Goal: Communication & Community: Answer question/provide support

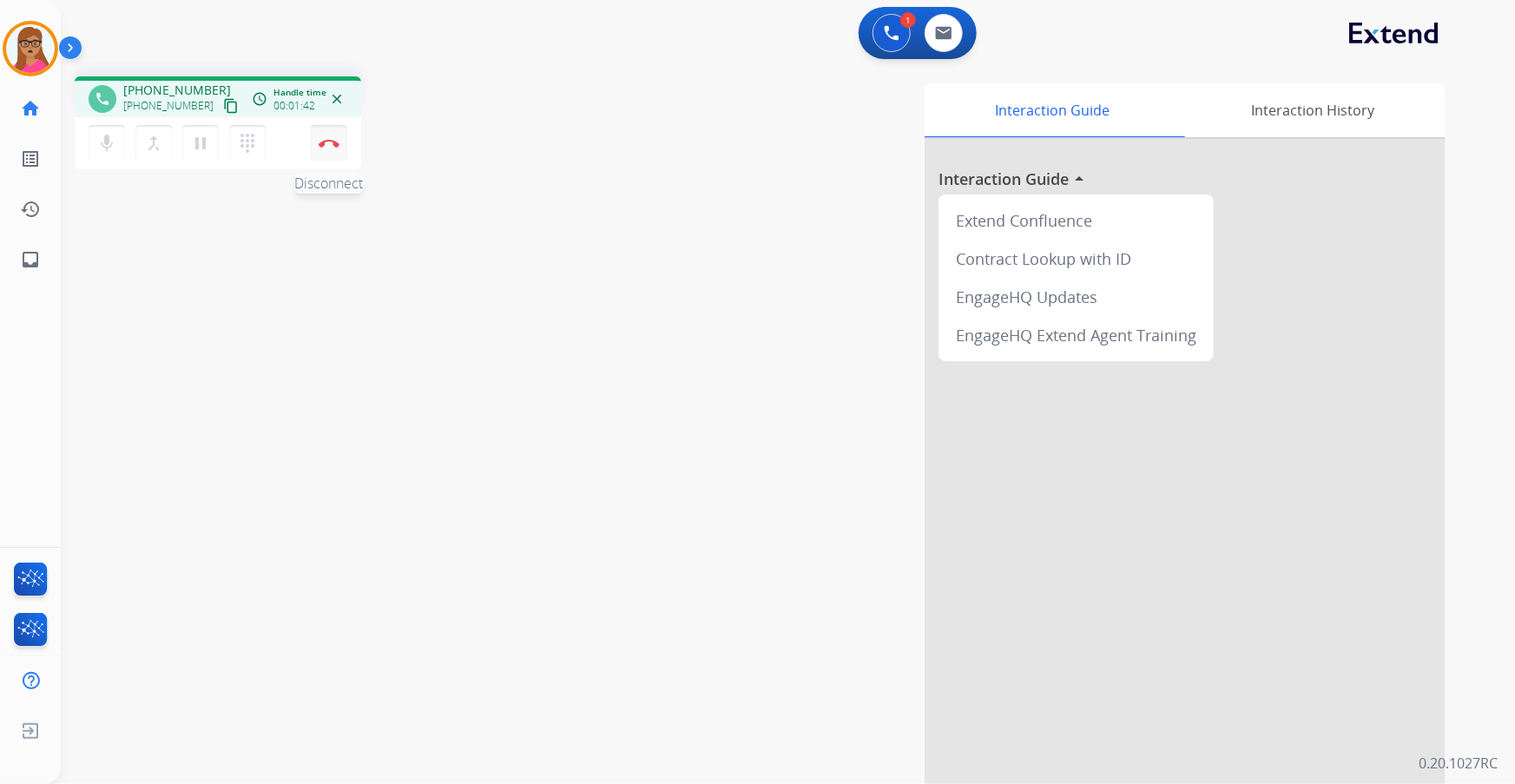
click at [335, 134] on button "Disconnect" at bounding box center [329, 143] width 36 height 36
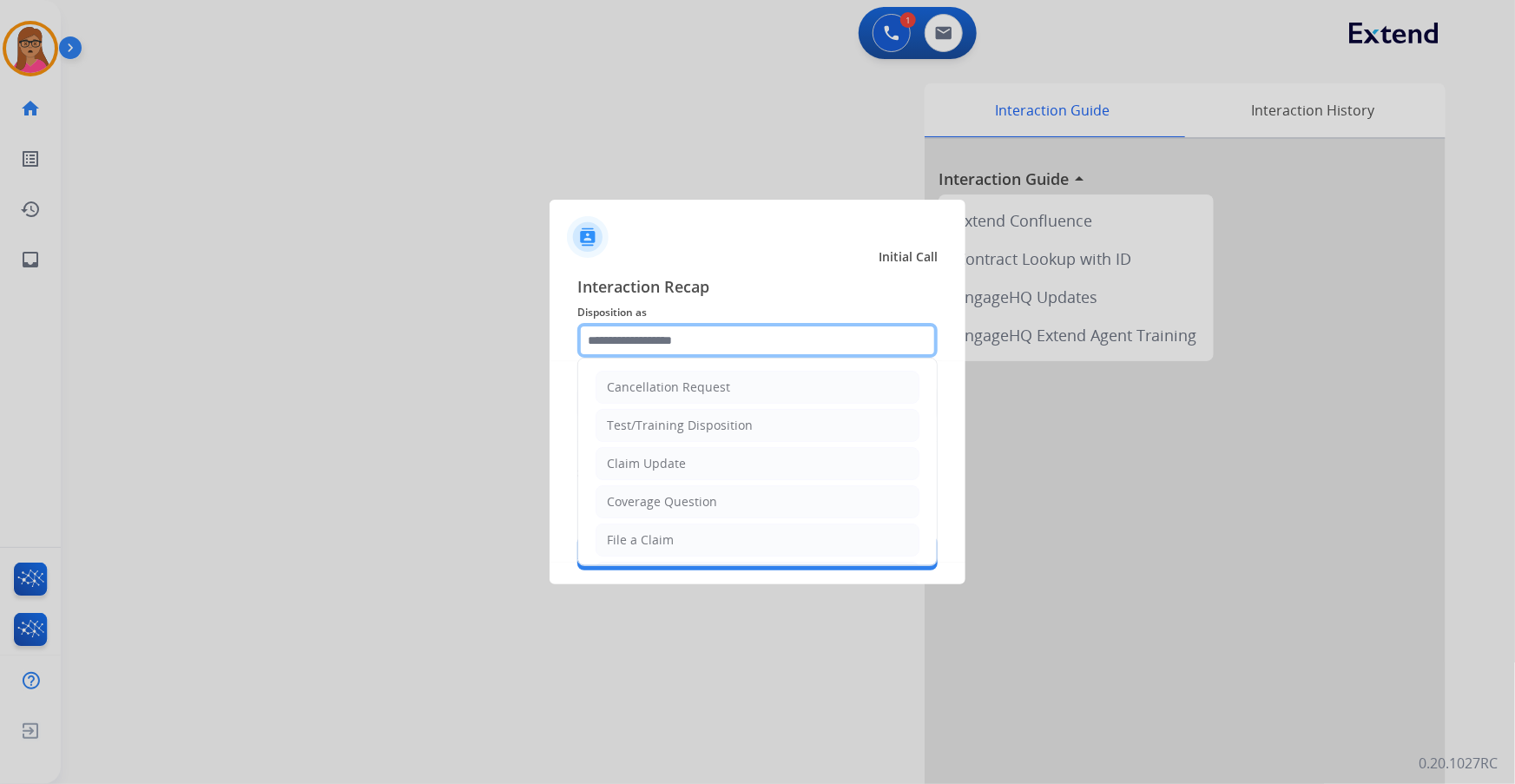
click at [690, 323] on input "text" at bounding box center [757, 340] width 360 height 35
drag, startPoint x: 629, startPoint y: 506, endPoint x: 703, endPoint y: 452, distance: 91.6
click at [630, 506] on div "Other" at bounding box center [624, 501] width 34 height 18
type input "*****"
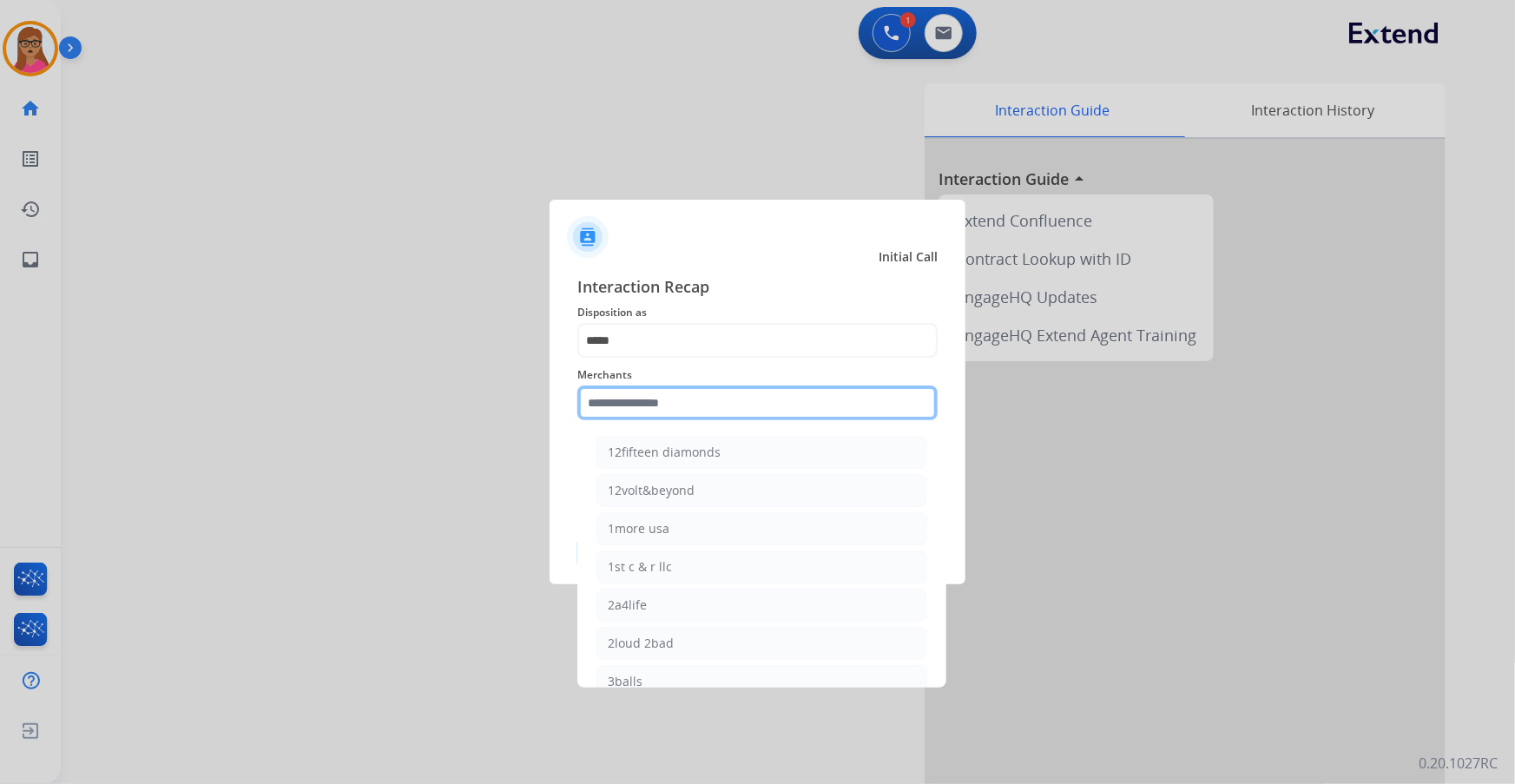
click at [738, 407] on input "text" at bounding box center [757, 403] width 360 height 35
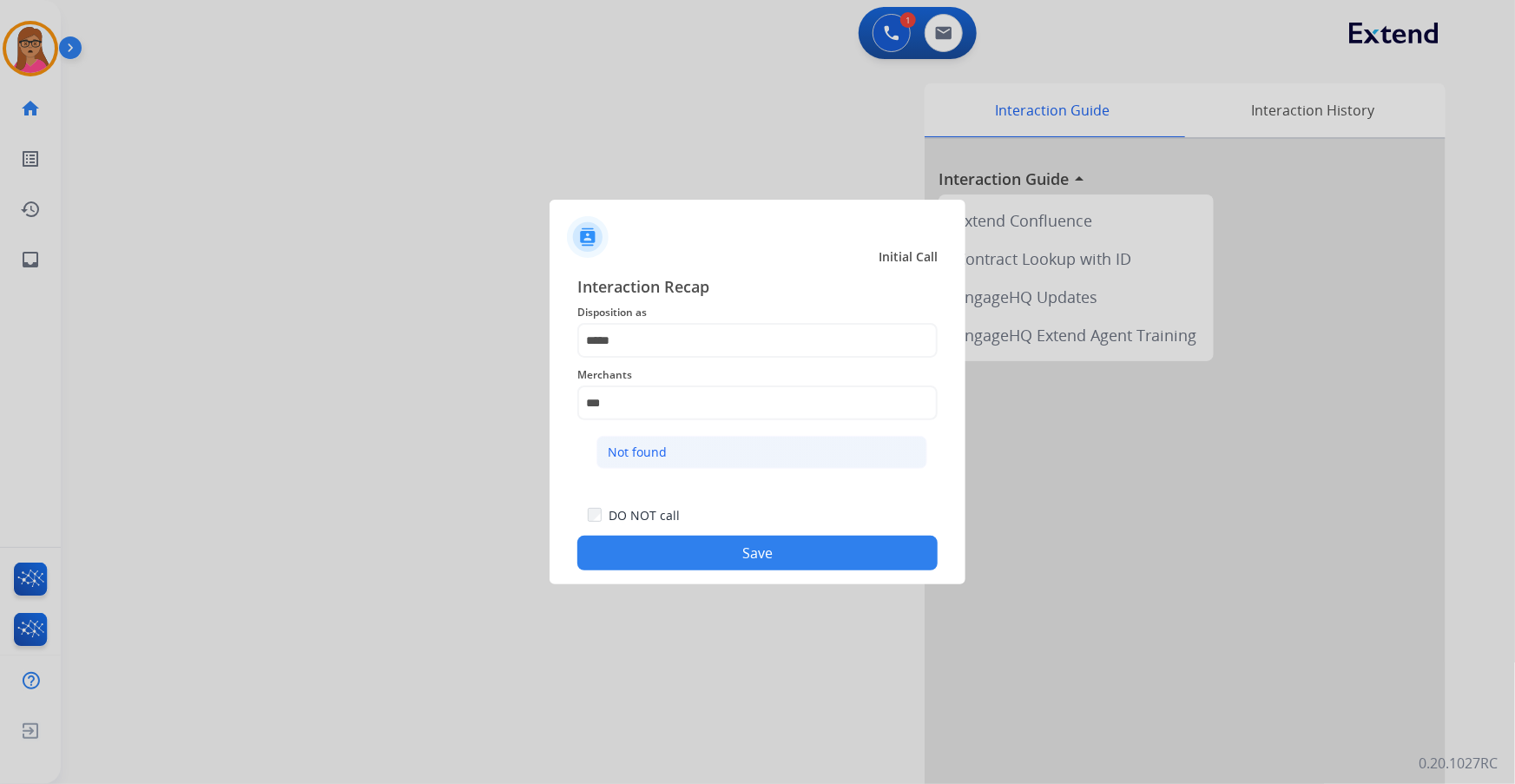
click at [692, 457] on li "Not found" at bounding box center [762, 453] width 331 height 33
type input "*********"
click at [730, 554] on button "Save" at bounding box center [757, 553] width 360 height 35
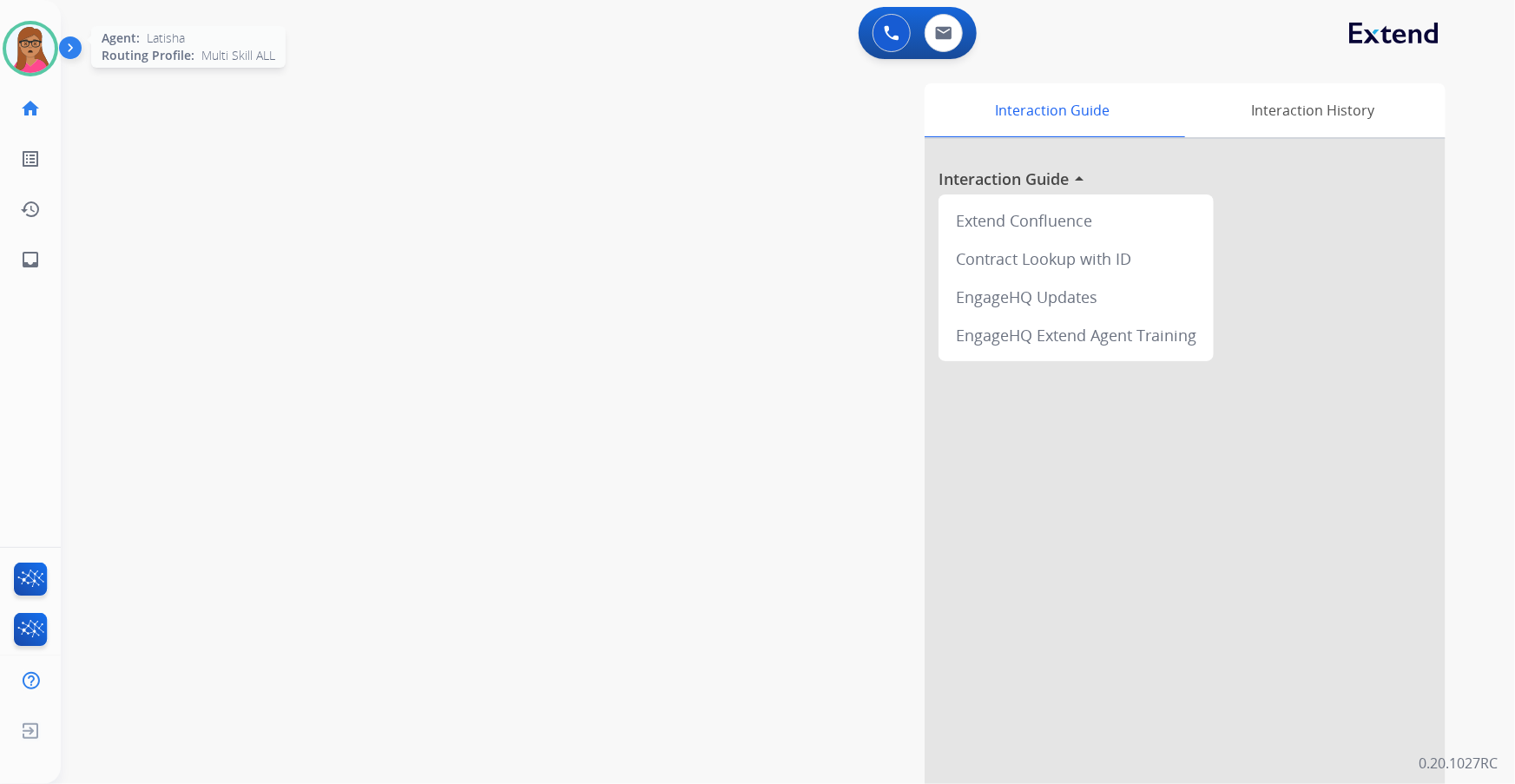
click at [38, 52] on img at bounding box center [30, 49] width 49 height 49
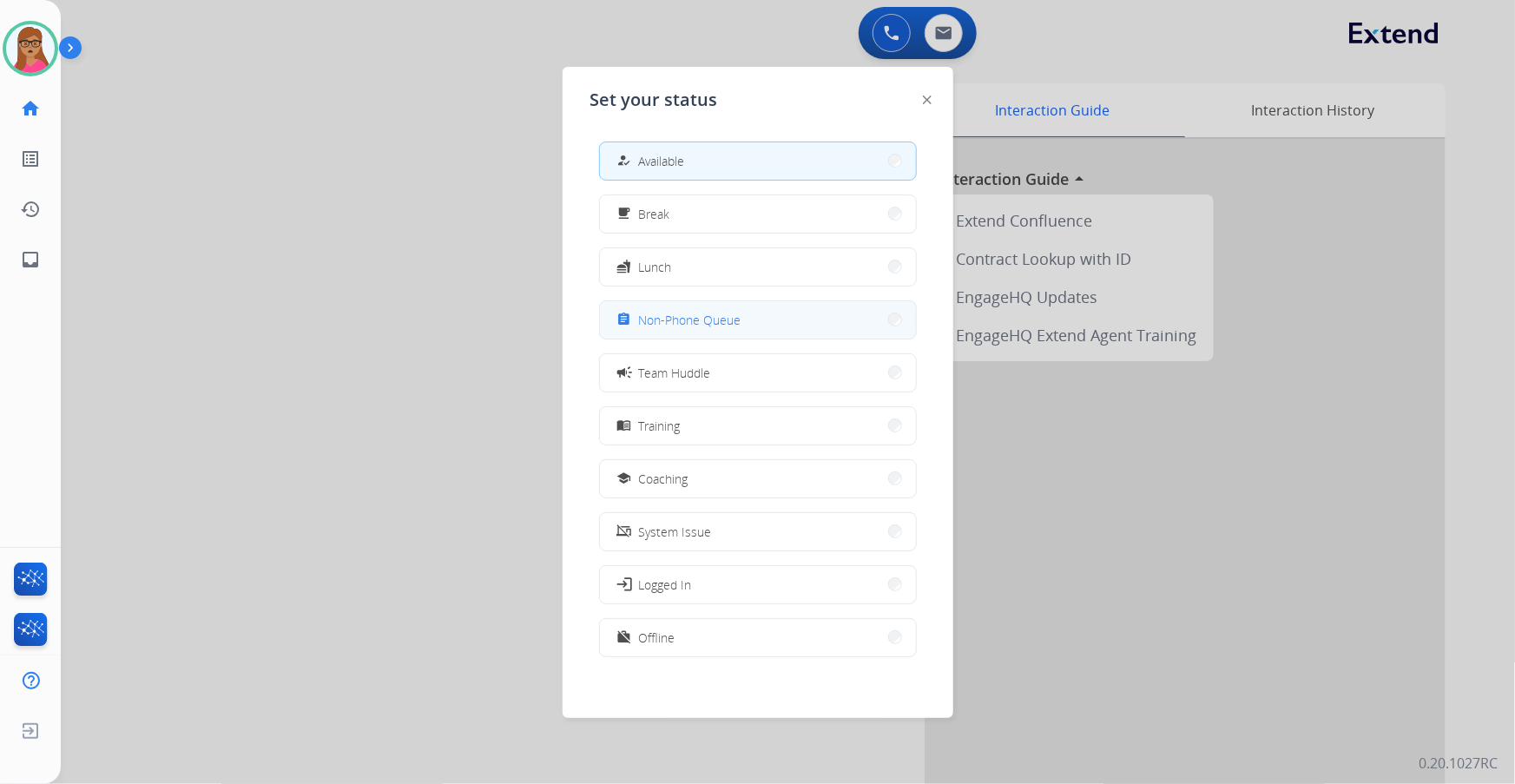
click at [790, 311] on button "assignment Non-Phone Queue" at bounding box center [758, 320] width 316 height 37
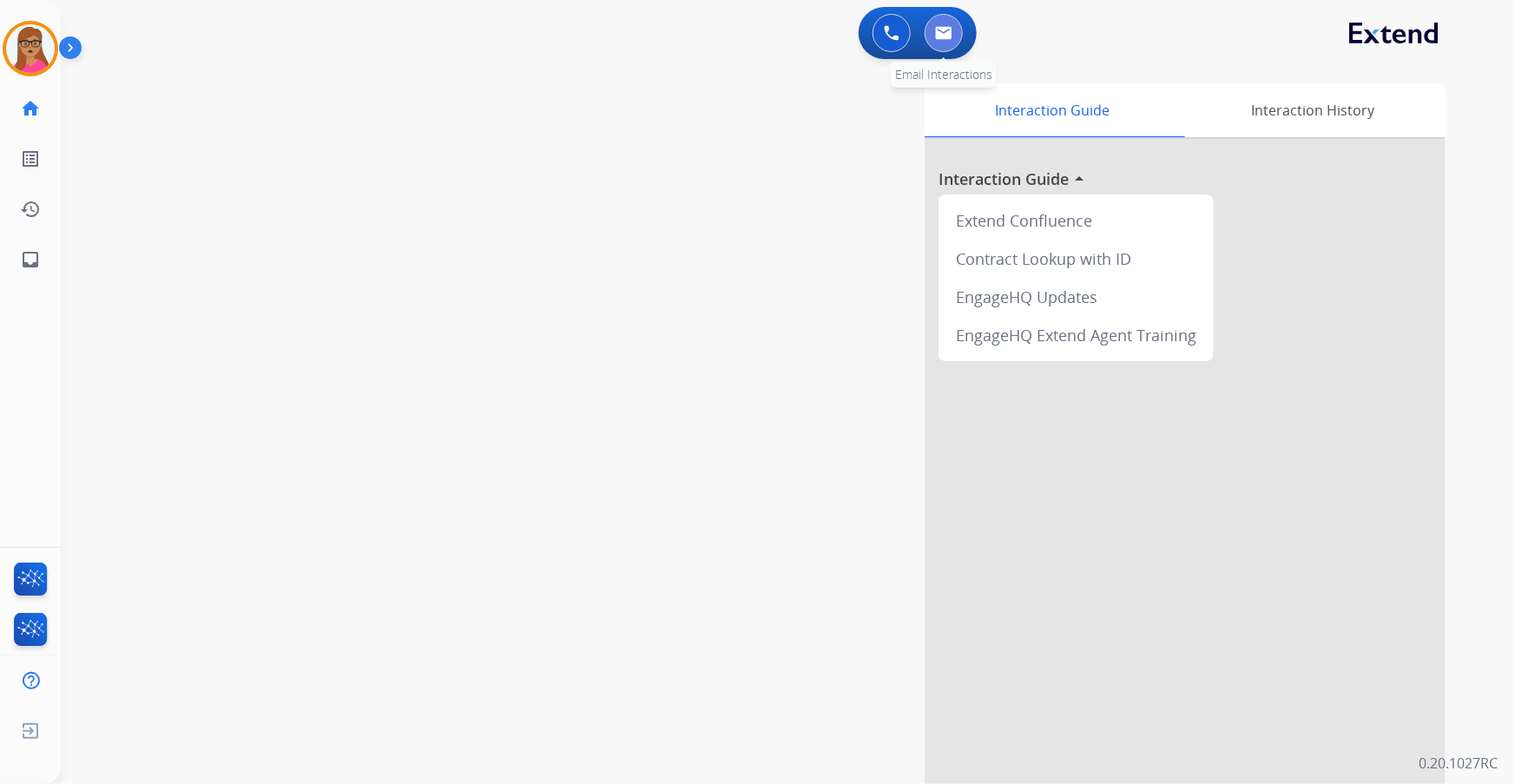
click at [936, 35] on img at bounding box center [944, 33] width 18 height 14
select select "**********"
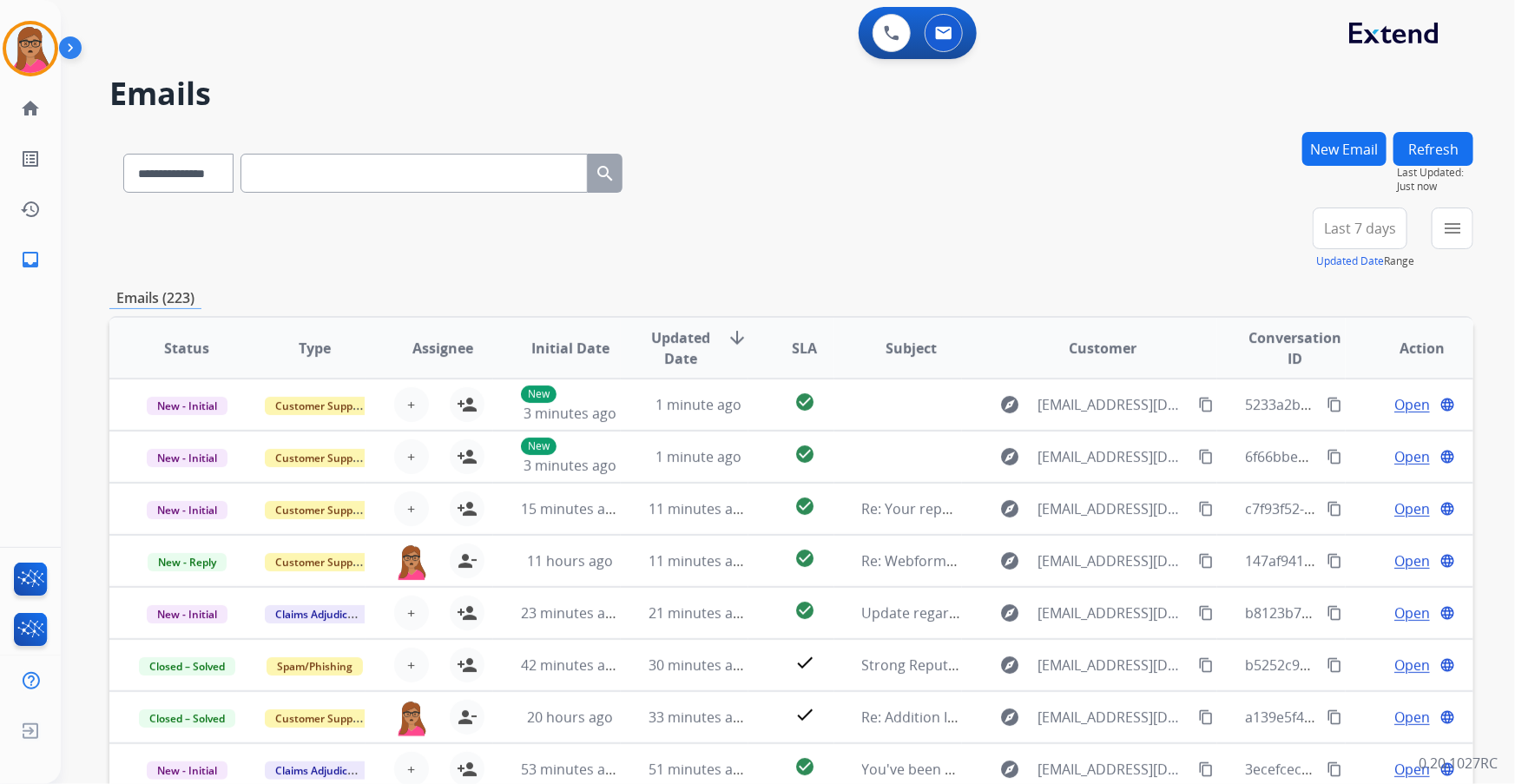
click at [1314, 150] on button "New Email" at bounding box center [1345, 149] width 84 height 34
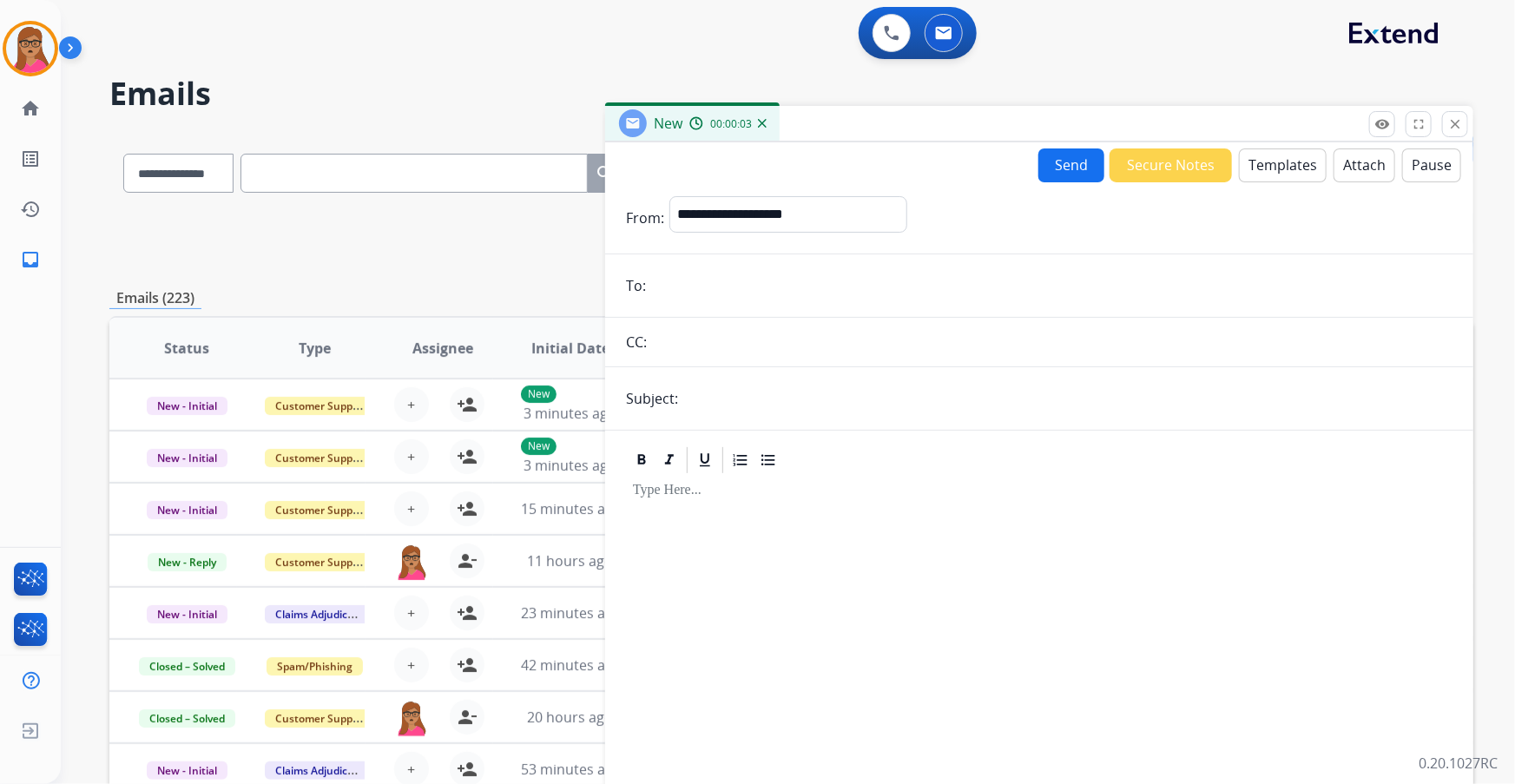
paste input "**********"
type input "**********"
click at [721, 217] on select "**********" at bounding box center [788, 214] width 237 height 35
select select "**********"
click at [670, 196] on select "**********" at bounding box center [788, 214] width 237 height 35
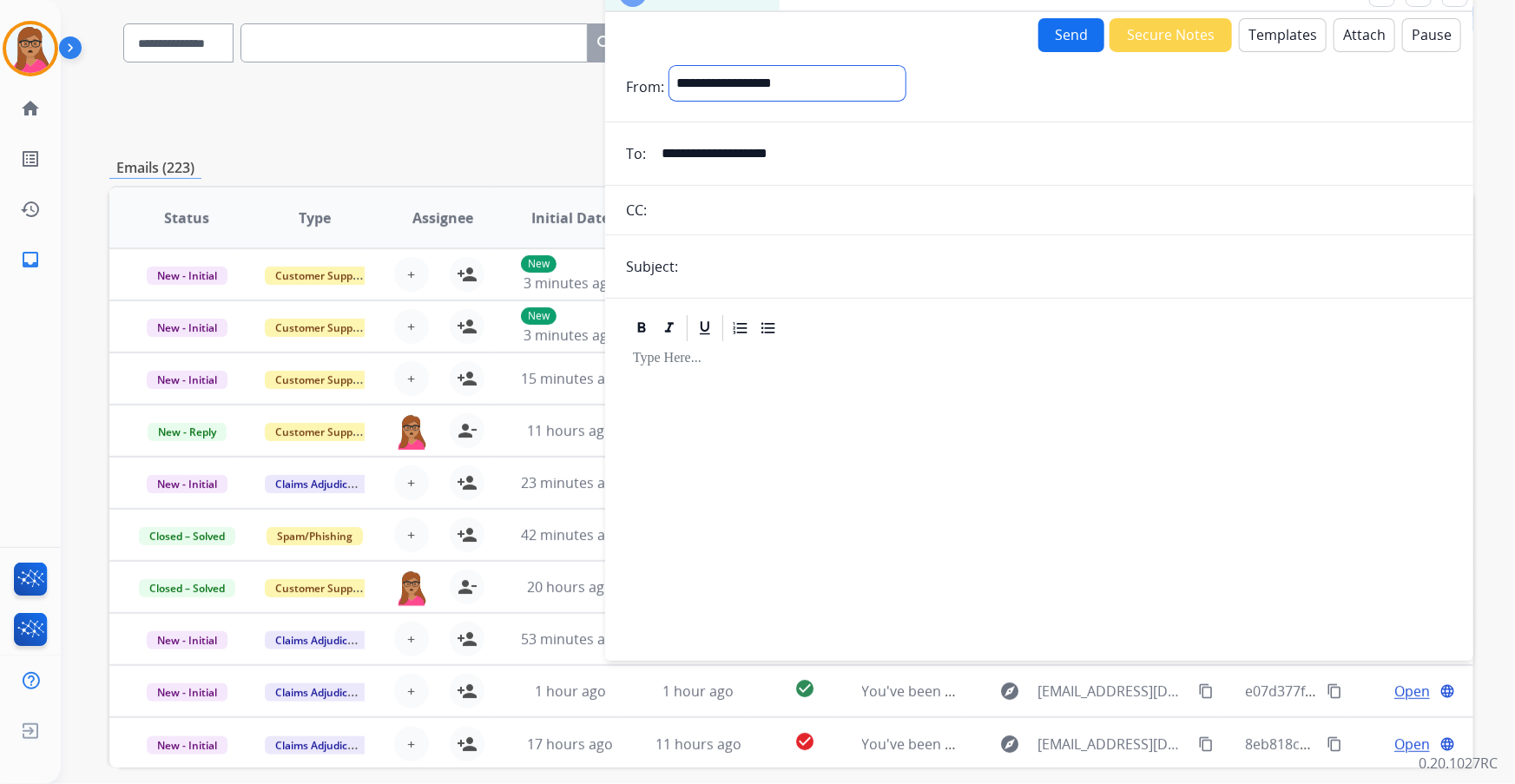
scroll to position [204, 0]
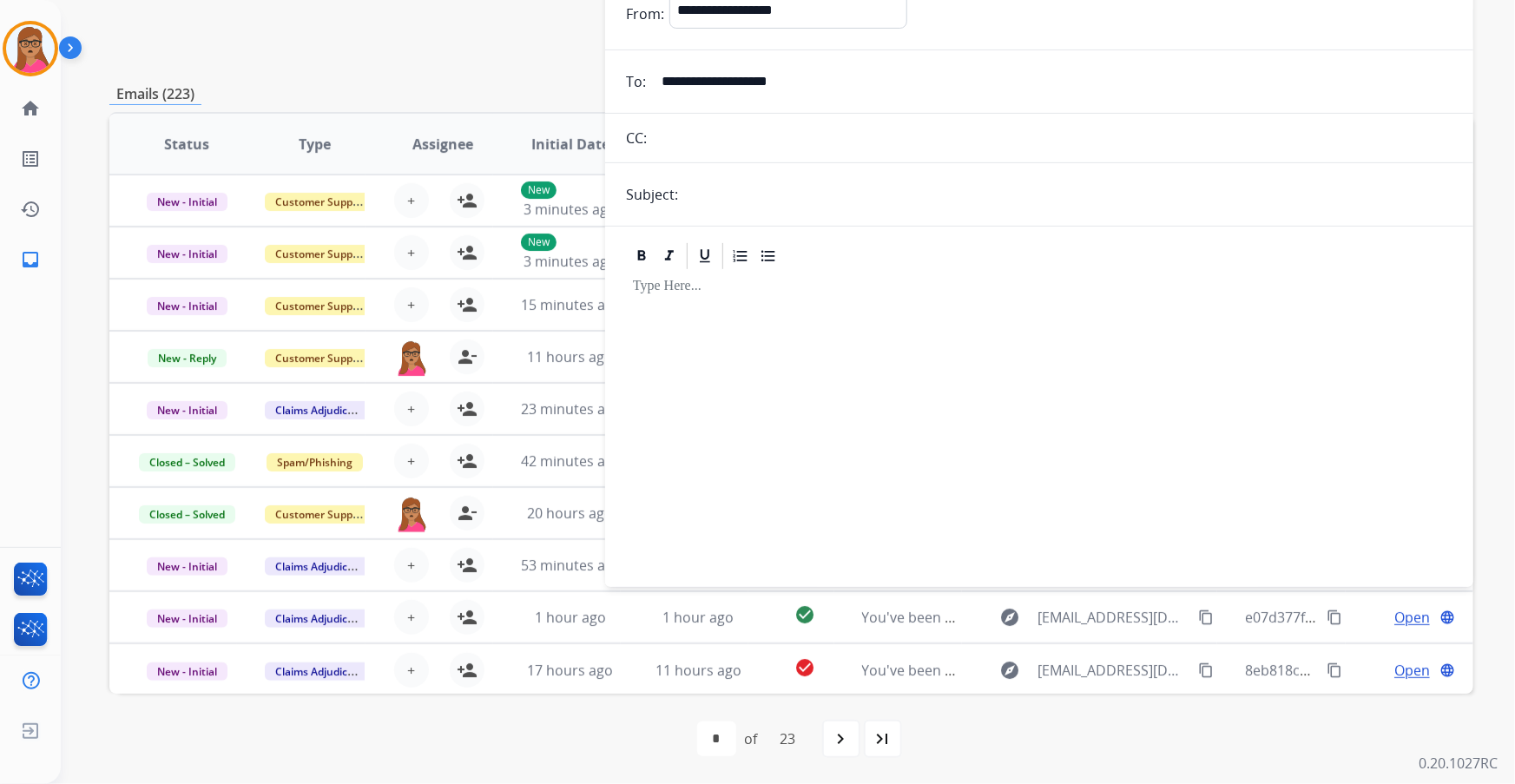
click at [747, 193] on input "text" at bounding box center [1068, 195] width 770 height 35
type input "**********"
click at [746, 284] on p at bounding box center [1039, 286] width 813 height 16
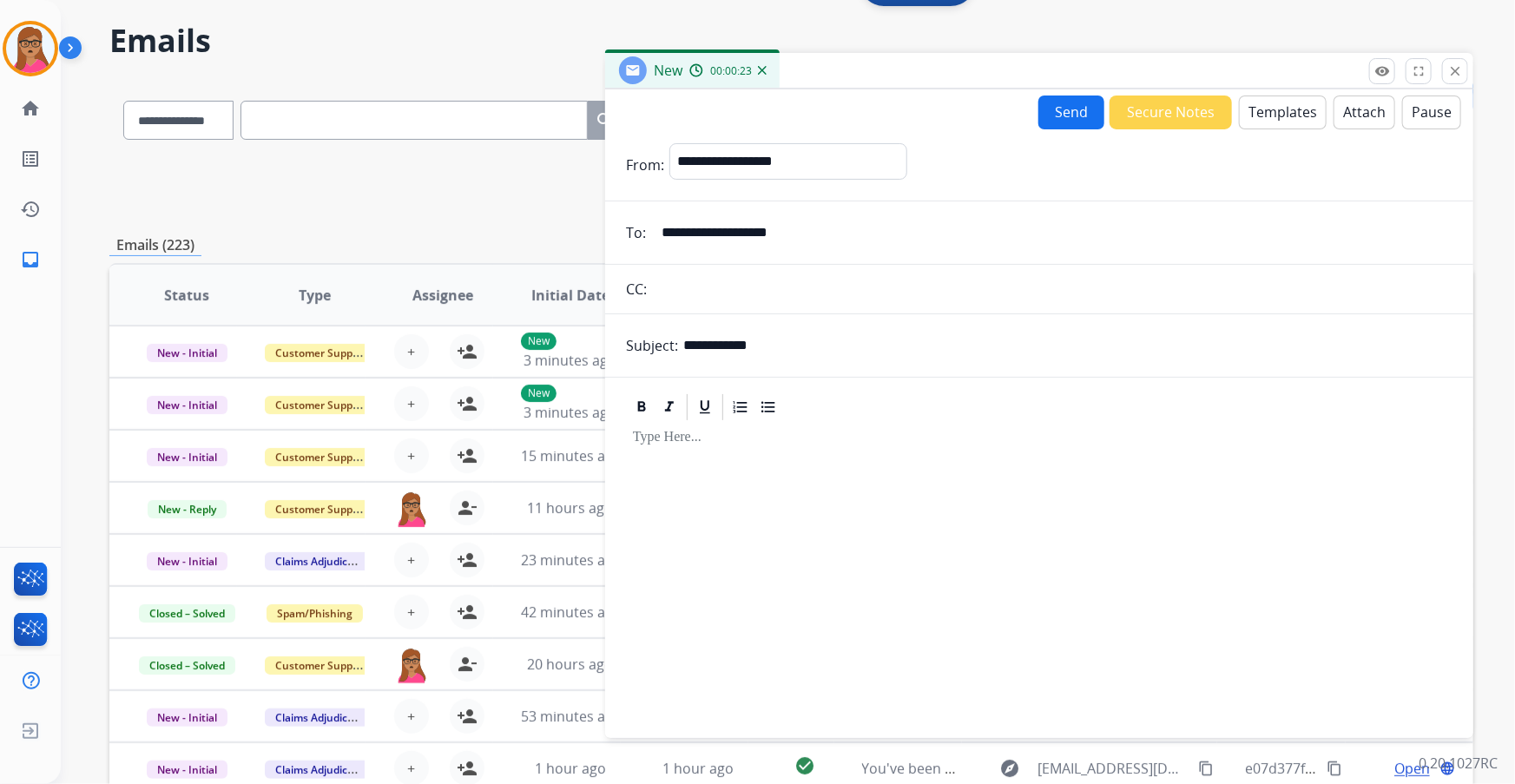
scroll to position [0, 0]
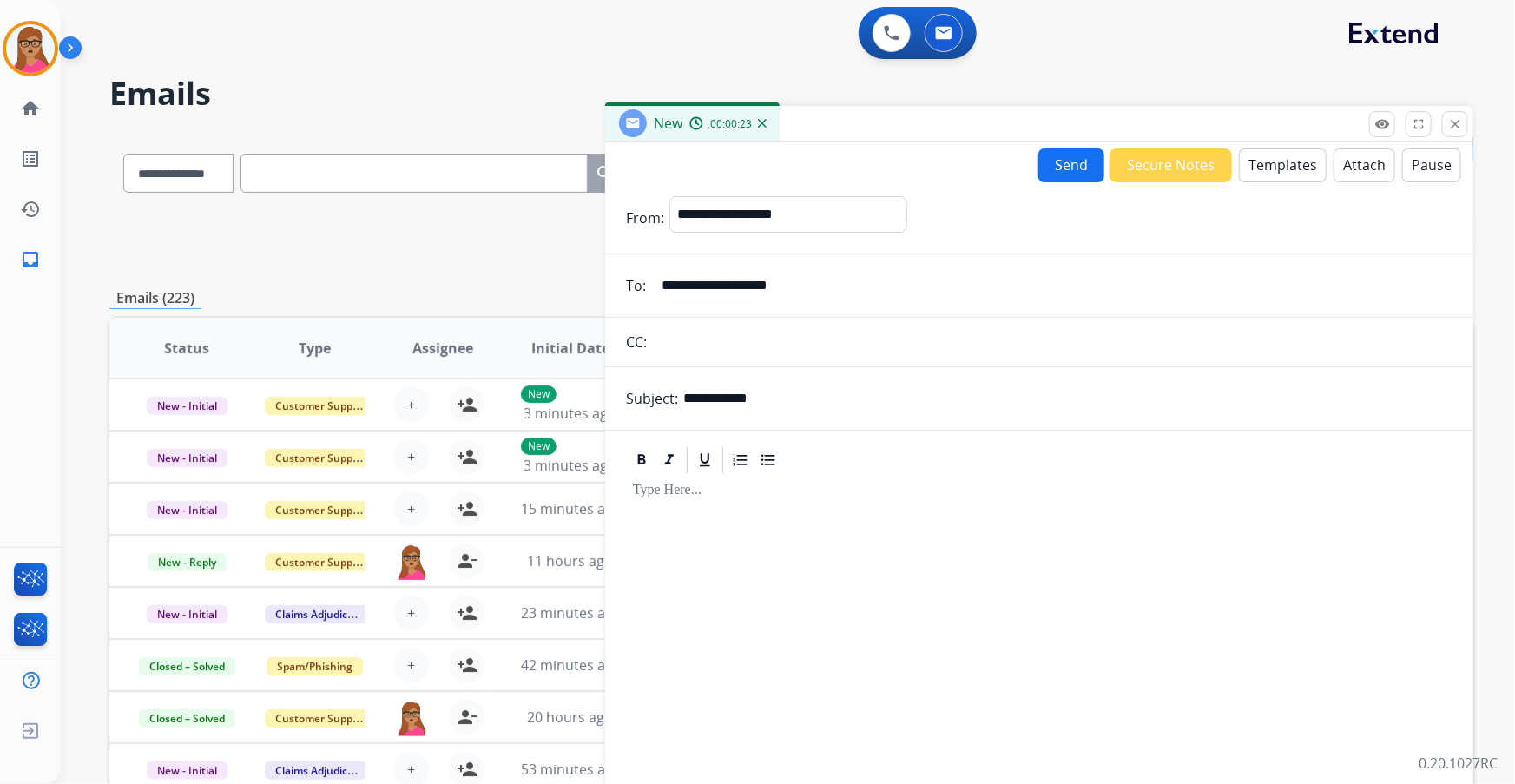
click at [1277, 164] on button "Templates" at bounding box center [1283, 165] width 88 height 34
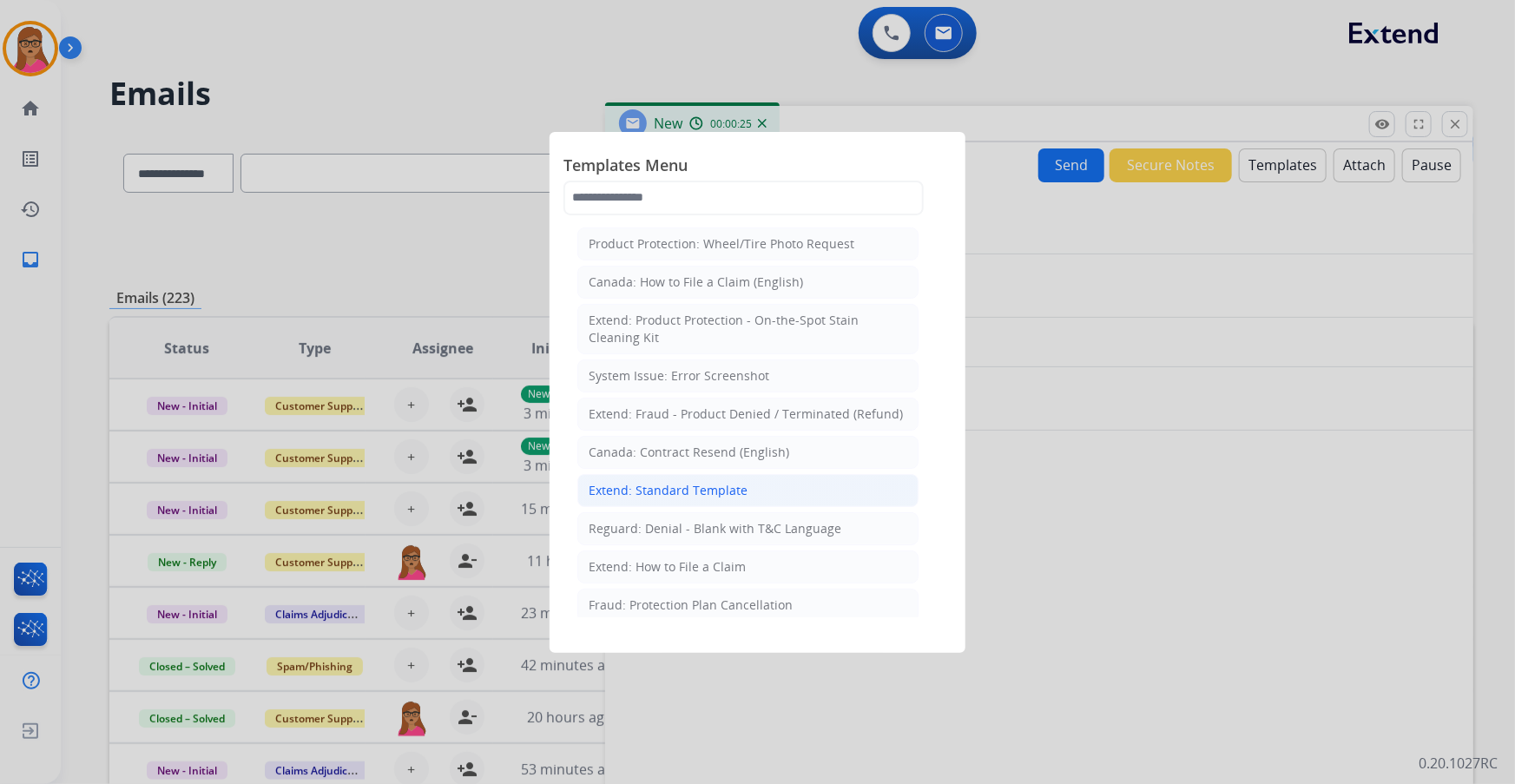
click at [661, 490] on div "Extend: Standard Template" at bounding box center [668, 491] width 158 height 18
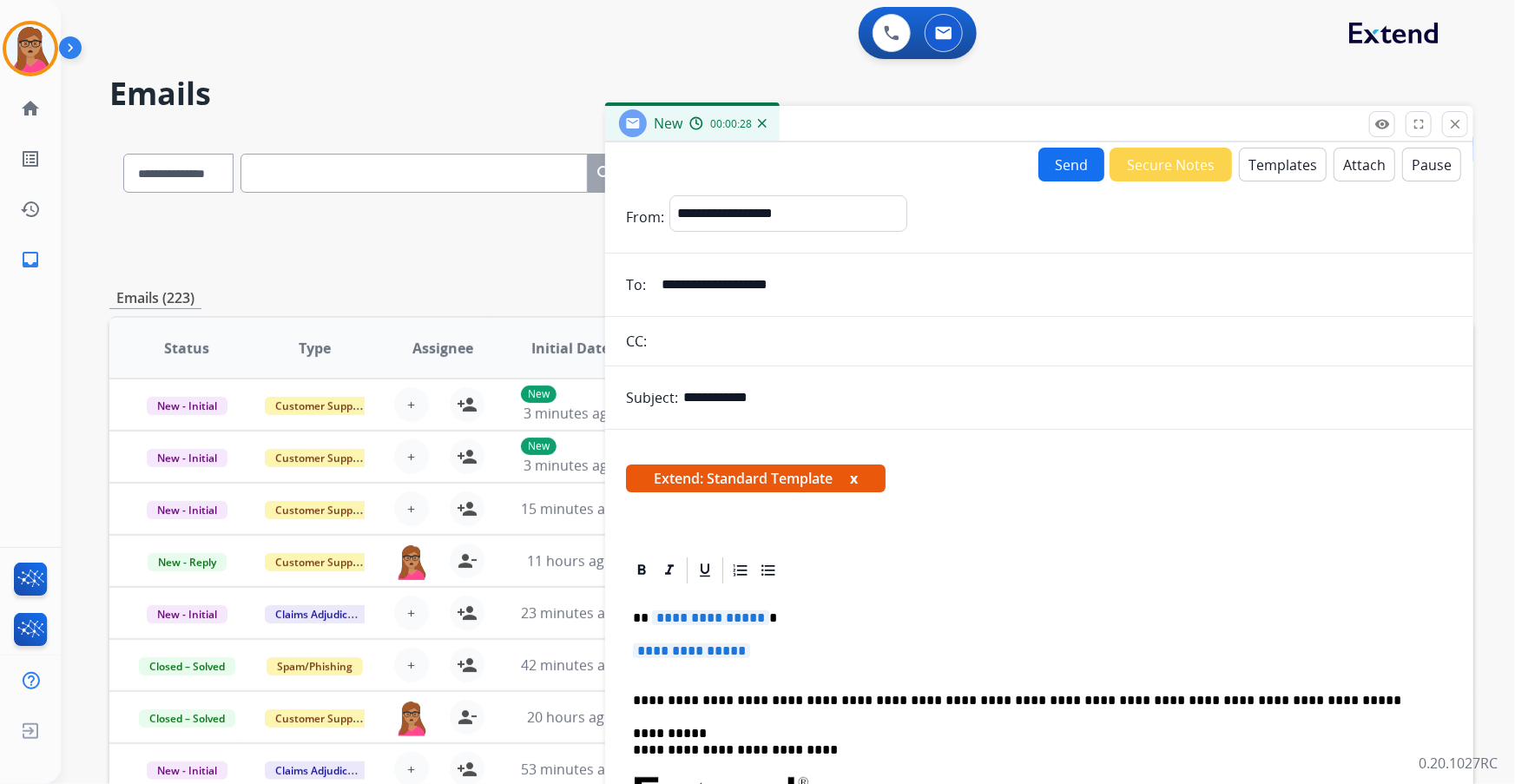
click at [709, 616] on span "**********" at bounding box center [711, 617] width 117 height 15
click at [707, 643] on span "**********" at bounding box center [691, 650] width 117 height 15
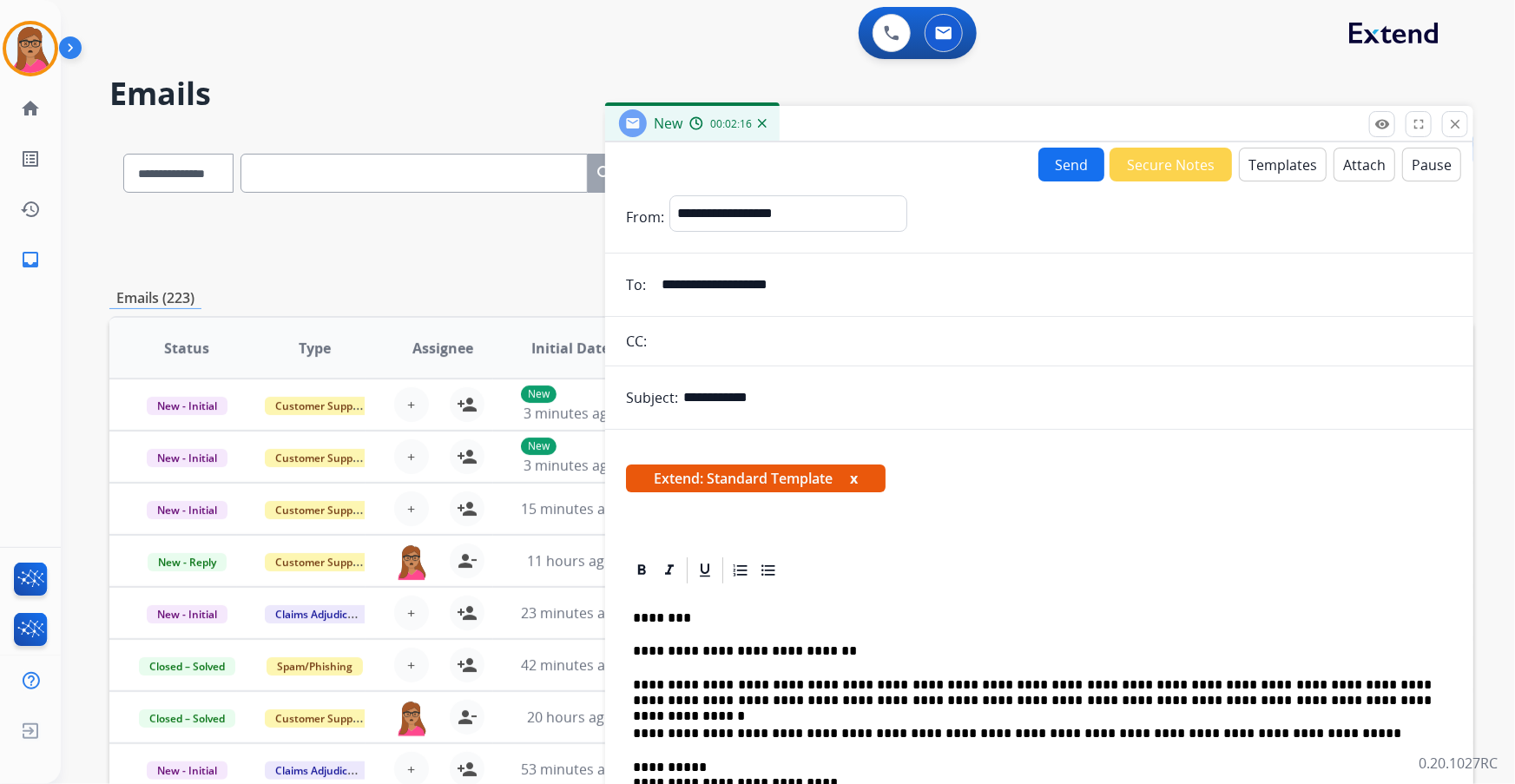
click at [1079, 158] on button "Send" at bounding box center [1071, 164] width 66 height 34
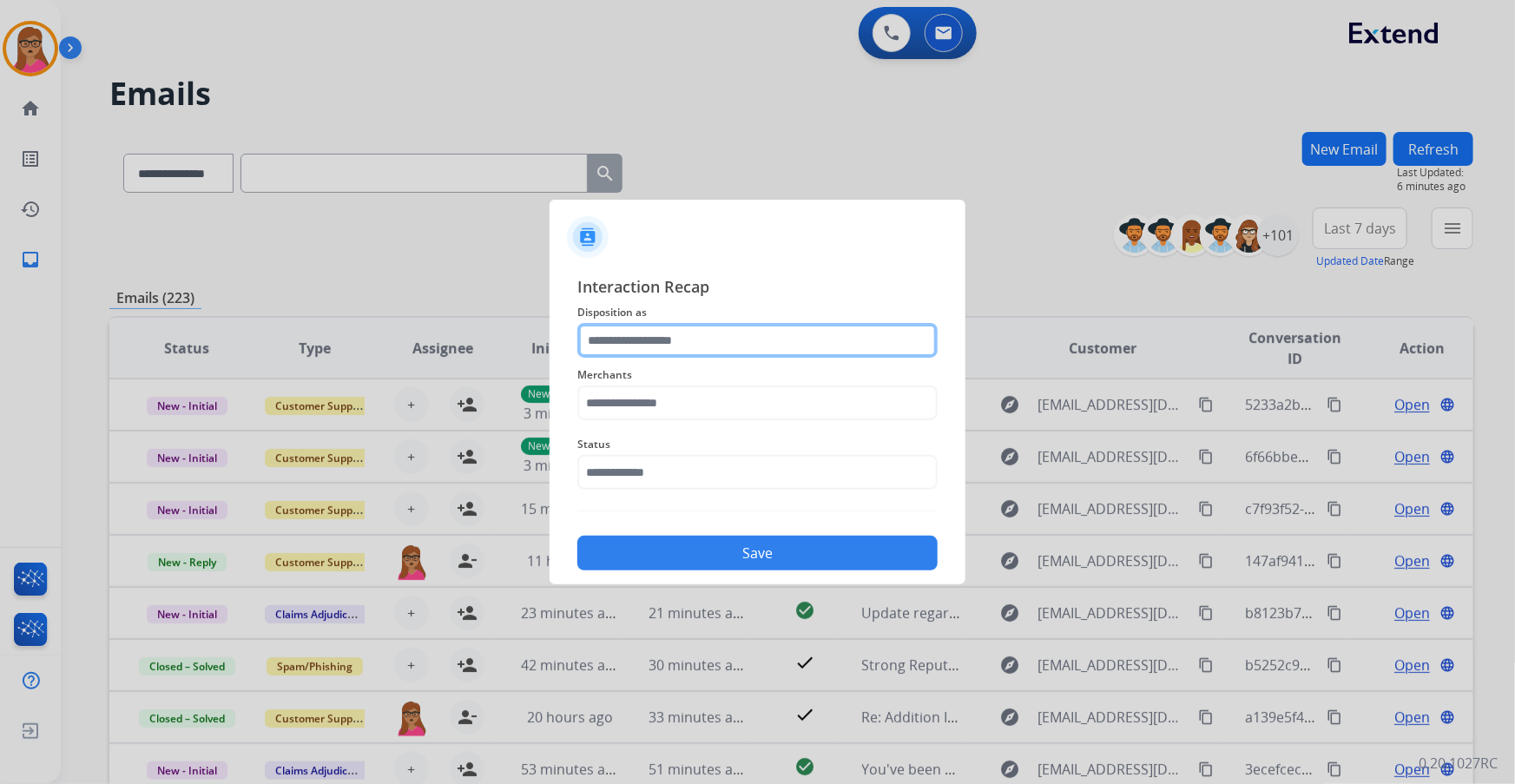
click at [691, 332] on input "text" at bounding box center [757, 340] width 360 height 35
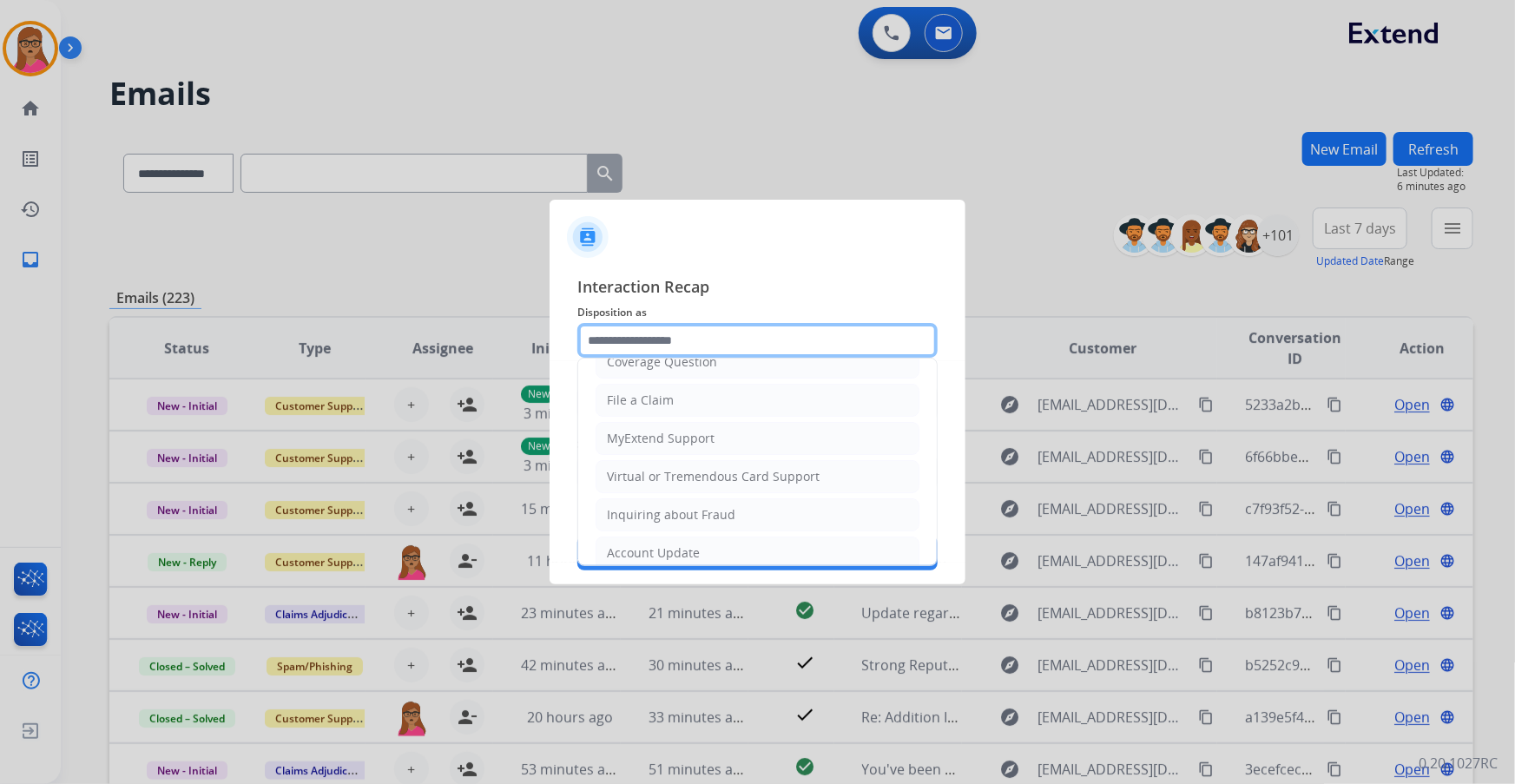
scroll to position [268, 0]
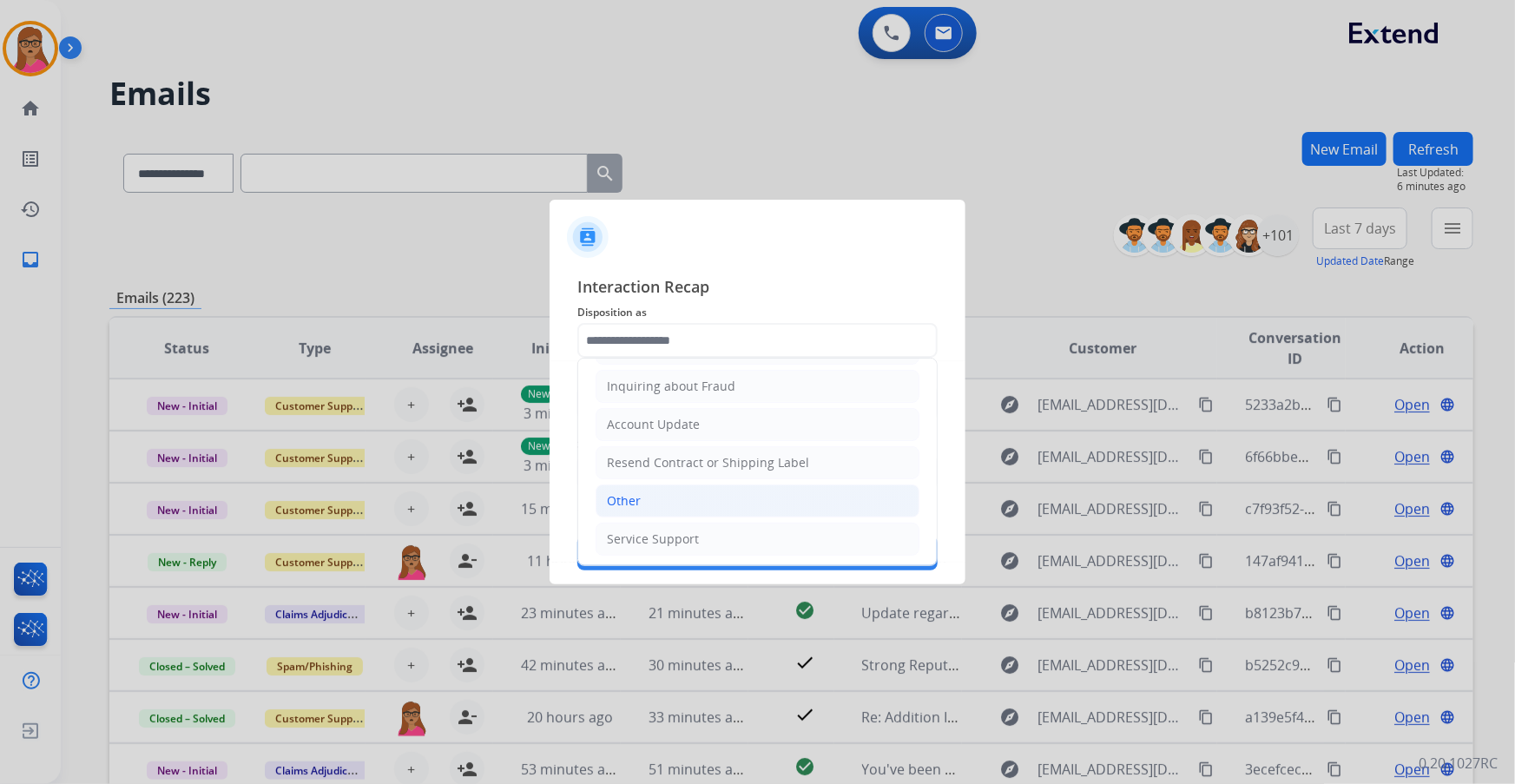
click at [639, 503] on div "Other" at bounding box center [624, 501] width 34 height 18
type input "*****"
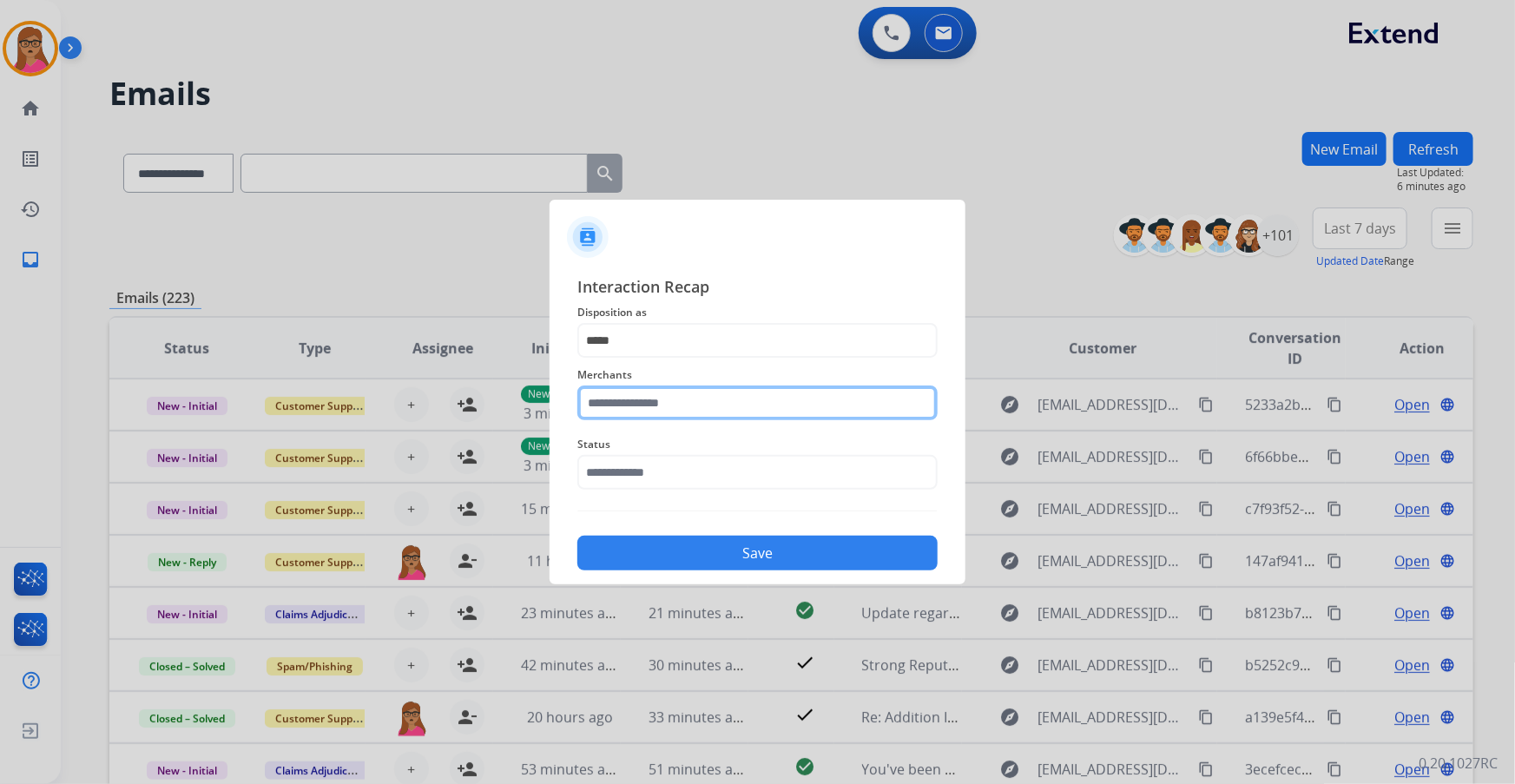
click at [678, 399] on input "text" at bounding box center [757, 403] width 360 height 35
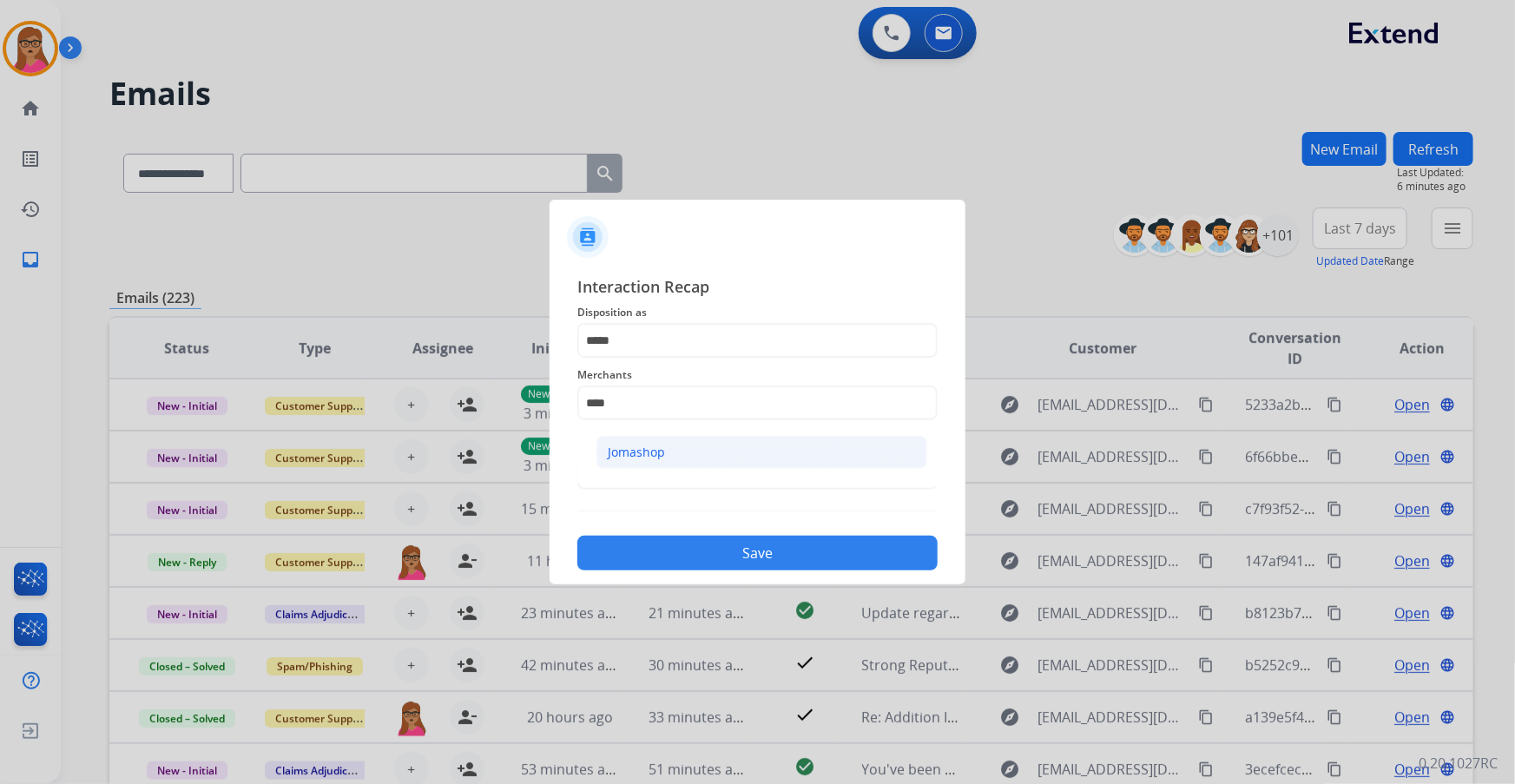
click at [643, 452] on div "Jomashop" at bounding box center [637, 453] width 58 height 18
type input "********"
click at [640, 463] on input "text" at bounding box center [757, 472] width 360 height 35
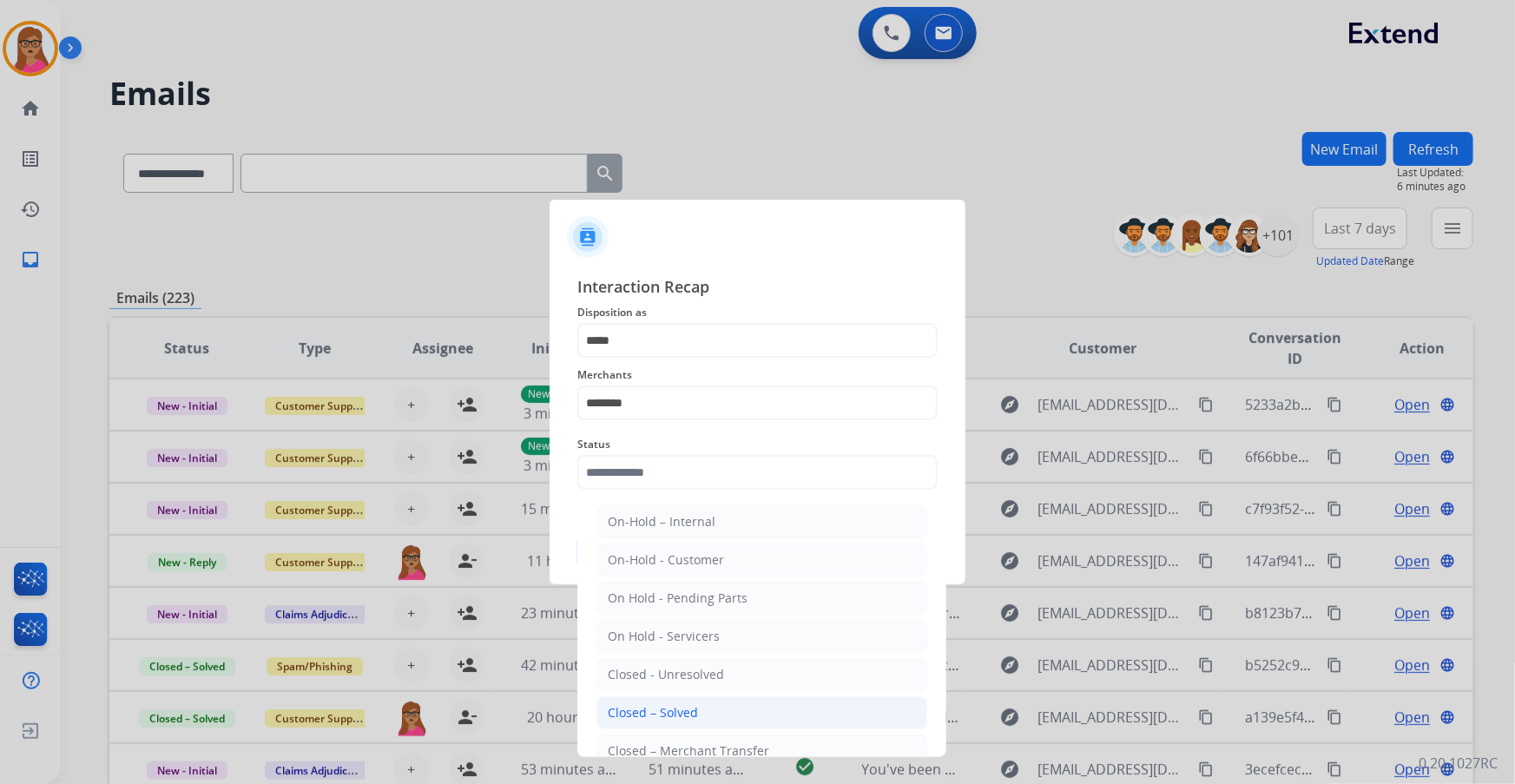
click at [689, 700] on li "Closed – Solved" at bounding box center [762, 713] width 331 height 33
type input "**********"
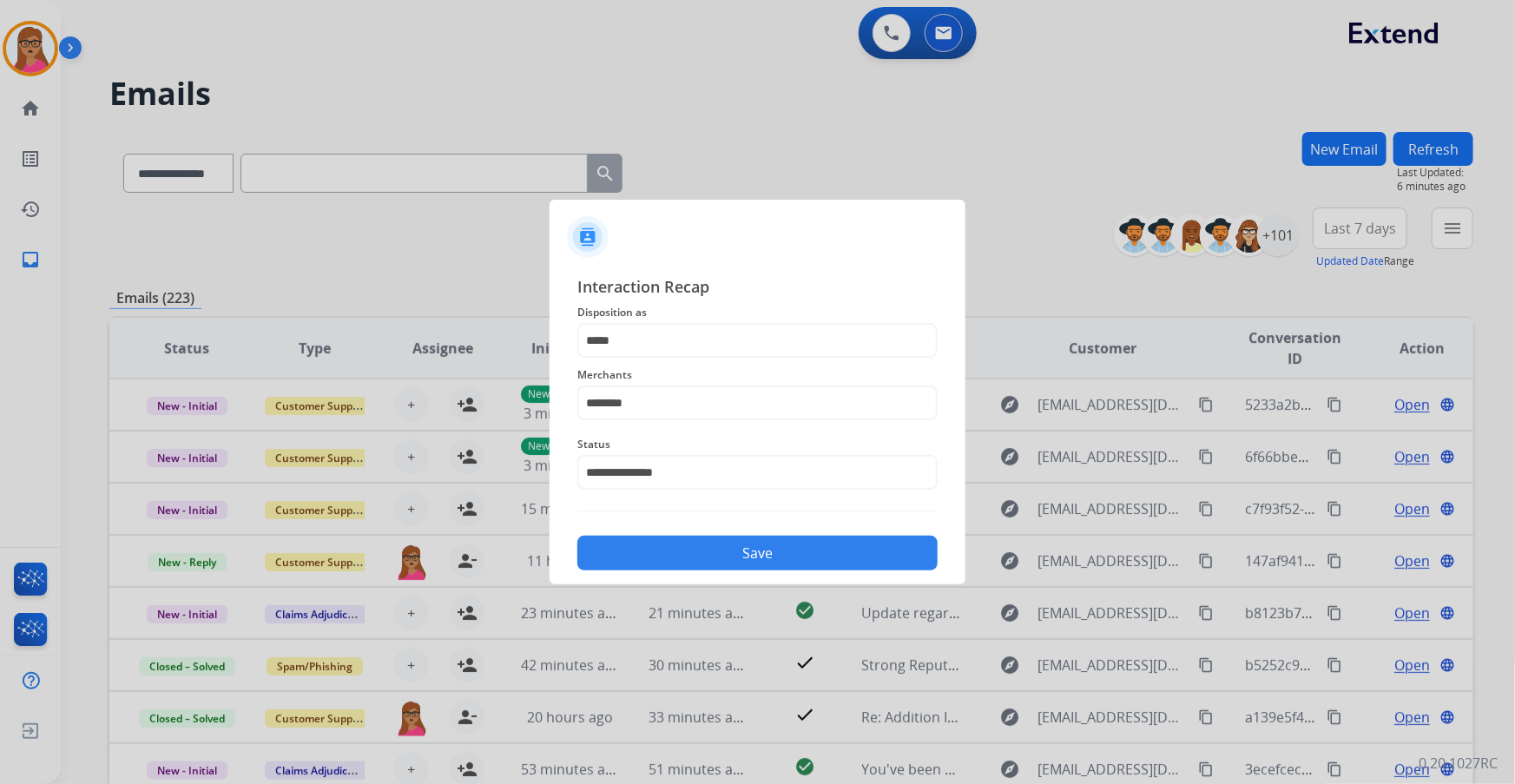
click at [716, 532] on div "Save" at bounding box center [757, 547] width 360 height 45
click at [715, 547] on button "Save" at bounding box center [757, 553] width 360 height 35
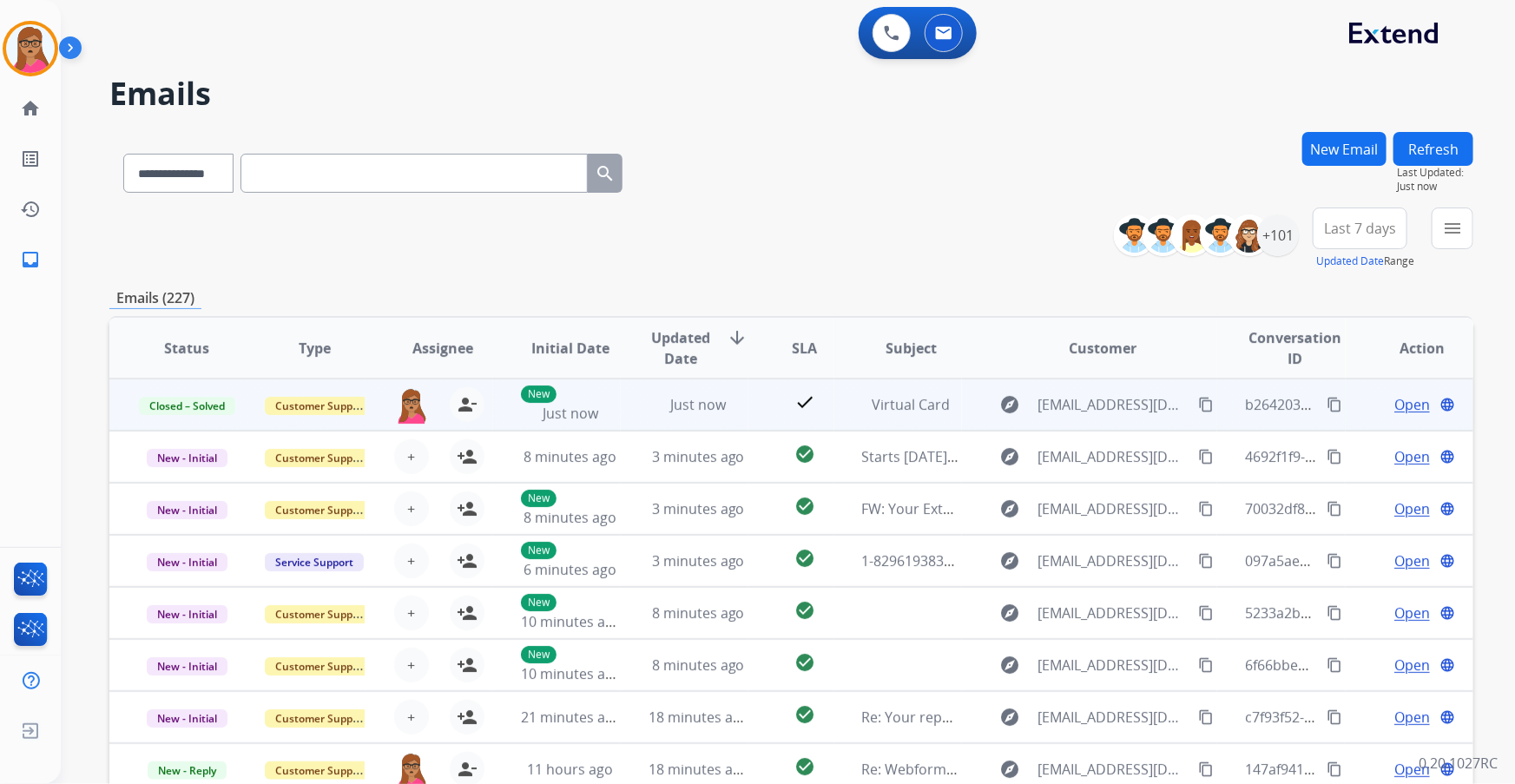
click at [1327, 400] on mat-icon "content_copy" at bounding box center [1335, 405] width 16 height 16
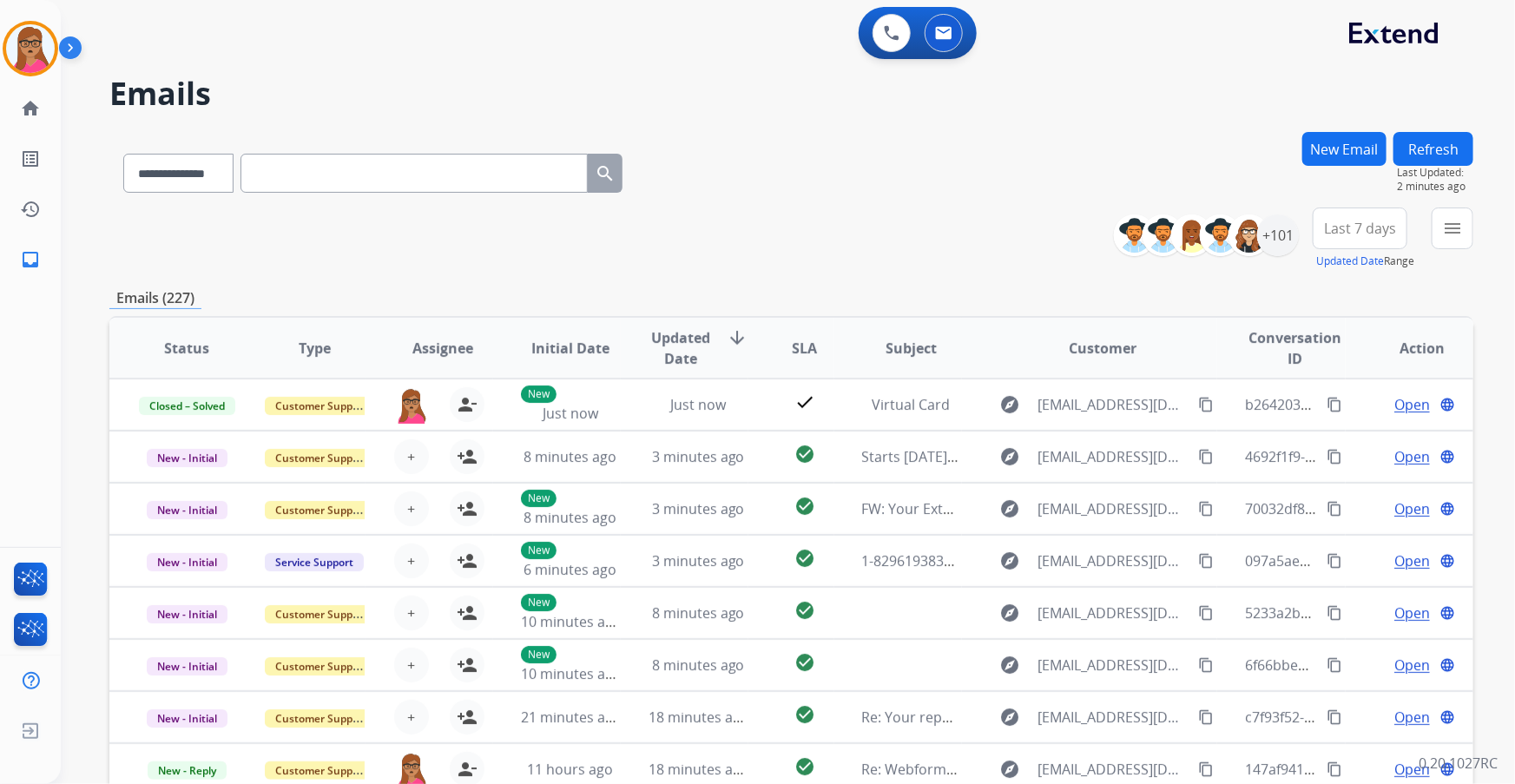
click at [1363, 232] on span "Last 7 days" at bounding box center [1360, 228] width 72 height 7
click at [1312, 442] on div "Last 90 days" at bounding box center [1355, 439] width 96 height 26
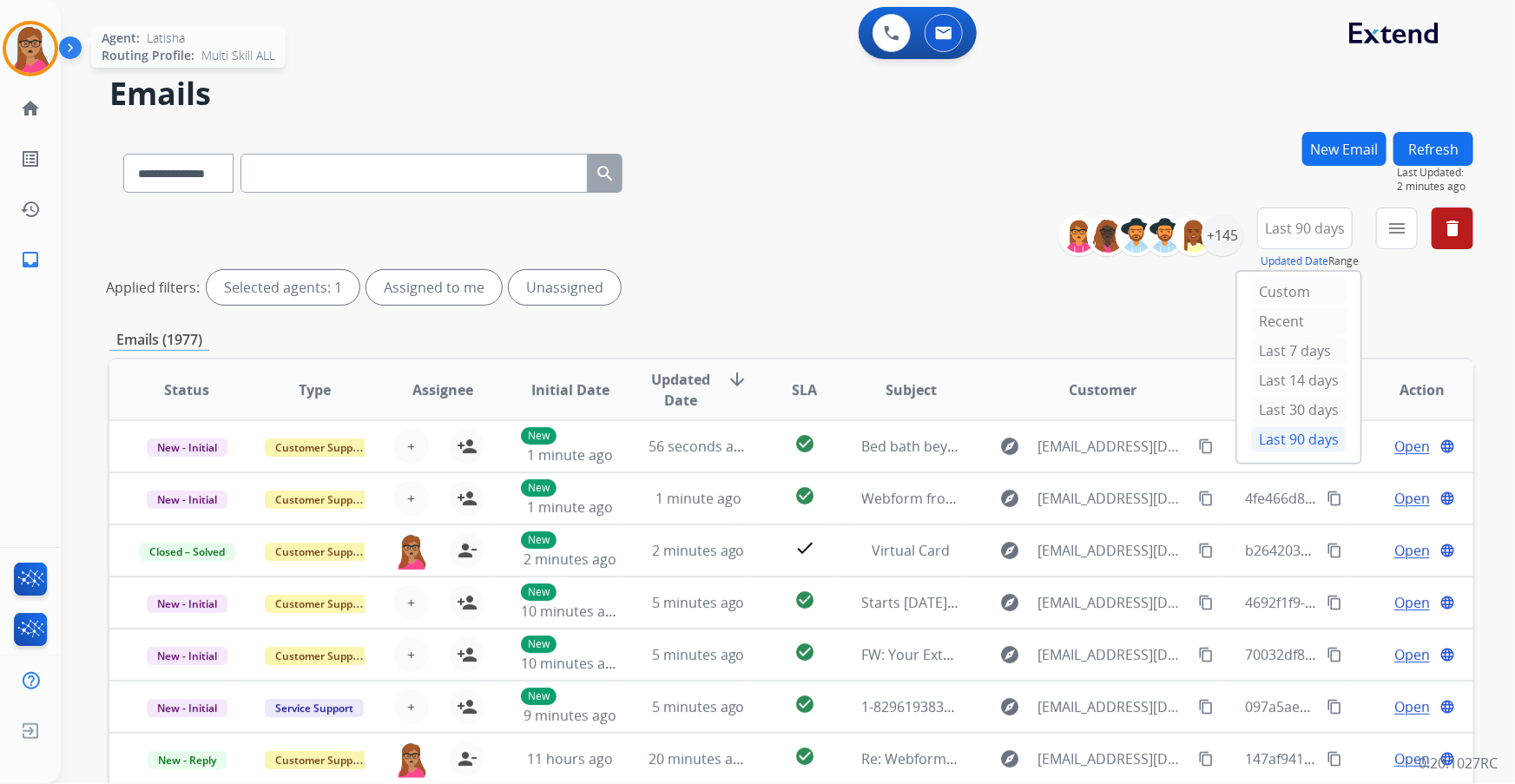
drag, startPoint x: 20, startPoint y: 50, endPoint x: 107, endPoint y: 43, distance: 87.3
click at [19, 50] on img at bounding box center [30, 49] width 49 height 49
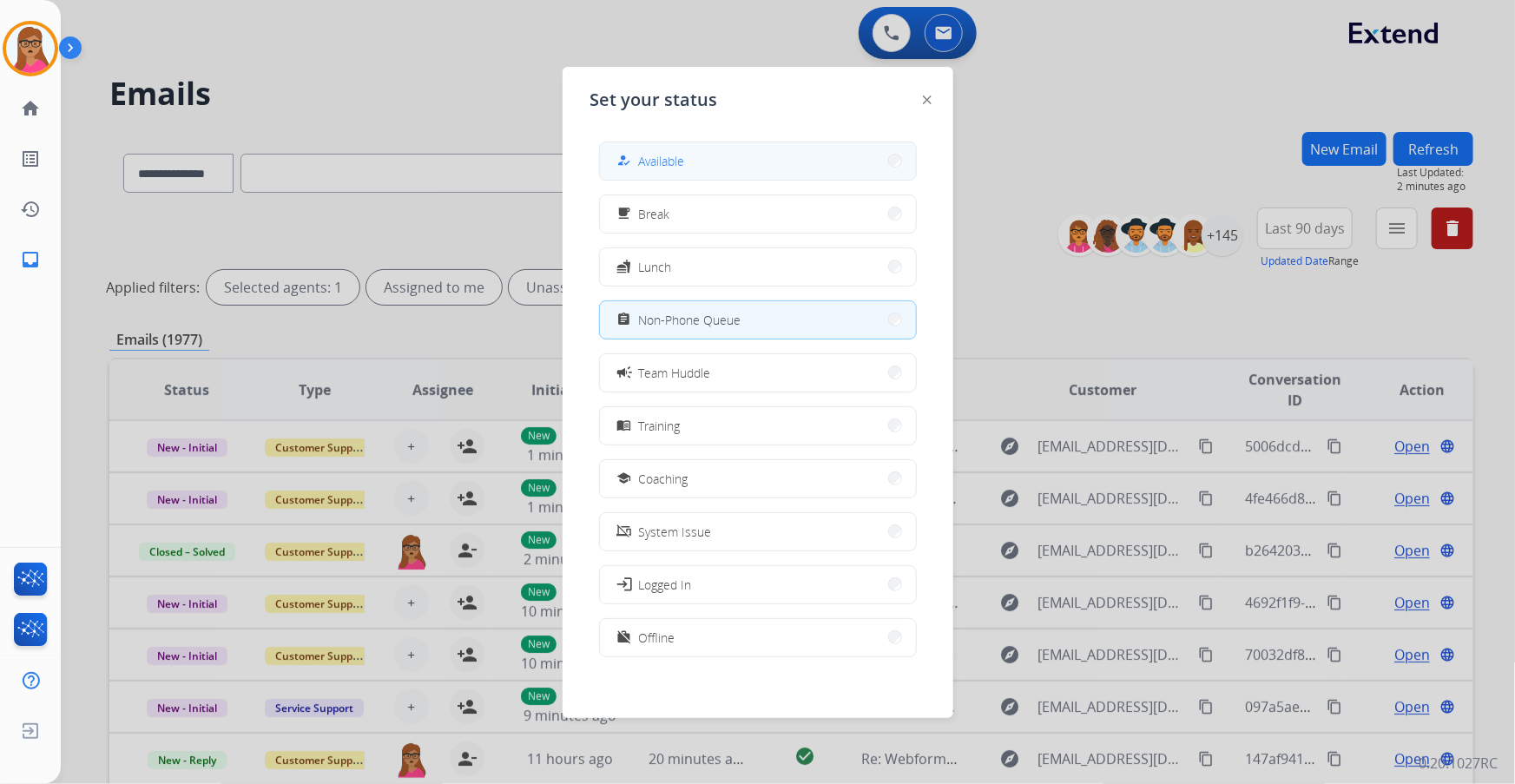
click at [806, 174] on button "how_to_reg Available" at bounding box center [758, 161] width 316 height 37
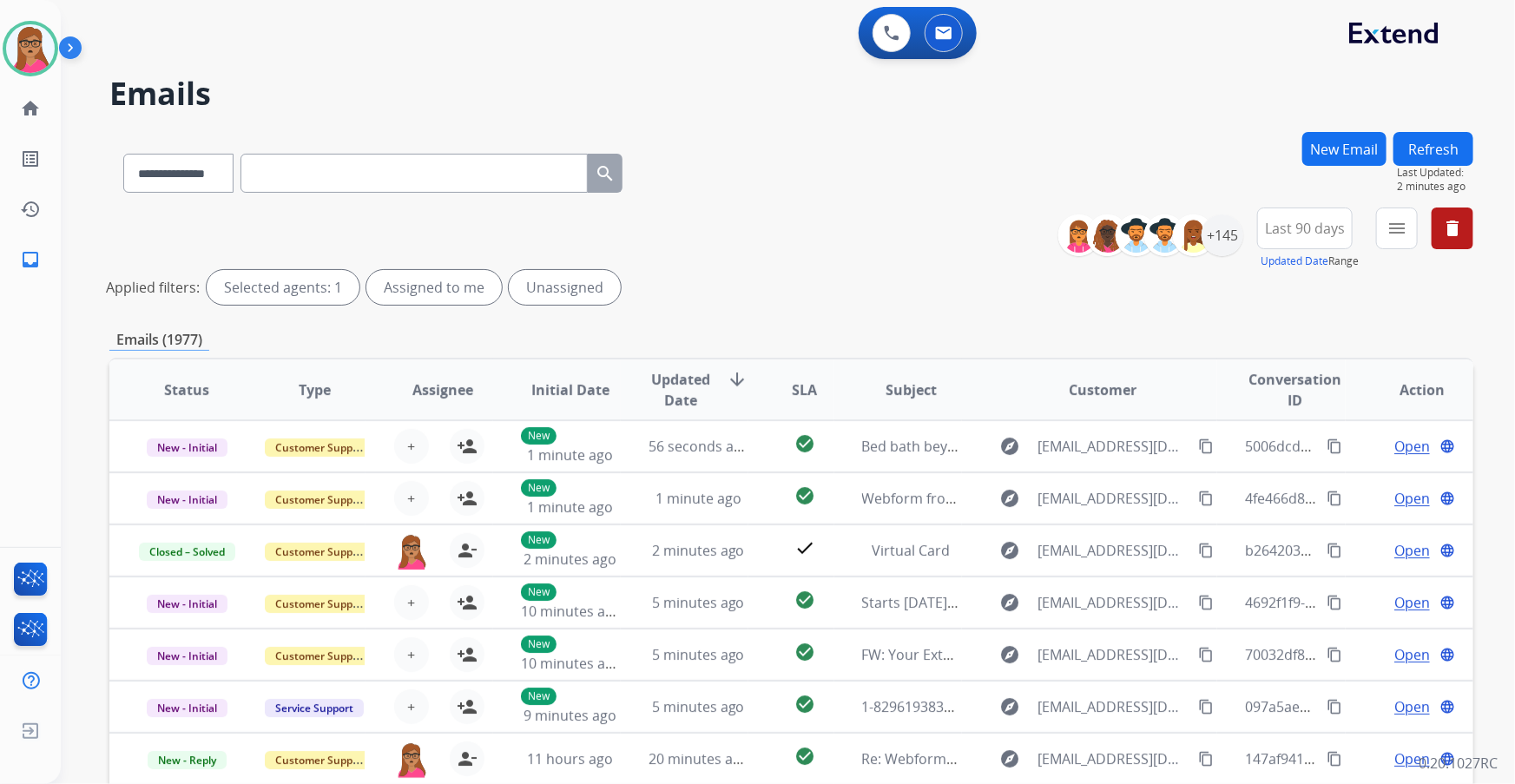
scroll to position [0, 0]
click at [1214, 229] on div "+145" at bounding box center [1223, 235] width 42 height 42
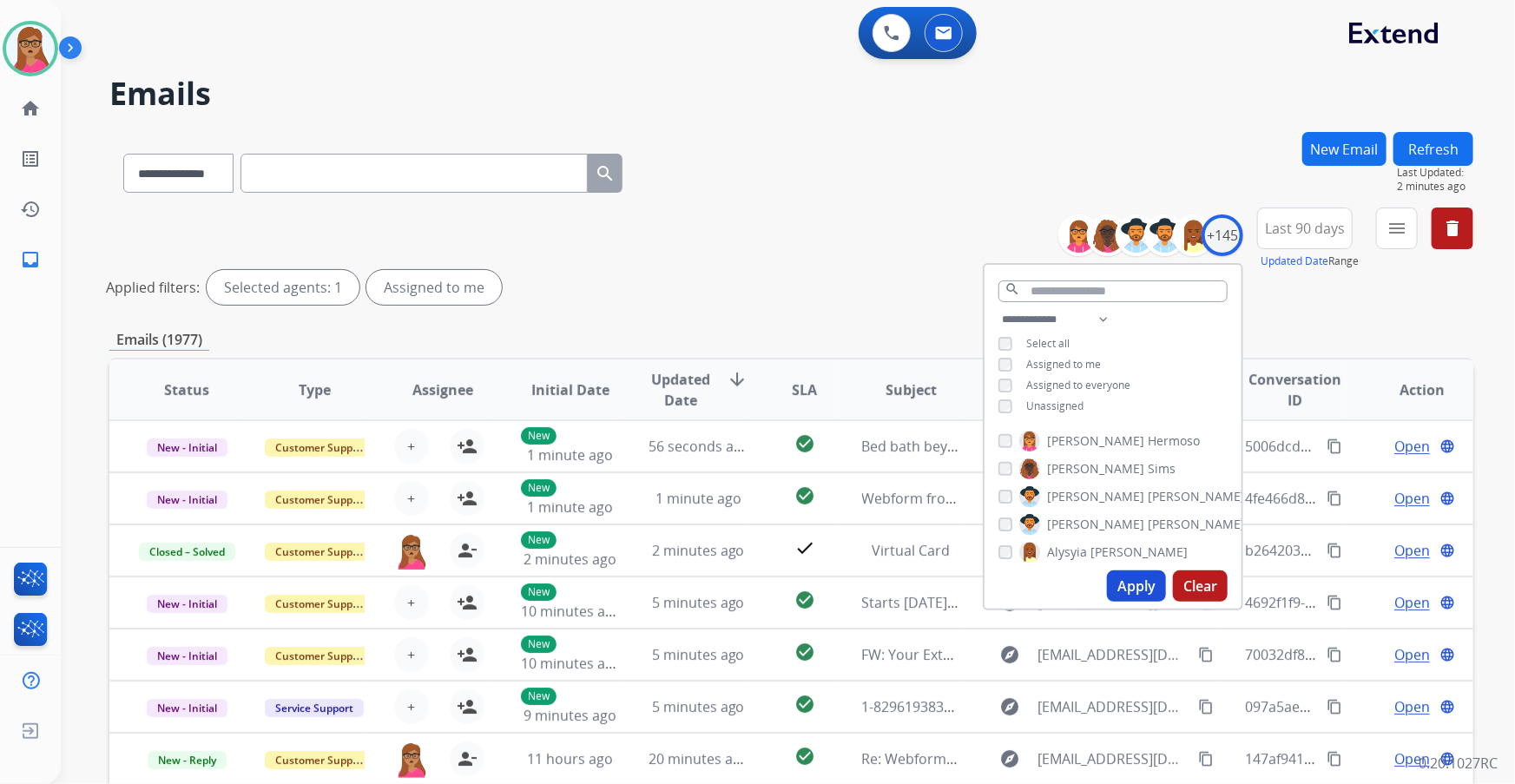
click at [1132, 582] on button "Apply" at bounding box center [1136, 586] width 59 height 31
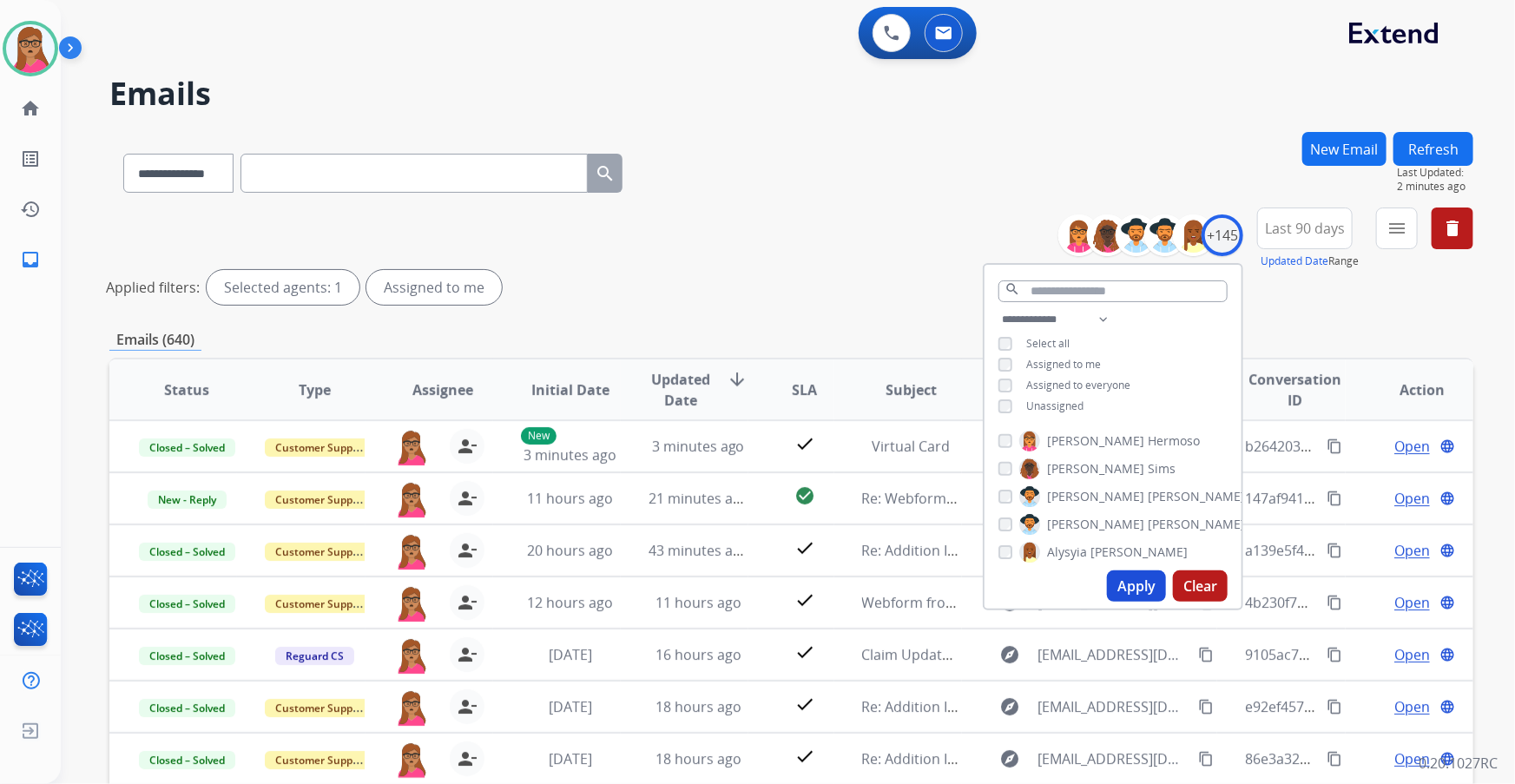
click at [746, 236] on div "**********" at bounding box center [791, 259] width 1364 height 105
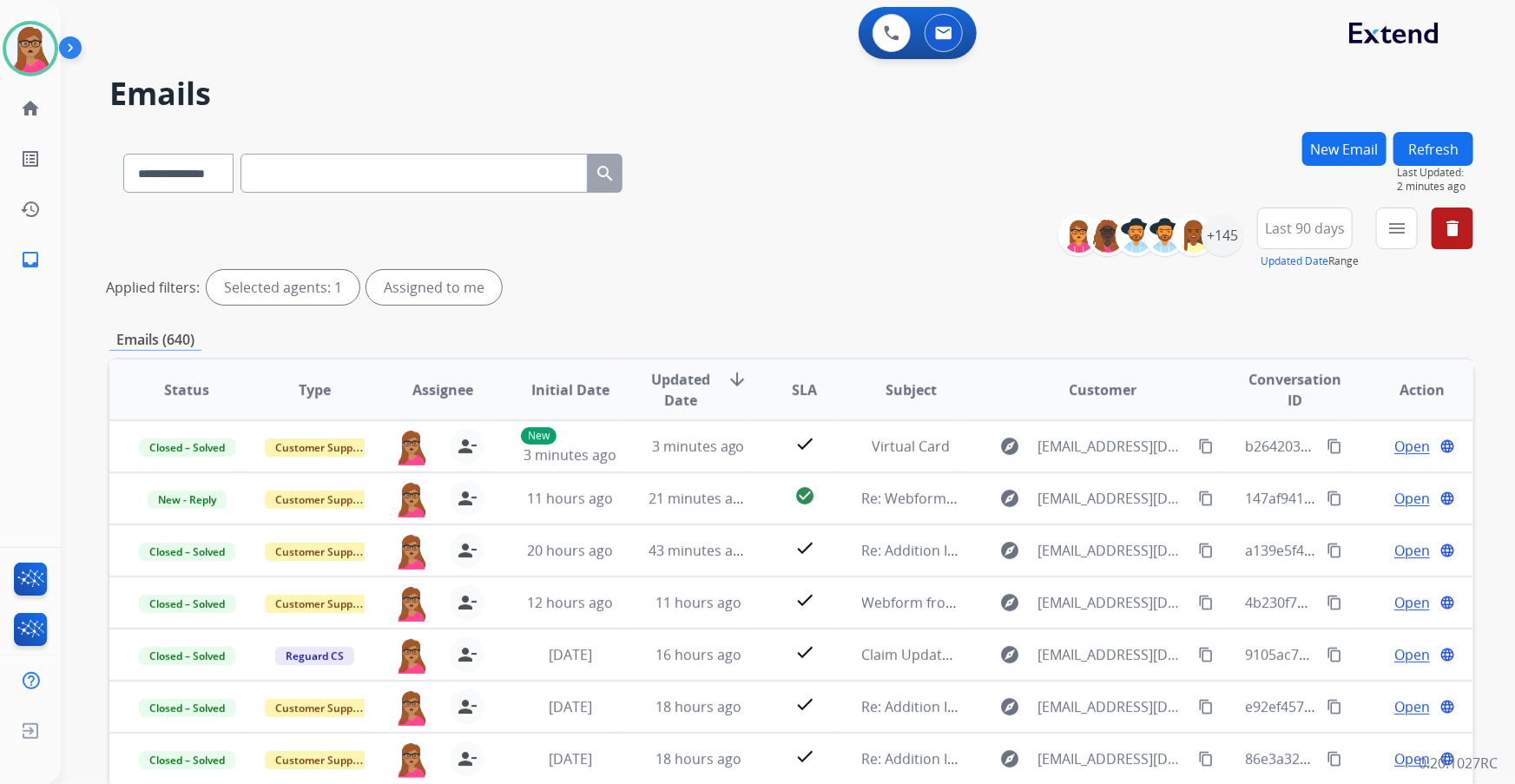
click at [1326, 225] on span "Last 90 days" at bounding box center [1306, 228] width 80 height 7
click at [1224, 240] on div "+145" at bounding box center [1223, 235] width 42 height 42
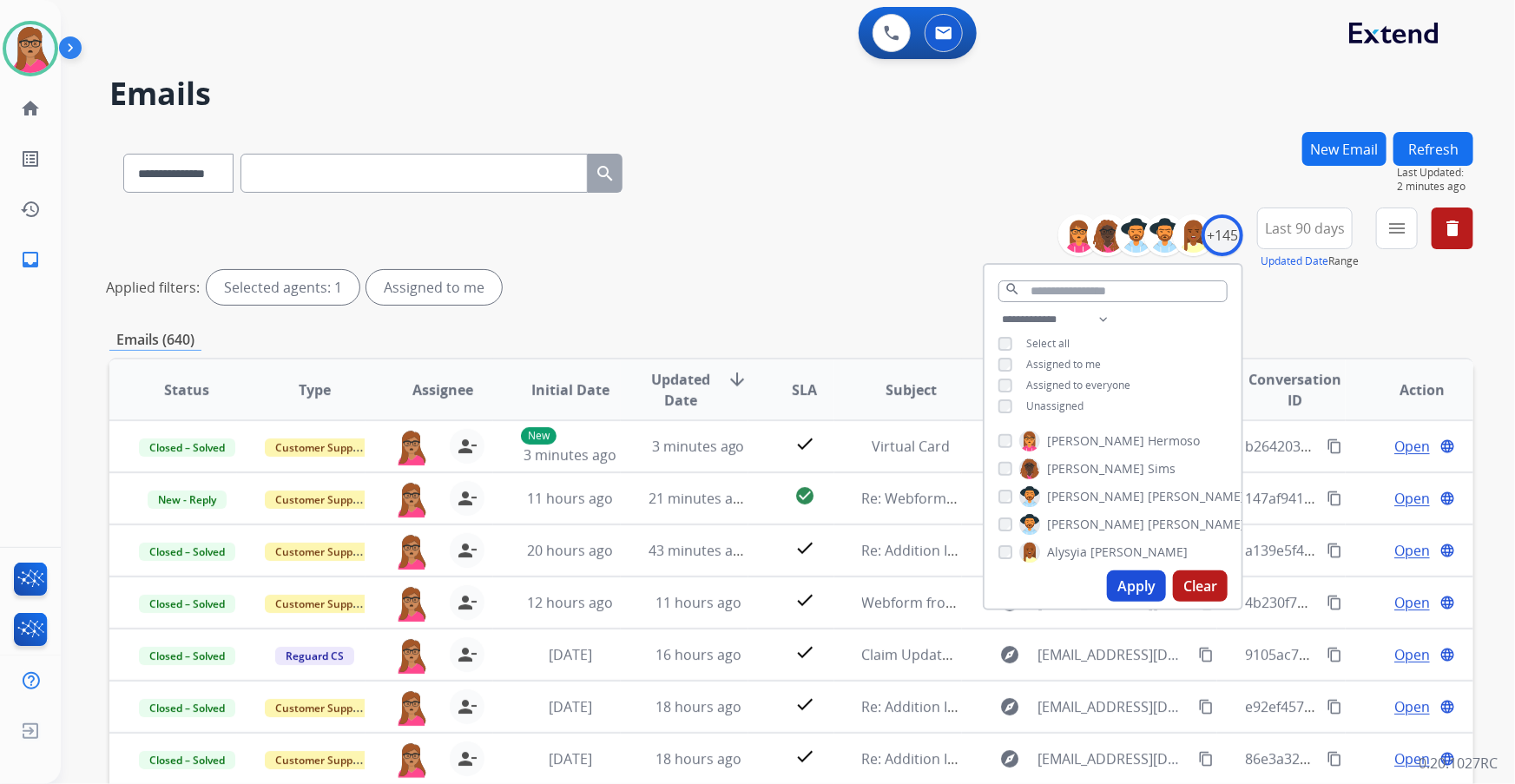
drag, startPoint x: 1315, startPoint y: 283, endPoint x: 1410, endPoint y: 210, distance: 119.8
click at [1320, 275] on div "Applied filters: Selected agents: 1 Assigned to me" at bounding box center [787, 287] width 1364 height 35
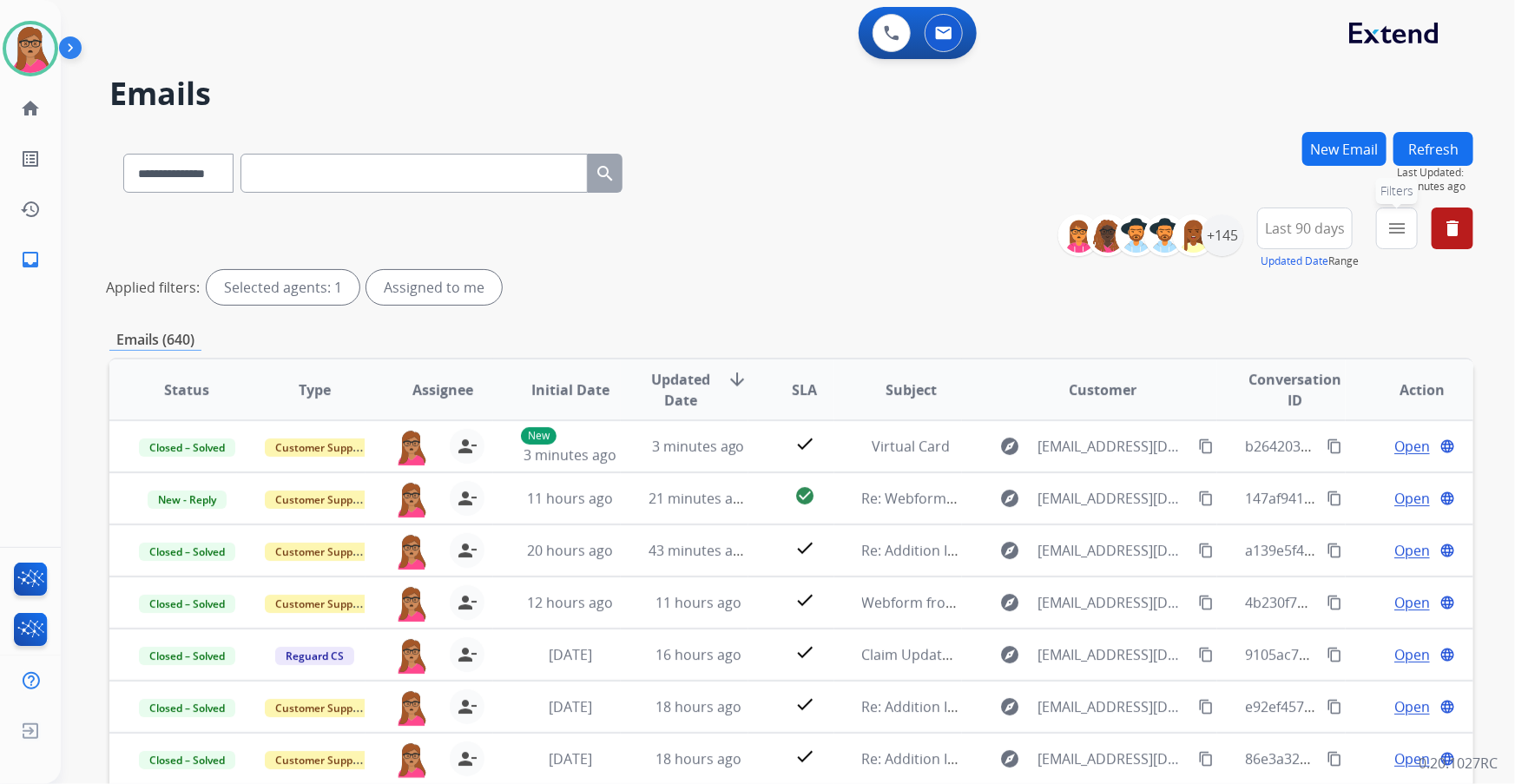
click at [1411, 209] on button "menu Filters" at bounding box center [1397, 228] width 42 height 42
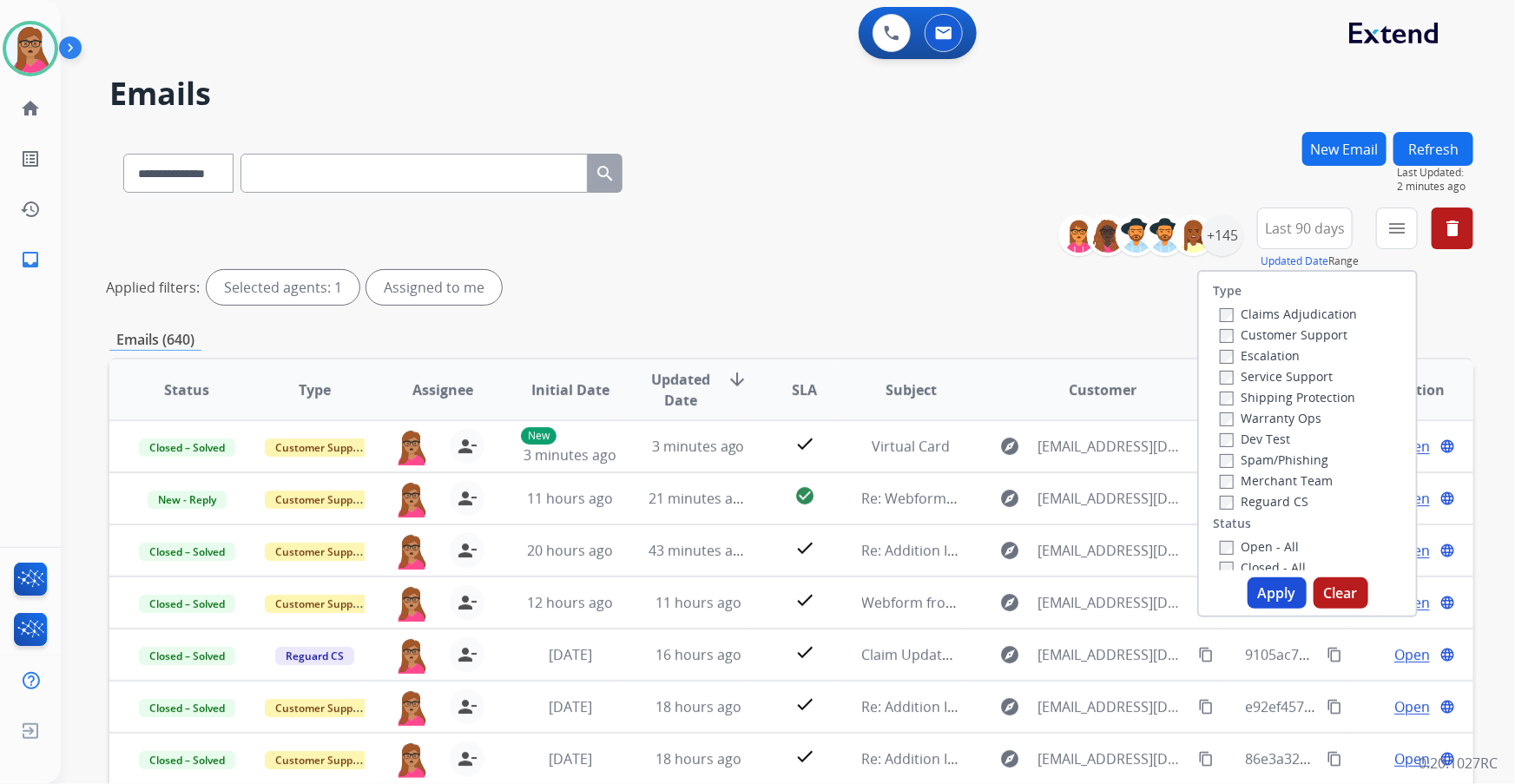
click at [1294, 336] on label "Customer Support" at bounding box center [1283, 334] width 128 height 17
click at [1270, 397] on label "Shipping Protection" at bounding box center [1287, 397] width 136 height 17
click at [1260, 503] on label "Reguard CS" at bounding box center [1264, 501] width 89 height 17
drag, startPoint x: 1225, startPoint y: 545, endPoint x: 1247, endPoint y: 569, distance: 32.6
click at [1225, 545] on label "Open - All" at bounding box center [1259, 545] width 79 height 17
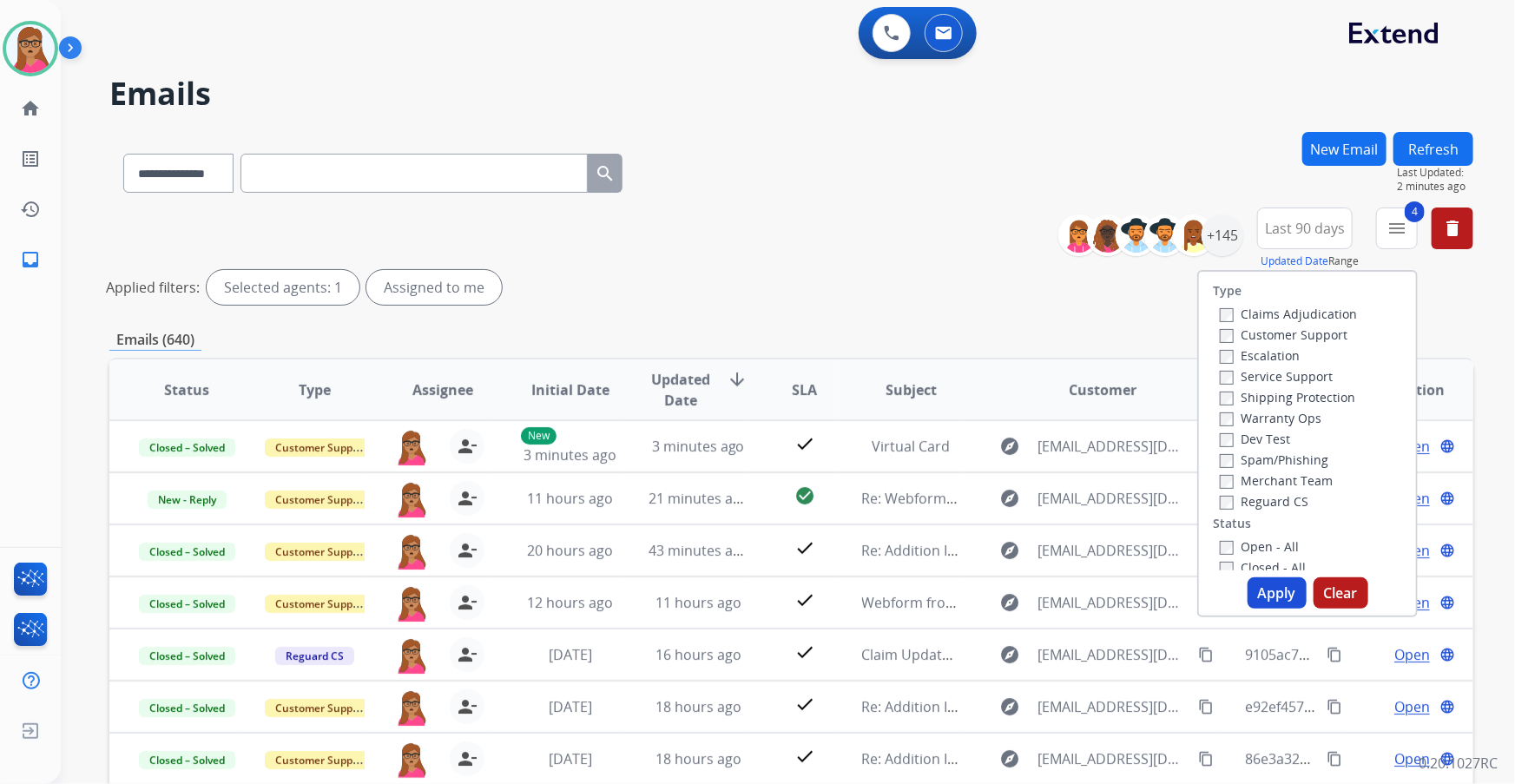
click at [1264, 595] on button "Apply" at bounding box center [1277, 592] width 59 height 31
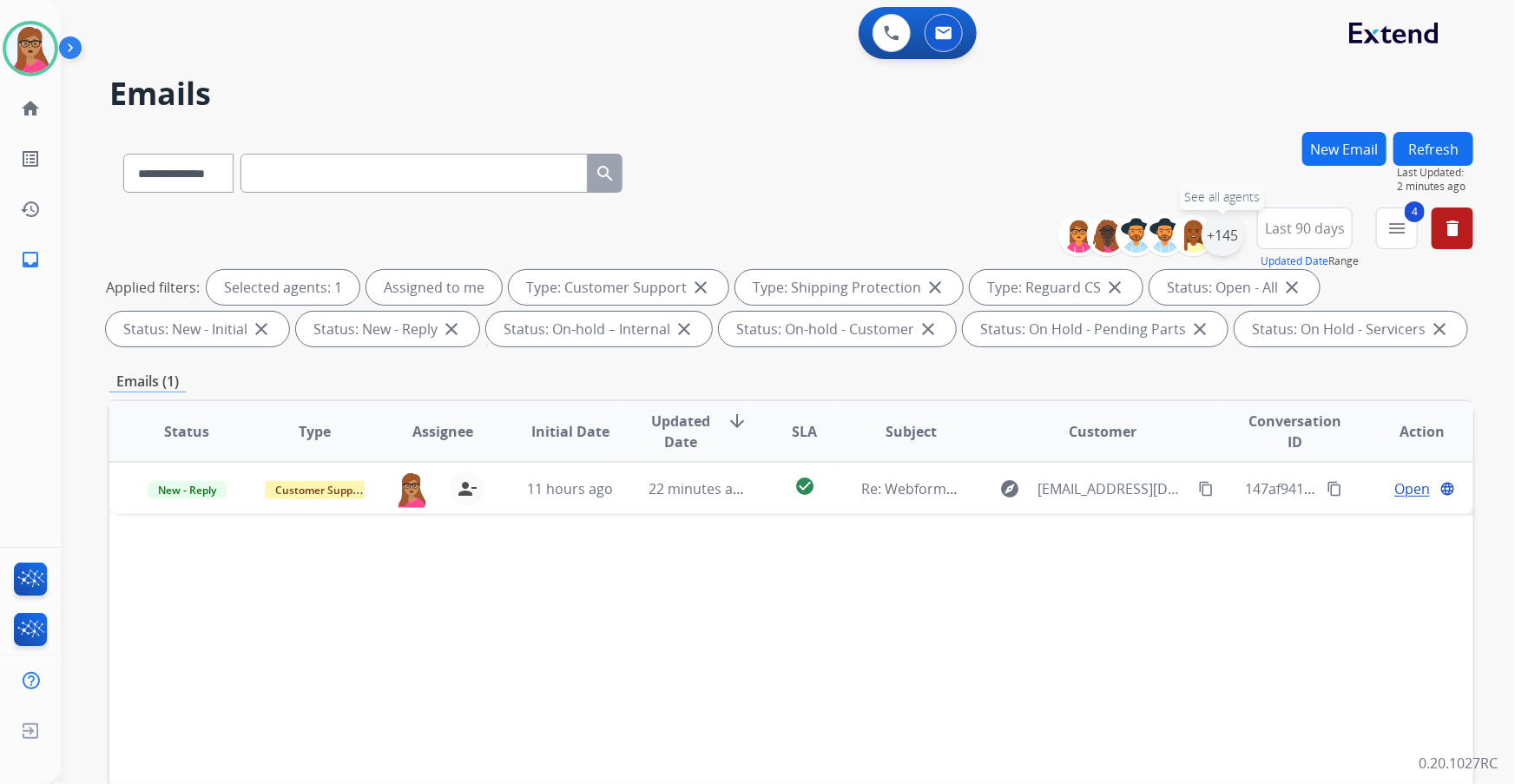
click at [1219, 243] on div "+145" at bounding box center [1223, 235] width 42 height 42
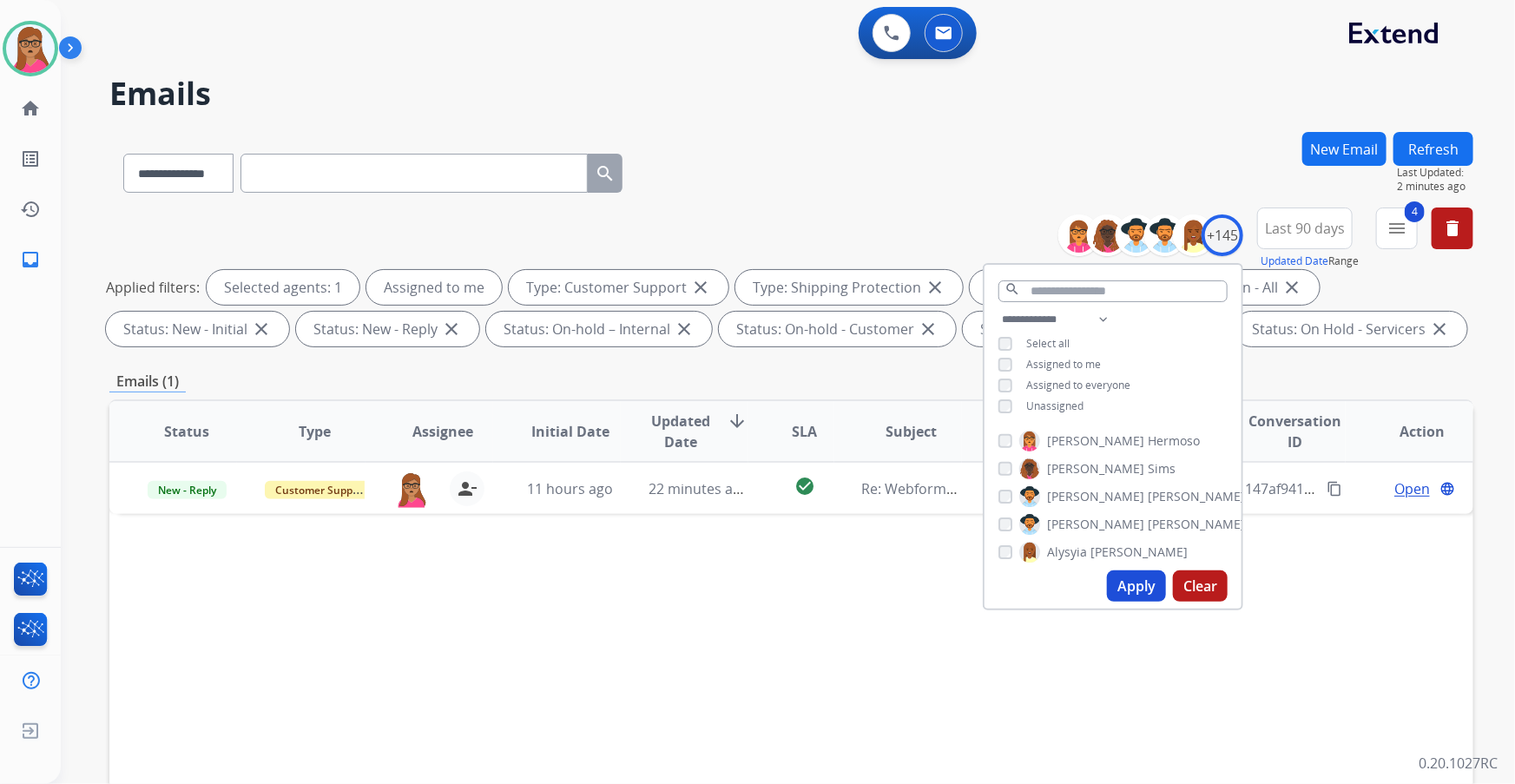
click at [1359, 265] on span "Updated Date Range" at bounding box center [1310, 260] width 98 height 15
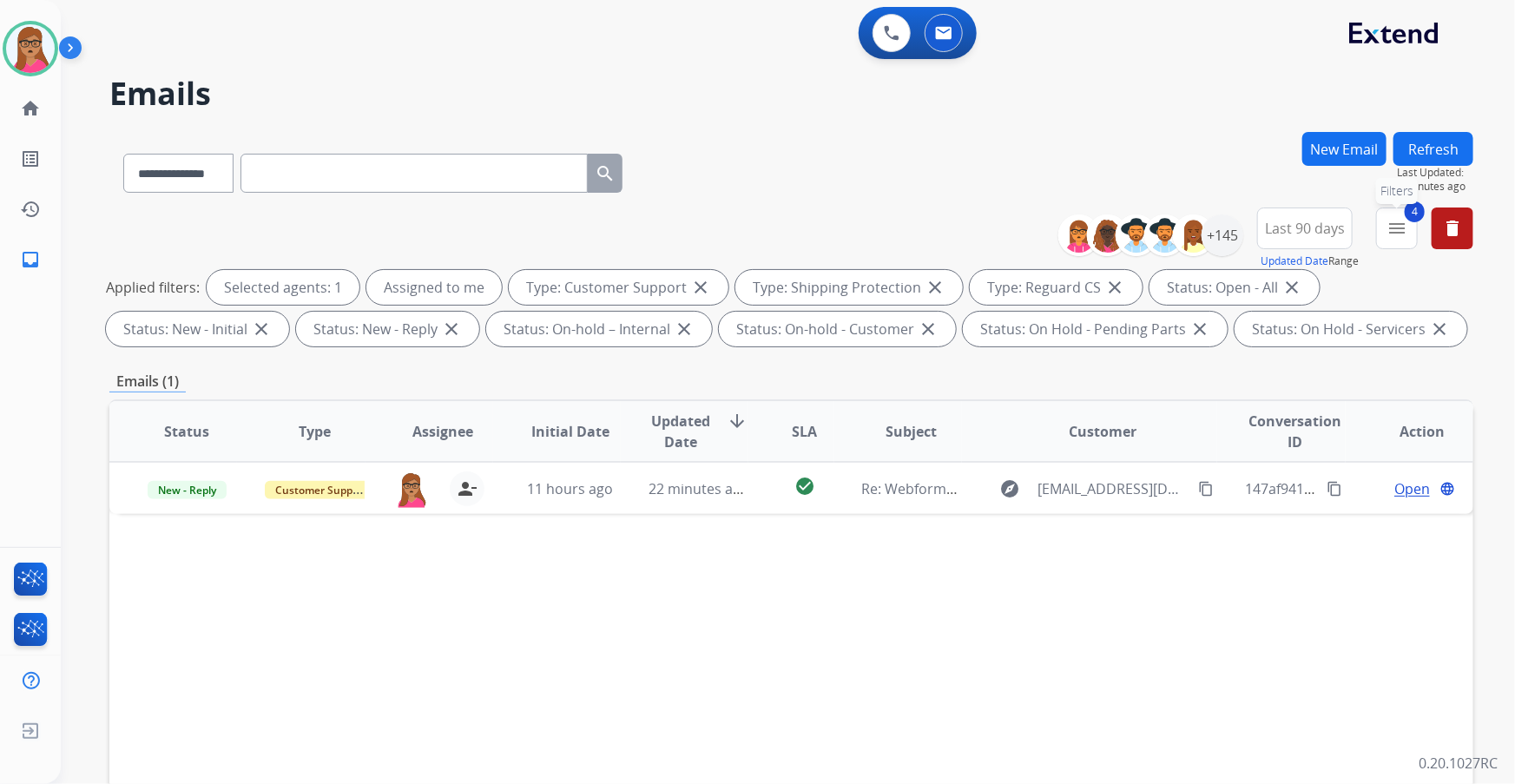
click at [1393, 234] on mat-icon "menu" at bounding box center [1397, 228] width 21 height 21
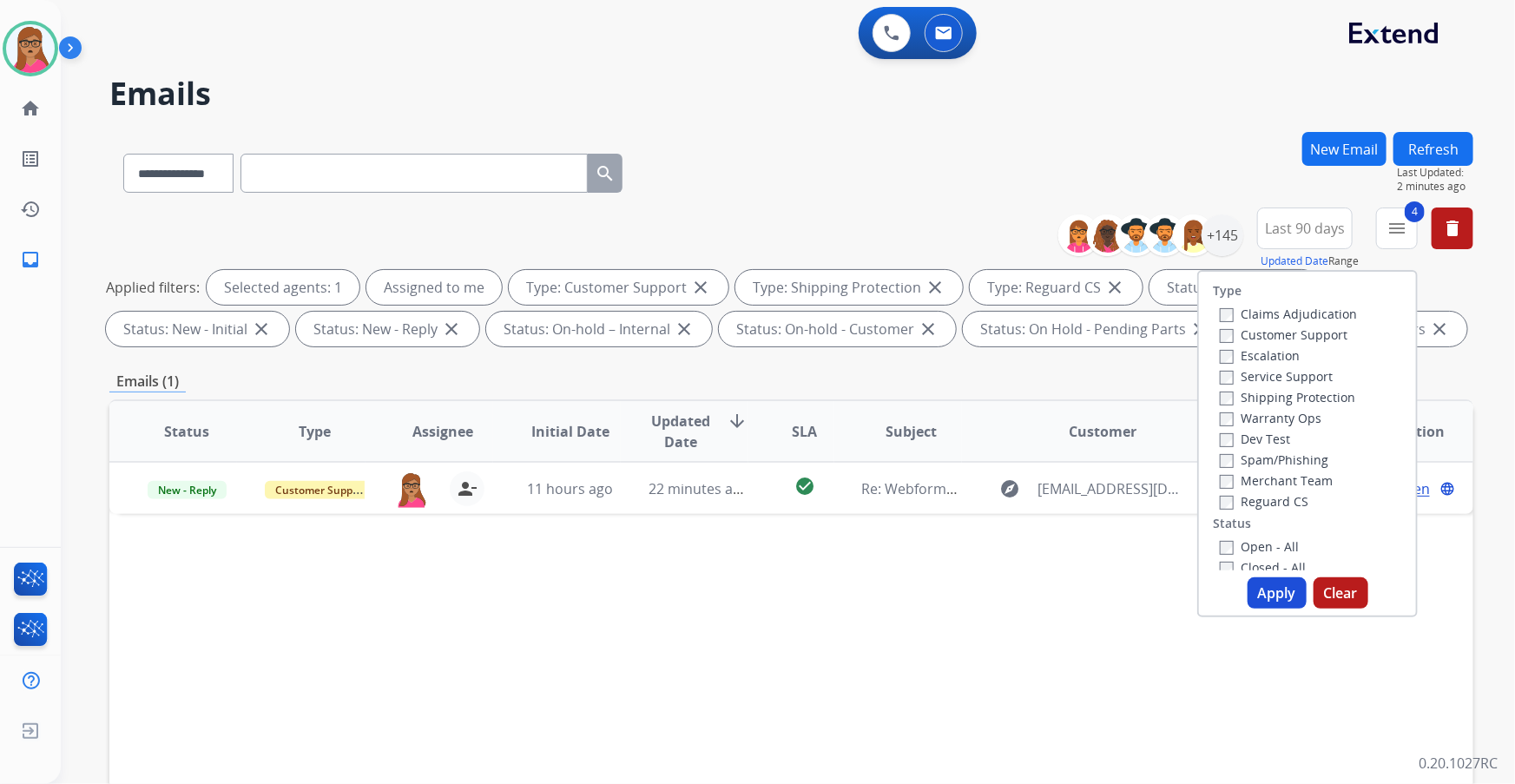
click at [1209, 151] on div "**********" at bounding box center [791, 169] width 1364 height 75
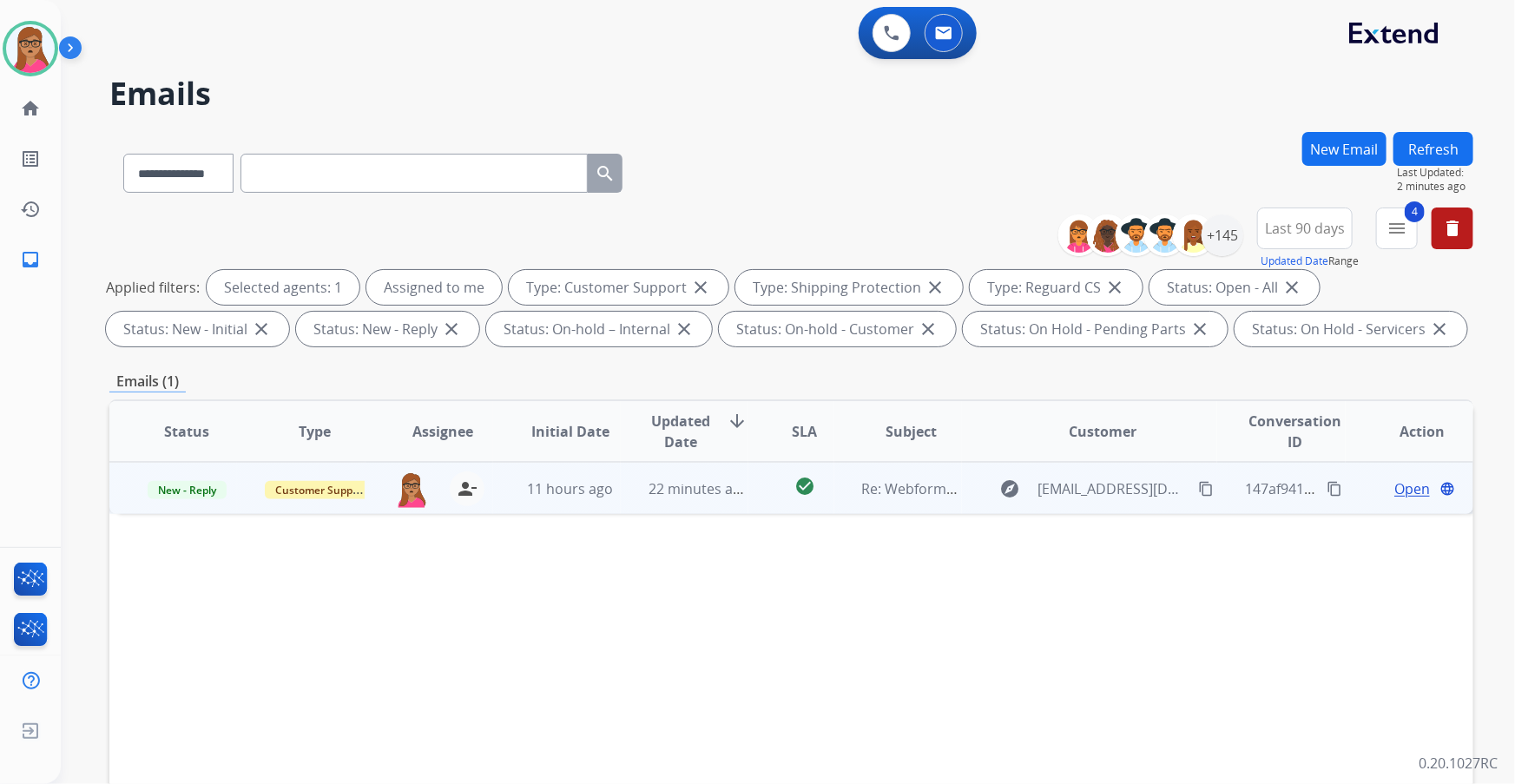
click at [1397, 485] on span "Open" at bounding box center [1412, 488] width 35 height 21
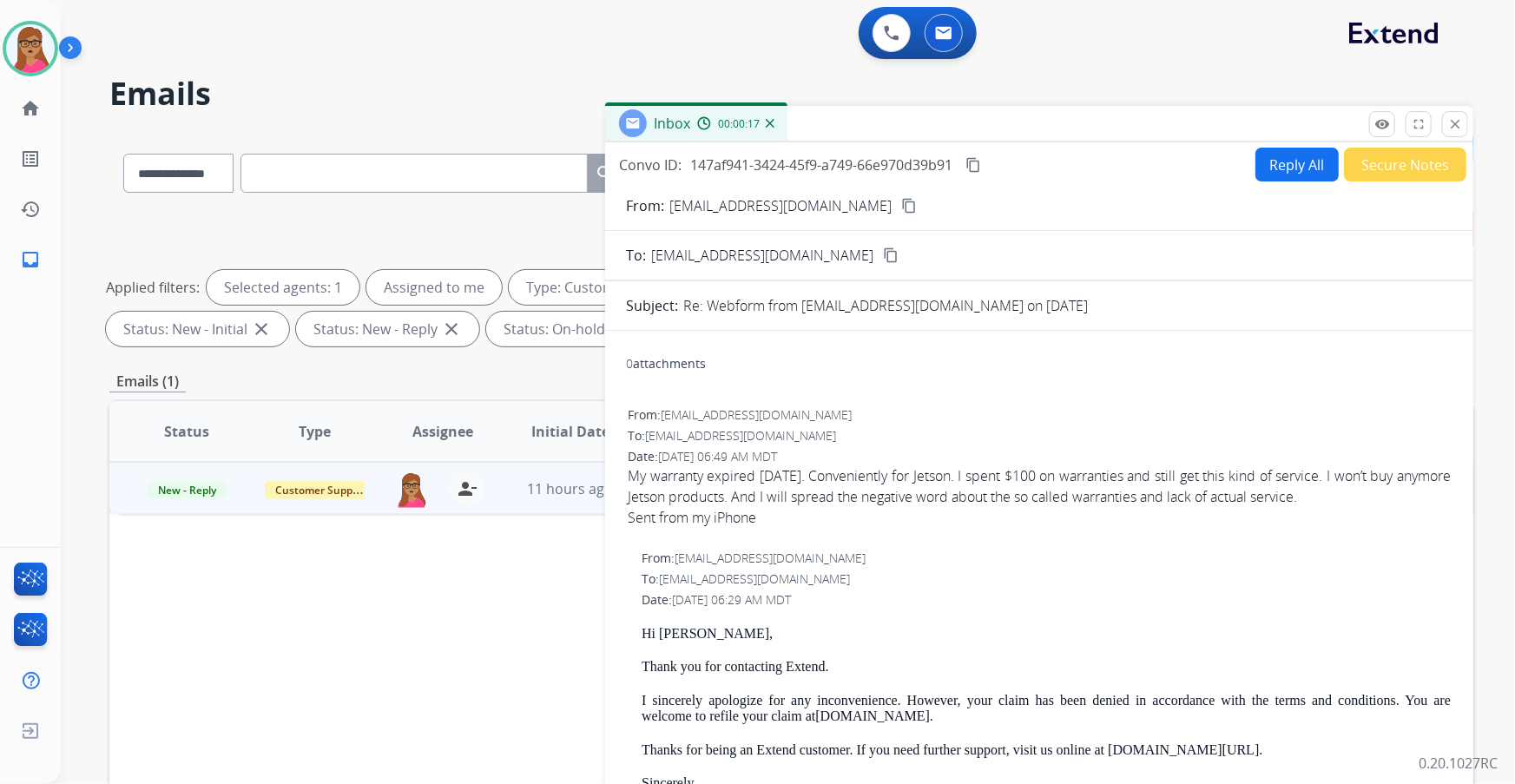
click at [1392, 158] on button "Secure Notes" at bounding box center [1404, 164] width 122 height 34
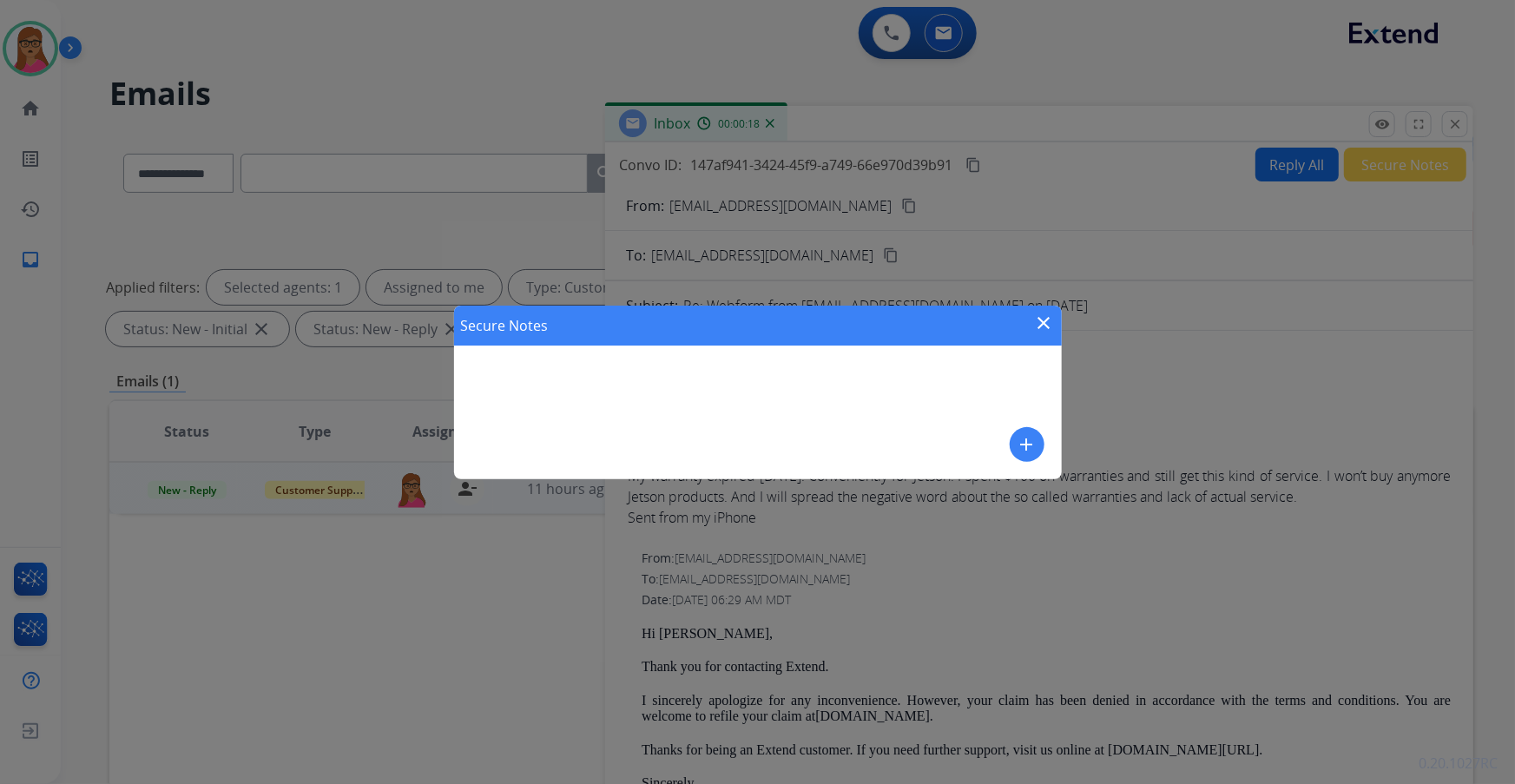
click at [1020, 438] on mat-icon "add" at bounding box center [1027, 444] width 21 height 21
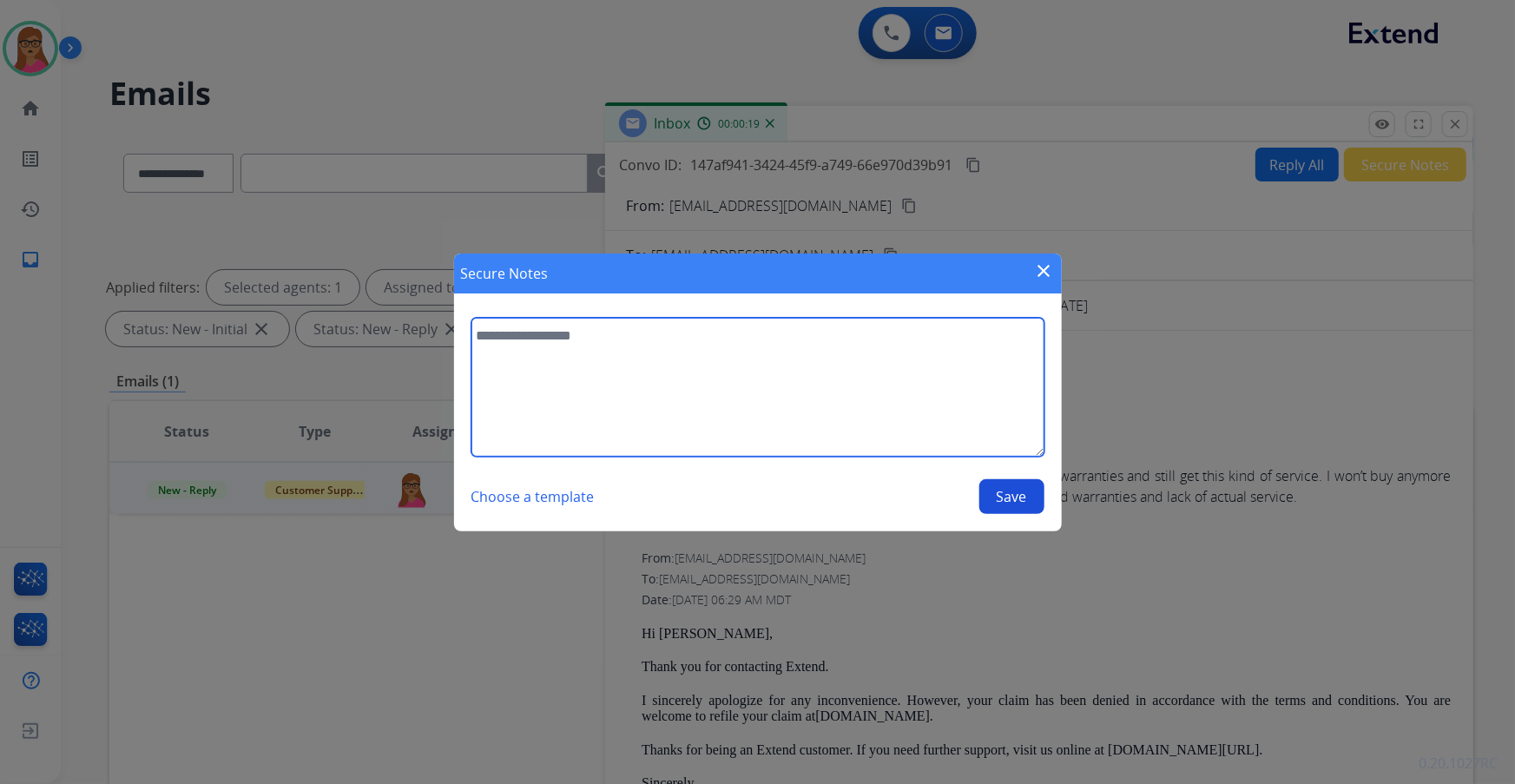
click at [553, 387] on textarea at bounding box center [758, 387] width 573 height 139
type textarea "**********"
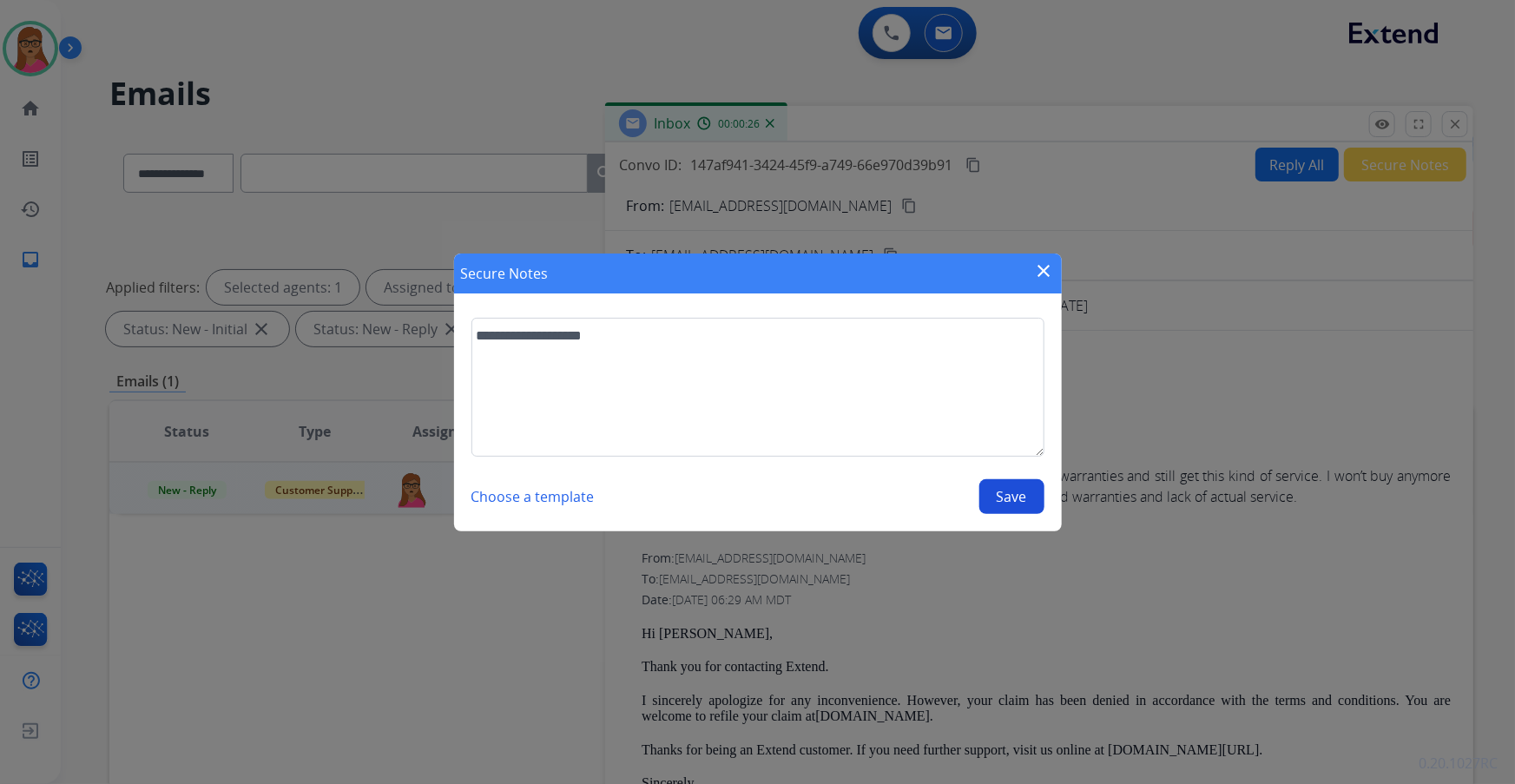
click at [1008, 501] on button "Save" at bounding box center [1012, 497] width 66 height 35
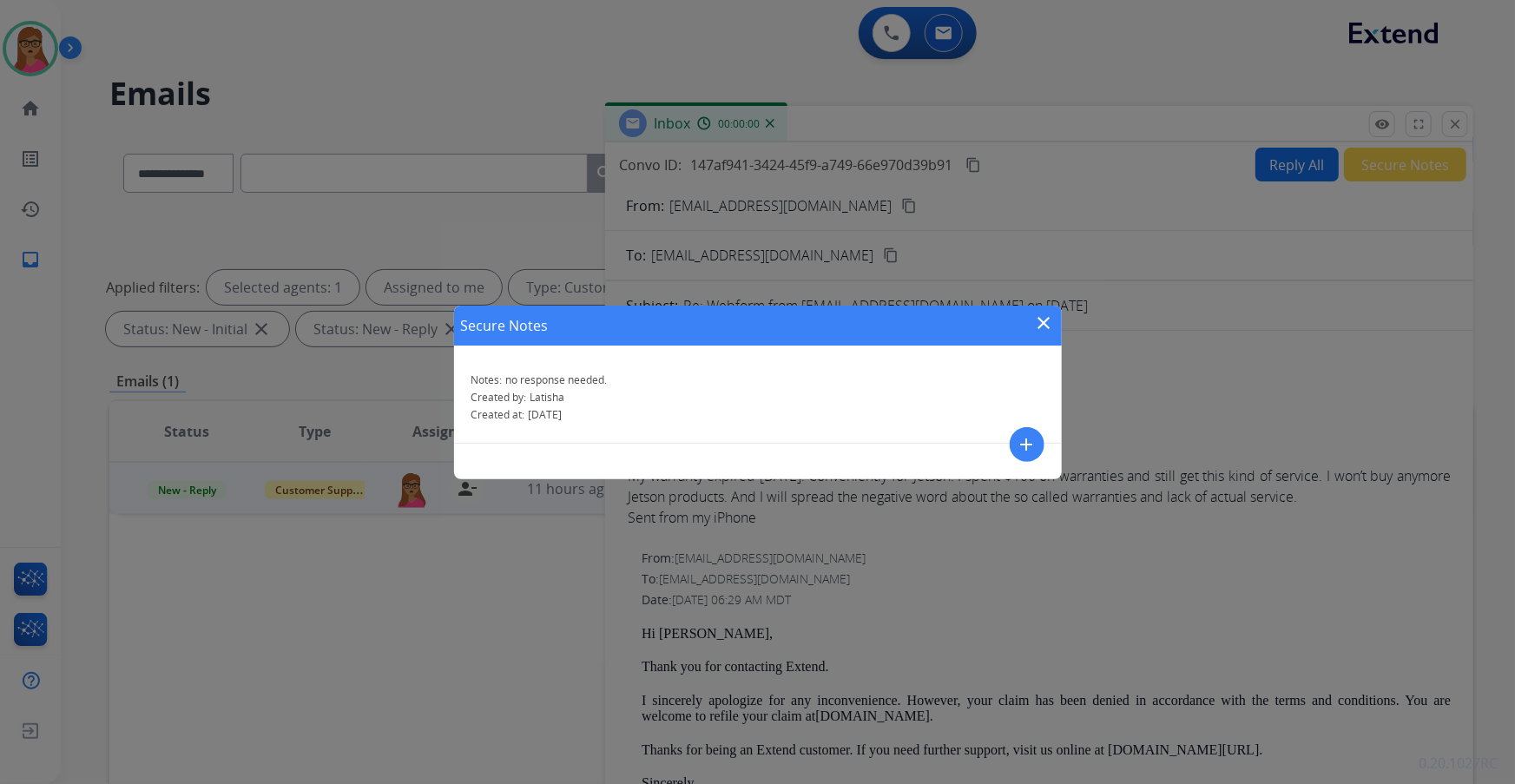
click at [1046, 322] on mat-icon "close" at bounding box center [1044, 323] width 21 height 21
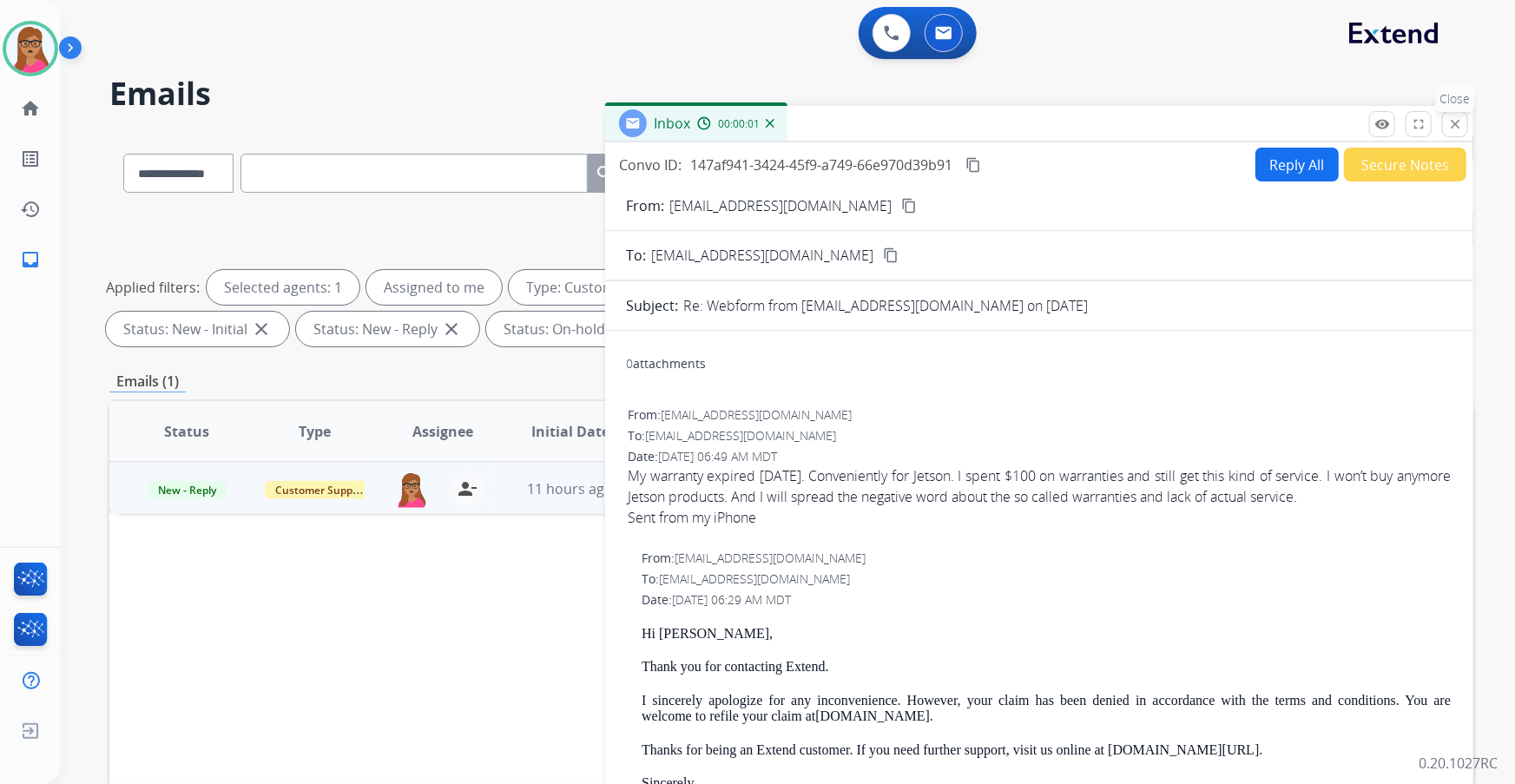
click at [1463, 126] on button "close Close" at bounding box center [1455, 124] width 26 height 26
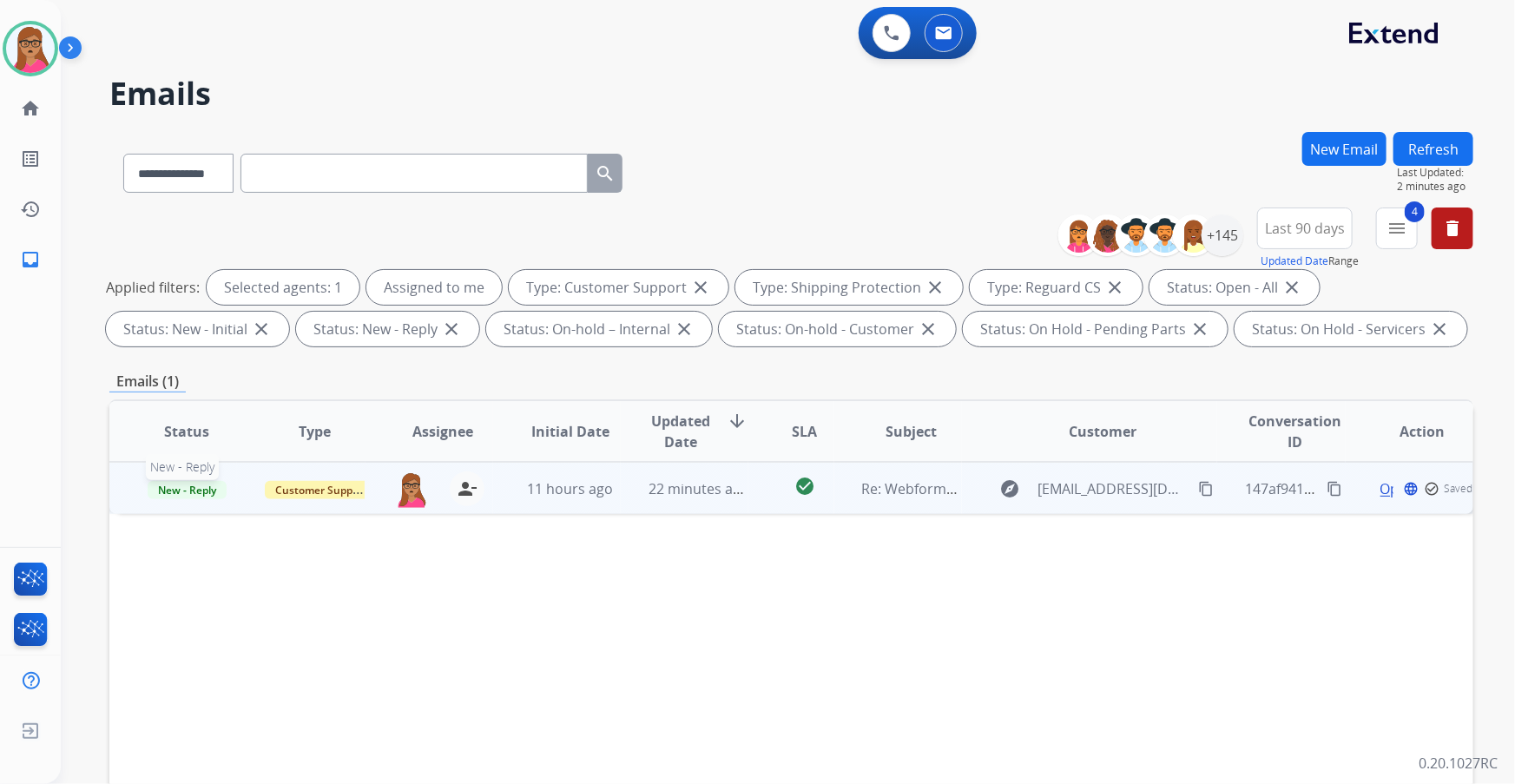
click at [198, 483] on span "New - Reply" at bounding box center [187, 490] width 79 height 19
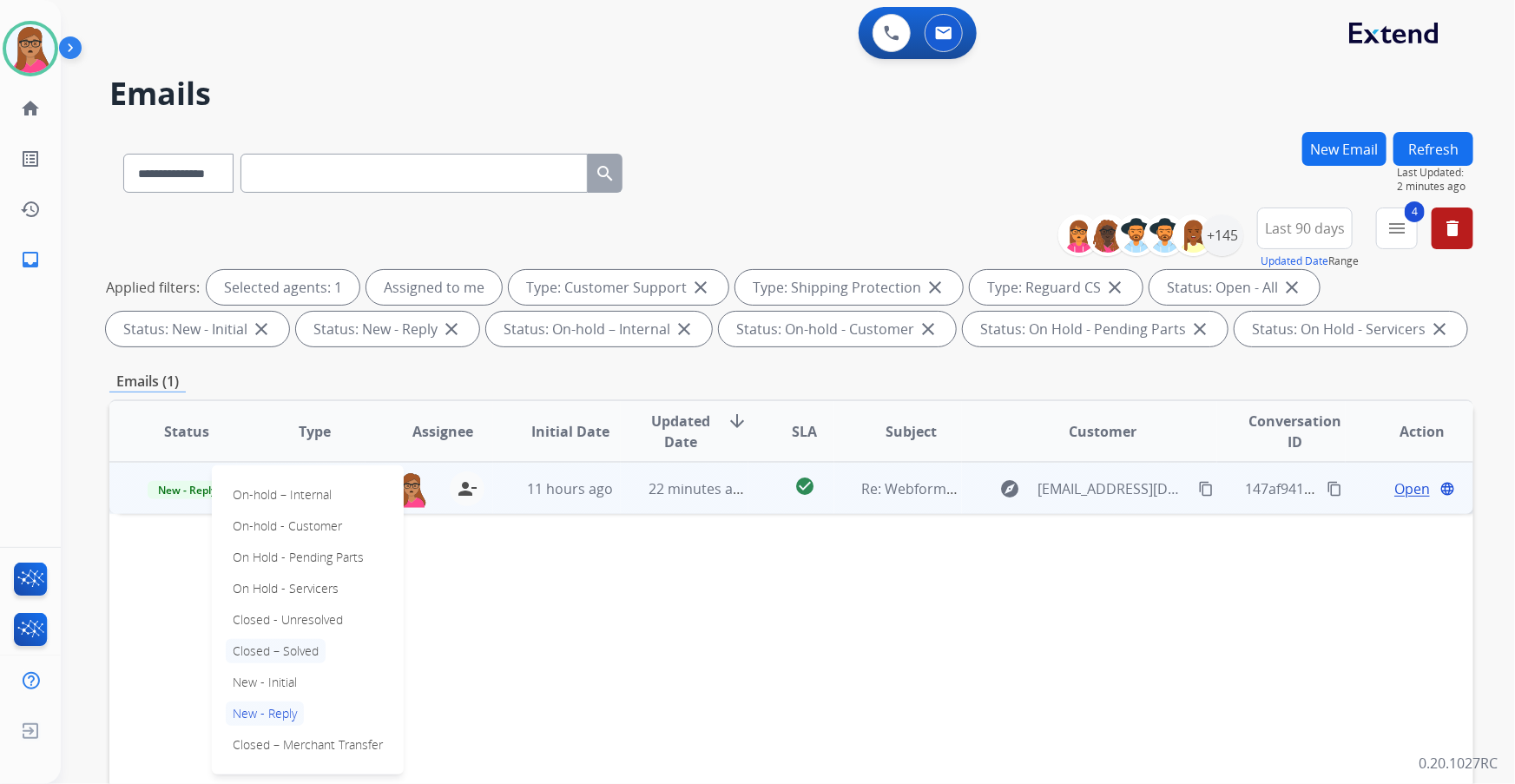
click at [269, 652] on p "Closed – Solved" at bounding box center [276, 650] width 100 height 24
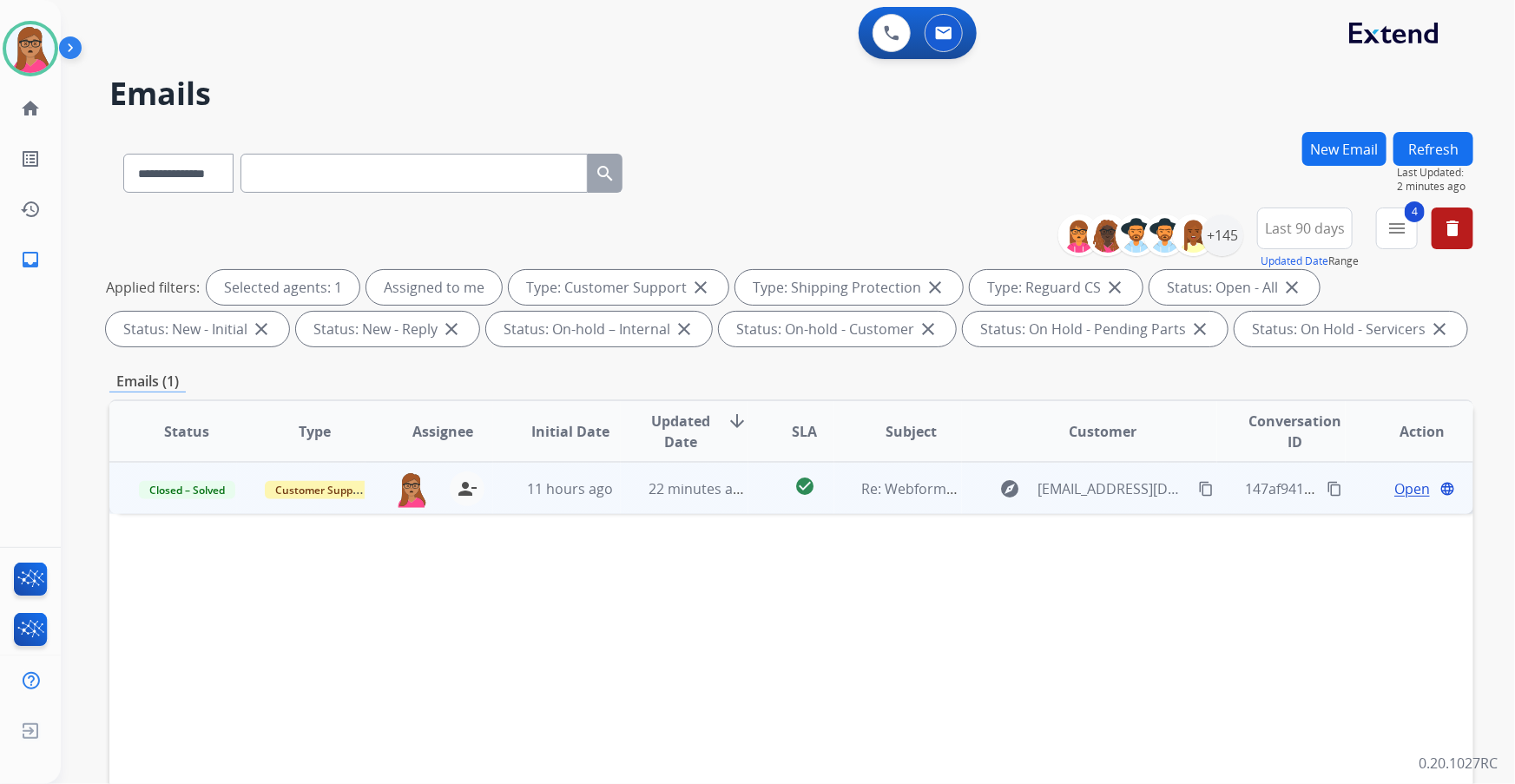
click at [1425, 135] on button "Refresh" at bounding box center [1434, 149] width 80 height 34
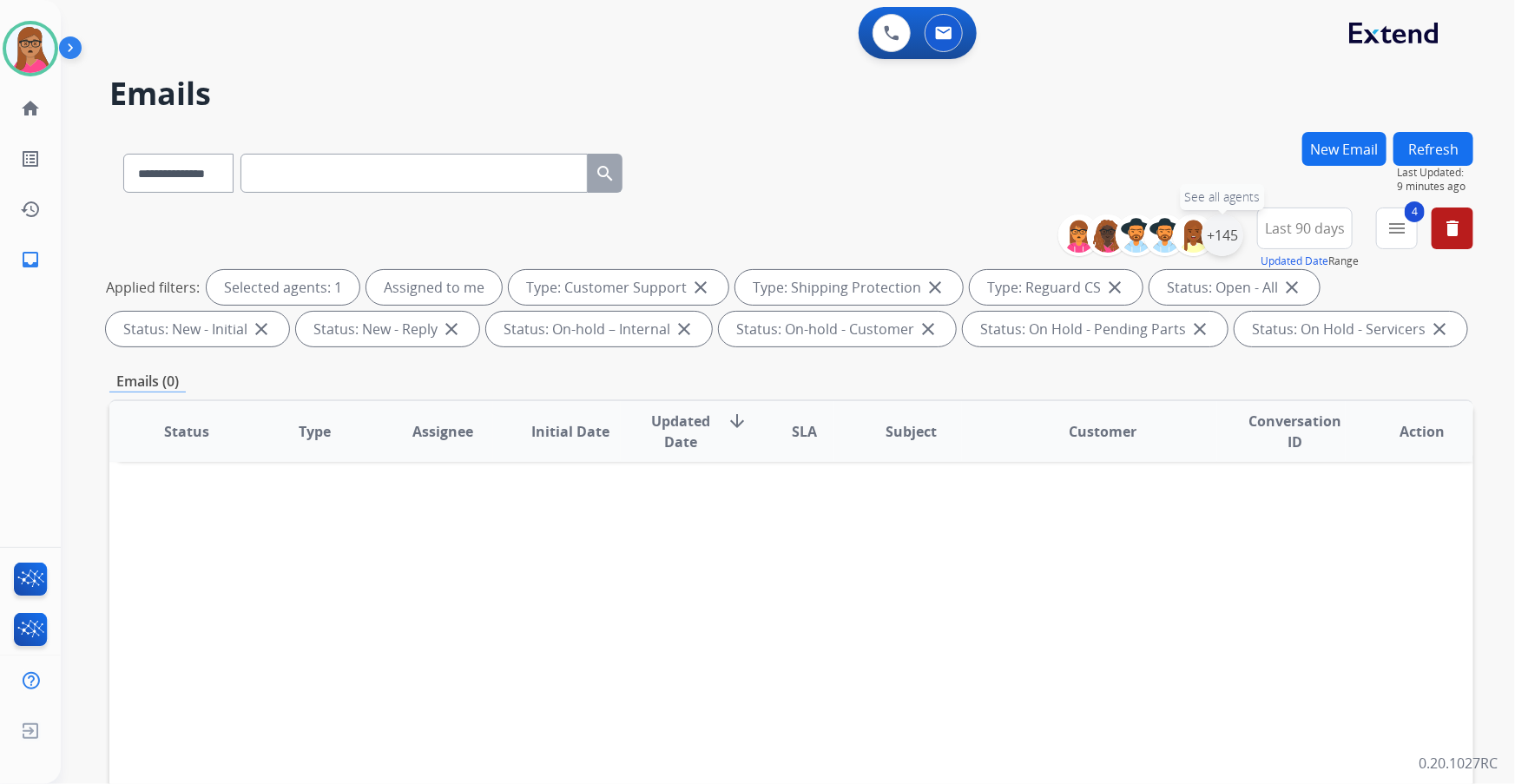
click at [1225, 240] on div "+145" at bounding box center [1223, 235] width 42 height 42
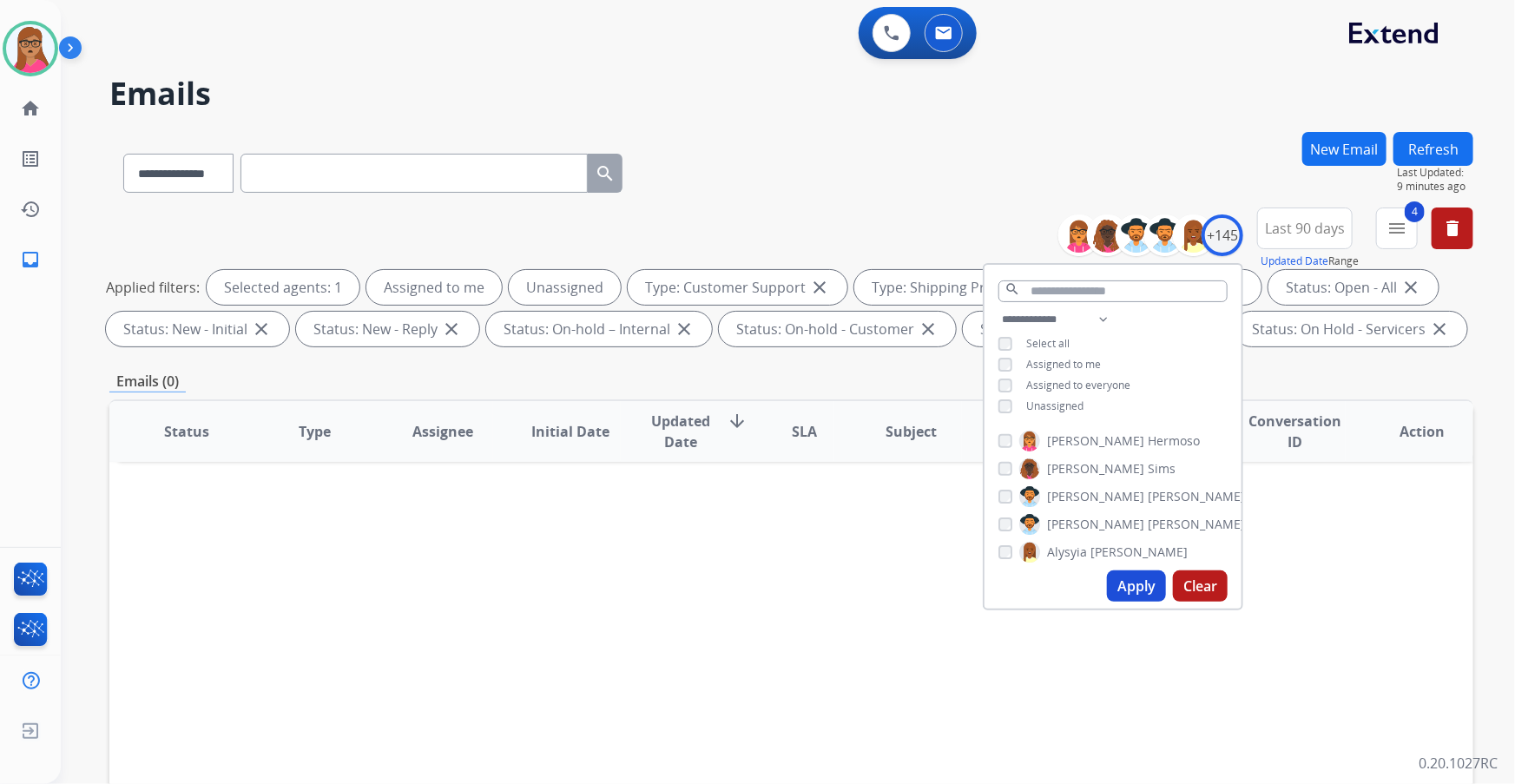
click at [1135, 586] on button "Apply" at bounding box center [1136, 586] width 59 height 31
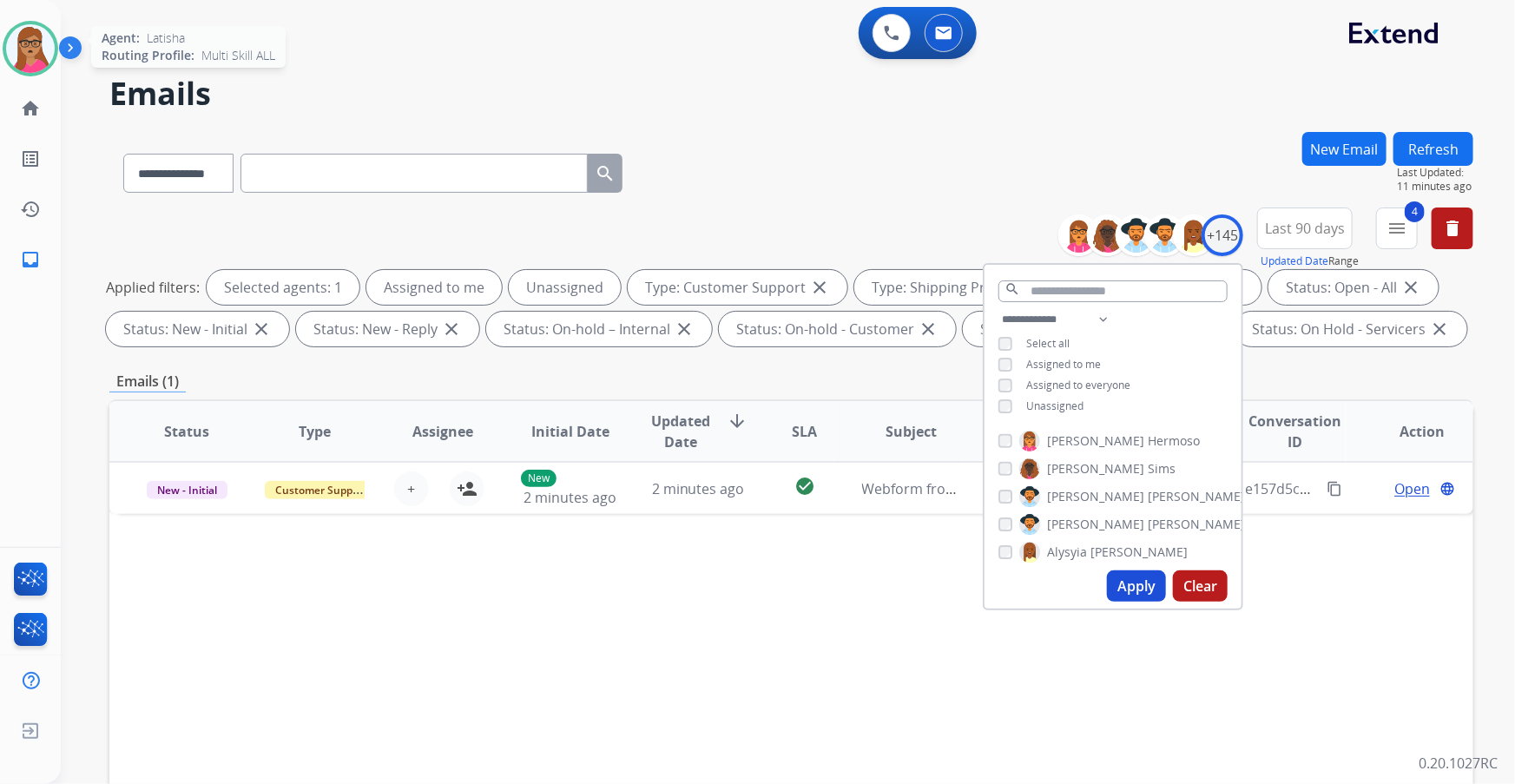
click at [32, 57] on img at bounding box center [30, 49] width 49 height 49
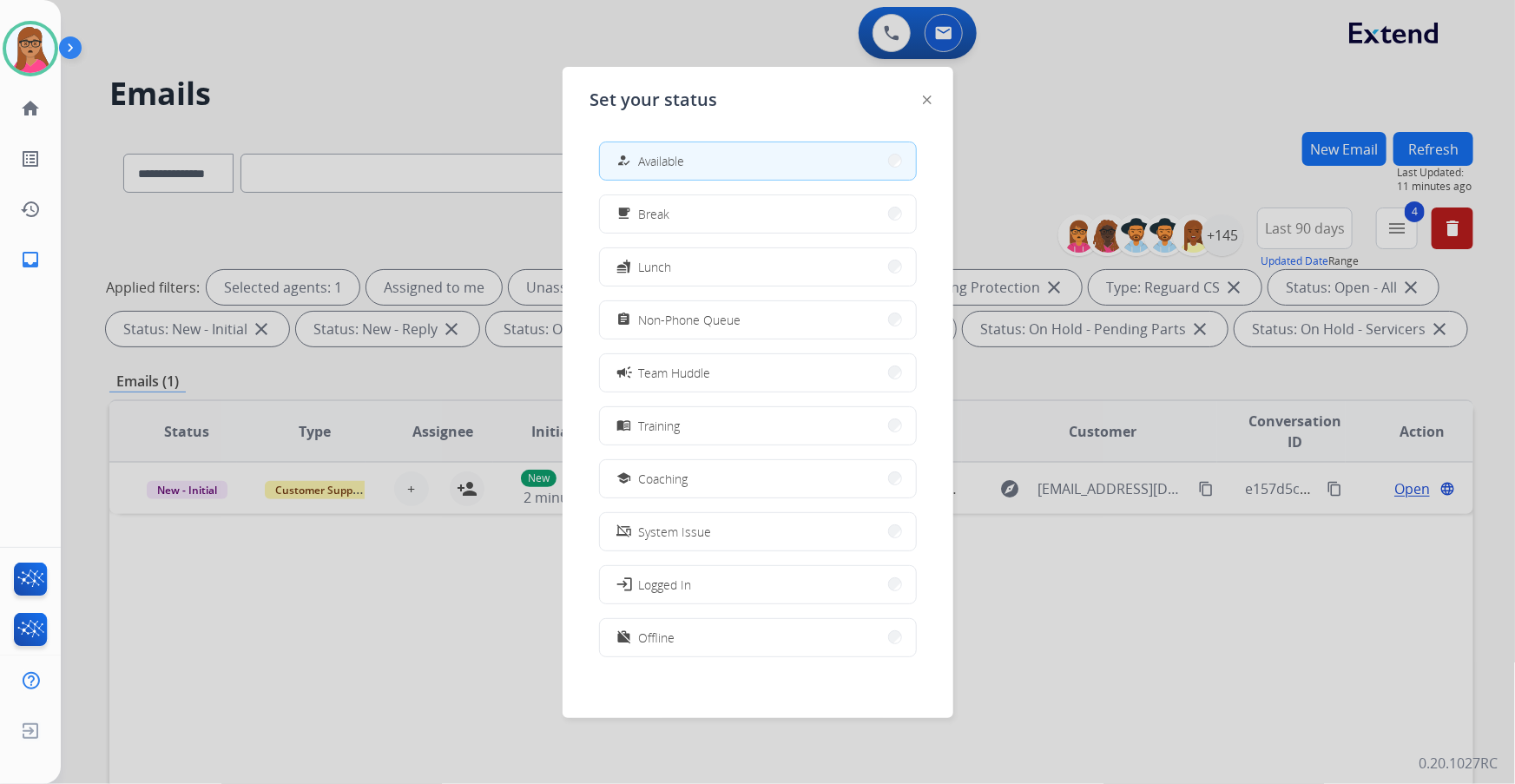
click at [798, 320] on button "assignment Non-Phone Queue" at bounding box center [758, 320] width 316 height 37
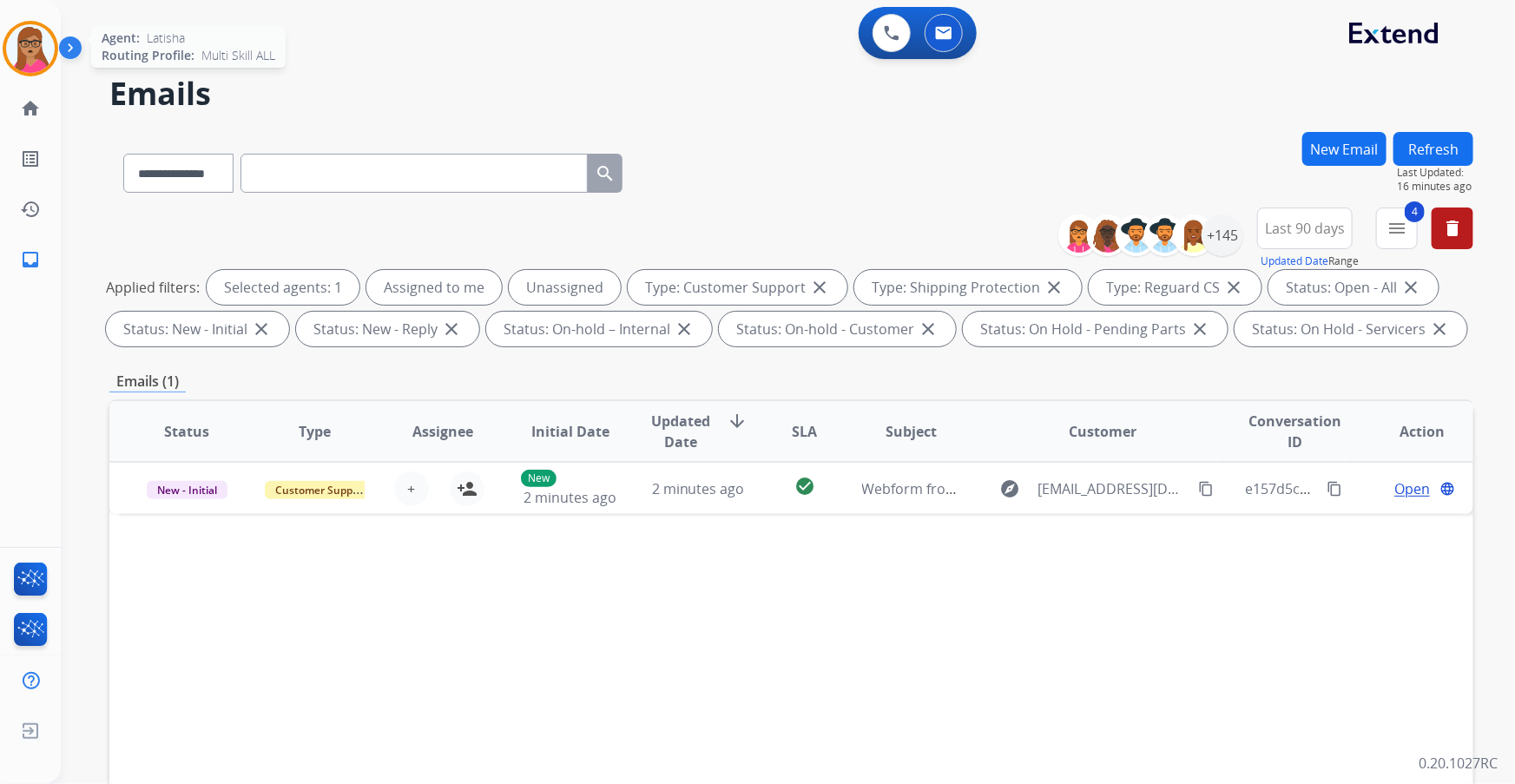
click at [22, 51] on img at bounding box center [30, 49] width 49 height 49
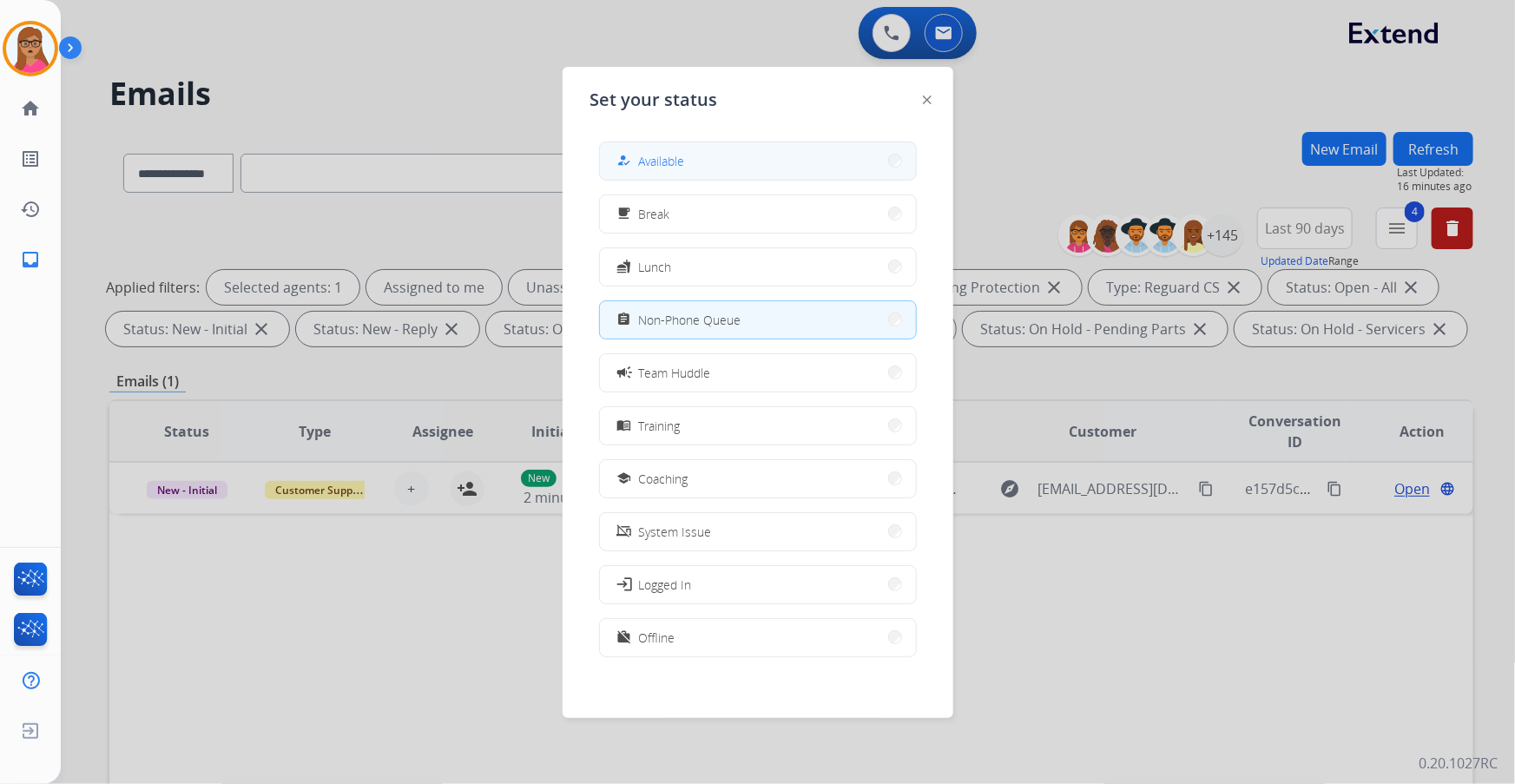
click at [755, 156] on button "how_to_reg Available" at bounding box center [758, 161] width 316 height 37
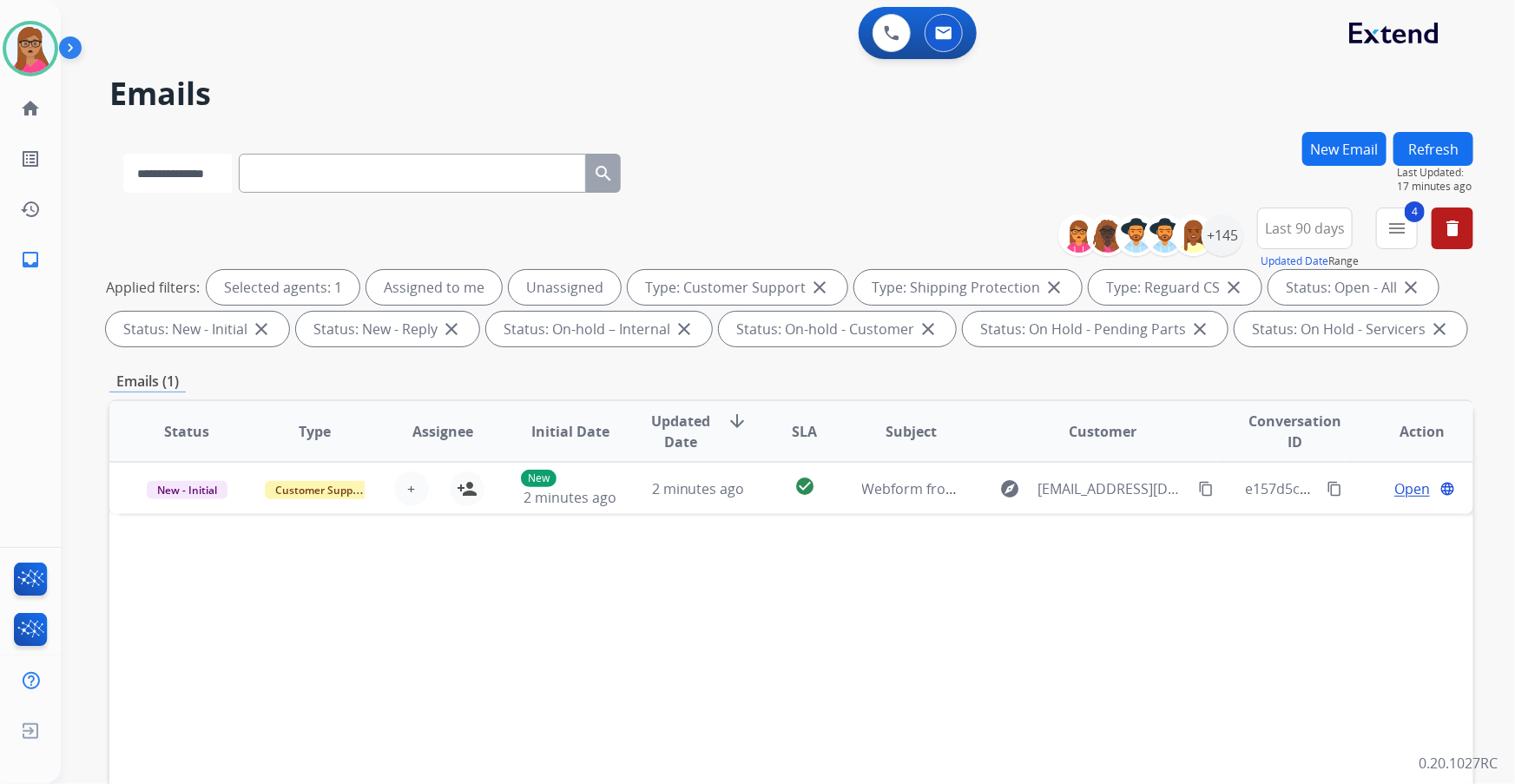
click at [226, 176] on select "**********" at bounding box center [177, 173] width 109 height 39
select select "**********"
click at [123, 153] on select "**********" at bounding box center [177, 173] width 109 height 39
paste input "**********"
type input "**********"
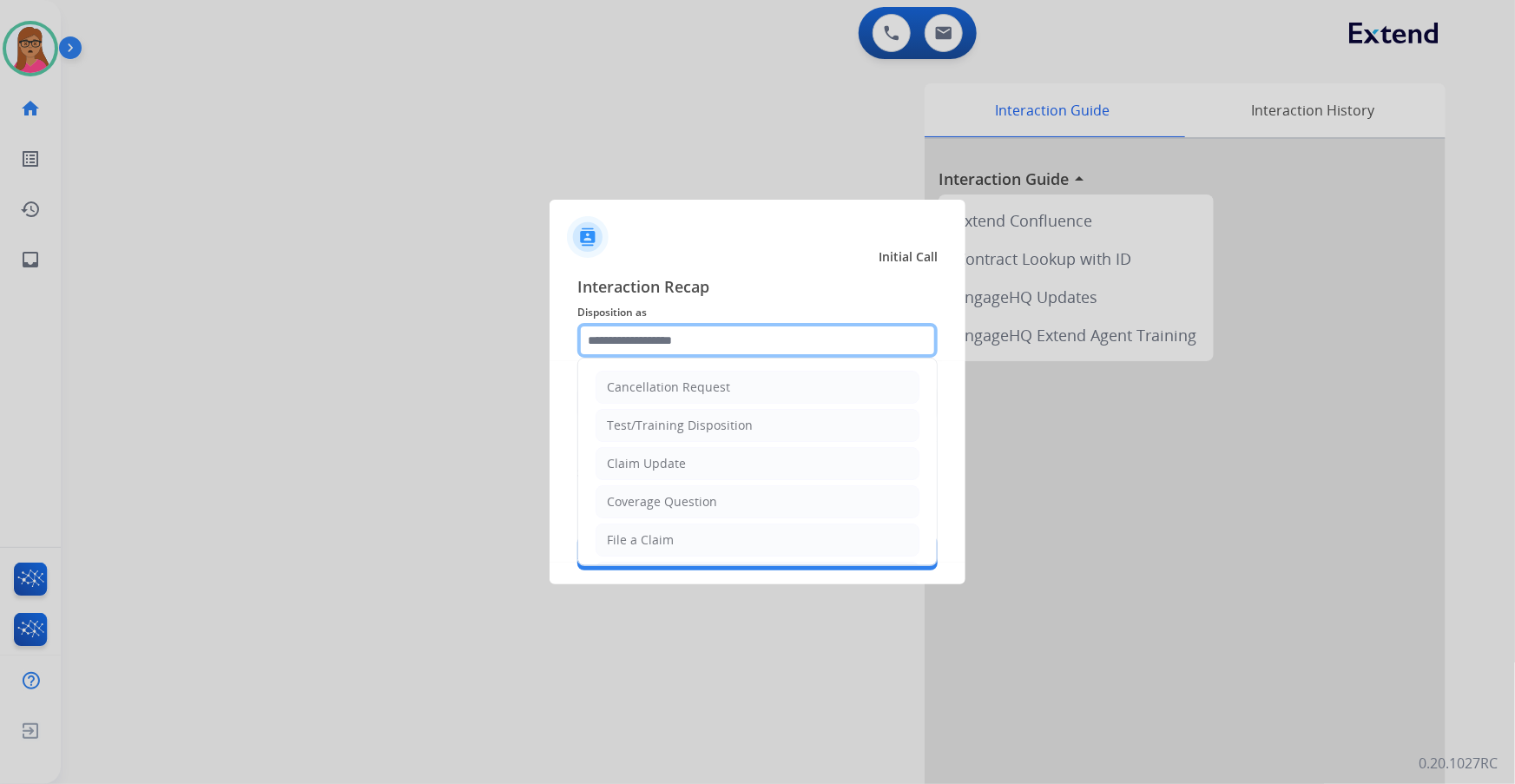
click at [701, 343] on input "text" at bounding box center [757, 340] width 360 height 35
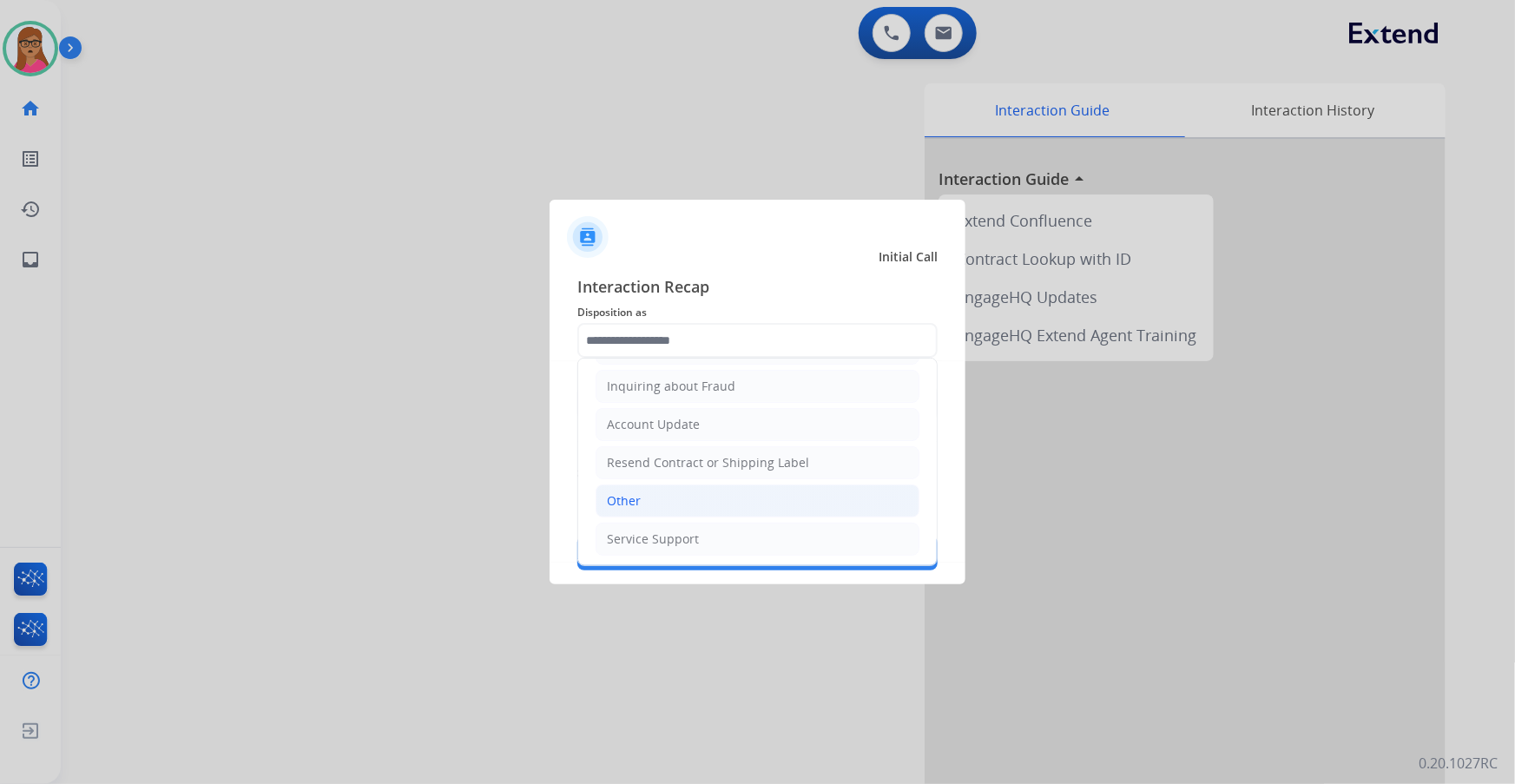
drag, startPoint x: 645, startPoint y: 505, endPoint x: 646, endPoint y: 460, distance: 45.0
click at [645, 504] on li "Other" at bounding box center [757, 501] width 324 height 33
type input "*****"
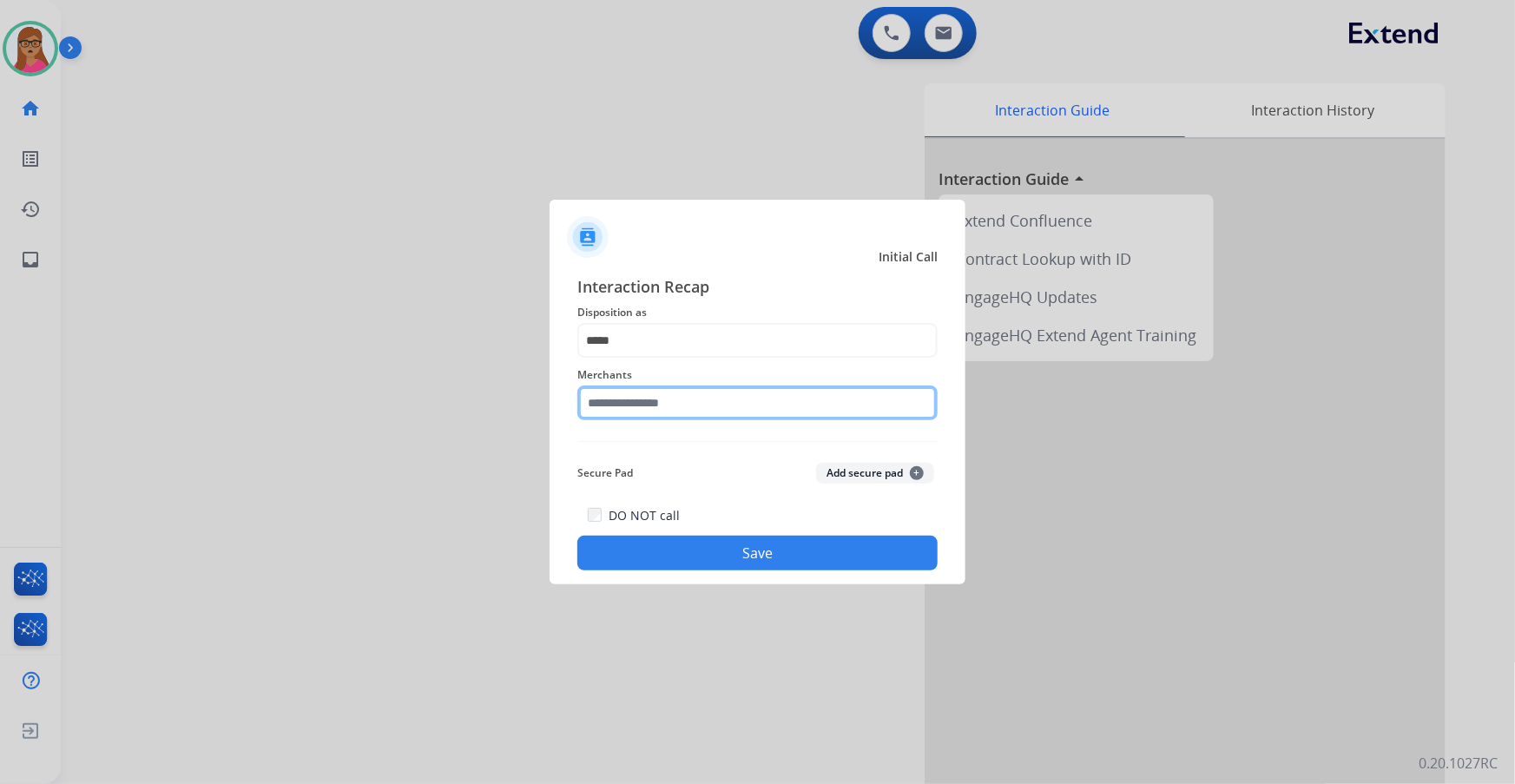
click at [655, 407] on input "text" at bounding box center [757, 403] width 360 height 35
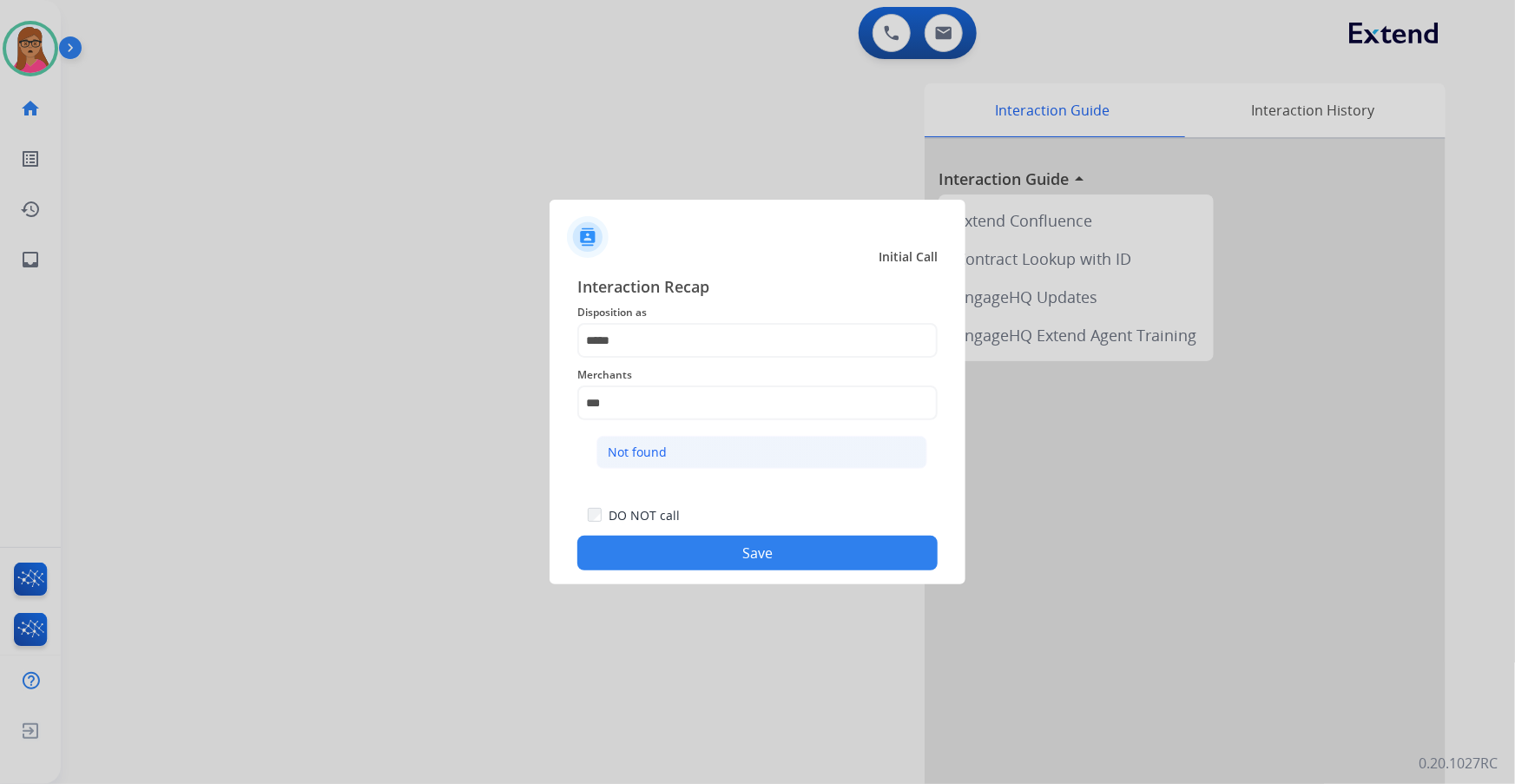
click at [629, 450] on div "Not found" at bounding box center [638, 453] width 59 height 18
type input "*********"
click at [771, 549] on button "Save" at bounding box center [757, 553] width 360 height 35
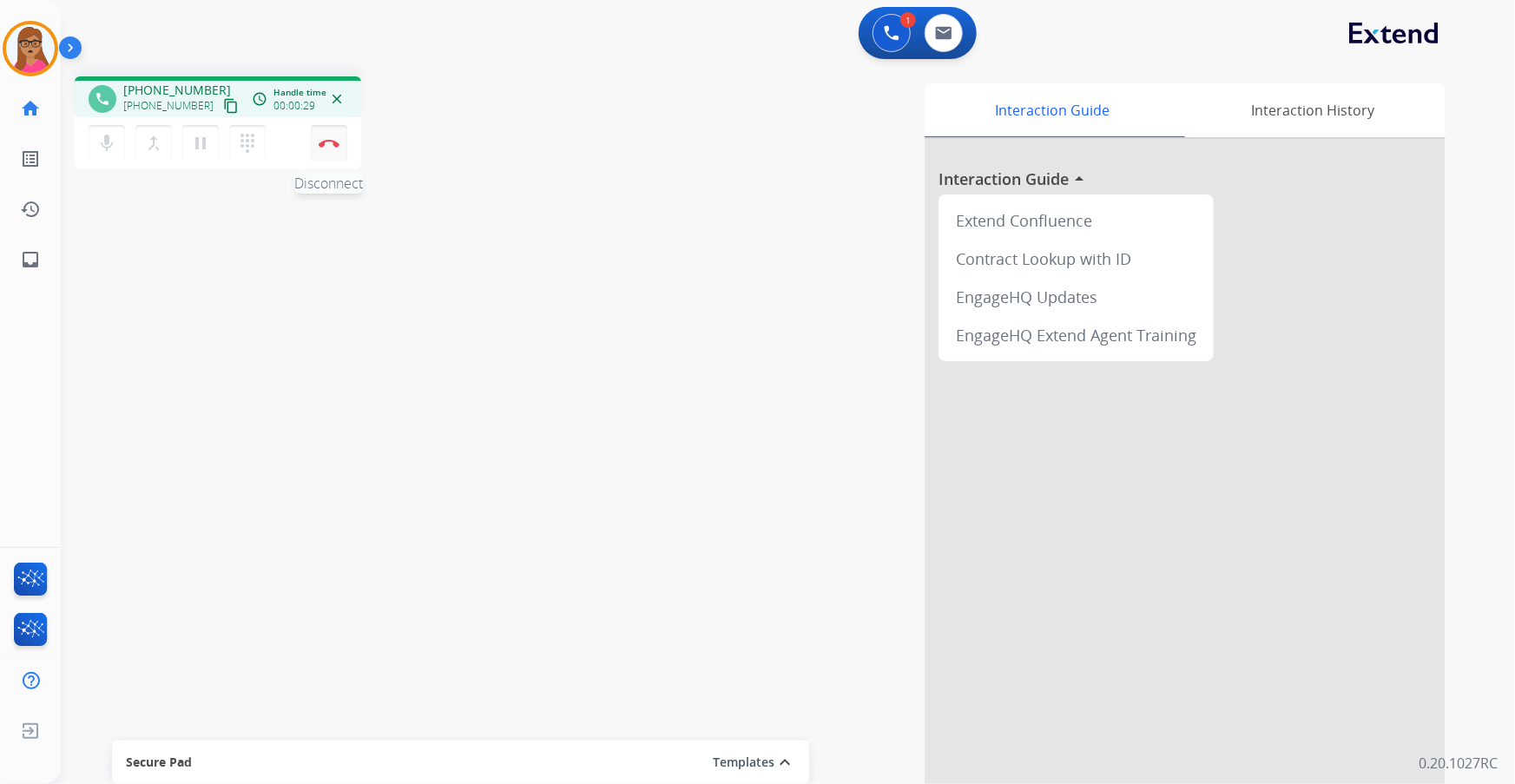
click at [336, 142] on img at bounding box center [329, 143] width 21 height 9
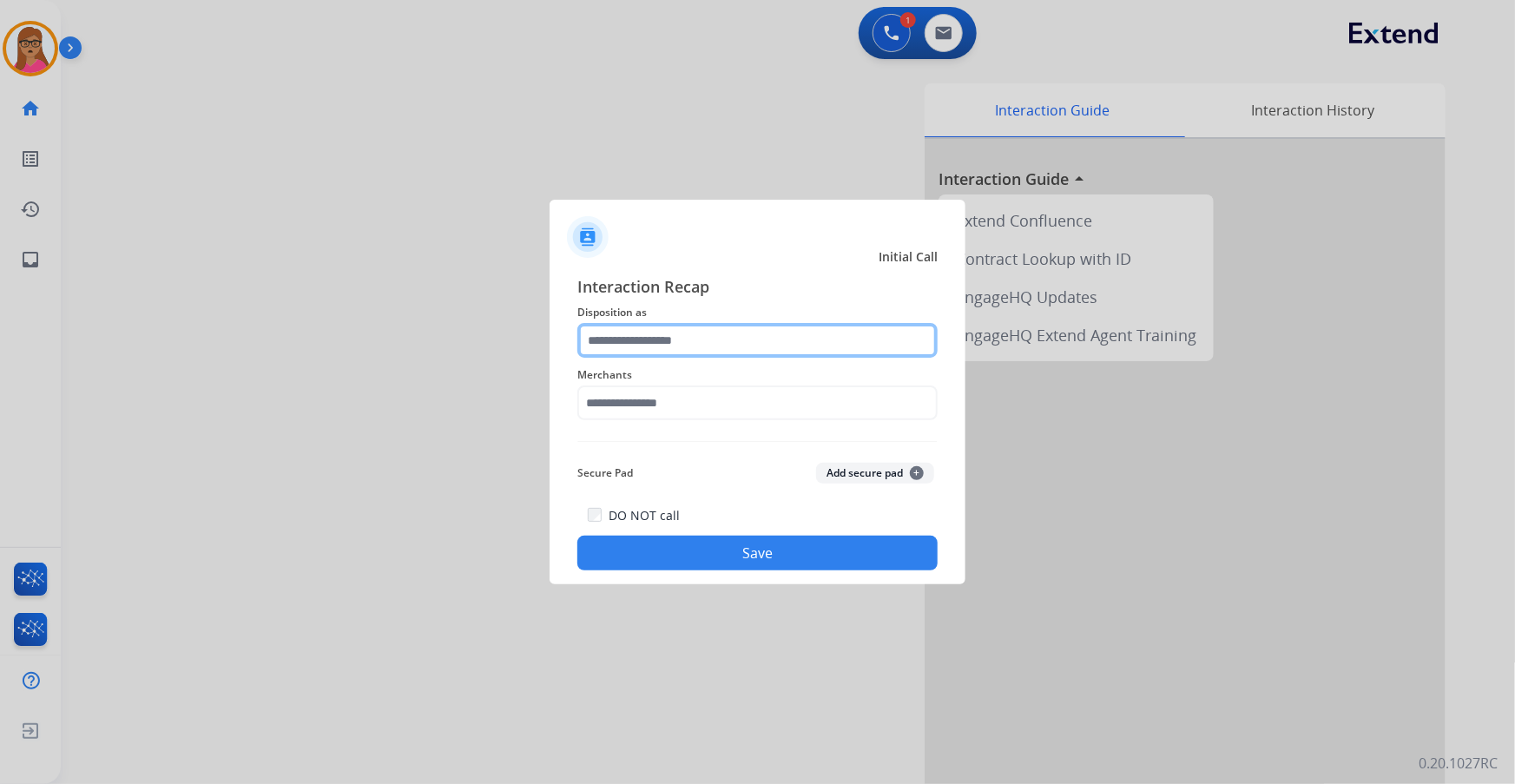
click at [613, 344] on input "text" at bounding box center [757, 340] width 360 height 35
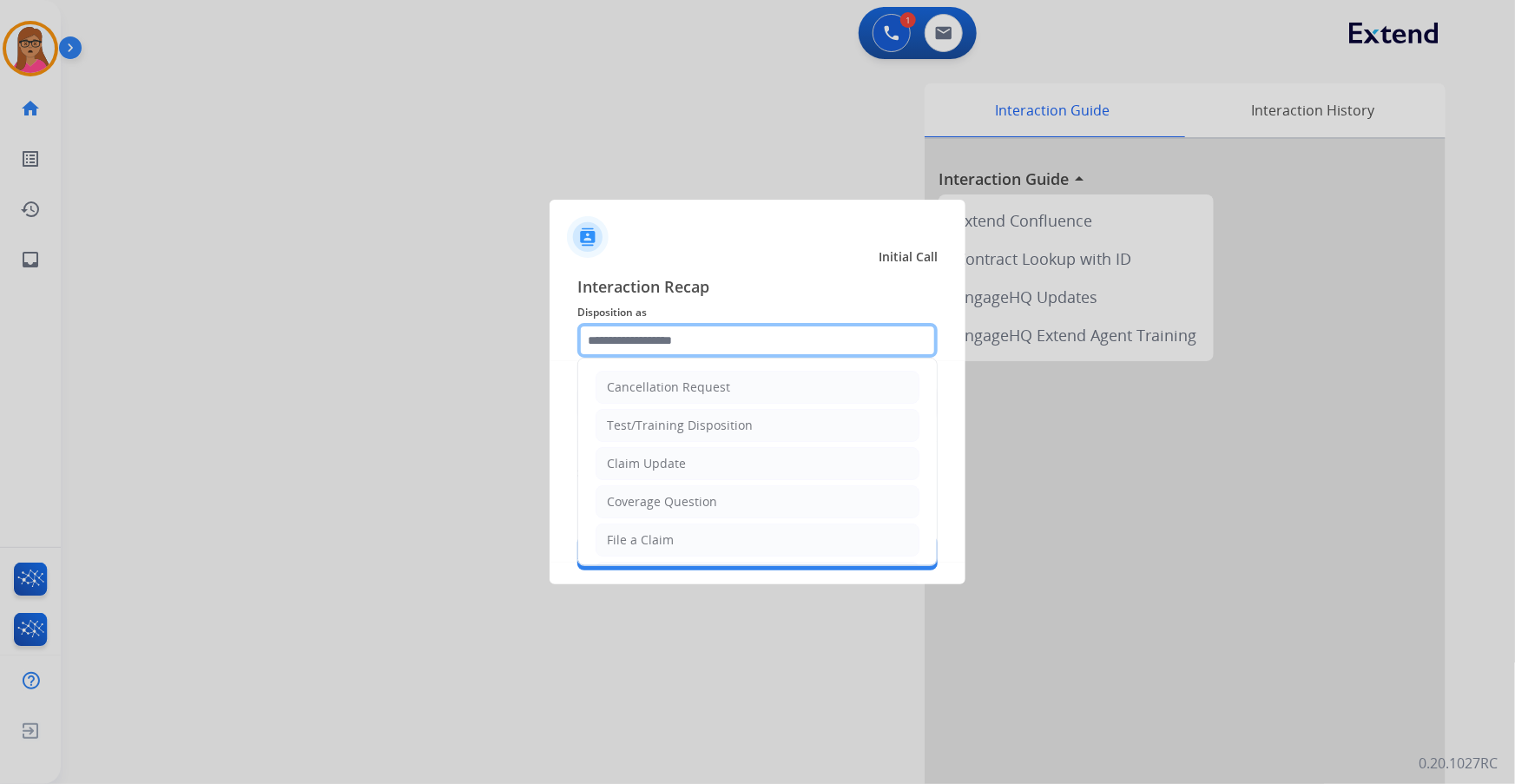
scroll to position [268, 0]
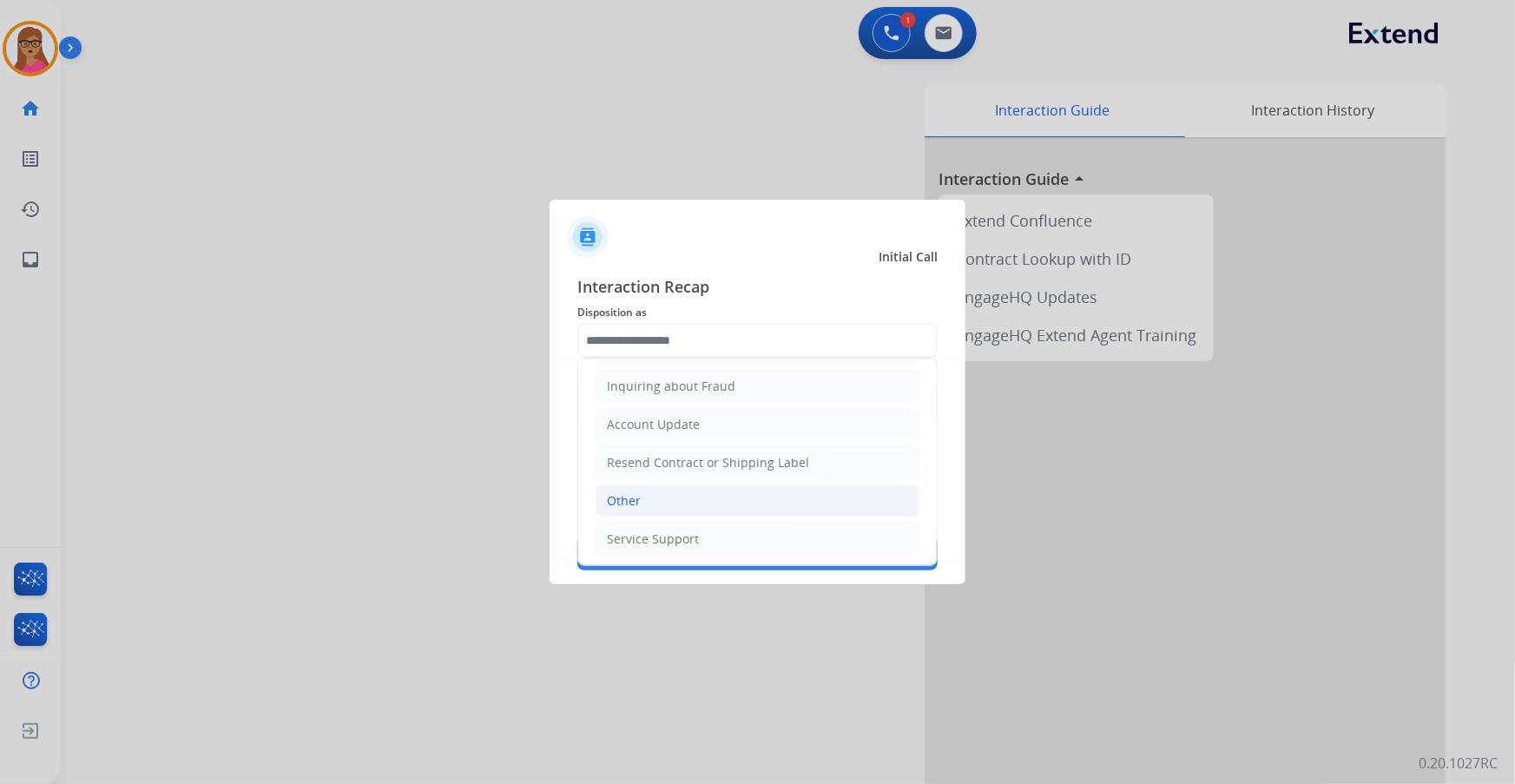
click at [643, 511] on li "Other" at bounding box center [757, 501] width 324 height 33
type input "*****"
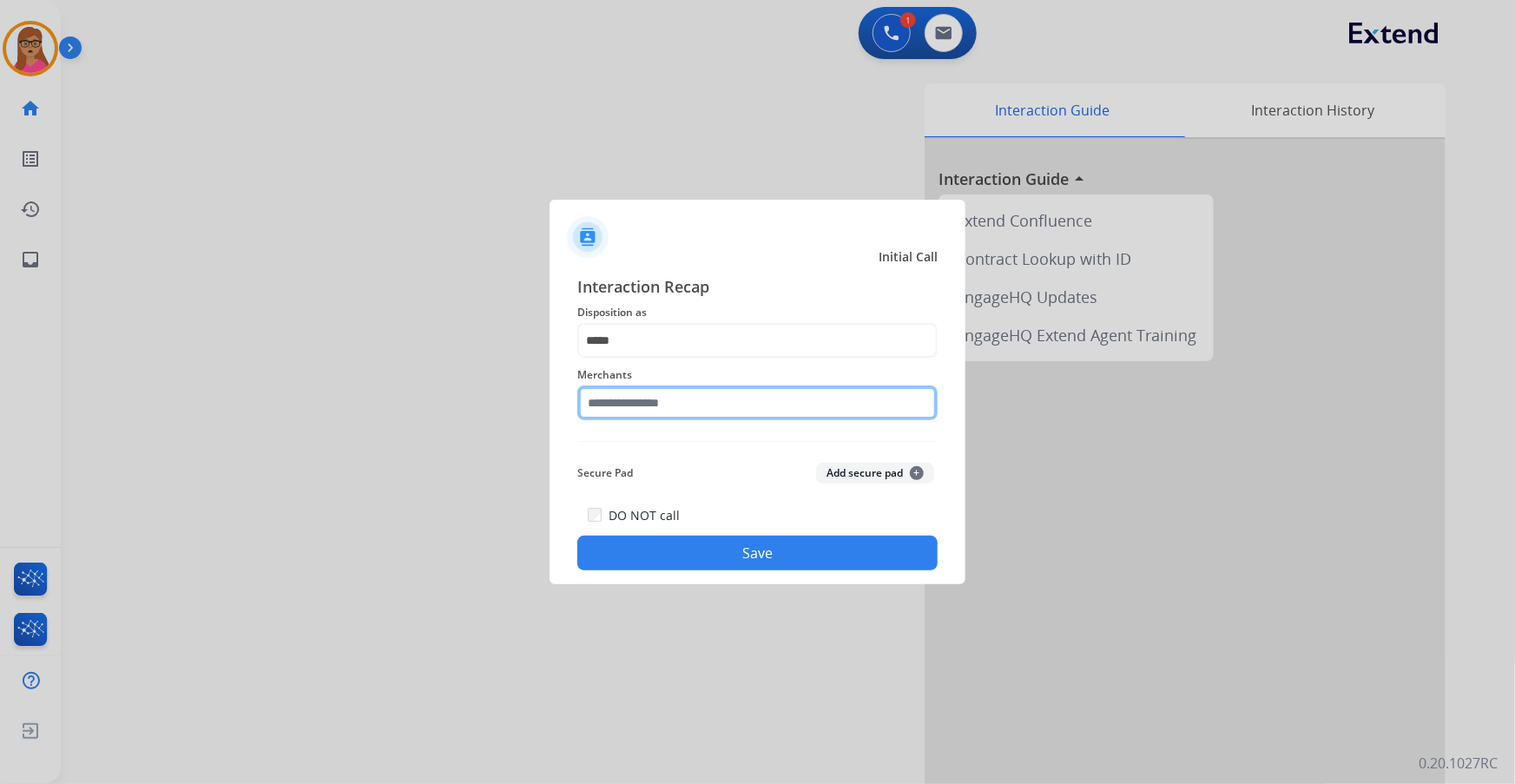
click at [718, 401] on input "text" at bounding box center [757, 403] width 360 height 35
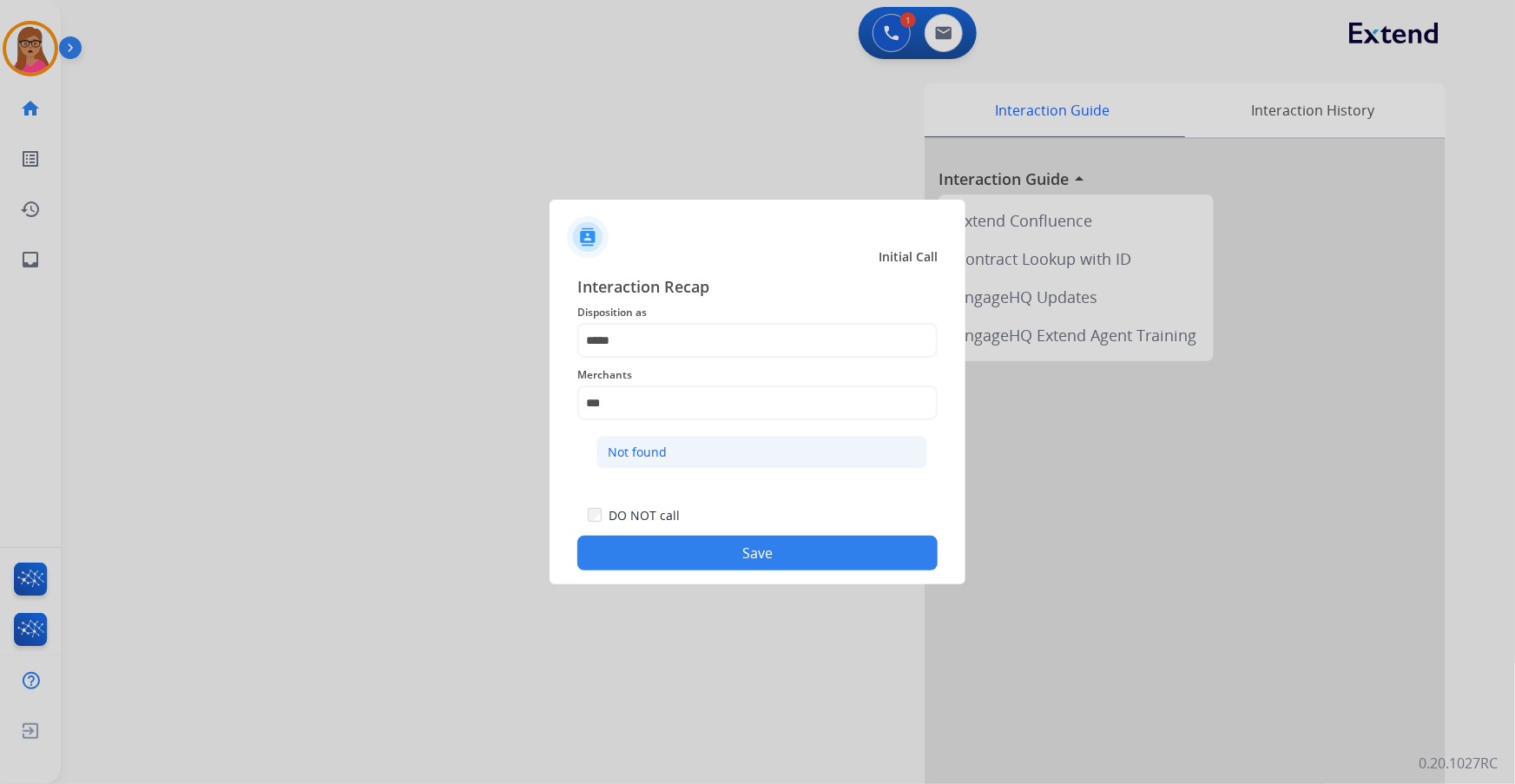
click at [654, 442] on li "Not found" at bounding box center [762, 453] width 331 height 33
type input "*********"
click at [723, 558] on button "Save" at bounding box center [757, 553] width 360 height 35
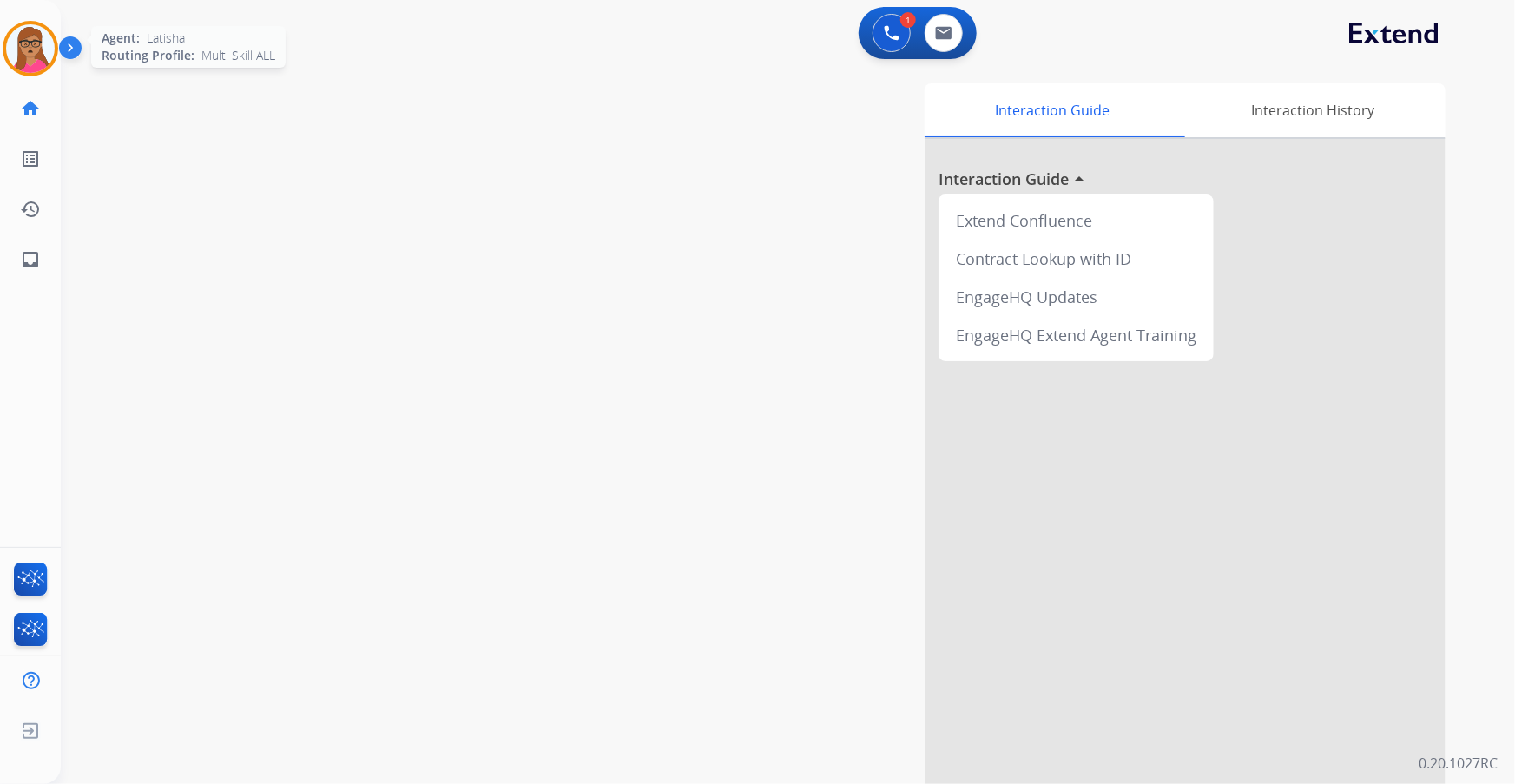
click at [25, 58] on img at bounding box center [30, 49] width 49 height 49
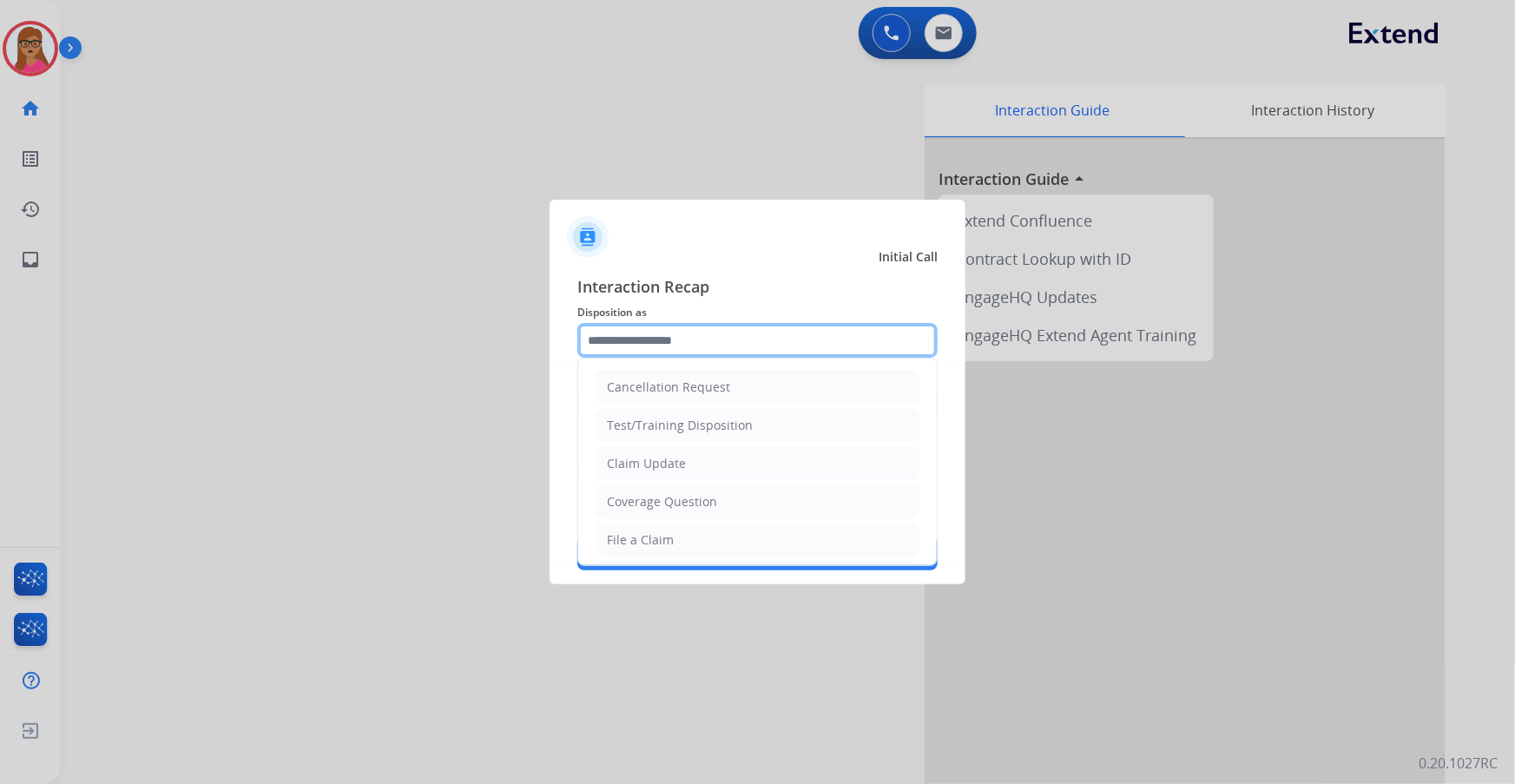
click at [693, 336] on input "text" at bounding box center [757, 340] width 360 height 35
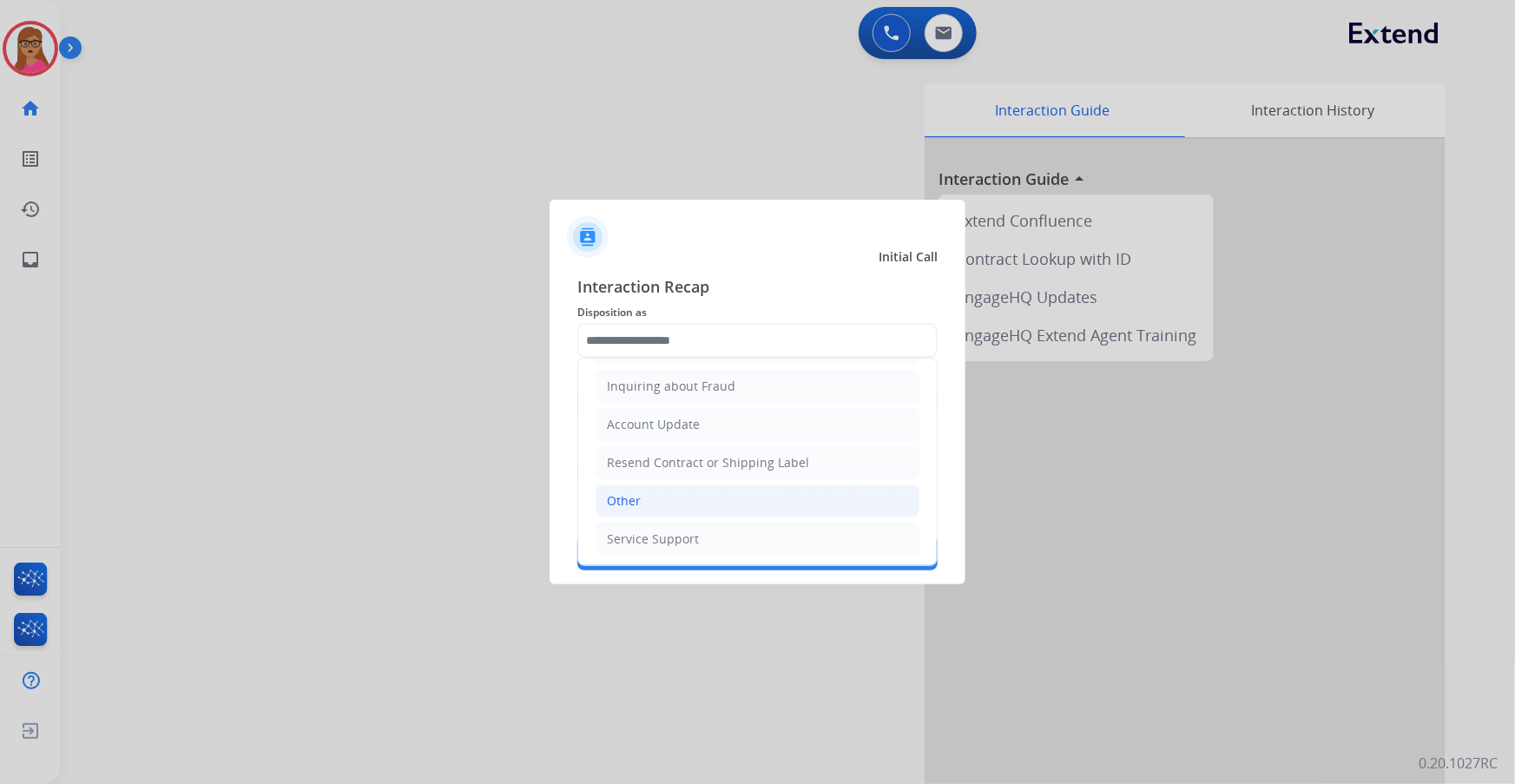
drag, startPoint x: 669, startPoint y: 502, endPoint x: 678, endPoint y: 491, distance: 14.2
click at [670, 501] on li "Other" at bounding box center [757, 501] width 324 height 33
type input "*****"
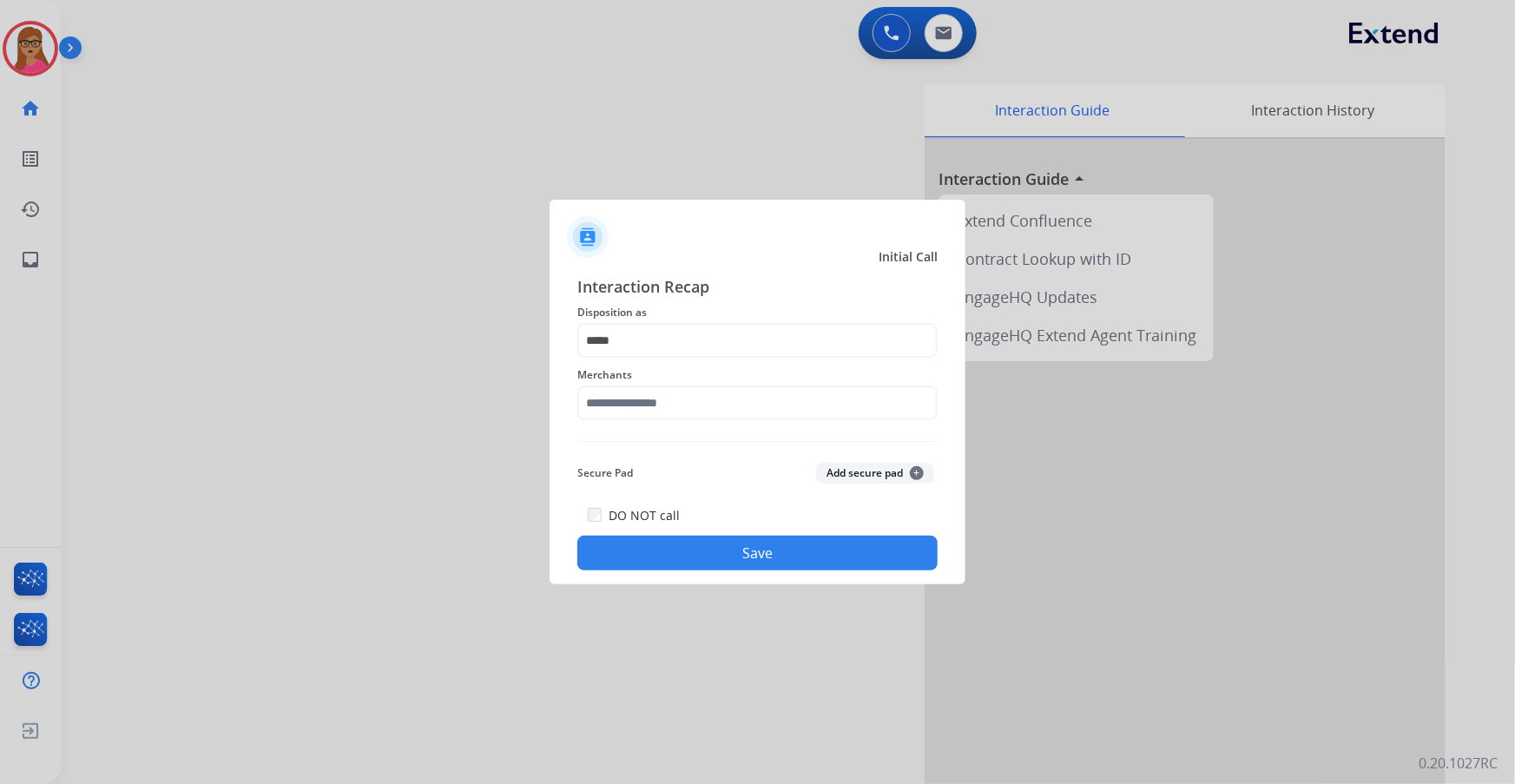
click at [715, 383] on span "Merchants" at bounding box center [757, 374] width 360 height 21
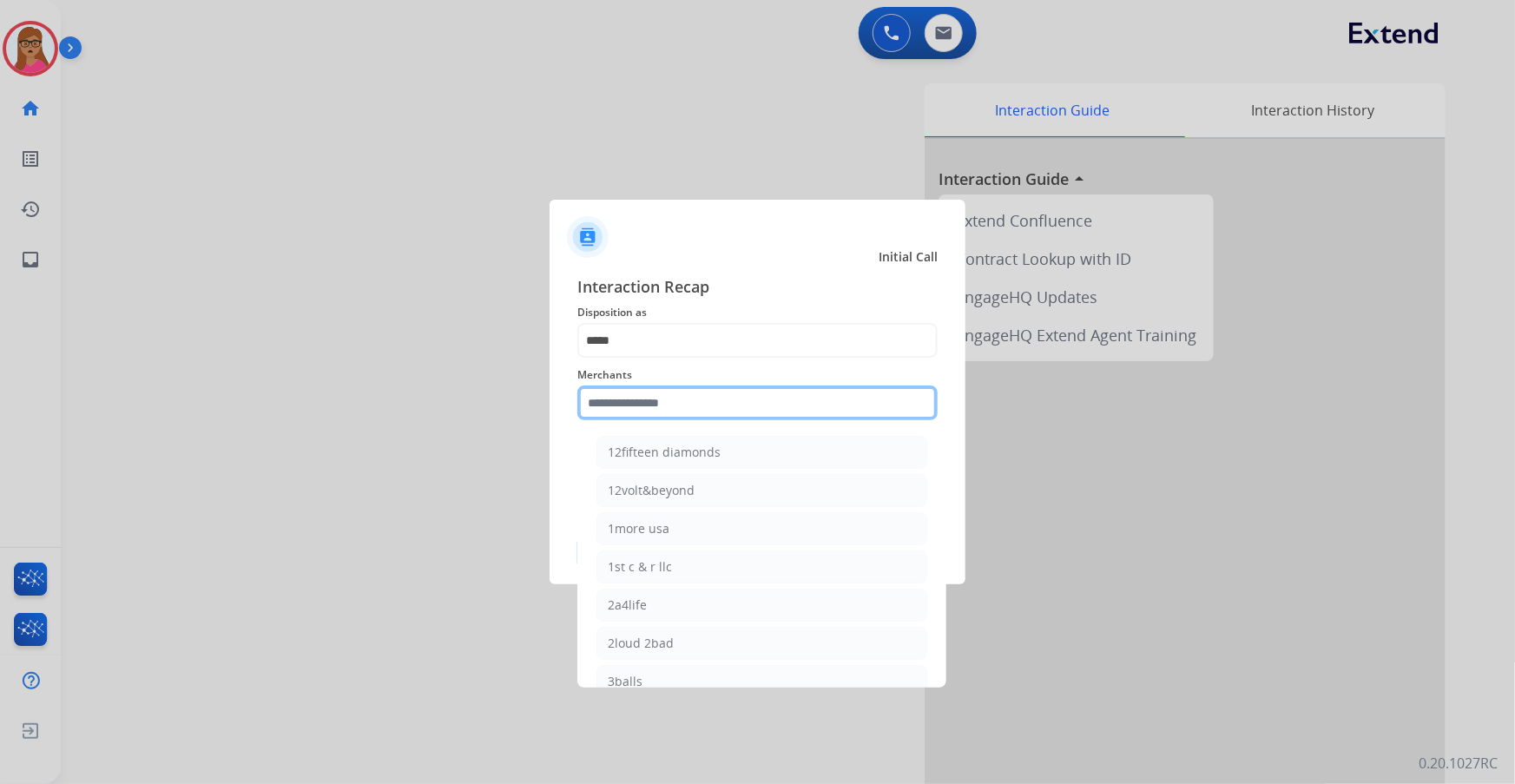
click at [718, 405] on input "text" at bounding box center [757, 403] width 360 height 35
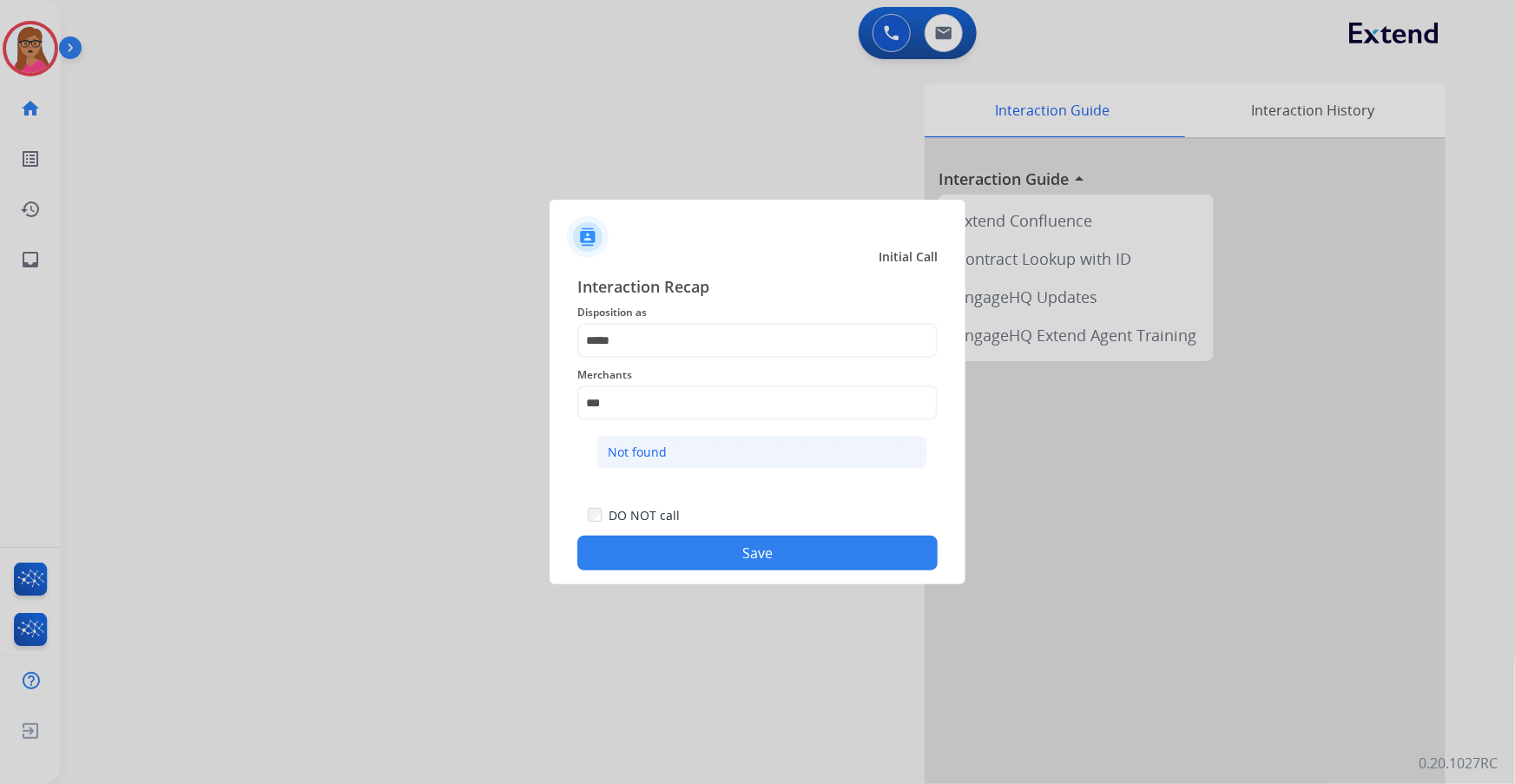
click at [669, 445] on li "Not found" at bounding box center [762, 453] width 331 height 33
type input "*********"
click at [720, 544] on button "Save" at bounding box center [757, 553] width 360 height 35
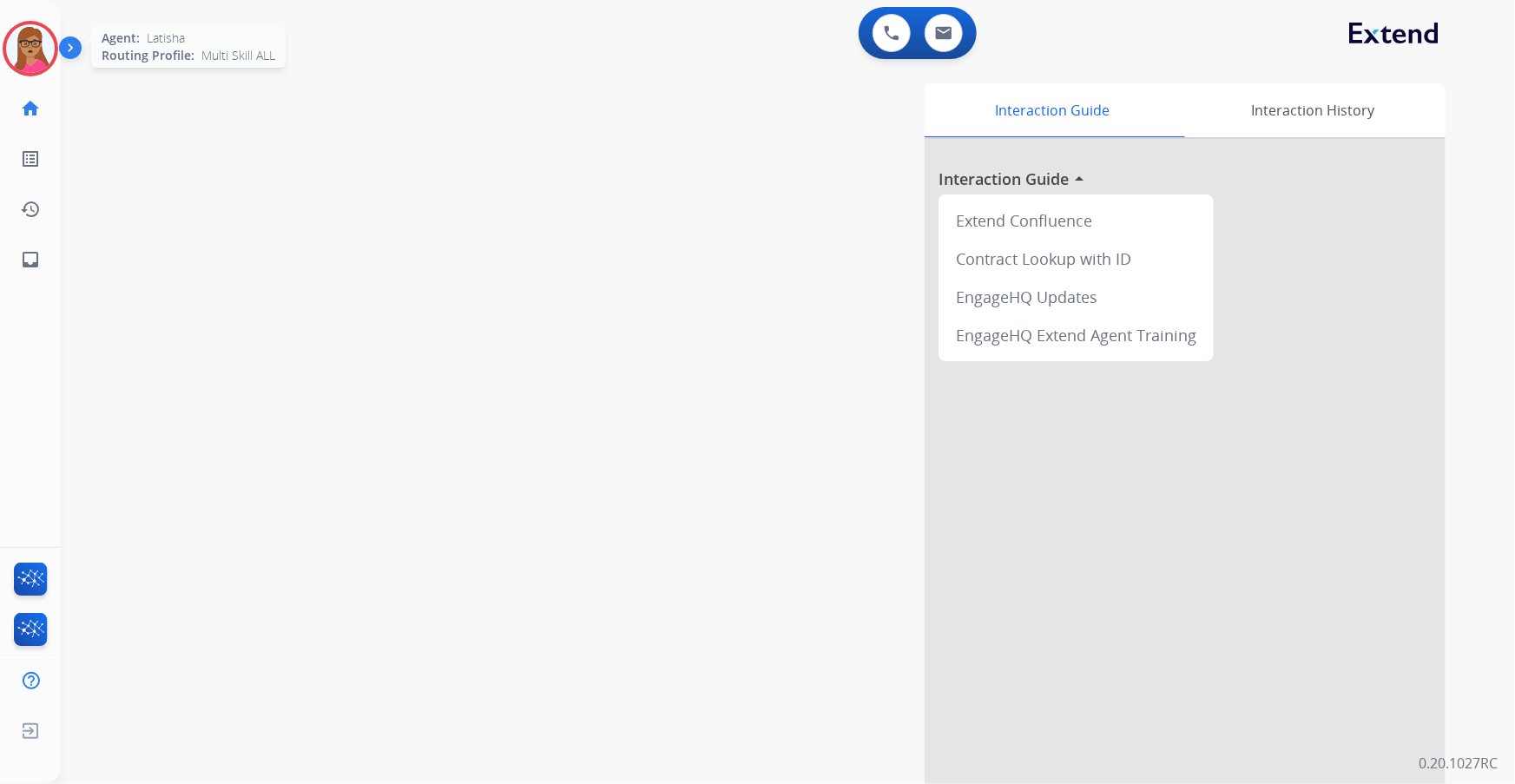
click at [35, 56] on img at bounding box center [30, 49] width 49 height 49
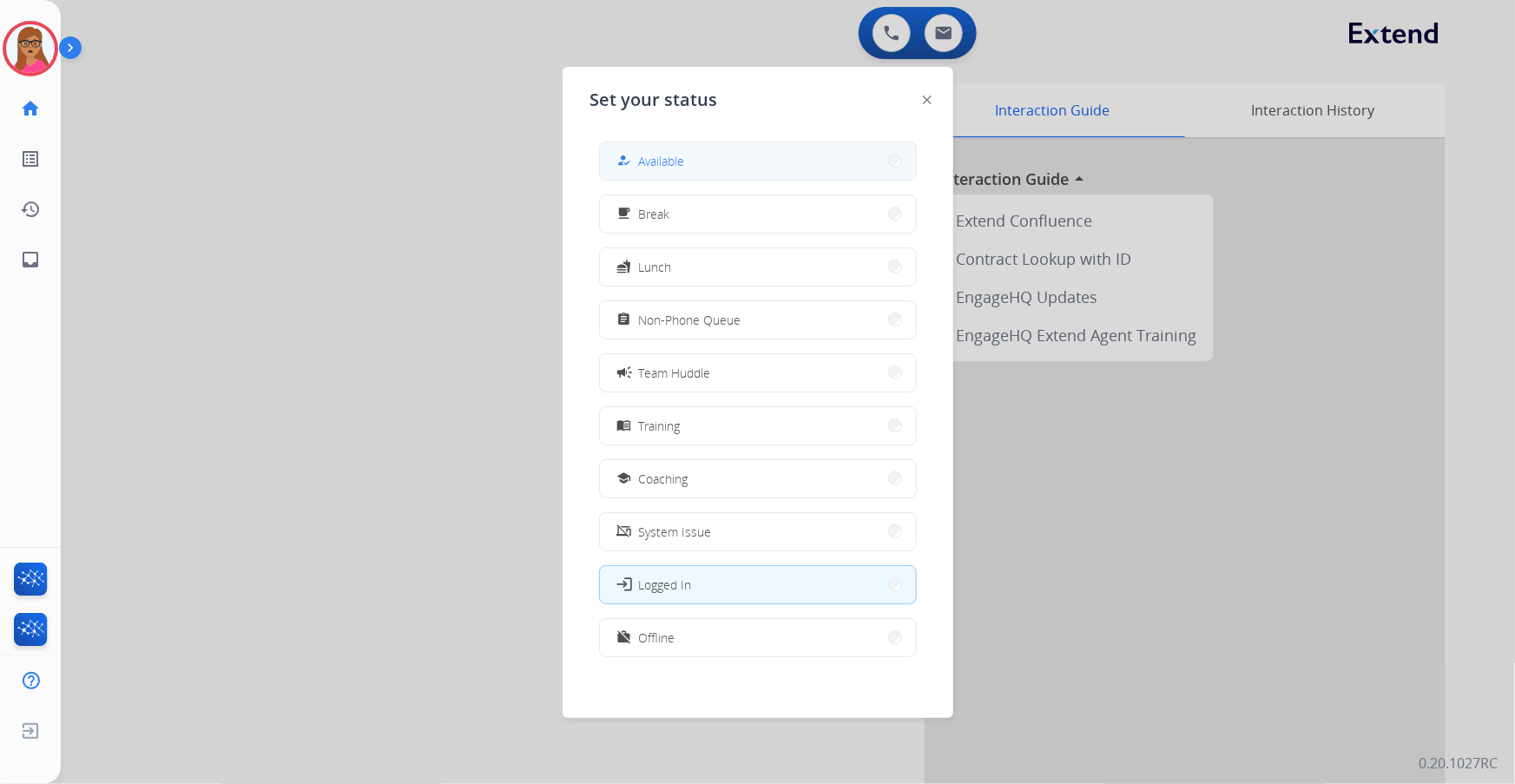
click at [738, 165] on button "how_to_reg Available" at bounding box center [758, 161] width 316 height 37
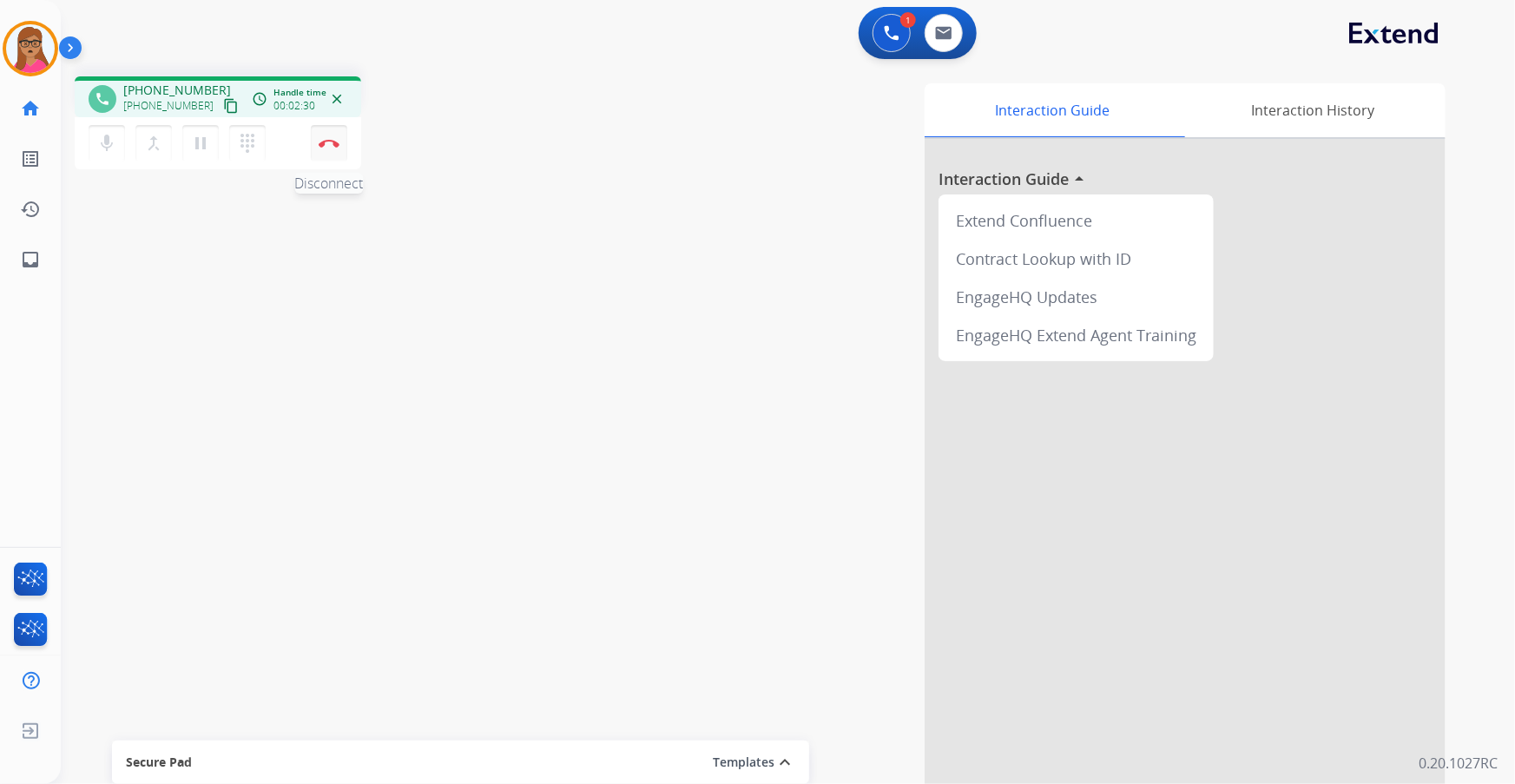
click at [334, 130] on button "Disconnect" at bounding box center [329, 143] width 36 height 36
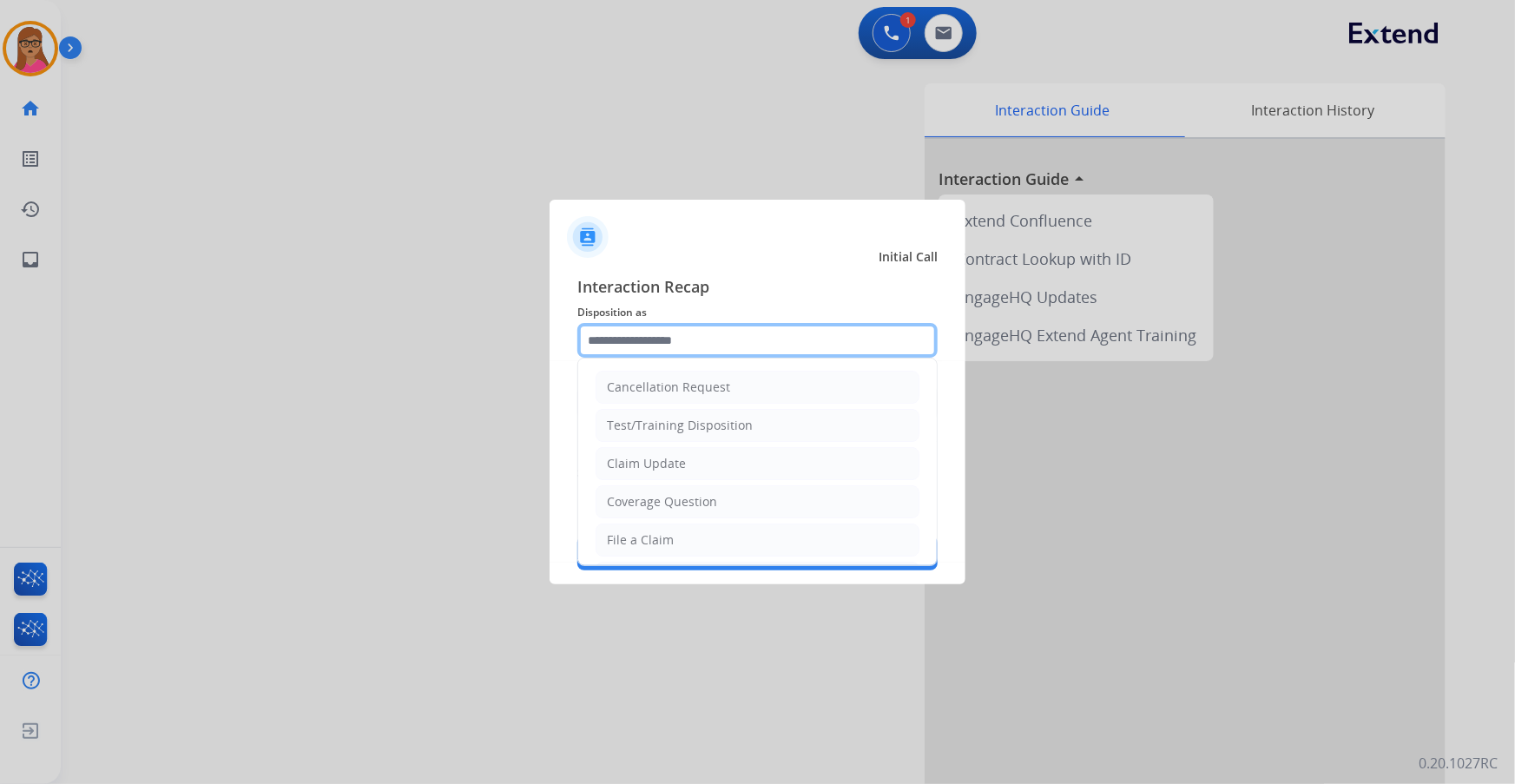
click at [696, 331] on input "text" at bounding box center [757, 340] width 360 height 35
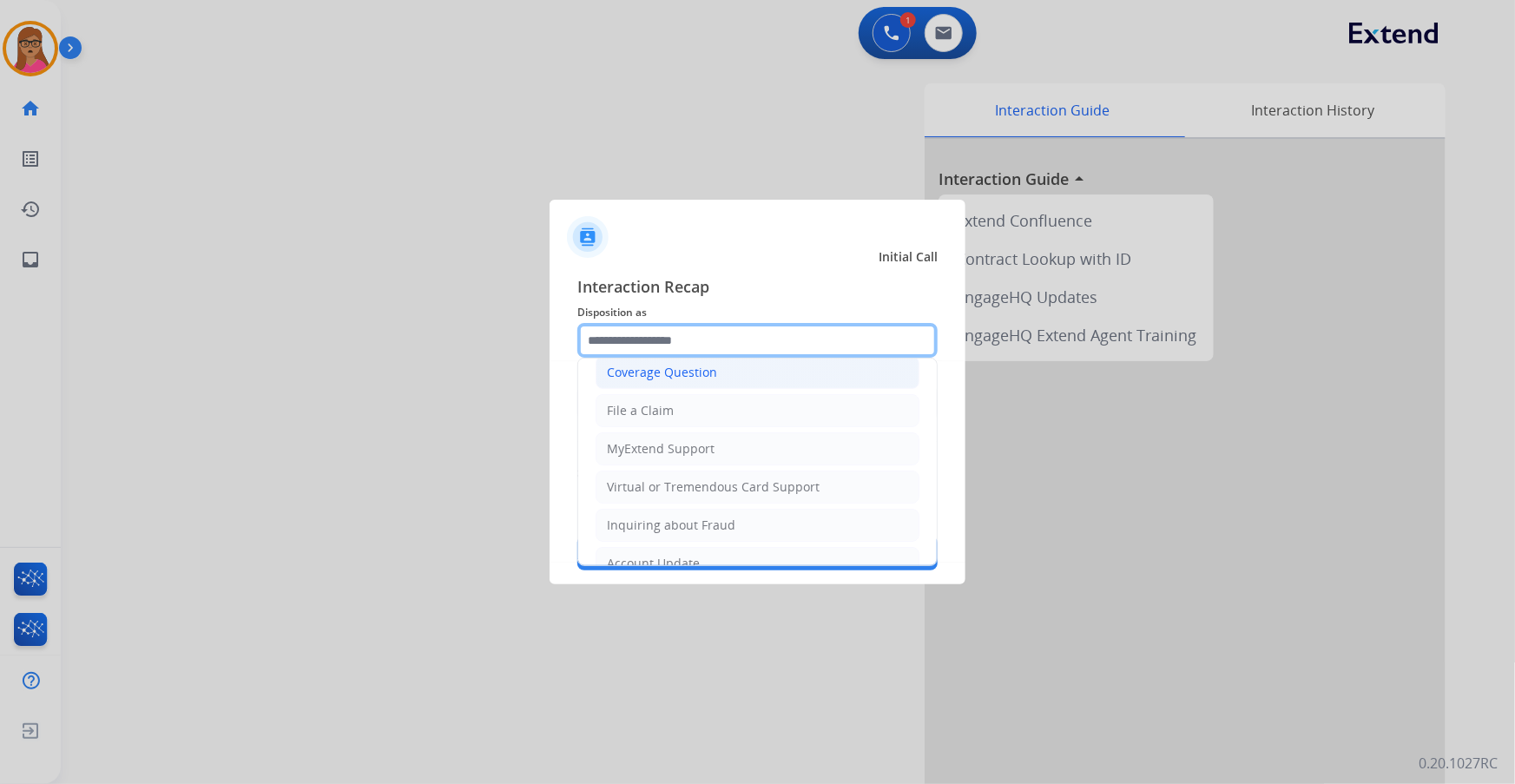
scroll to position [237, 0]
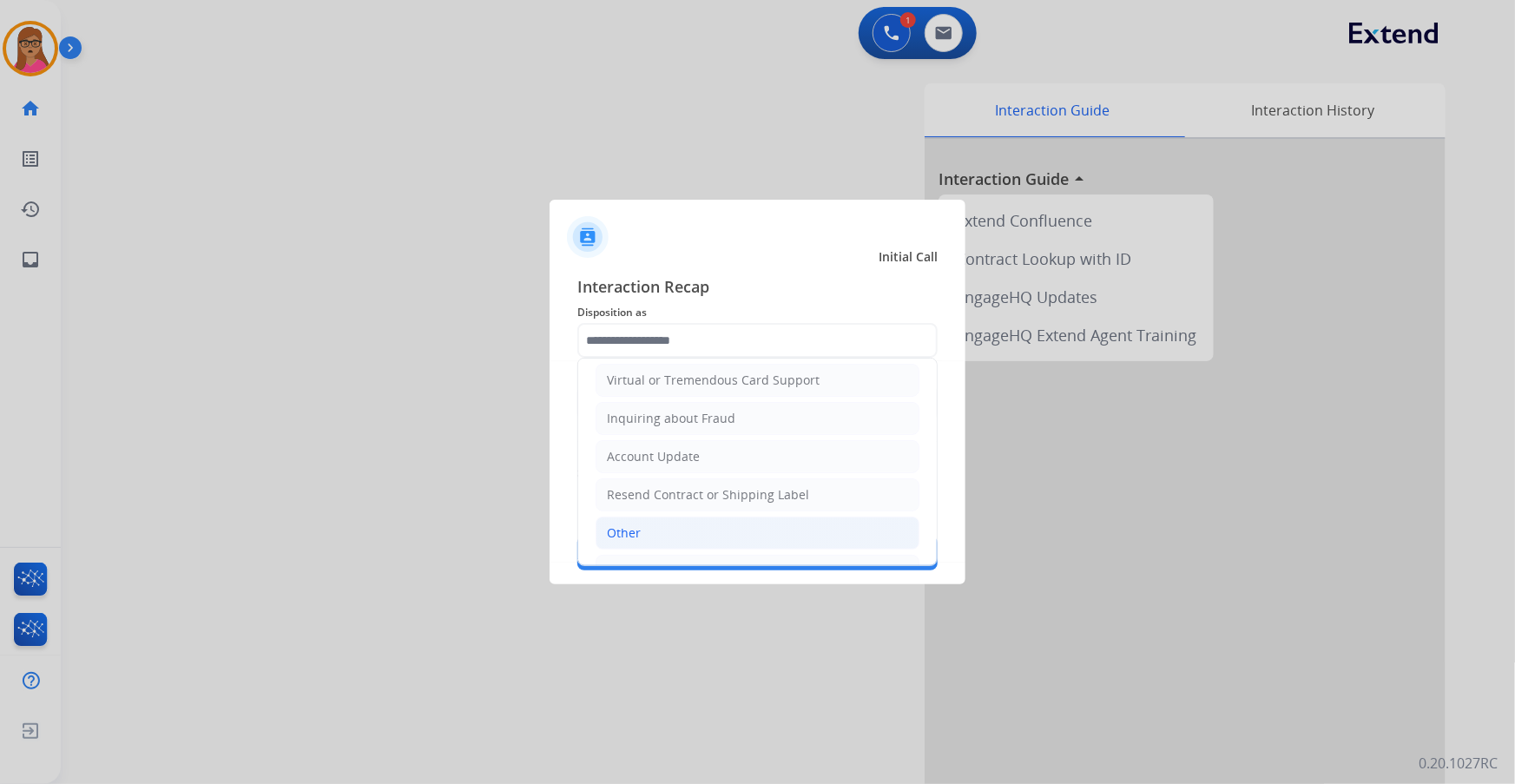
click at [626, 460] on li "Other" at bounding box center [757, 533] width 324 height 33
type input "*****"
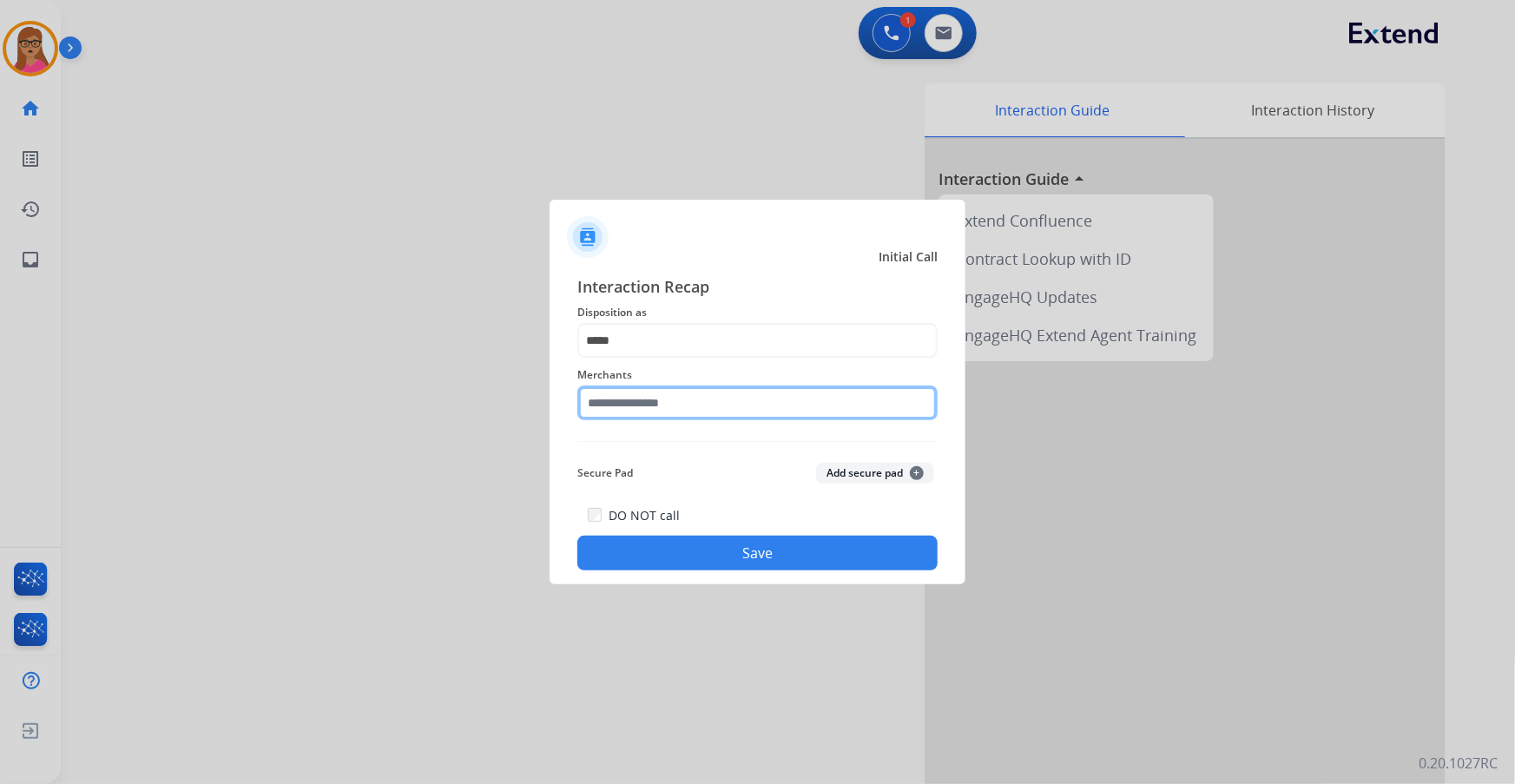
click at [704, 406] on input "text" at bounding box center [757, 403] width 360 height 35
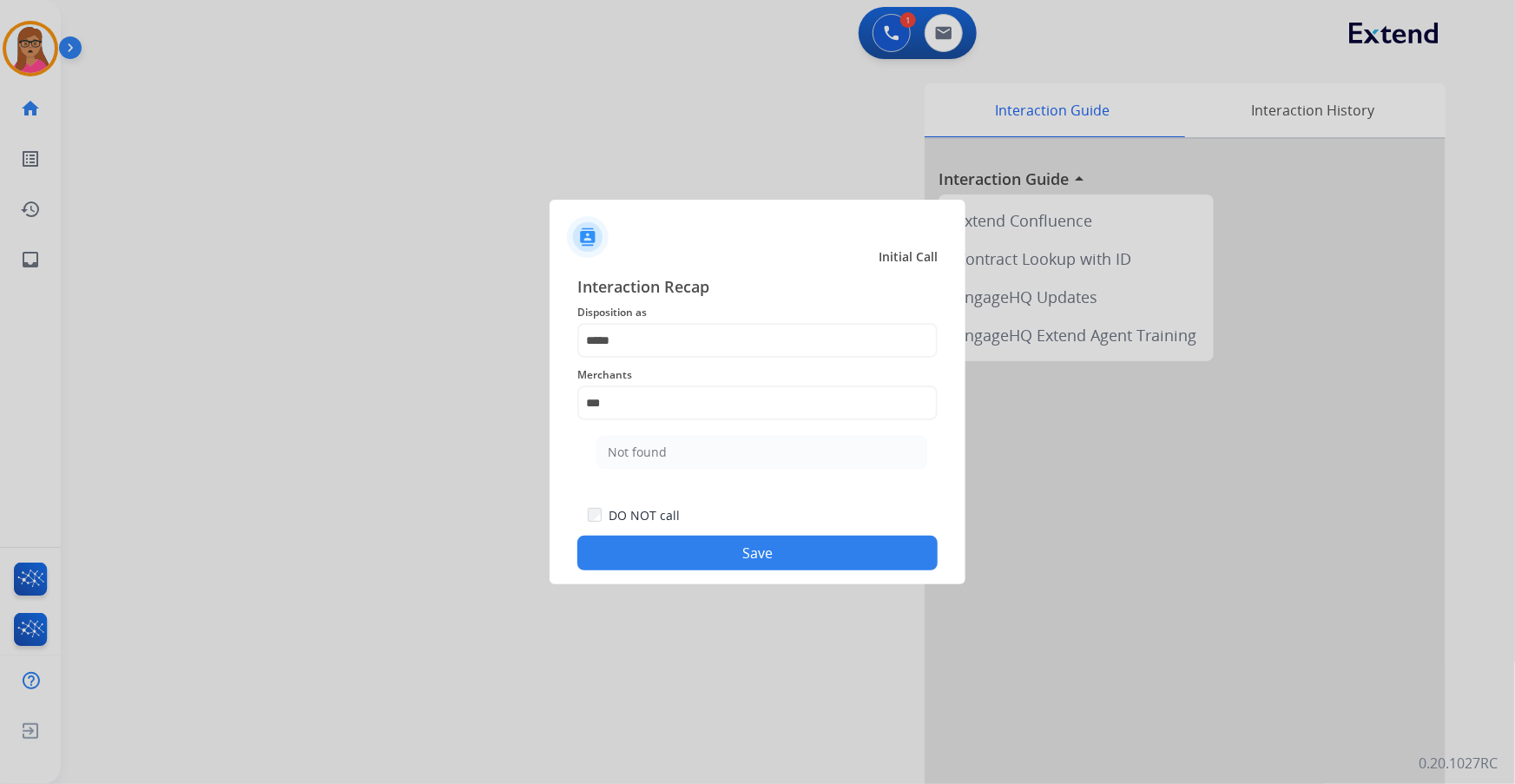
click at [636, 457] on div "Not found" at bounding box center [638, 453] width 59 height 18
type input "*********"
click at [767, 460] on button "Save" at bounding box center [757, 553] width 360 height 35
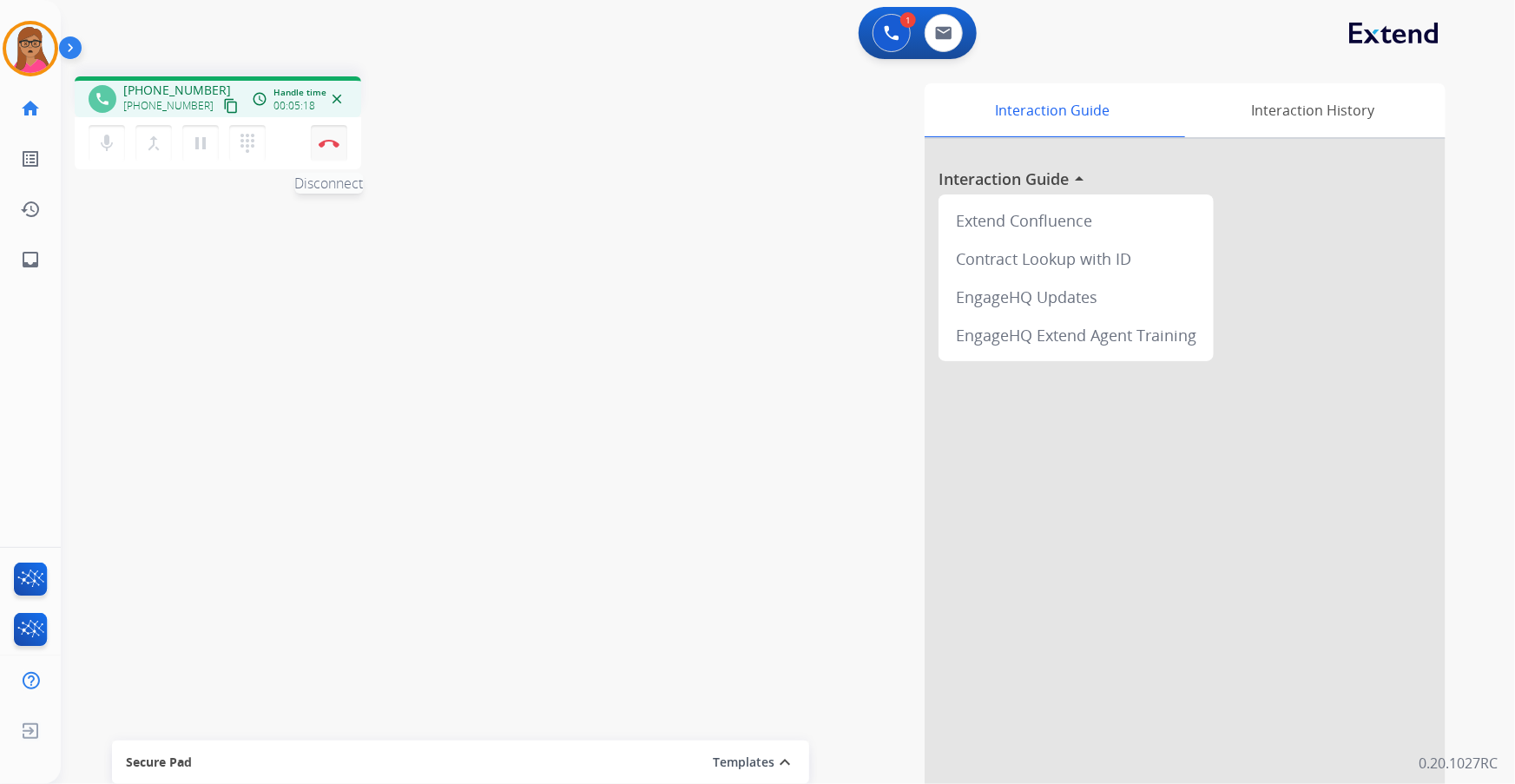
click at [330, 152] on button "Disconnect" at bounding box center [329, 143] width 36 height 36
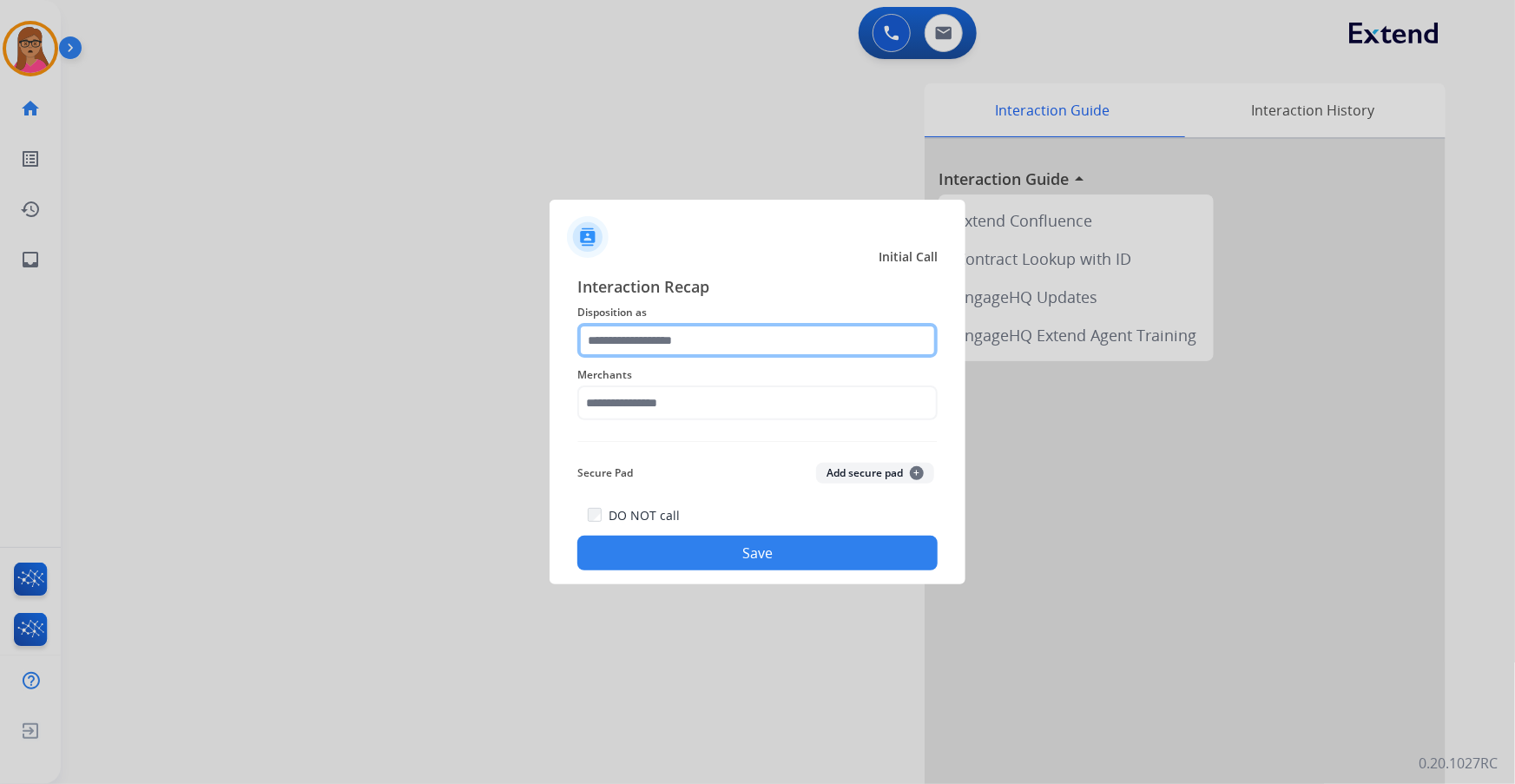
click at [668, 335] on input "text" at bounding box center [757, 340] width 360 height 35
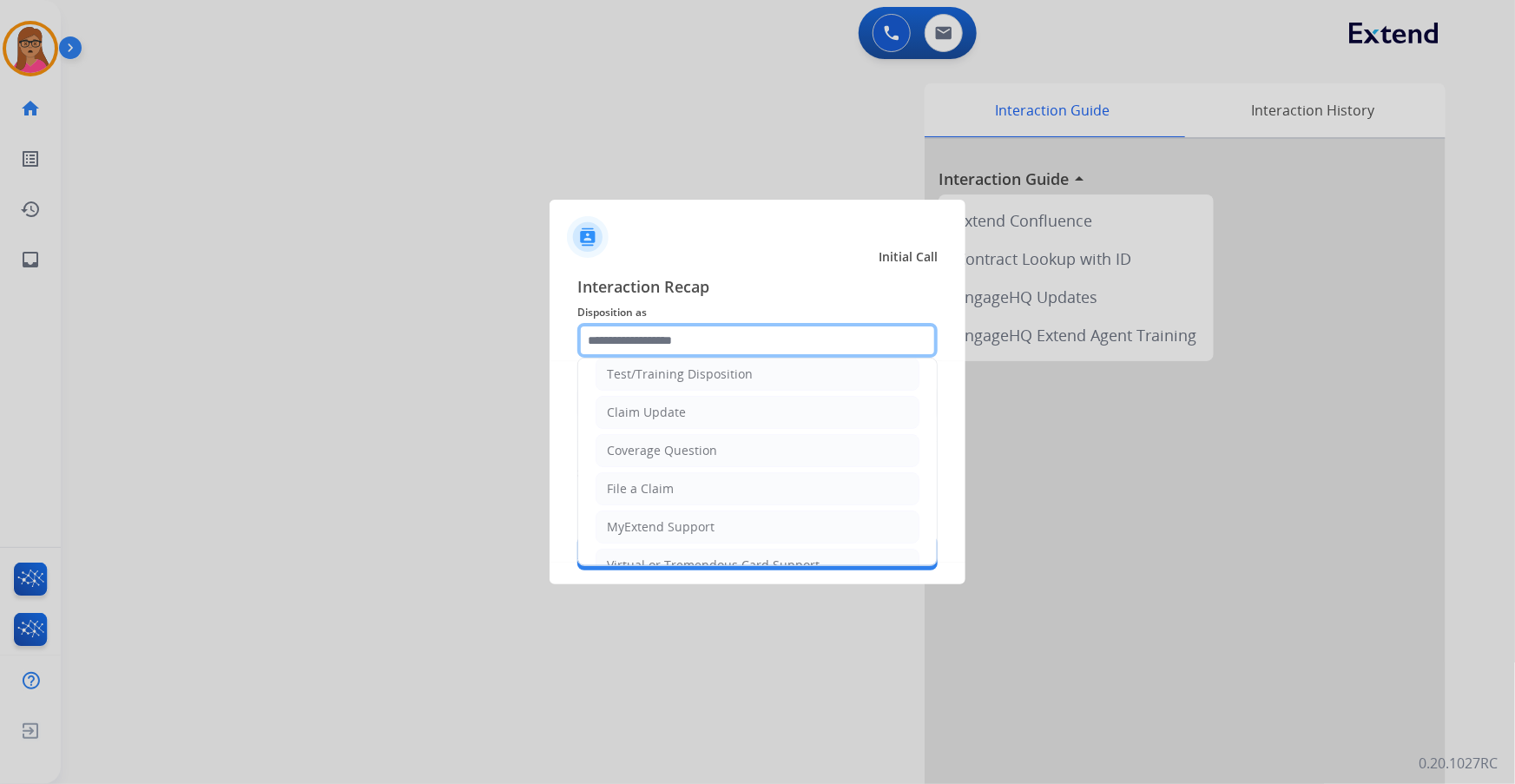
scroll to position [78, 0]
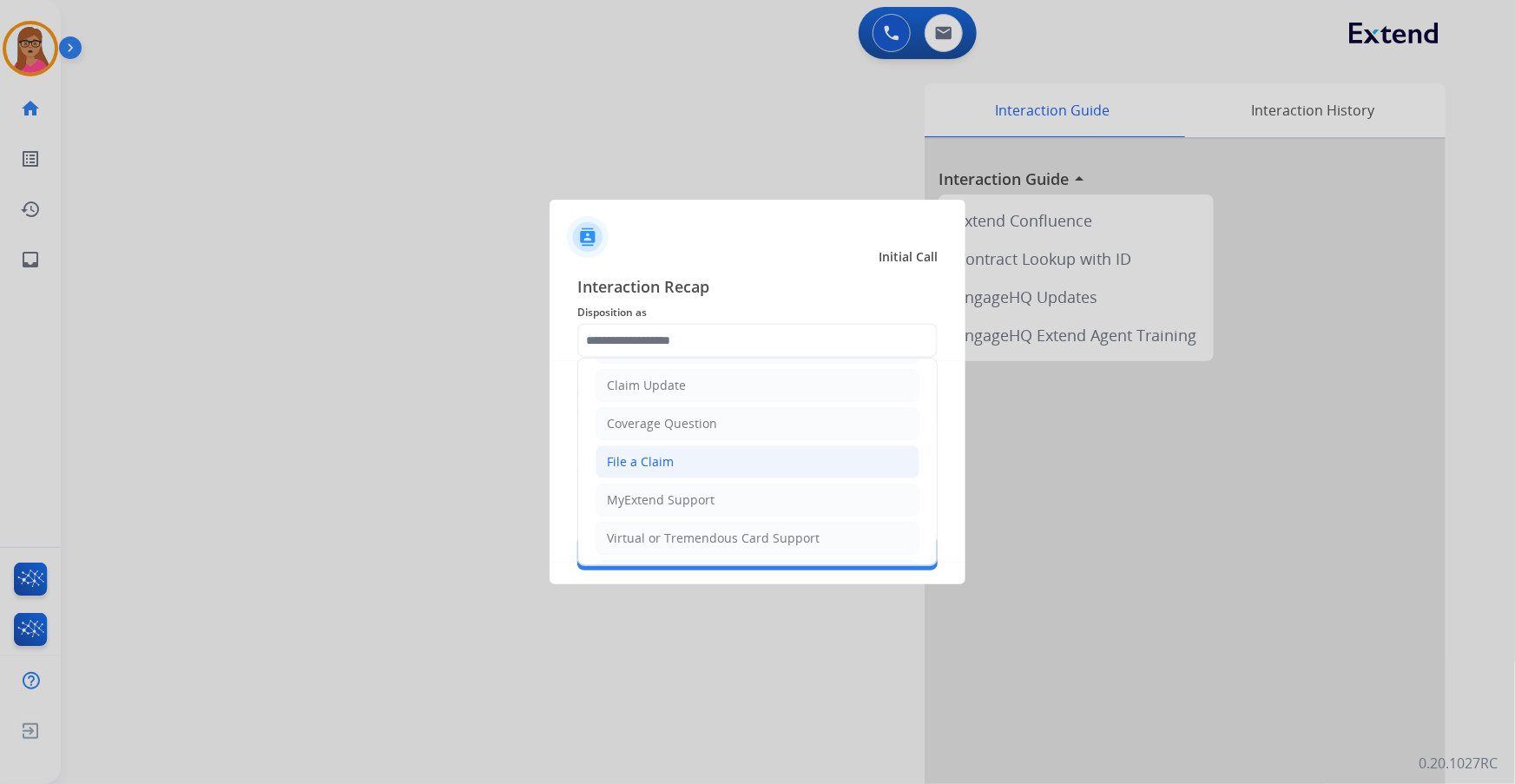
click at [662, 460] on div "File a Claim" at bounding box center [641, 461] width 67 height 18
type input "**********"
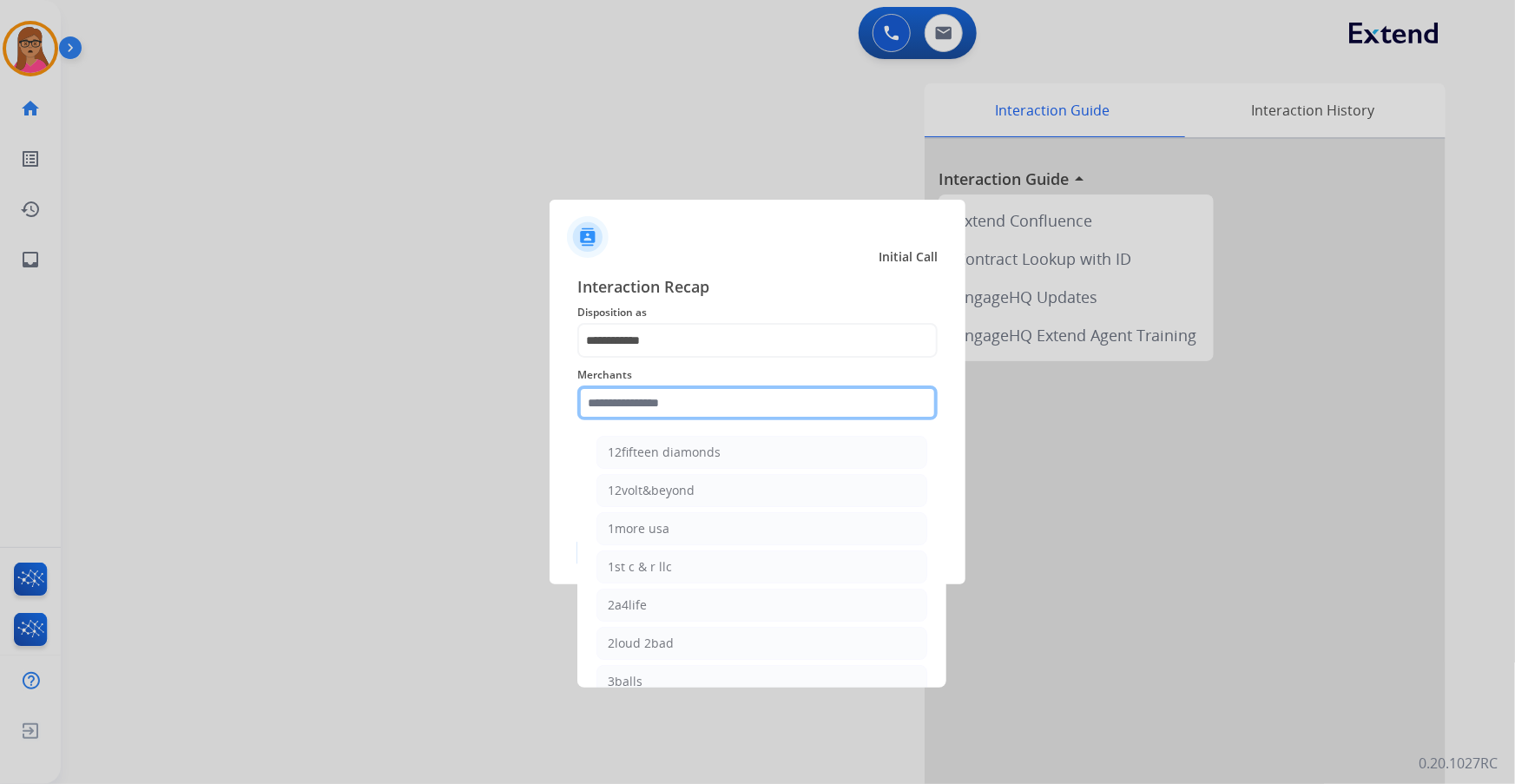
click at [673, 401] on input "text" at bounding box center [757, 403] width 360 height 35
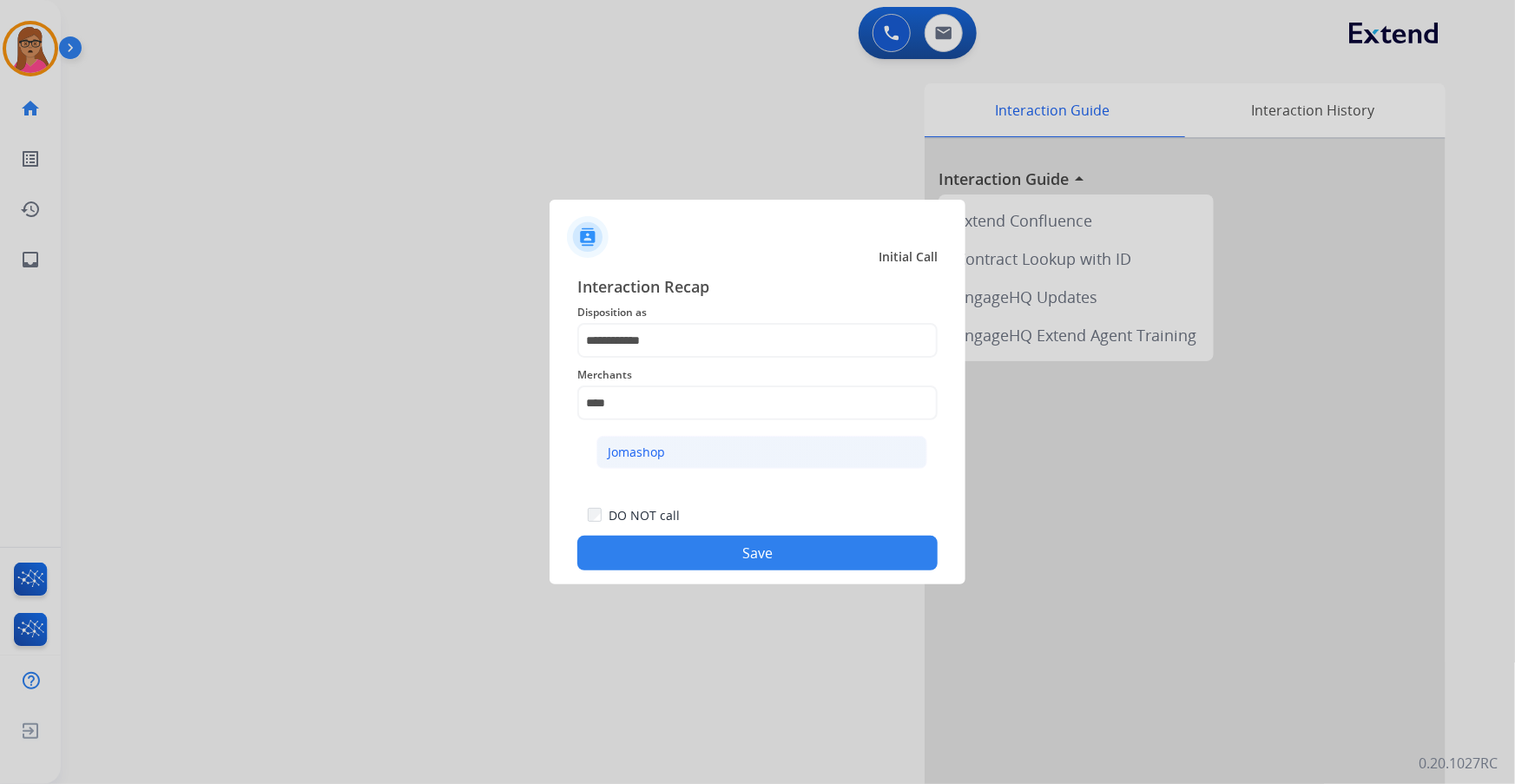
click at [648, 452] on div "Jomashop" at bounding box center [637, 453] width 58 height 18
type input "********"
click at [714, 460] on button "Save" at bounding box center [757, 553] width 360 height 35
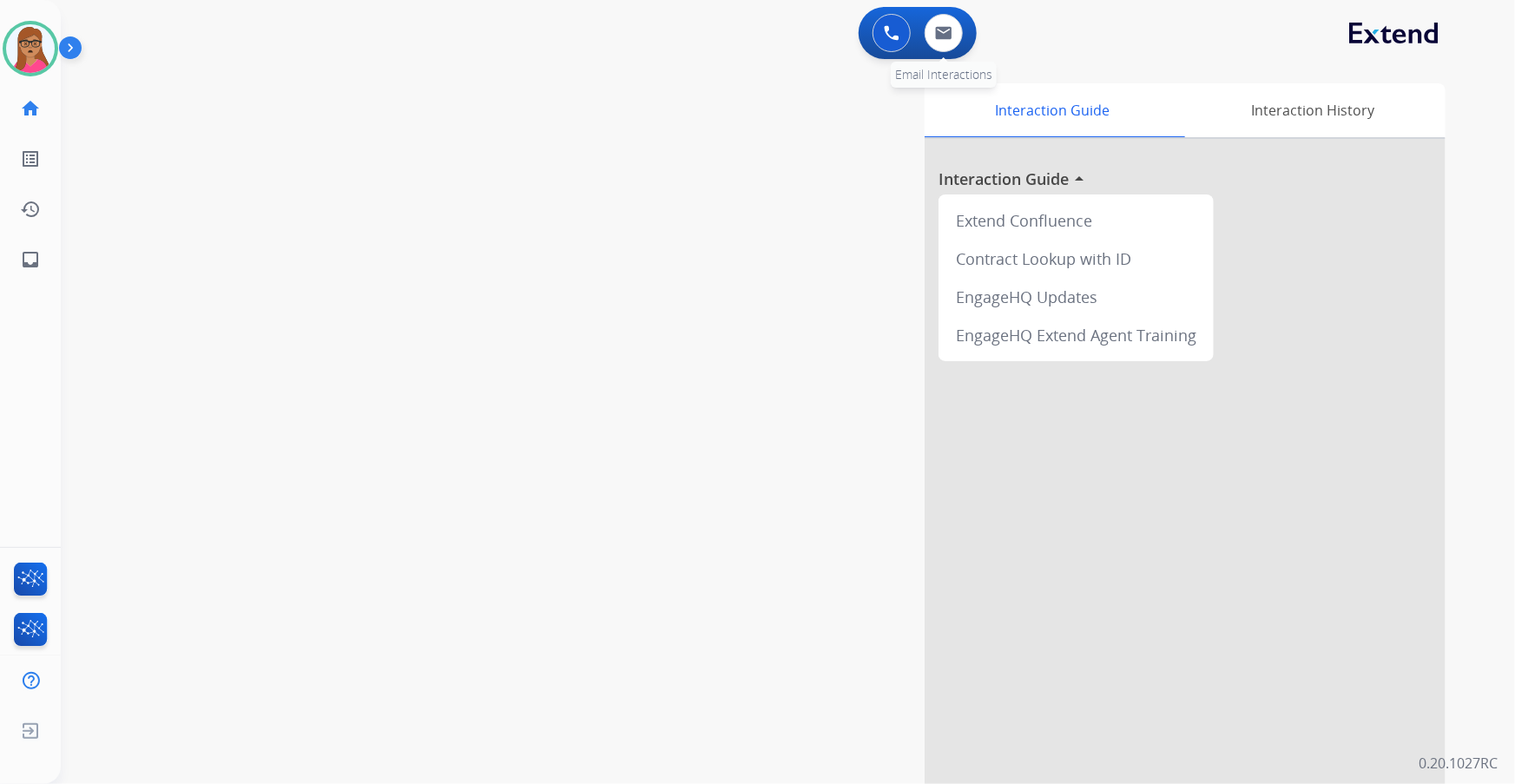
click at [966, 27] on div "0 Email Interactions" at bounding box center [943, 32] width 52 height 38
click at [949, 35] on img at bounding box center [944, 33] width 18 height 14
select select "**********"
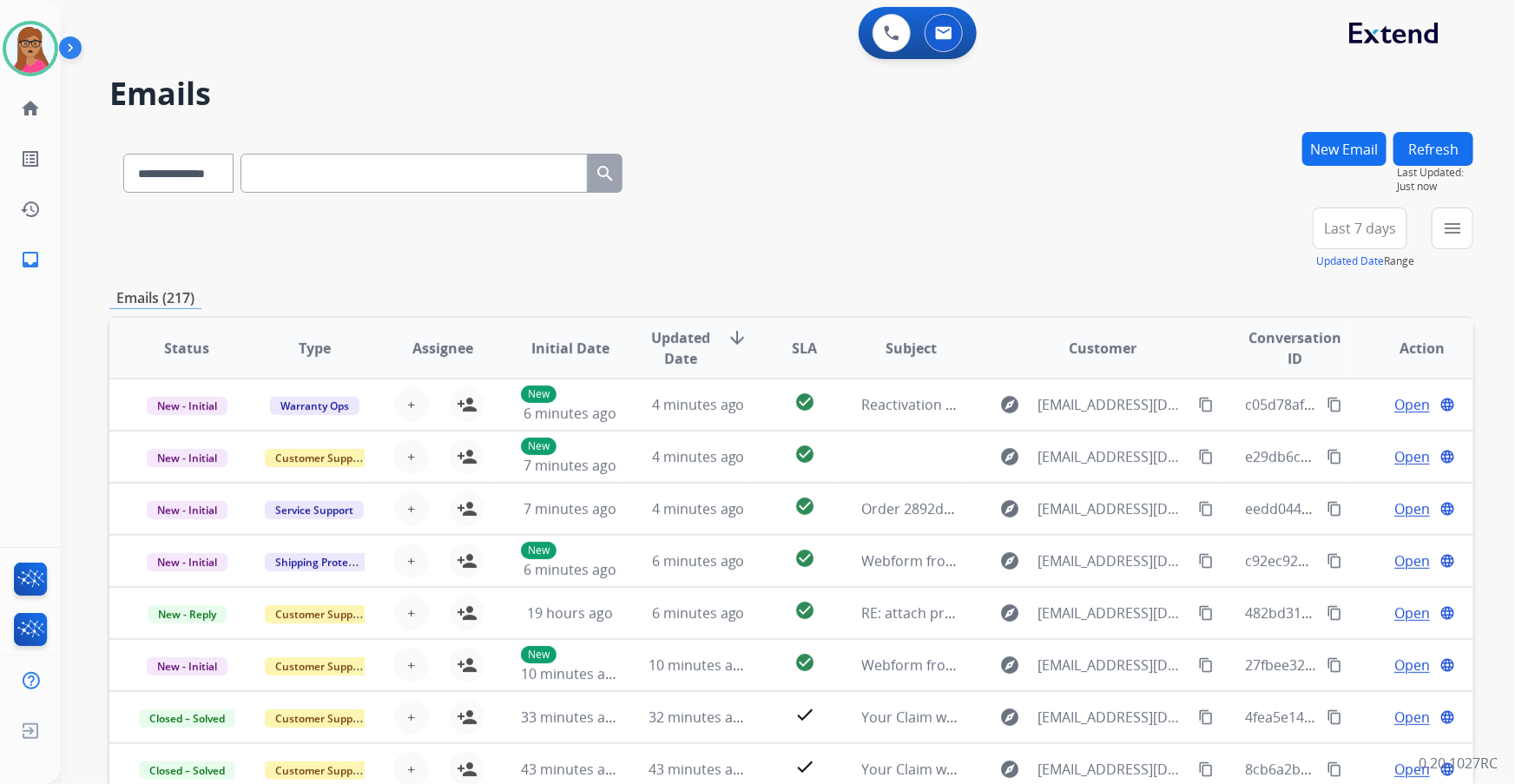
click at [1009, 231] on span "Last 7 days" at bounding box center [1360, 228] width 72 height 7
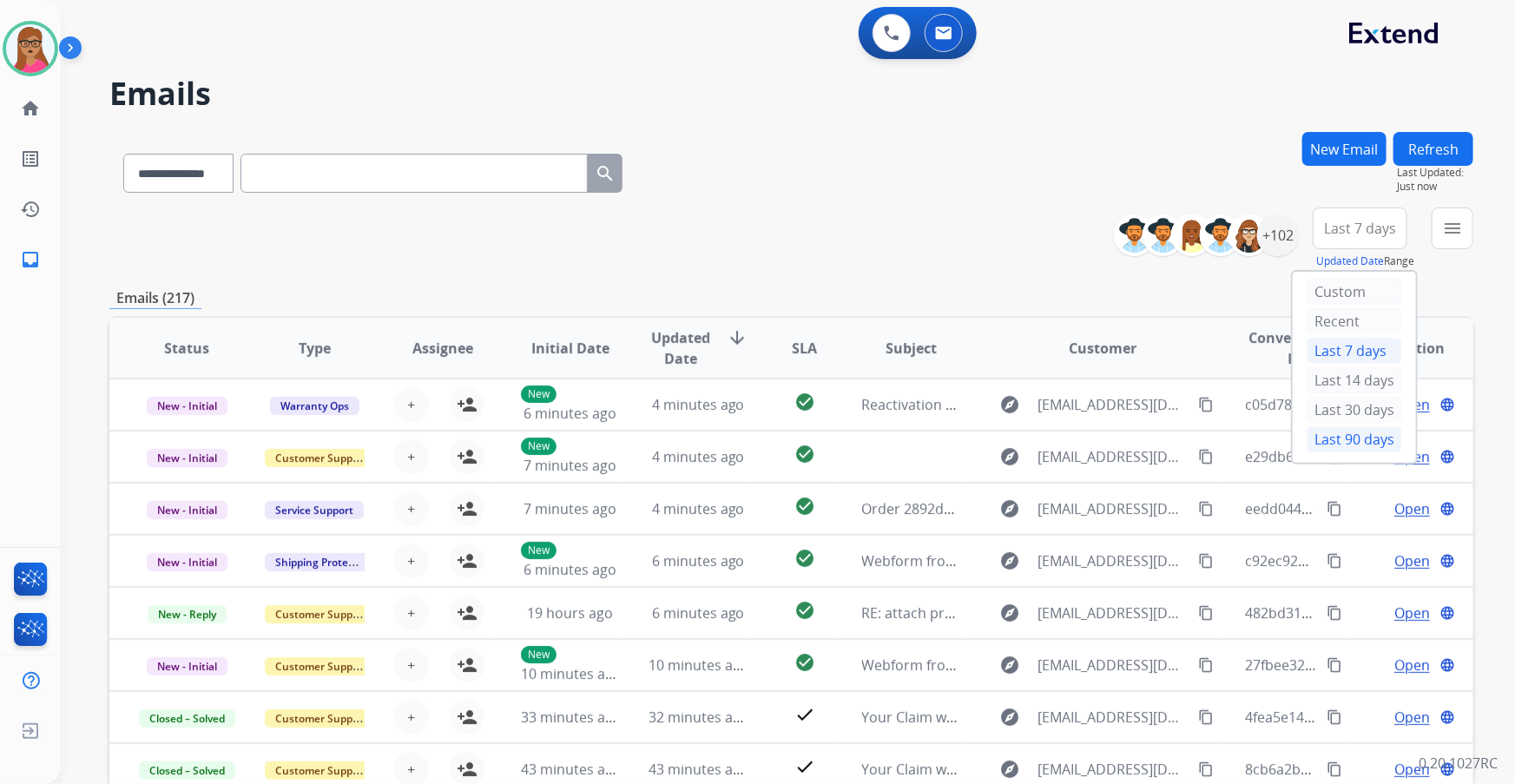
click at [1009, 438] on div "Last 90 days" at bounding box center [1355, 439] width 96 height 26
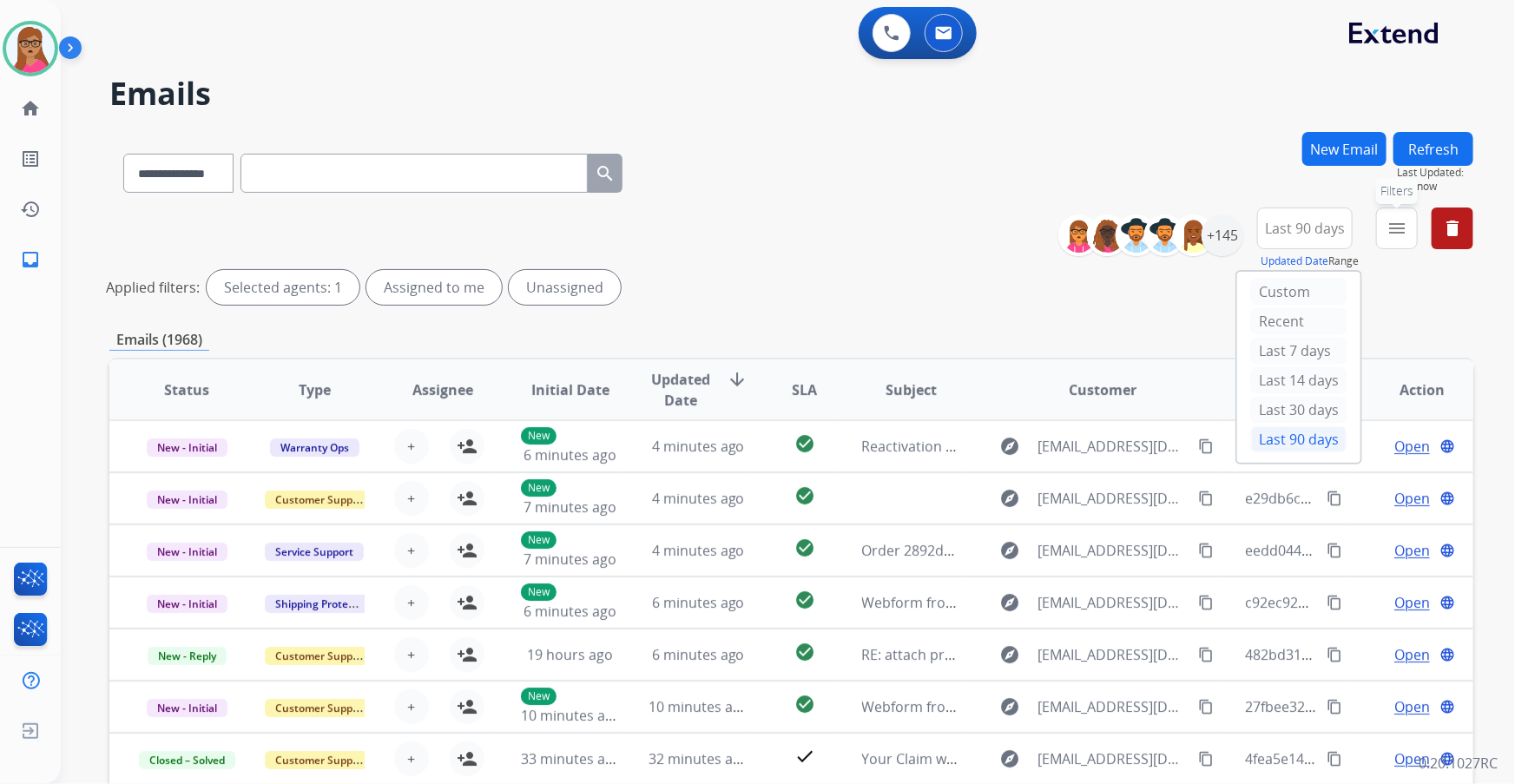
click at [1009, 229] on mat-icon "menu" at bounding box center [1397, 228] width 21 height 21
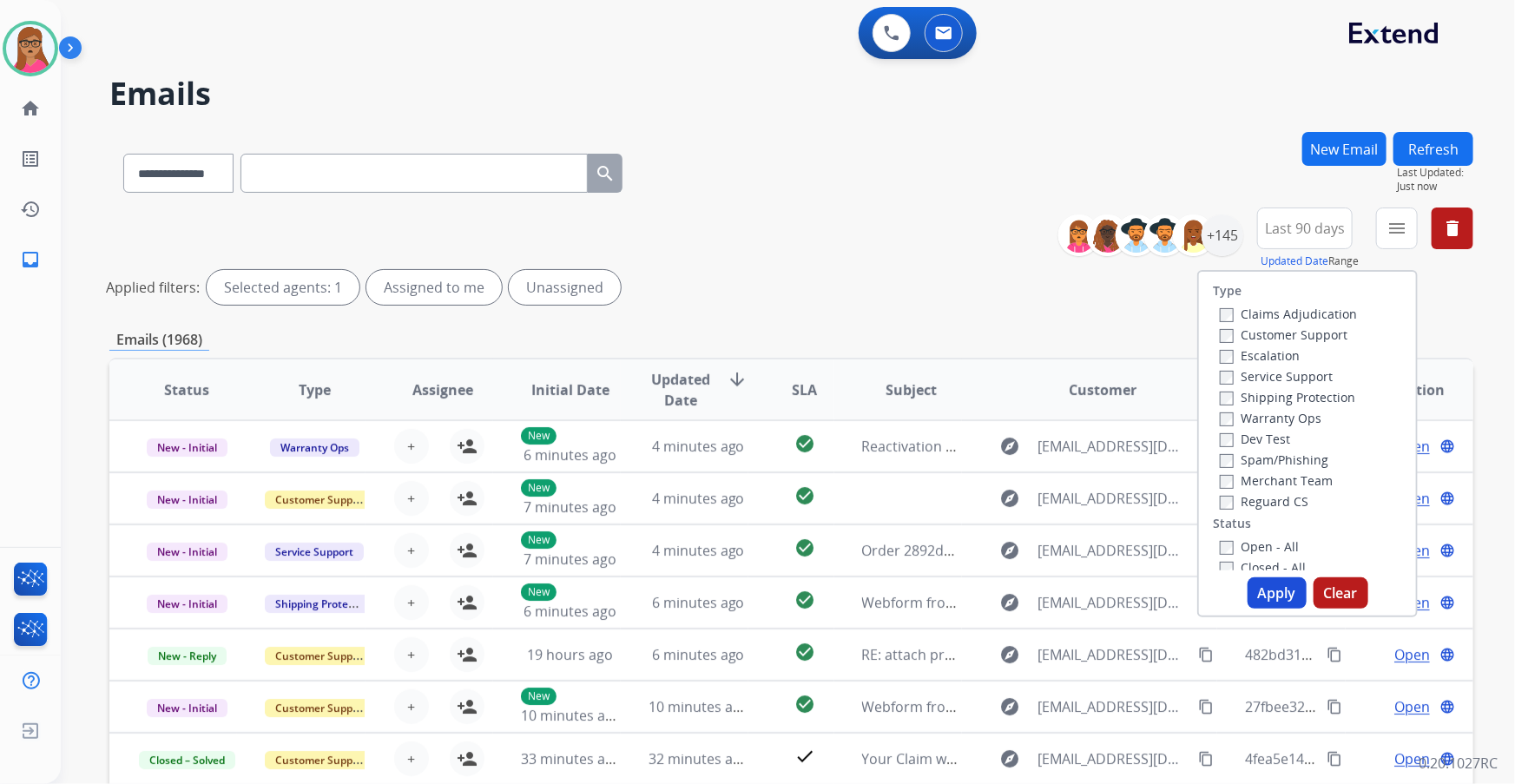
click at [1009, 331] on label "Customer Support" at bounding box center [1283, 334] width 128 height 17
click at [1009, 399] on label "Shipping Protection" at bounding box center [1287, 397] width 136 height 17
click at [1009, 460] on label "Reguard CS" at bounding box center [1264, 501] width 89 height 17
click at [1009, 460] on button "Apply" at bounding box center [1277, 592] width 59 height 31
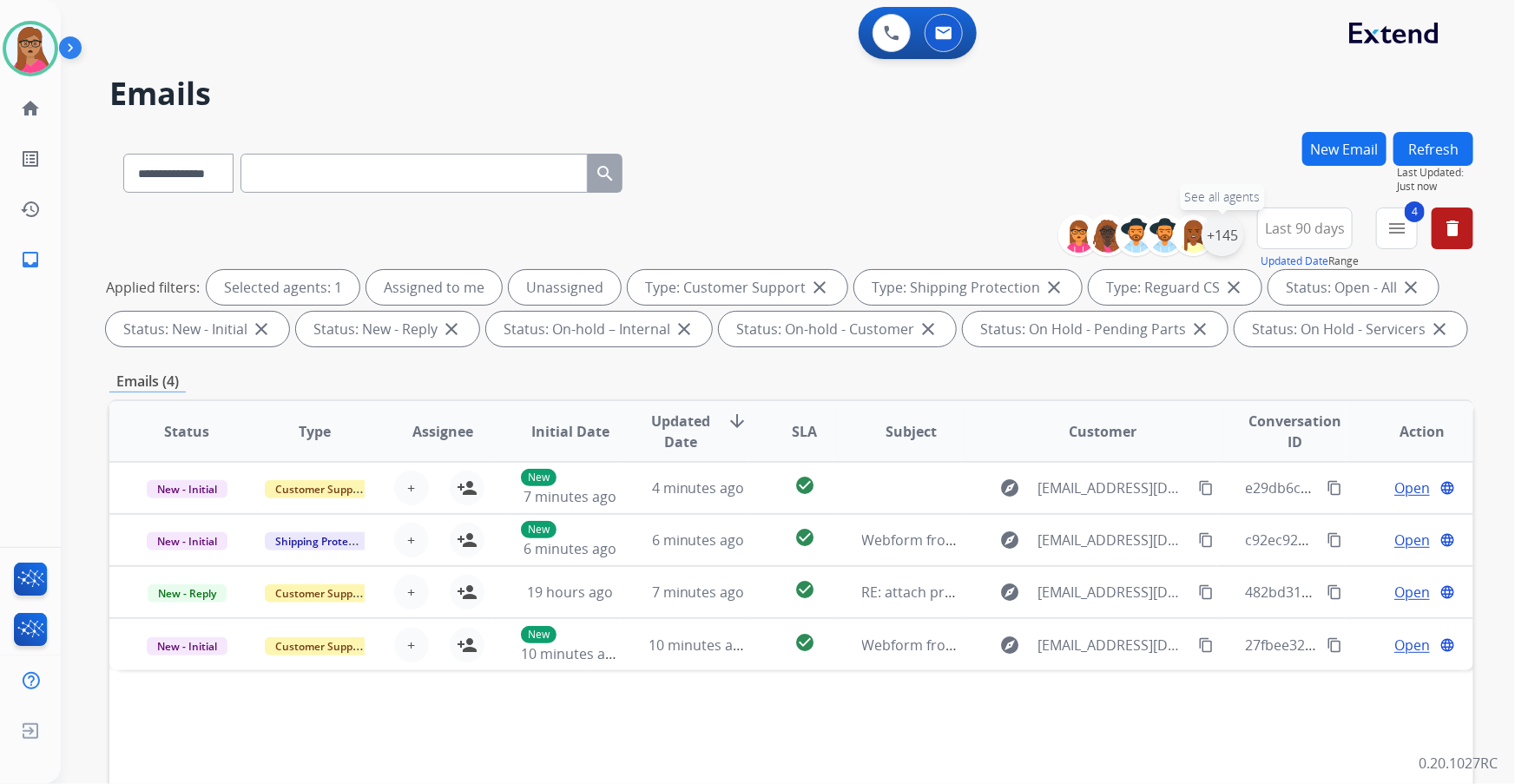
click at [1009, 226] on div "+145" at bounding box center [1223, 235] width 42 height 42
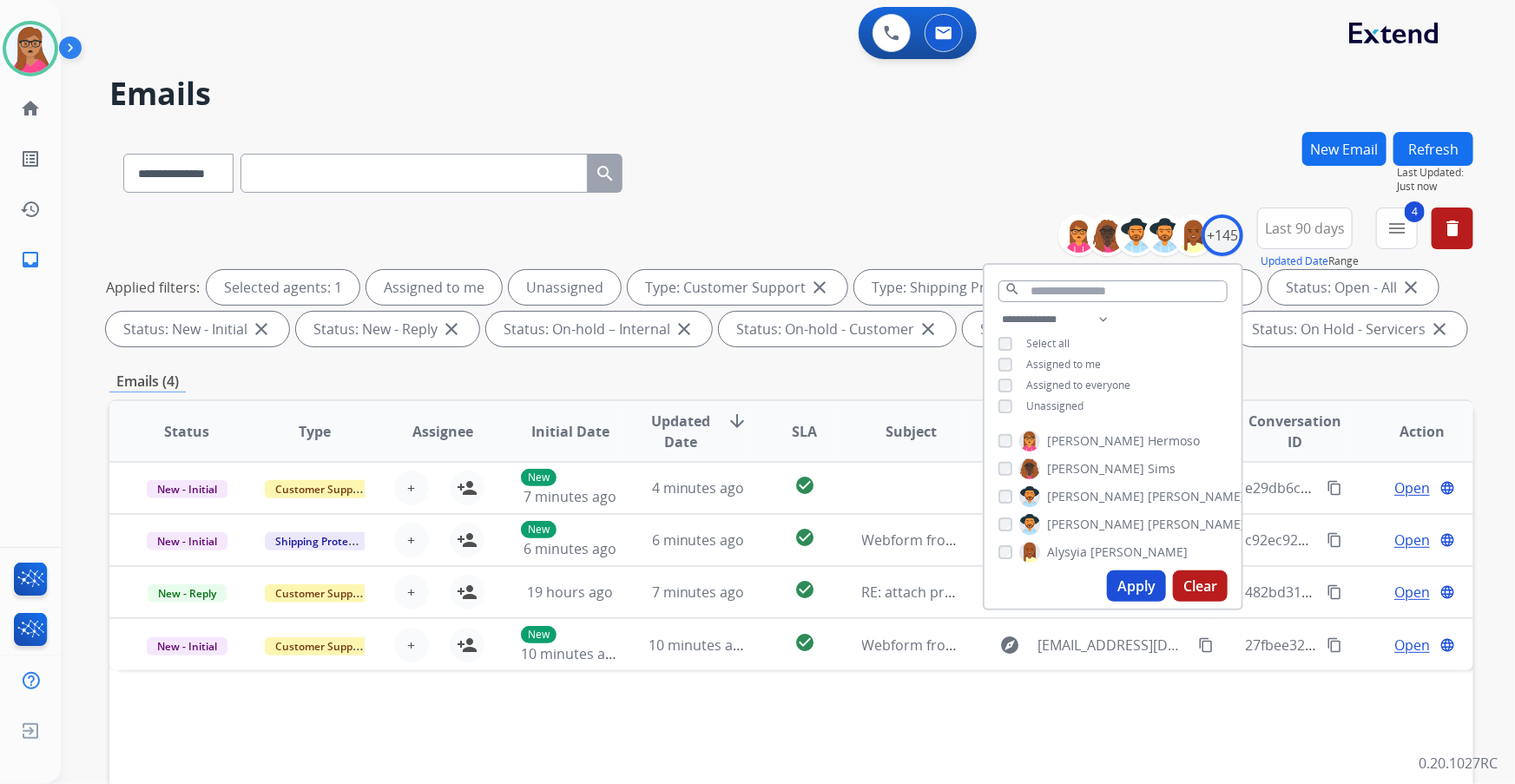
click at [1009, 360] on div "**********" at bounding box center [791, 601] width 1364 height 939
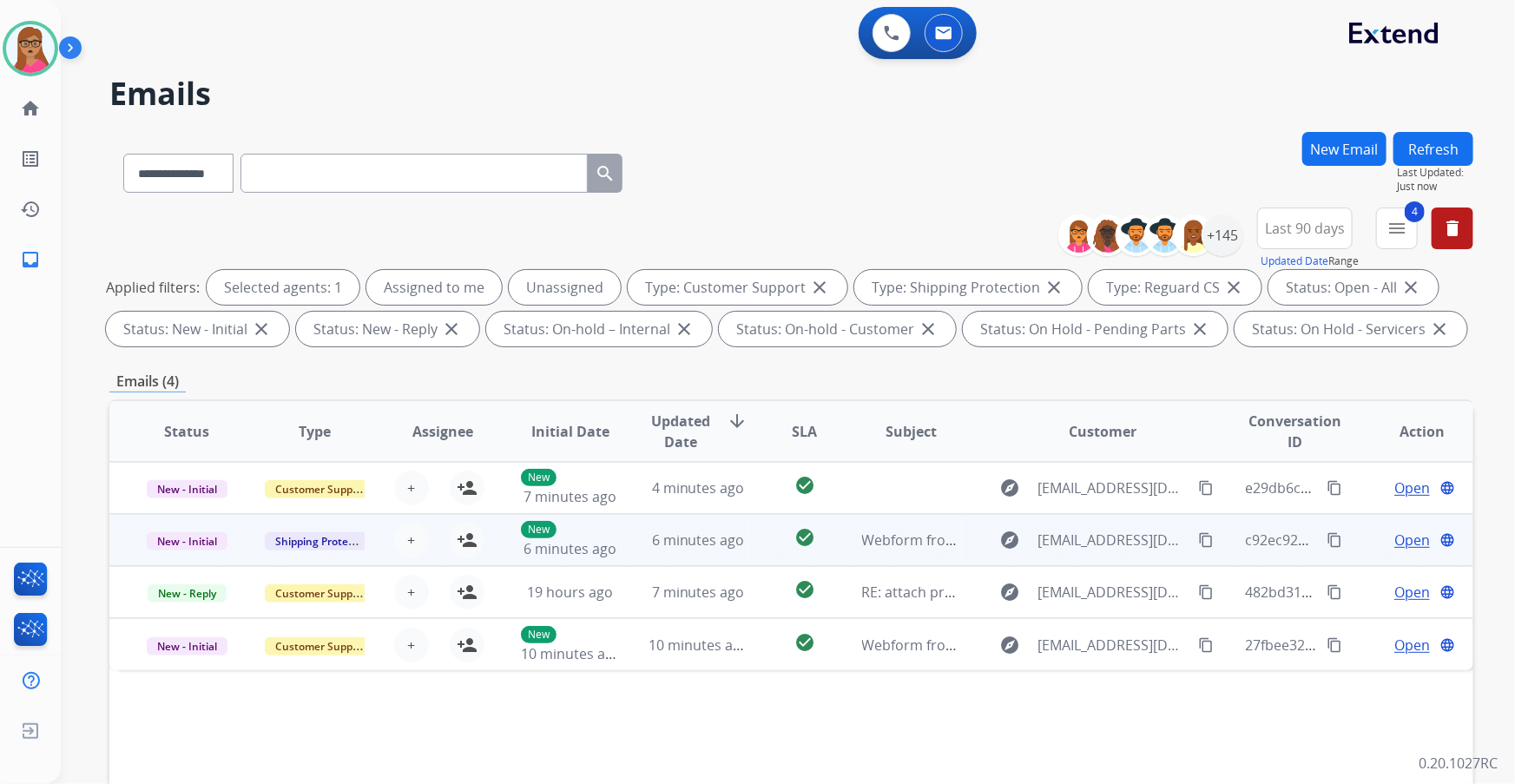
click at [190, 460] on td "New - Initial" at bounding box center [173, 540] width 128 height 52
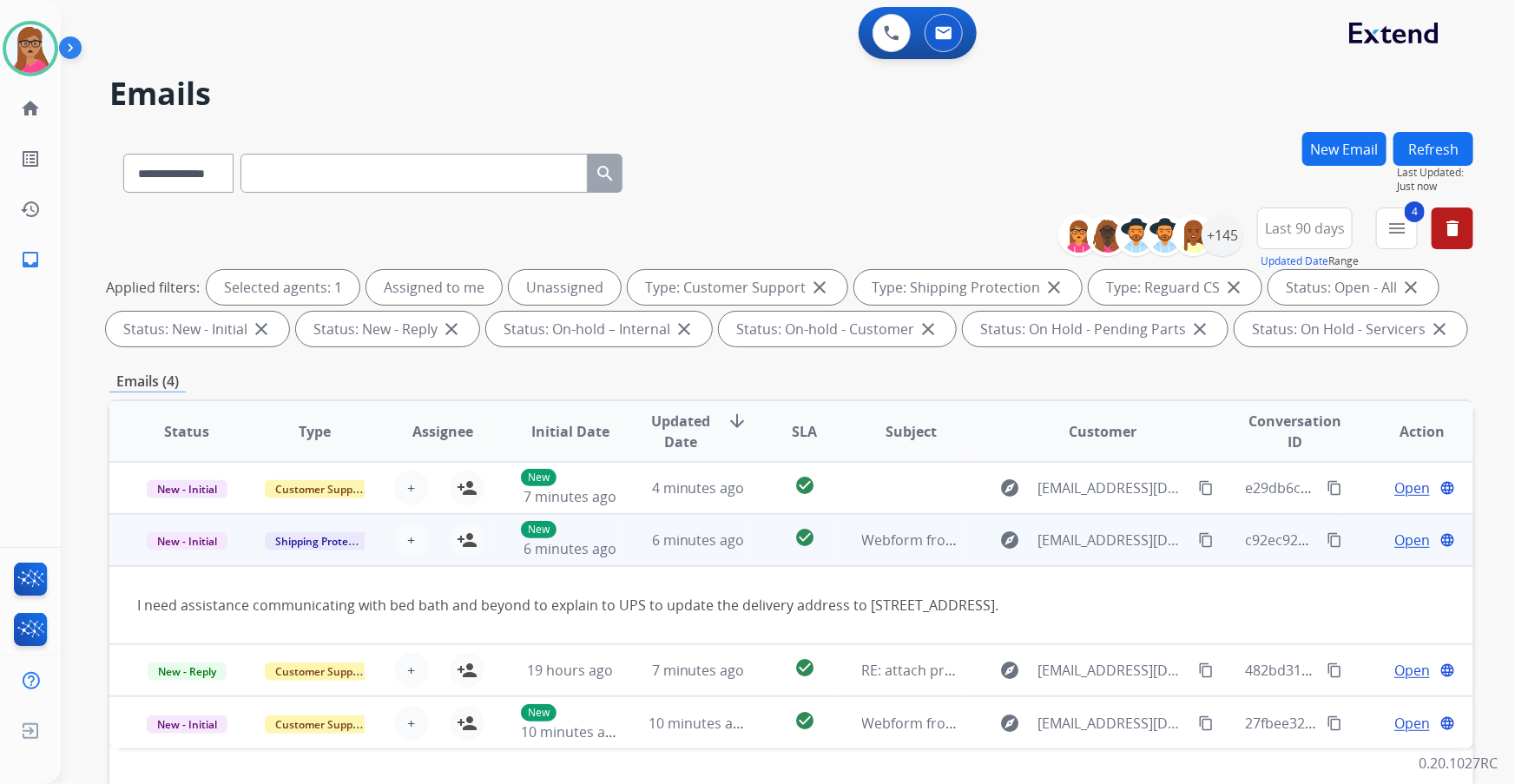
click at [182, 460] on td "New - Initial" at bounding box center [173, 540] width 128 height 52
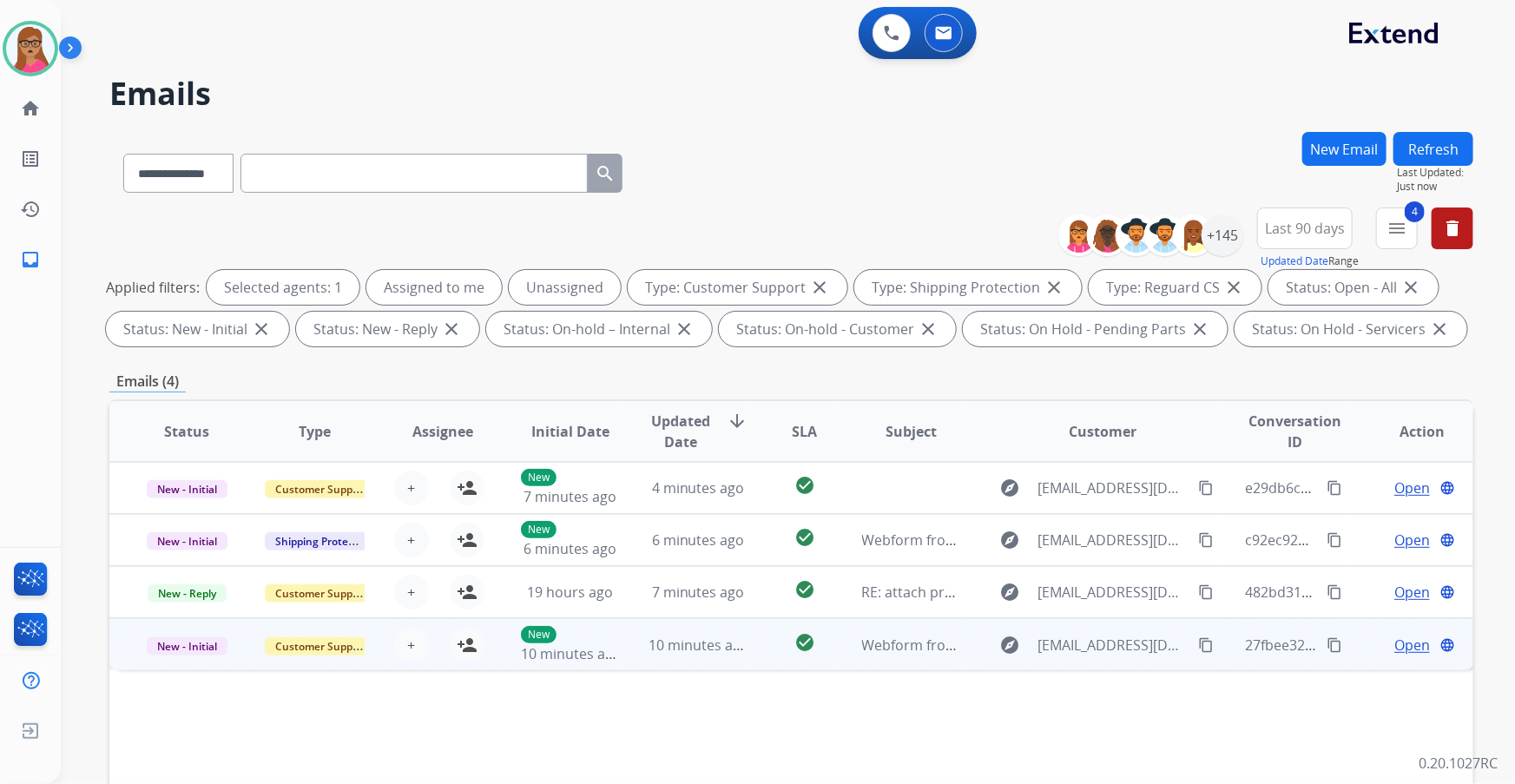
click at [182, 460] on td "New - Initial" at bounding box center [173, 643] width 128 height 52
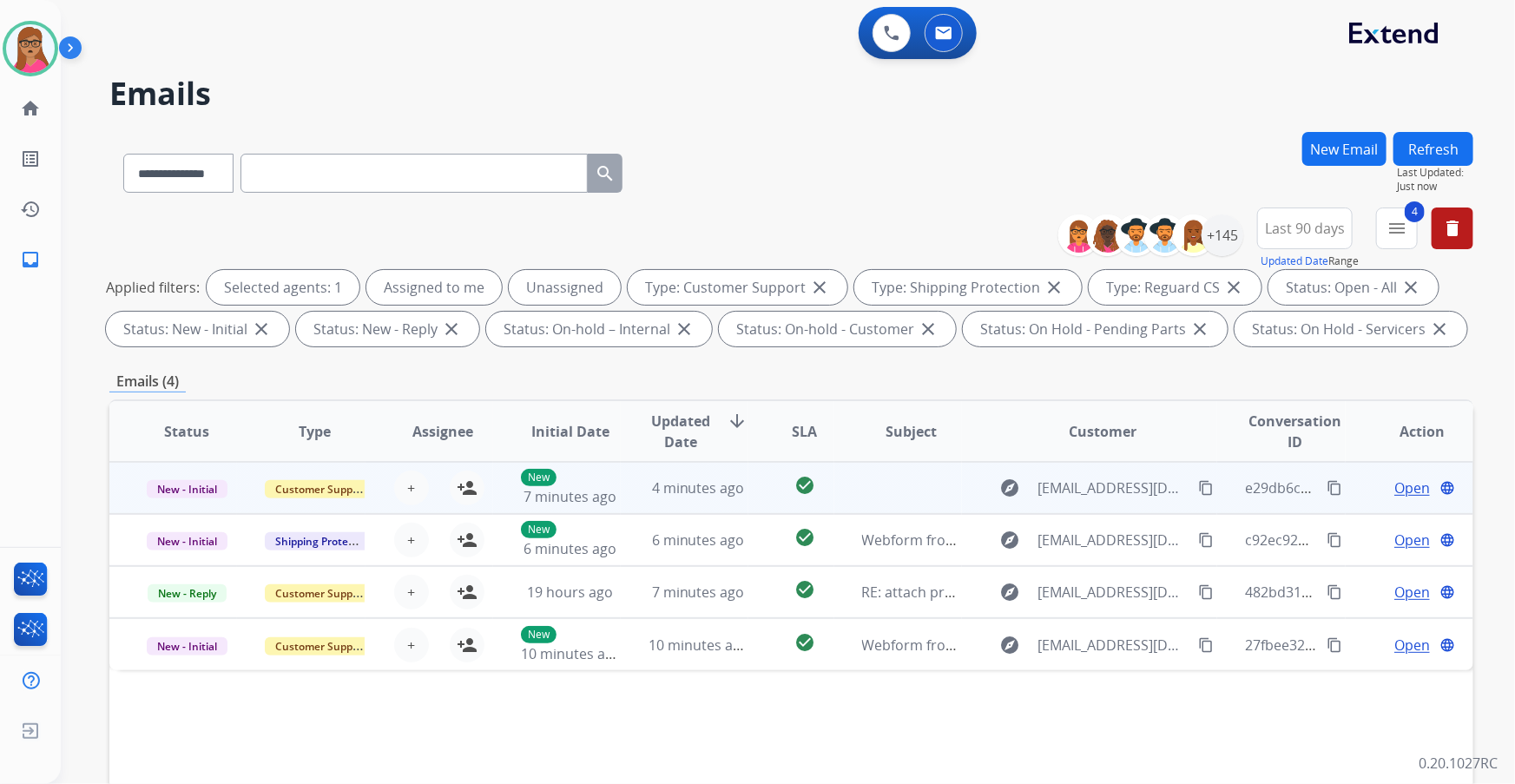
click at [188, 460] on td "New - Initial" at bounding box center [173, 487] width 128 height 52
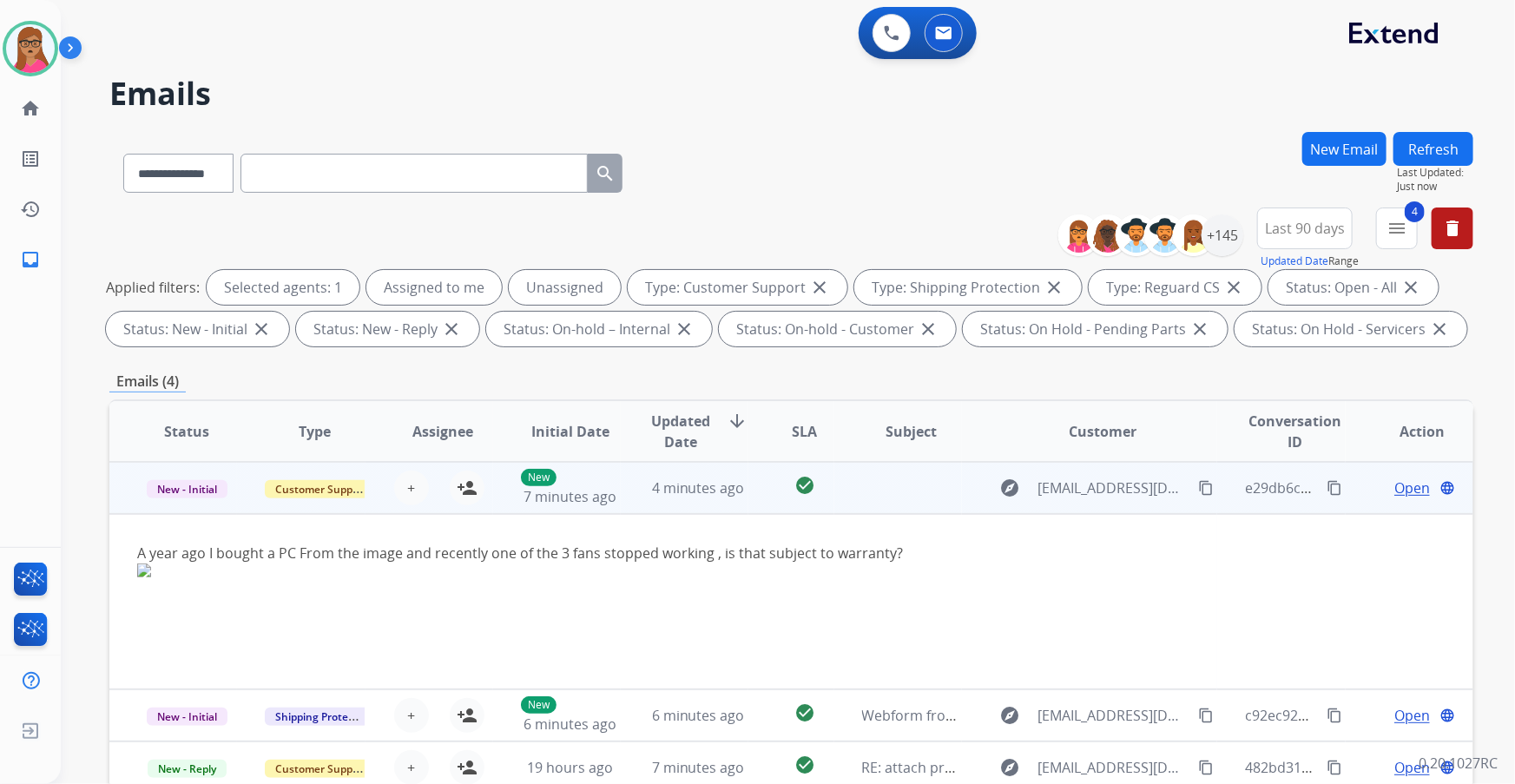
click at [188, 460] on td "New - Initial" at bounding box center [173, 487] width 128 height 52
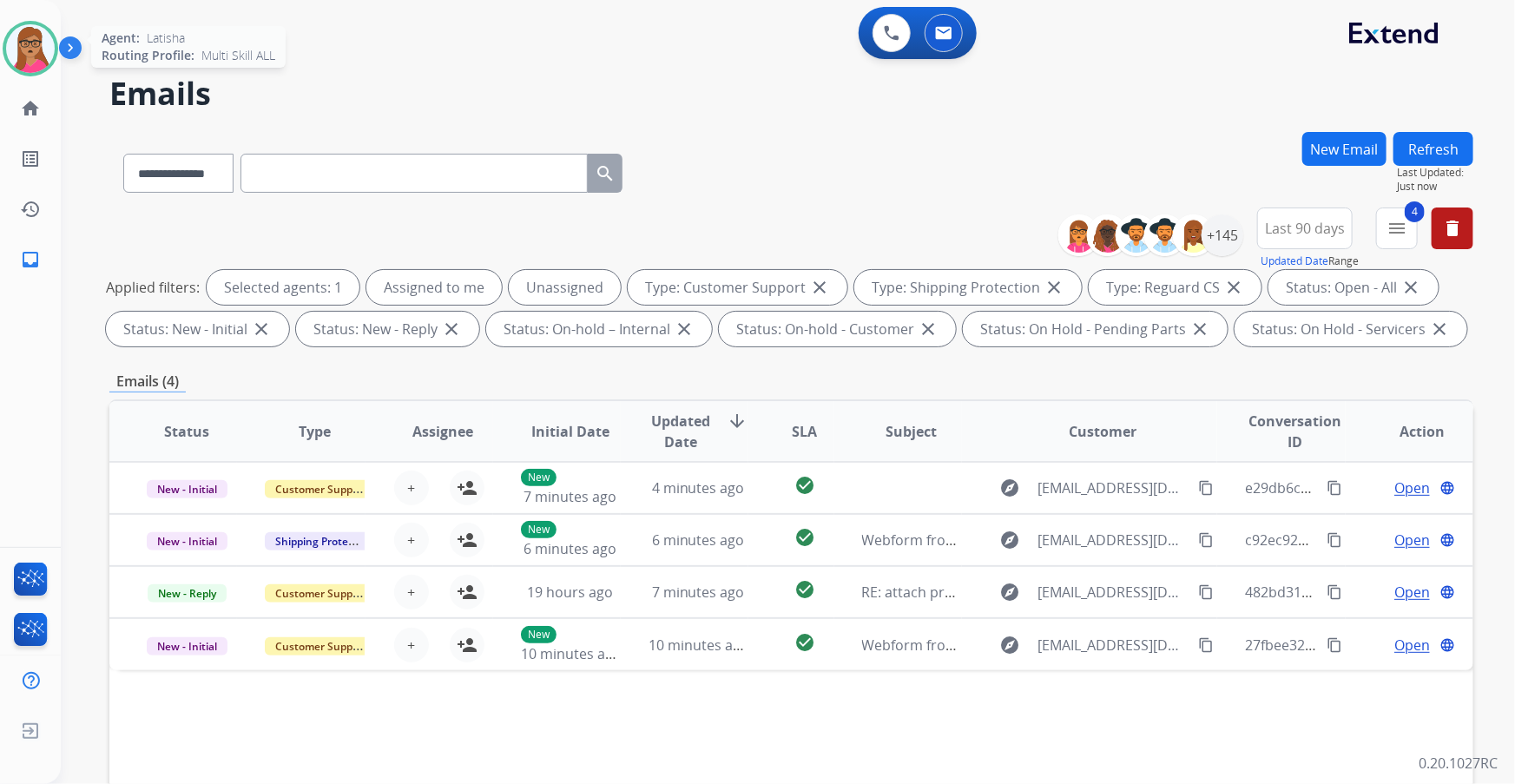
click at [51, 45] on img at bounding box center [30, 49] width 49 height 49
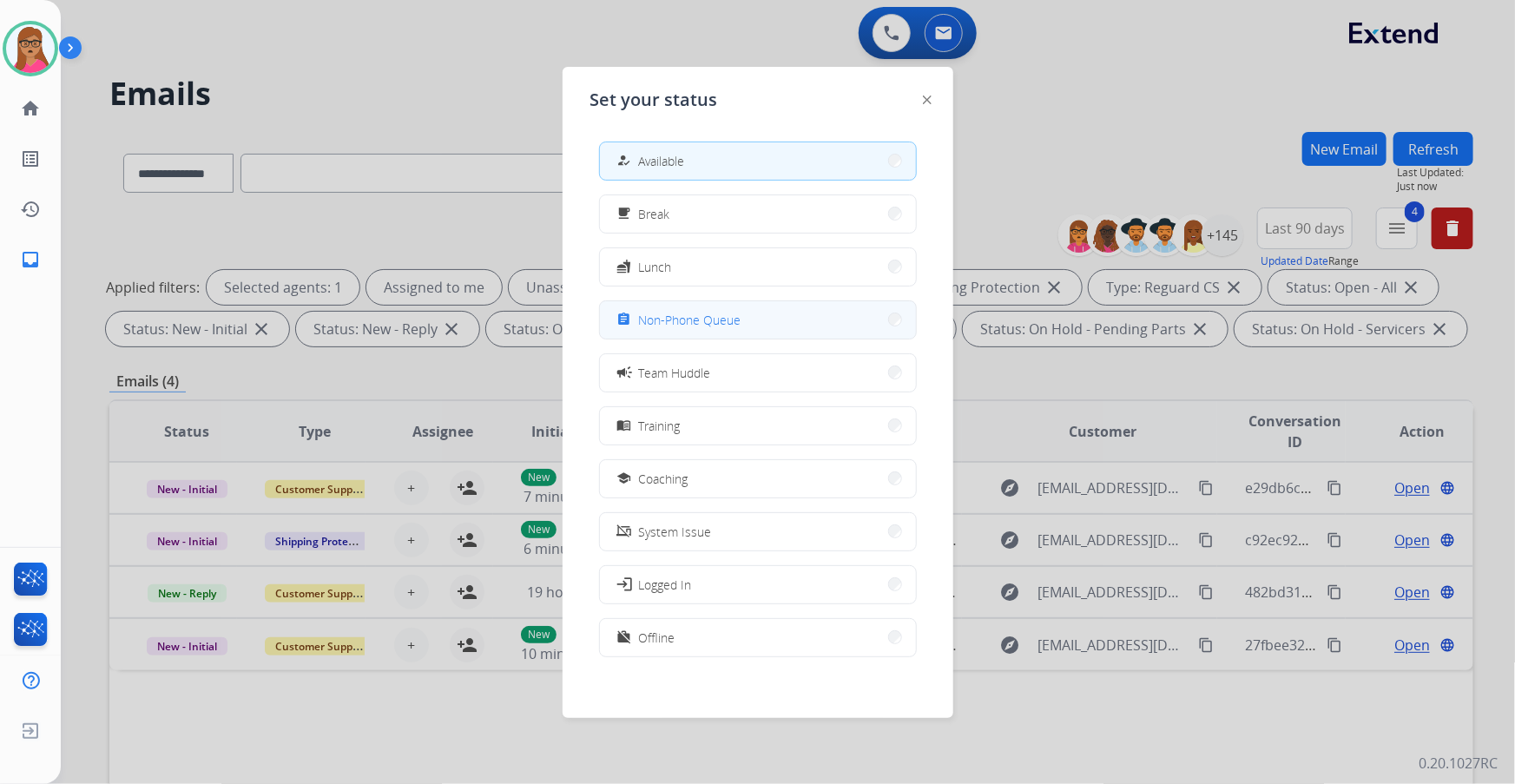
click at [712, 316] on span "Non-Phone Queue" at bounding box center [690, 320] width 103 height 19
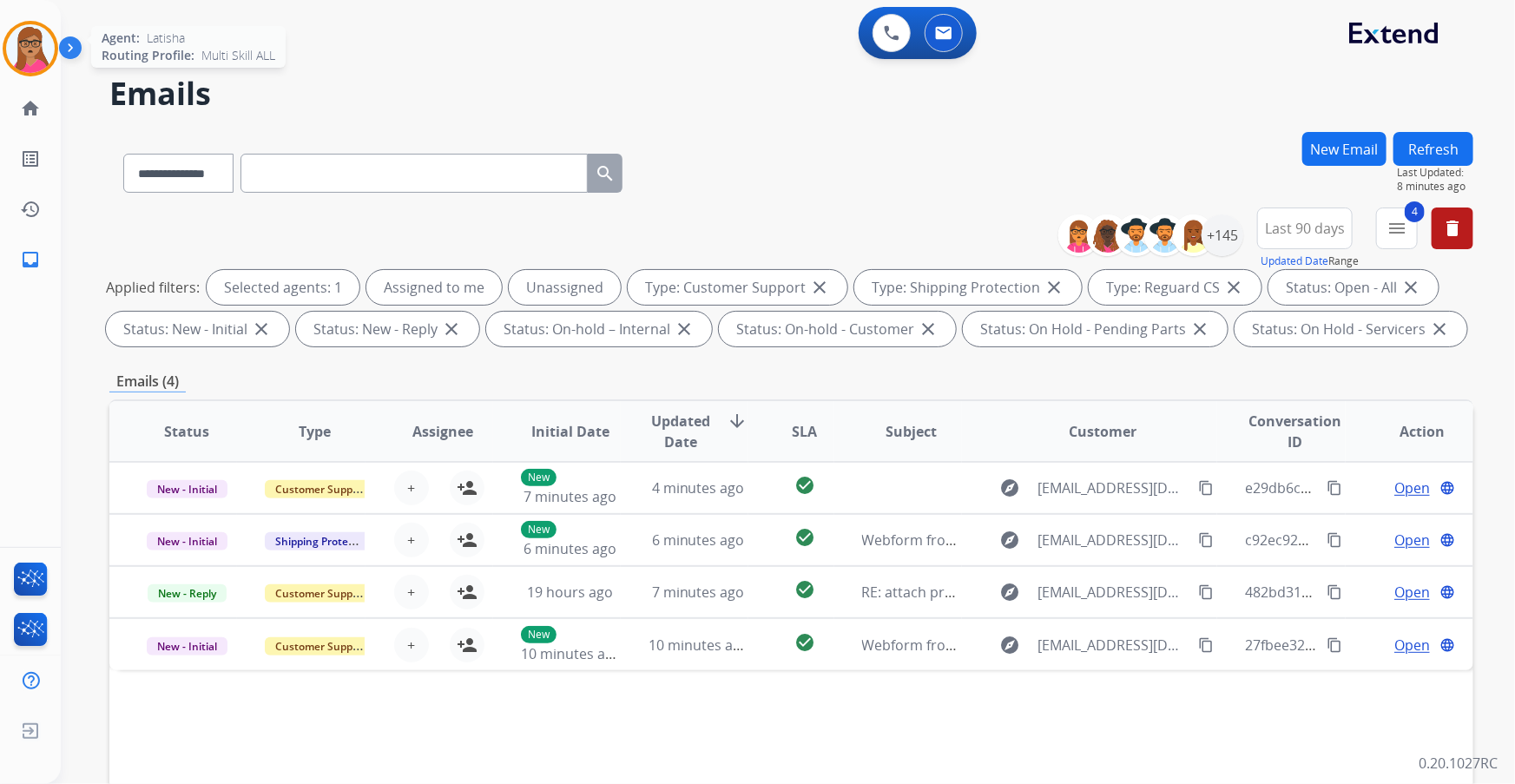
click at [21, 58] on img at bounding box center [30, 49] width 49 height 49
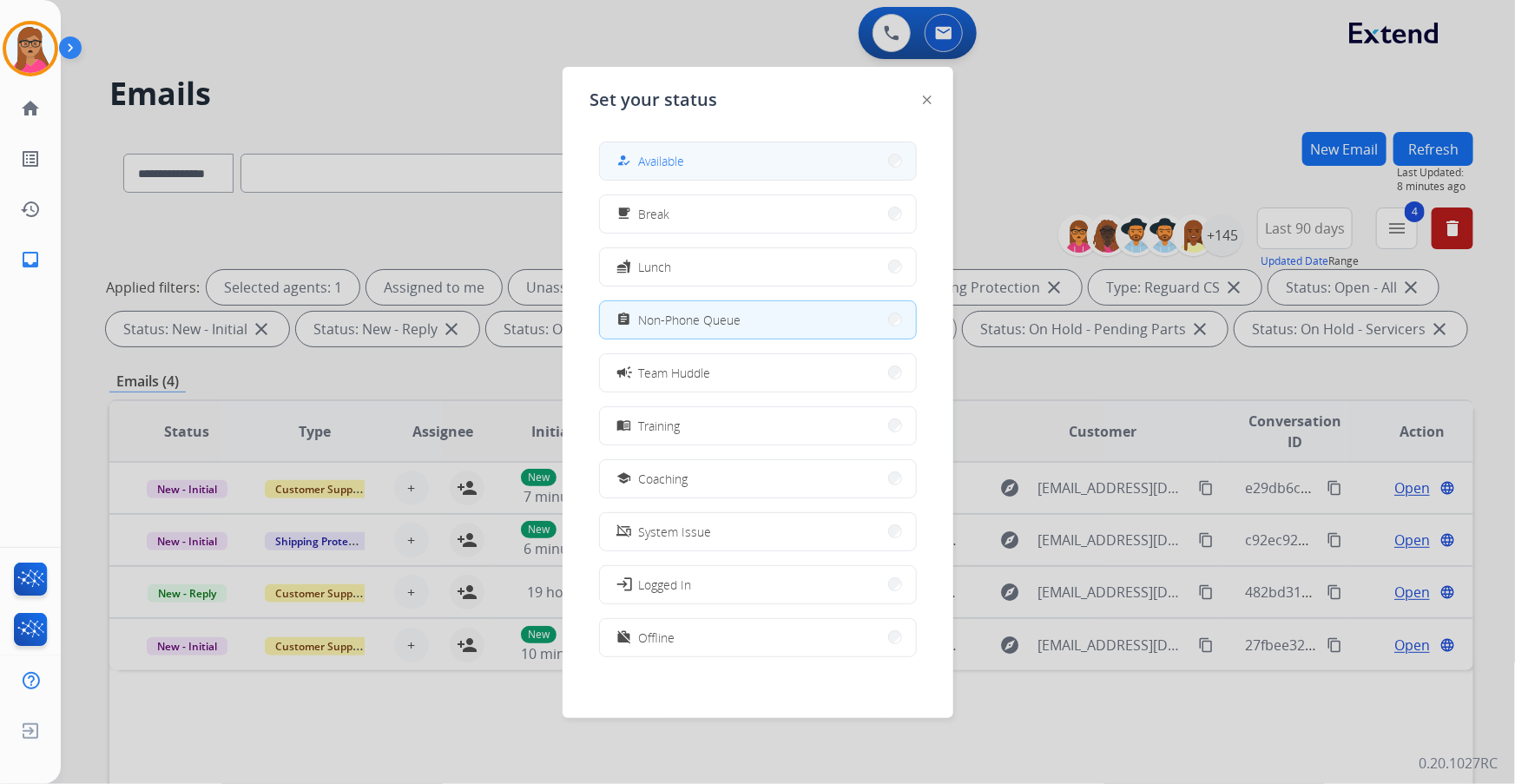
click at [681, 160] on span "Available" at bounding box center [661, 160] width 46 height 19
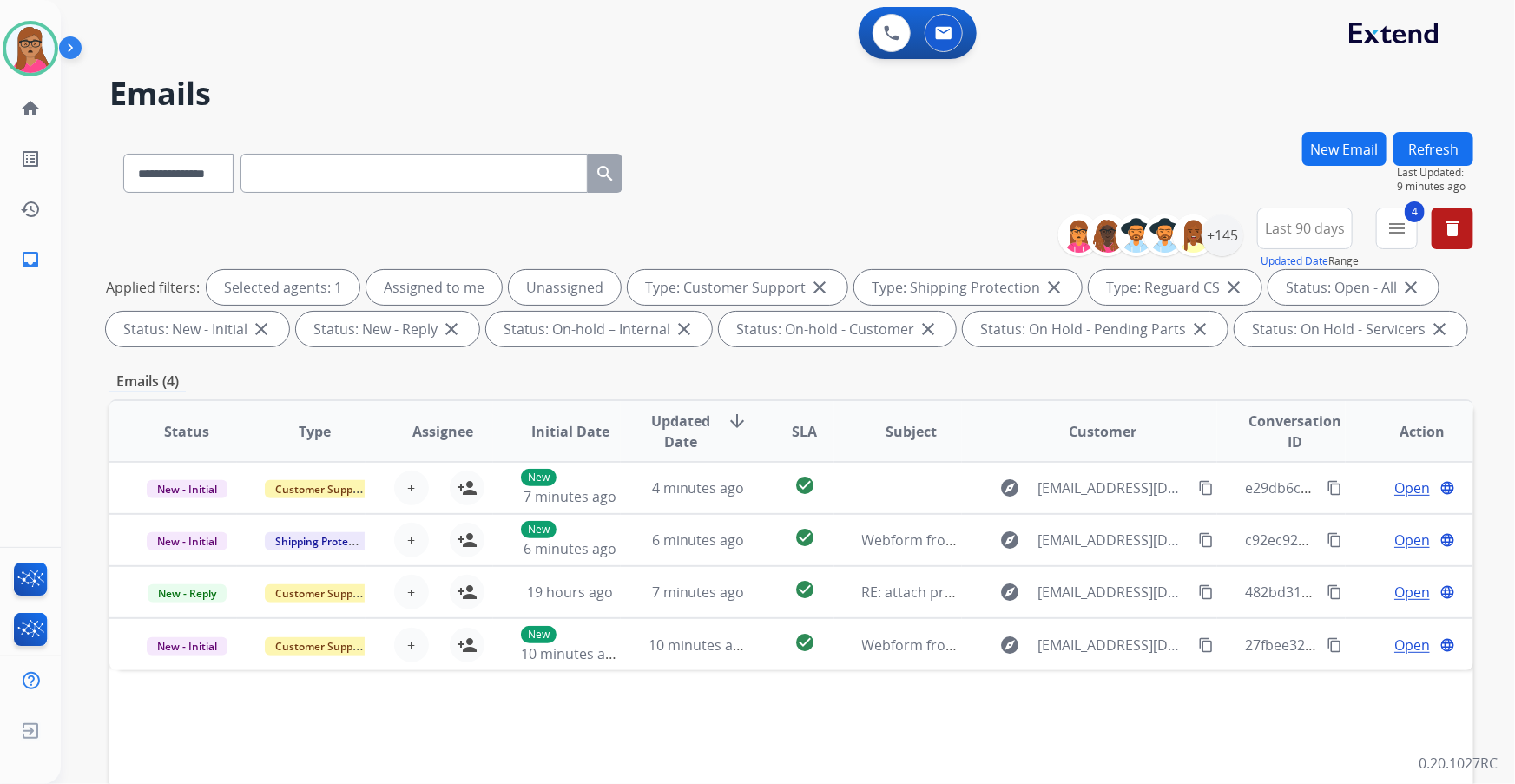
click at [1009, 148] on button "Refresh" at bounding box center [1434, 149] width 80 height 34
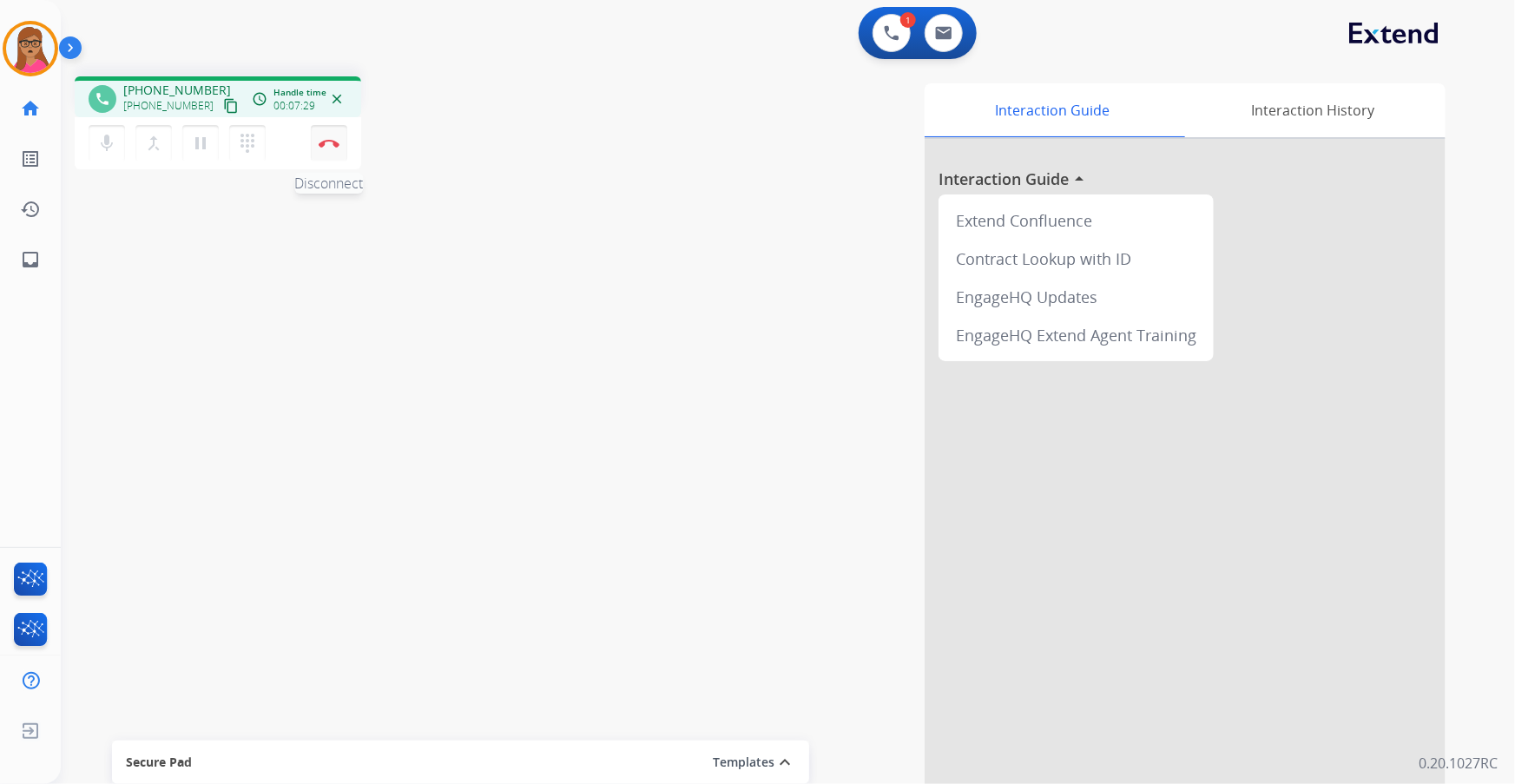
click at [332, 146] on img at bounding box center [329, 143] width 21 height 9
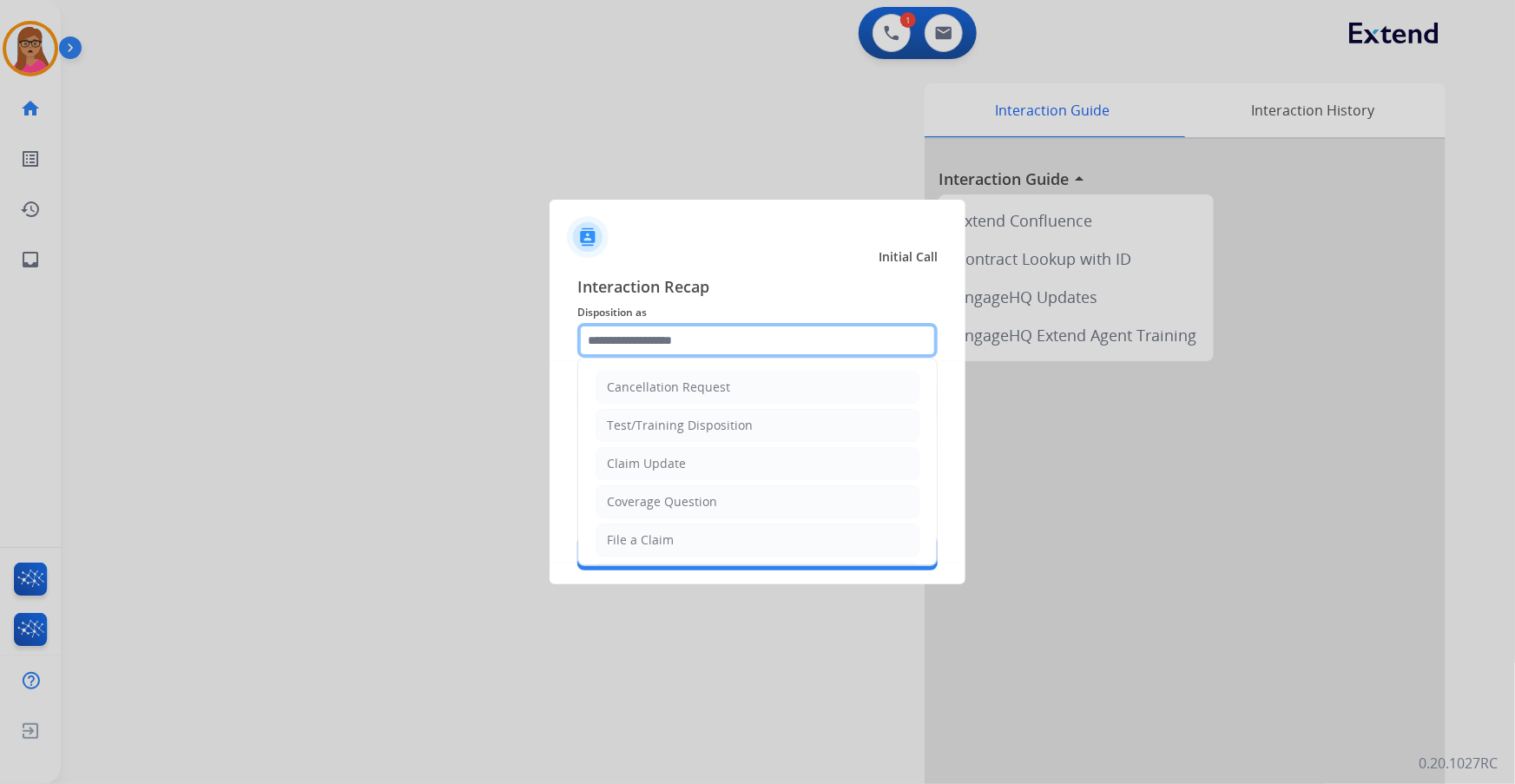
click at [686, 335] on input "text" at bounding box center [757, 340] width 360 height 35
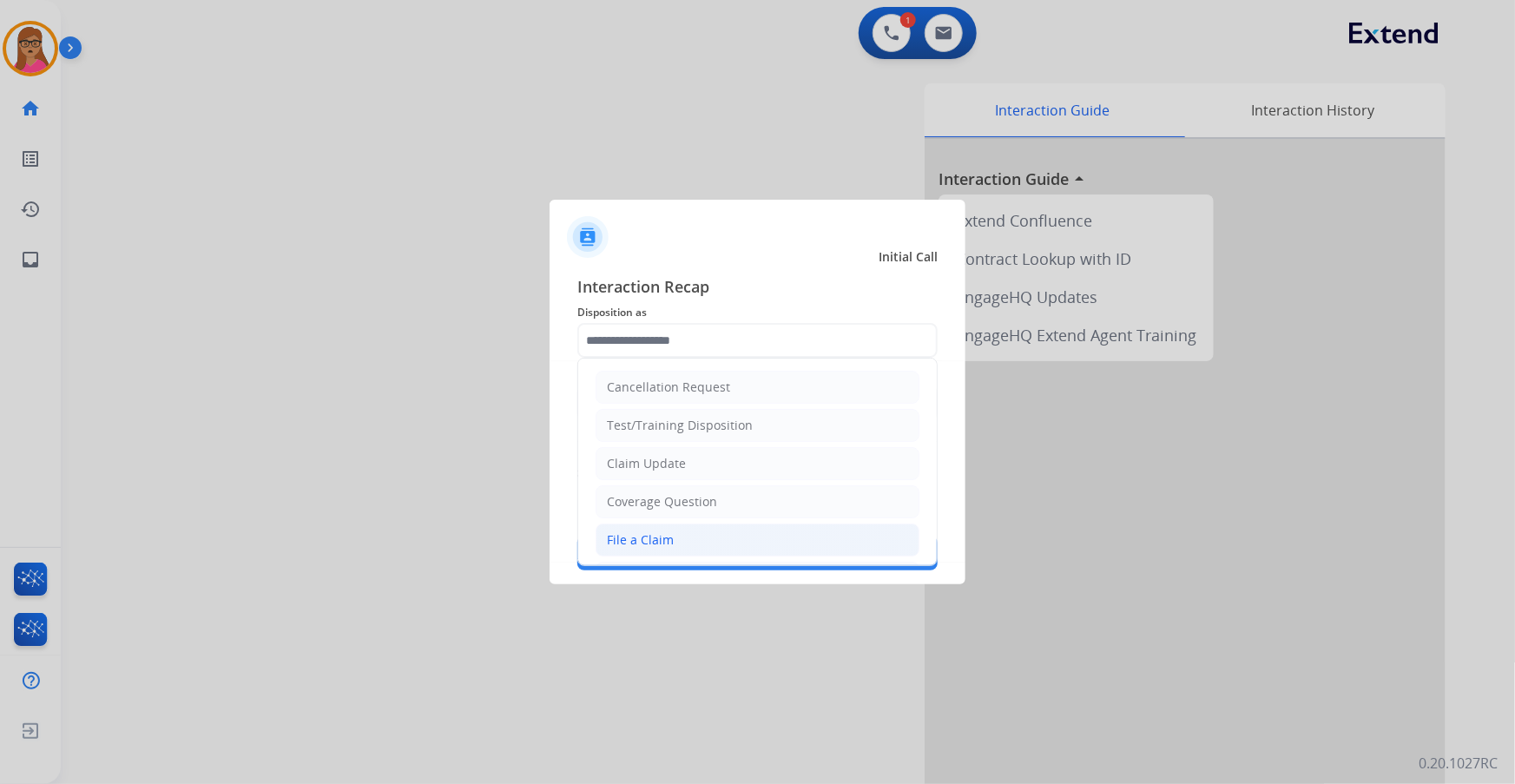
click at [634, 460] on div "File a Claim" at bounding box center [641, 540] width 67 height 18
type input "**********"
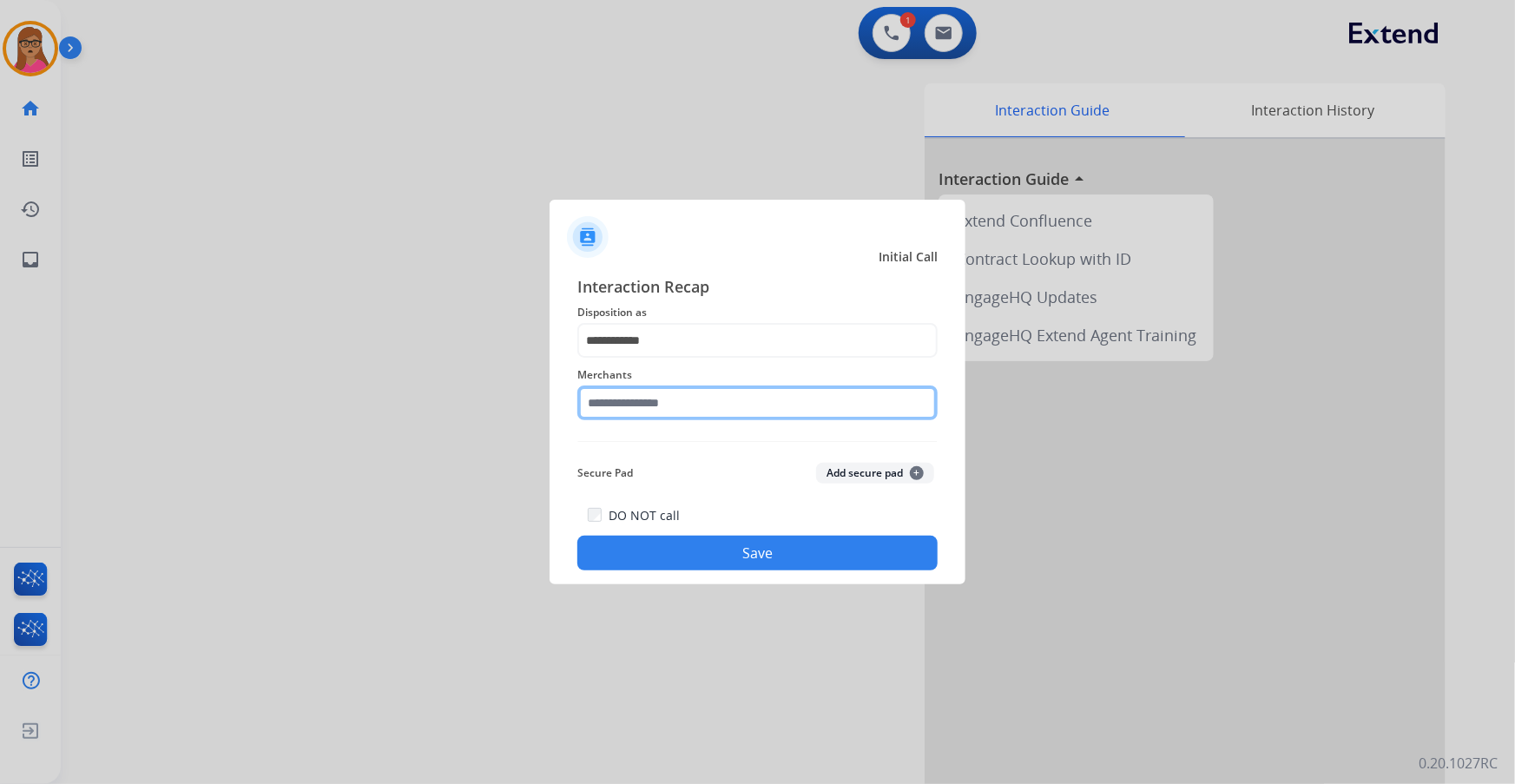
click at [657, 403] on input "text" at bounding box center [757, 403] width 360 height 35
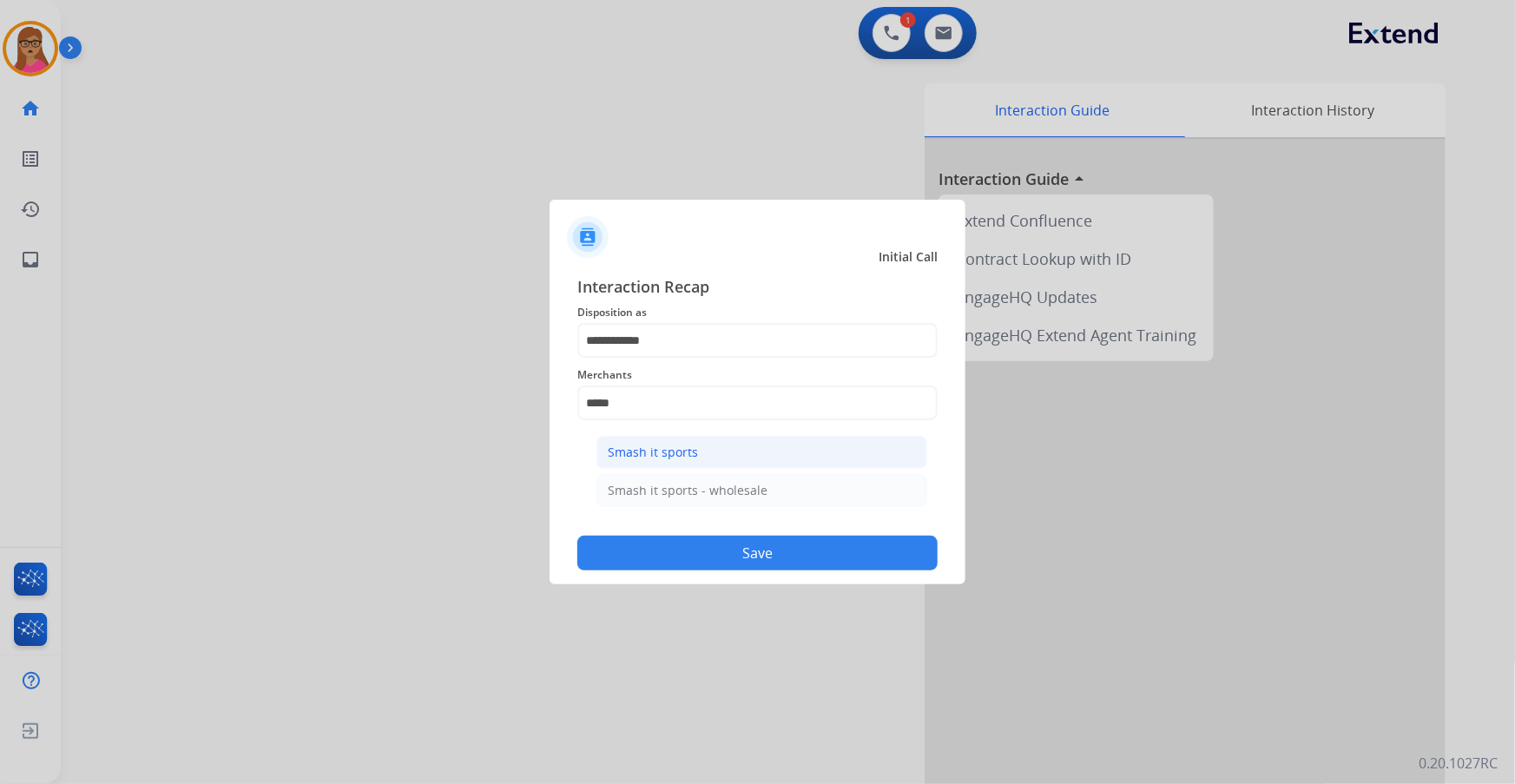
click at [703, 457] on li "Smash it sports" at bounding box center [762, 453] width 331 height 33
type input "**********"
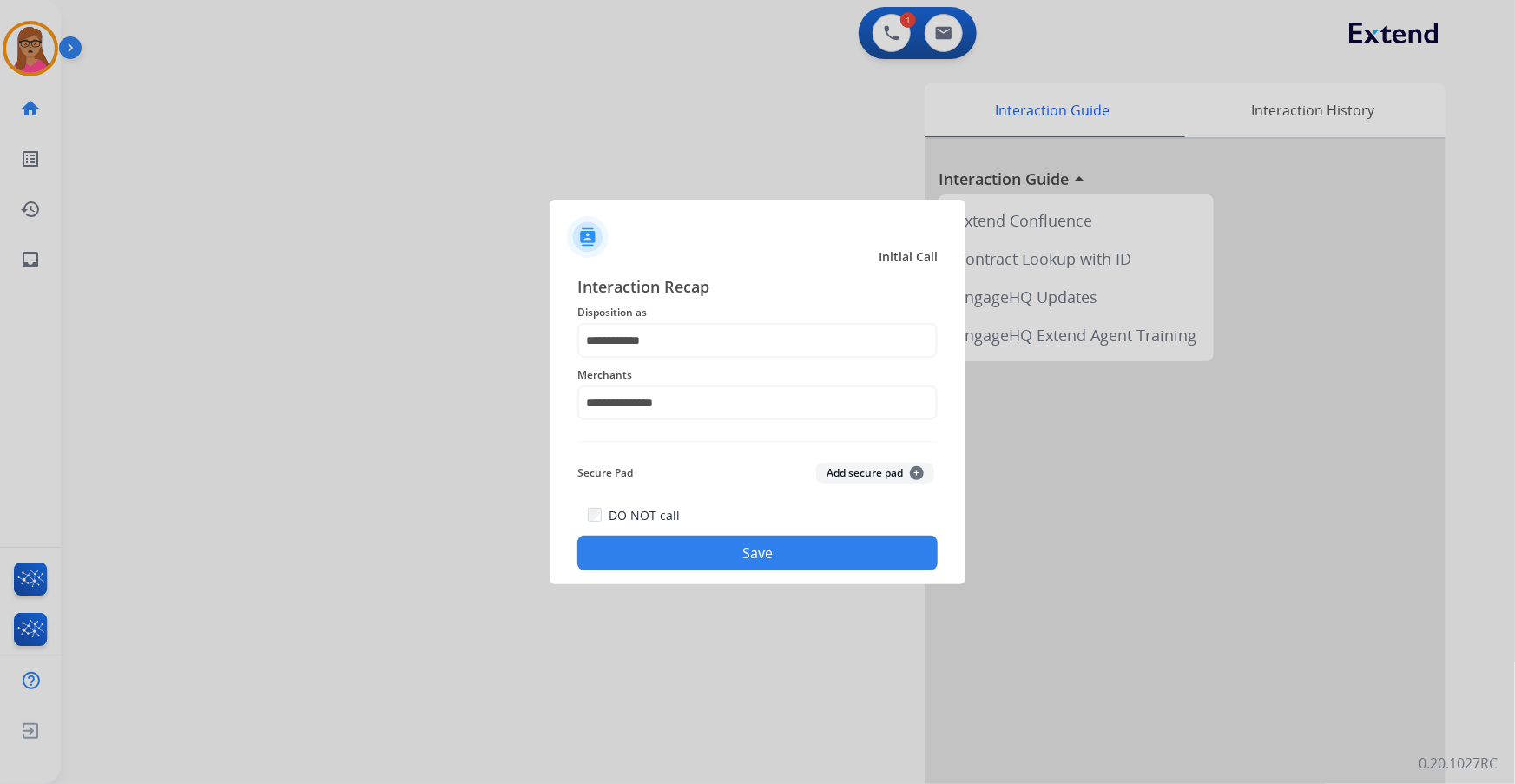
click at [780, 460] on button "Save" at bounding box center [757, 553] width 360 height 35
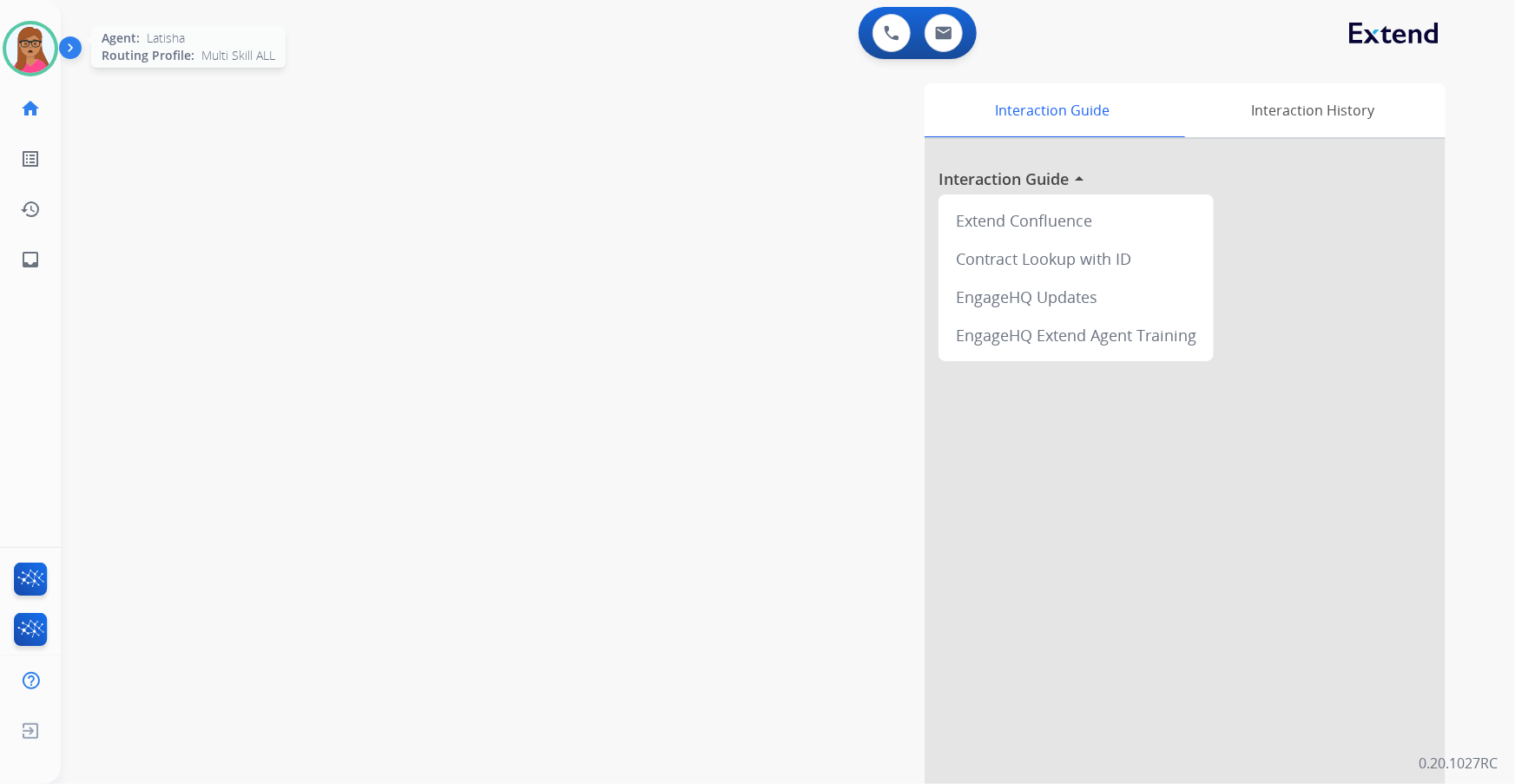
click at [46, 35] on img at bounding box center [30, 49] width 49 height 49
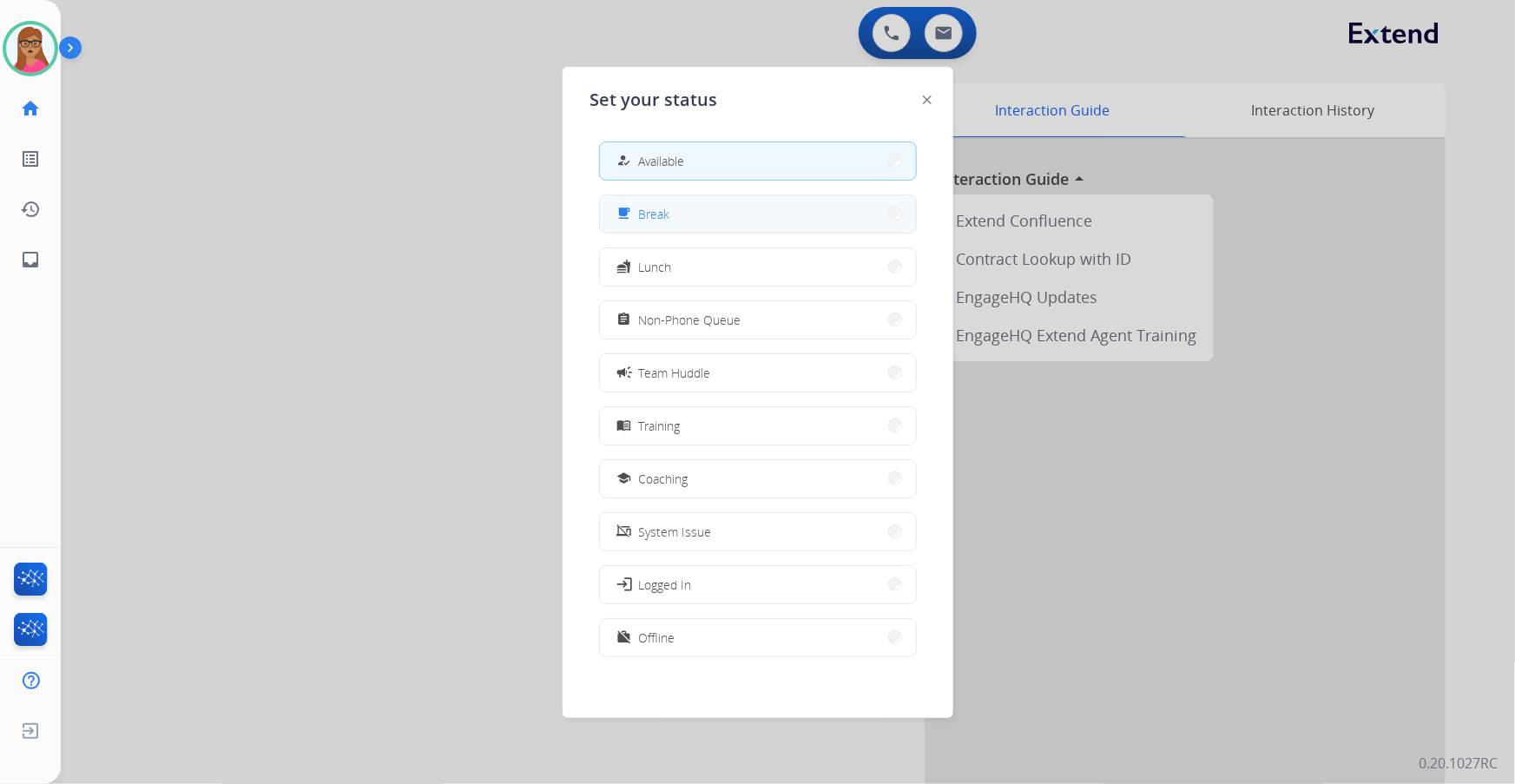
click at [751, 207] on button "free_breakfast Break" at bounding box center [758, 214] width 316 height 37
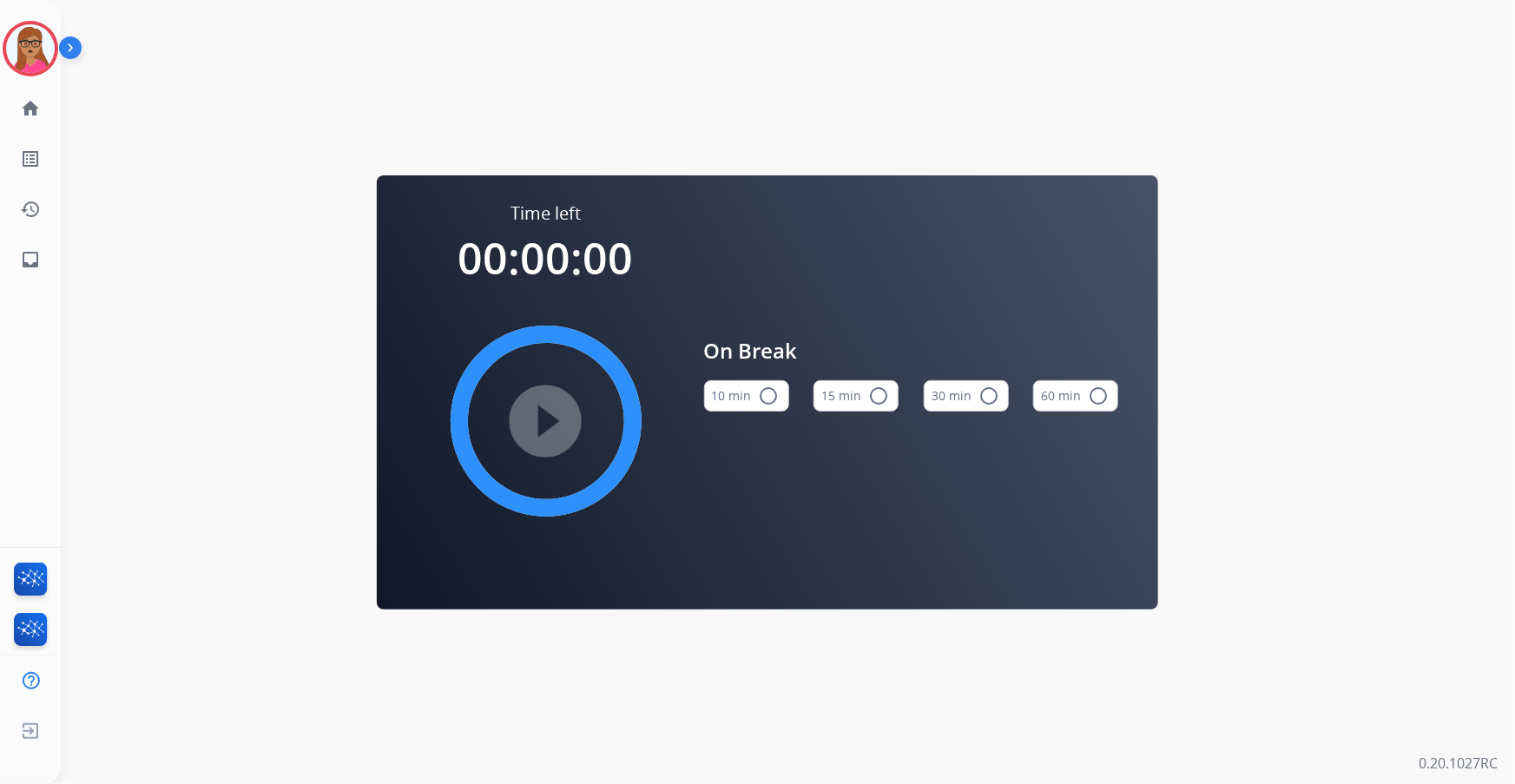
click at [848, 393] on button "15 min radio_button_unchecked" at bounding box center [856, 396] width 85 height 31
click at [557, 431] on mat-icon "play_circle_filled" at bounding box center [546, 420] width 21 height 21
click at [29, 48] on img at bounding box center [30, 49] width 49 height 49
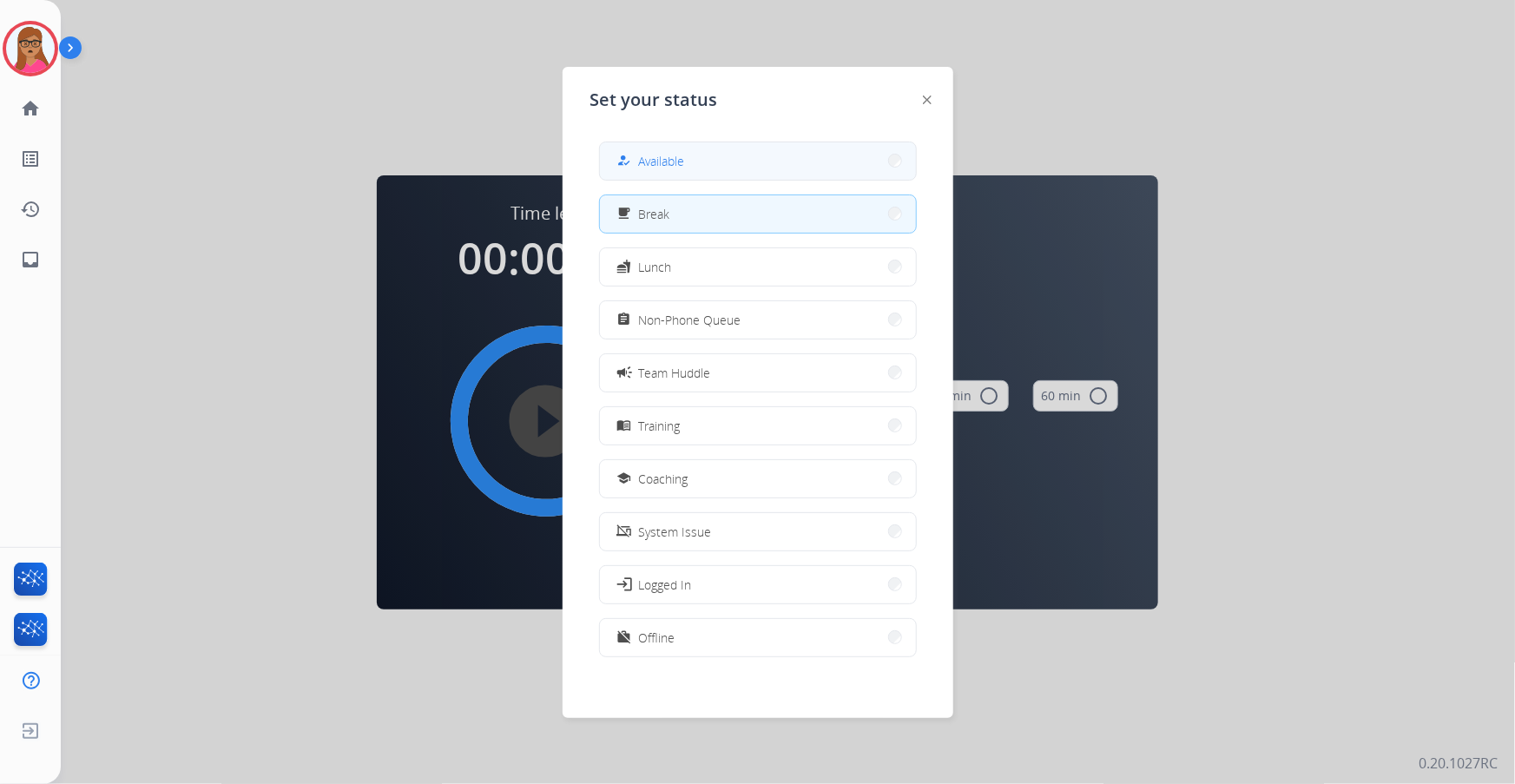
click at [815, 165] on button "how_to_reg Available" at bounding box center [758, 161] width 316 height 37
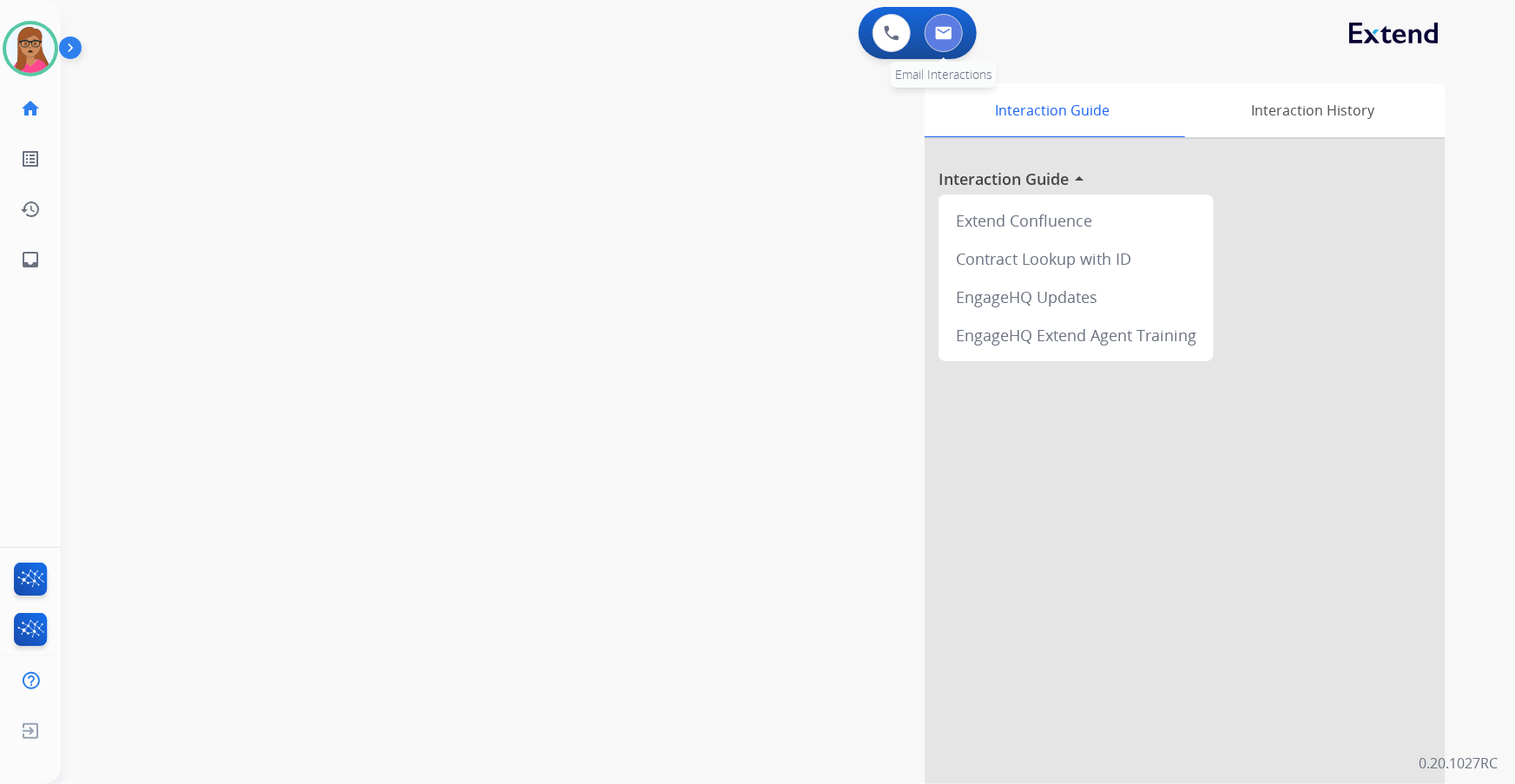
click at [942, 43] on button at bounding box center [944, 32] width 38 height 38
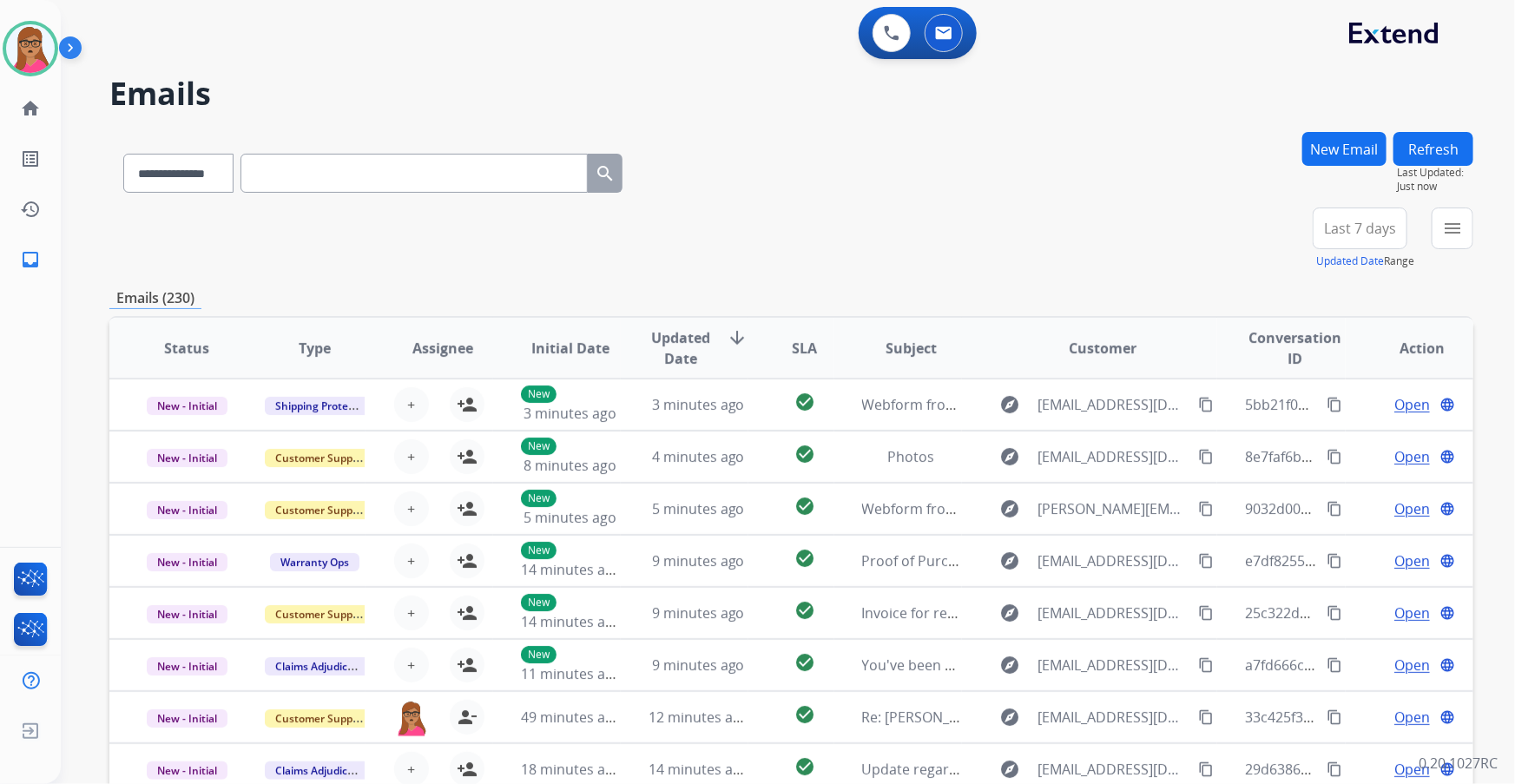
click at [1009, 232] on span "Last 7 days" at bounding box center [1360, 228] width 72 height 7
click at [1009, 442] on div "Last 90 days" at bounding box center [1355, 439] width 96 height 26
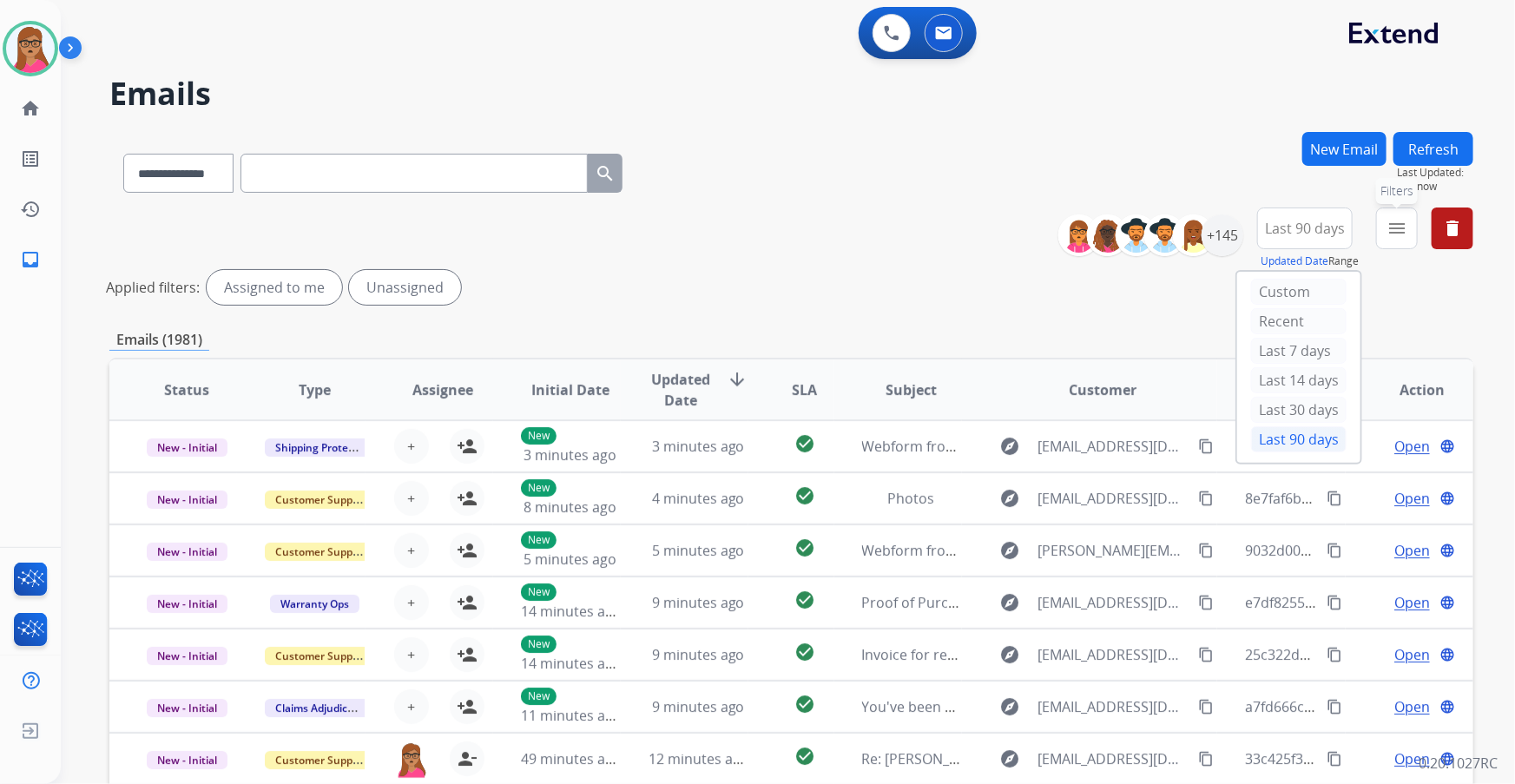
click at [1009, 228] on mat-icon "menu" at bounding box center [1397, 228] width 21 height 21
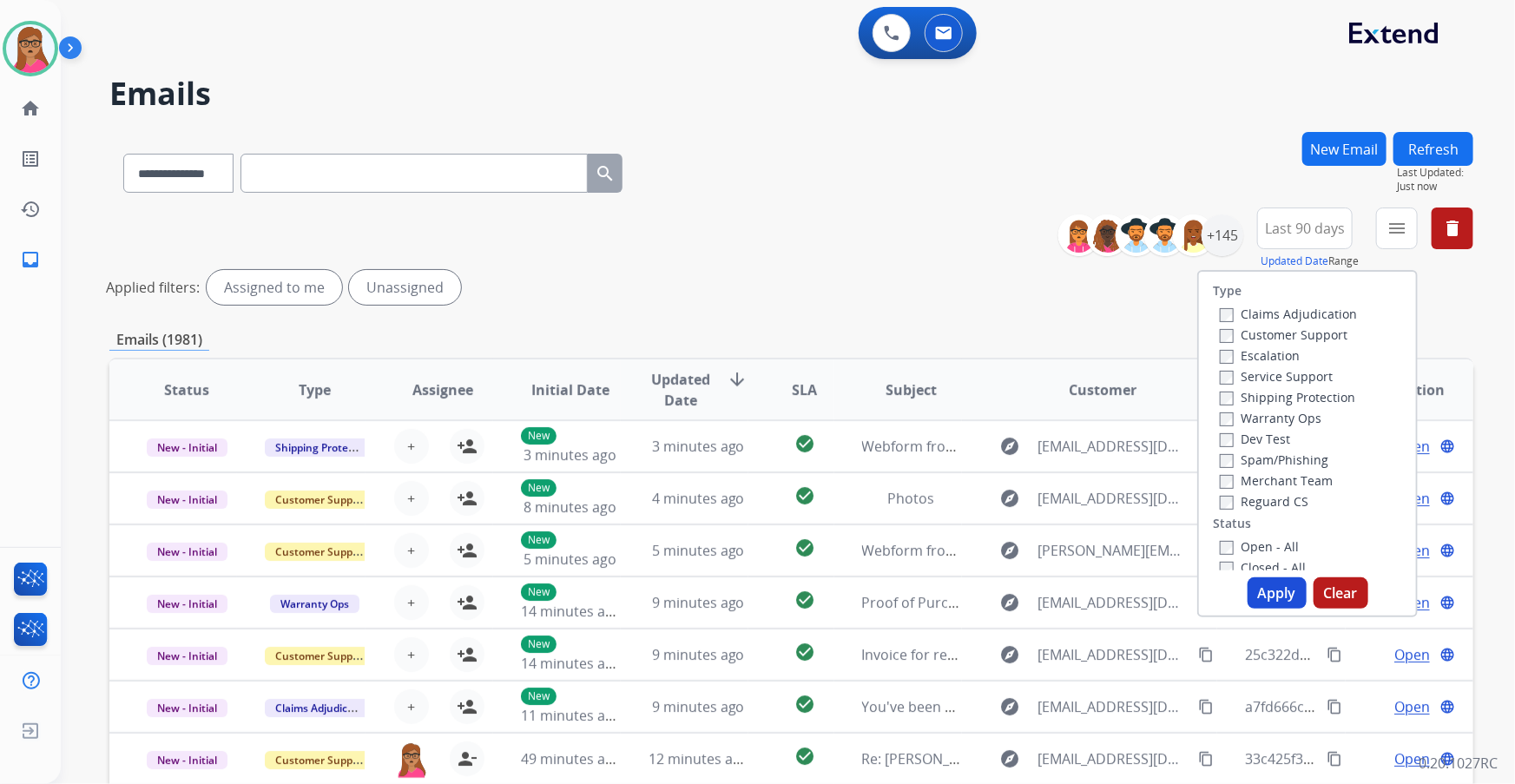
click at [1009, 337] on label "Customer Support" at bounding box center [1283, 334] width 128 height 17
click at [1009, 400] on label "Shipping Protection" at bounding box center [1287, 397] width 136 height 17
drag, startPoint x: 1262, startPoint y: 500, endPoint x: 1251, endPoint y: 515, distance: 18.6
click at [1009, 460] on label "Reguard CS" at bounding box center [1264, 501] width 89 height 17
click at [1009, 460] on button "Apply" at bounding box center [1277, 592] width 59 height 31
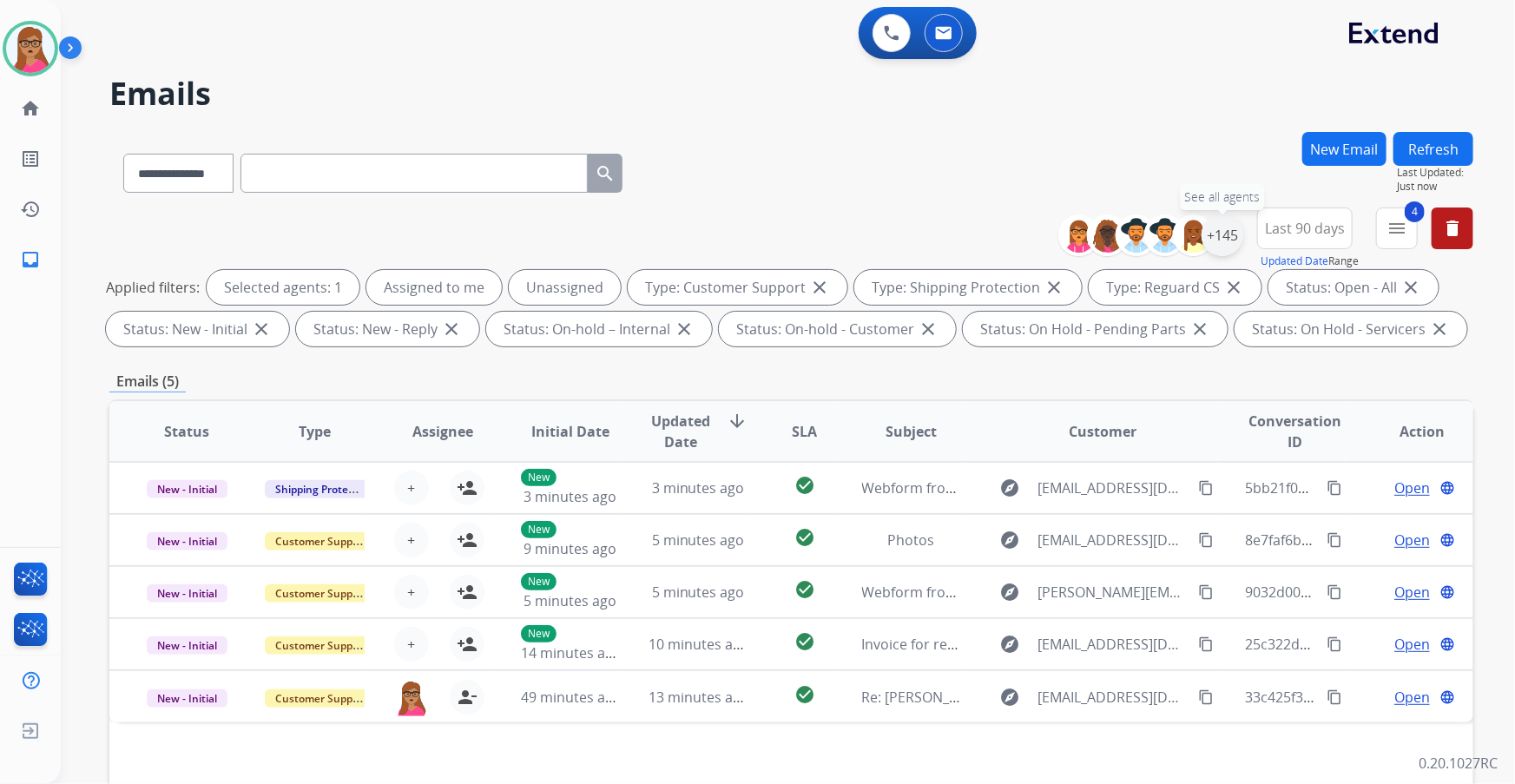
click at [1009, 240] on div "+145" at bounding box center [1223, 235] width 42 height 42
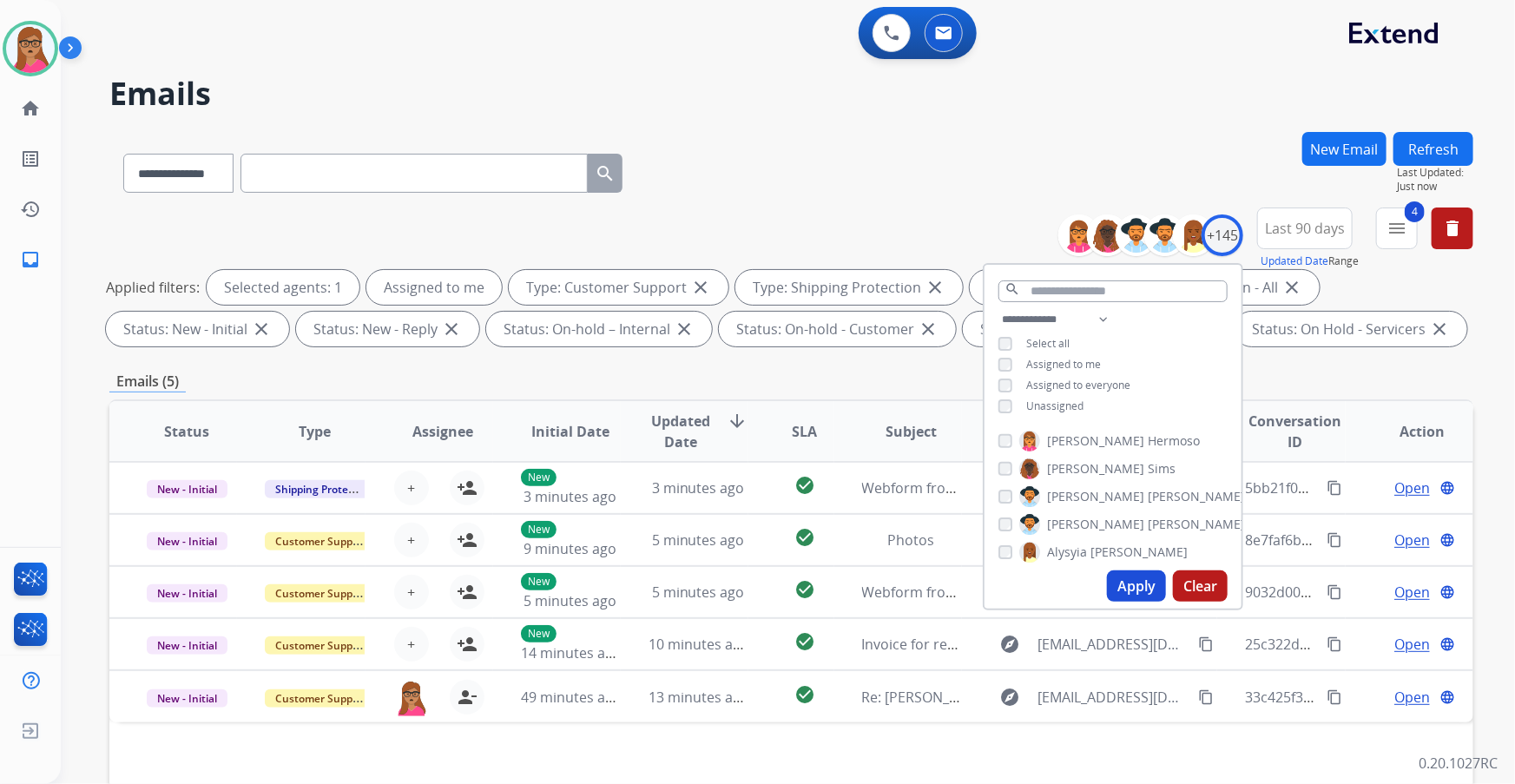
click at [1009, 460] on button "Apply" at bounding box center [1136, 586] width 59 height 31
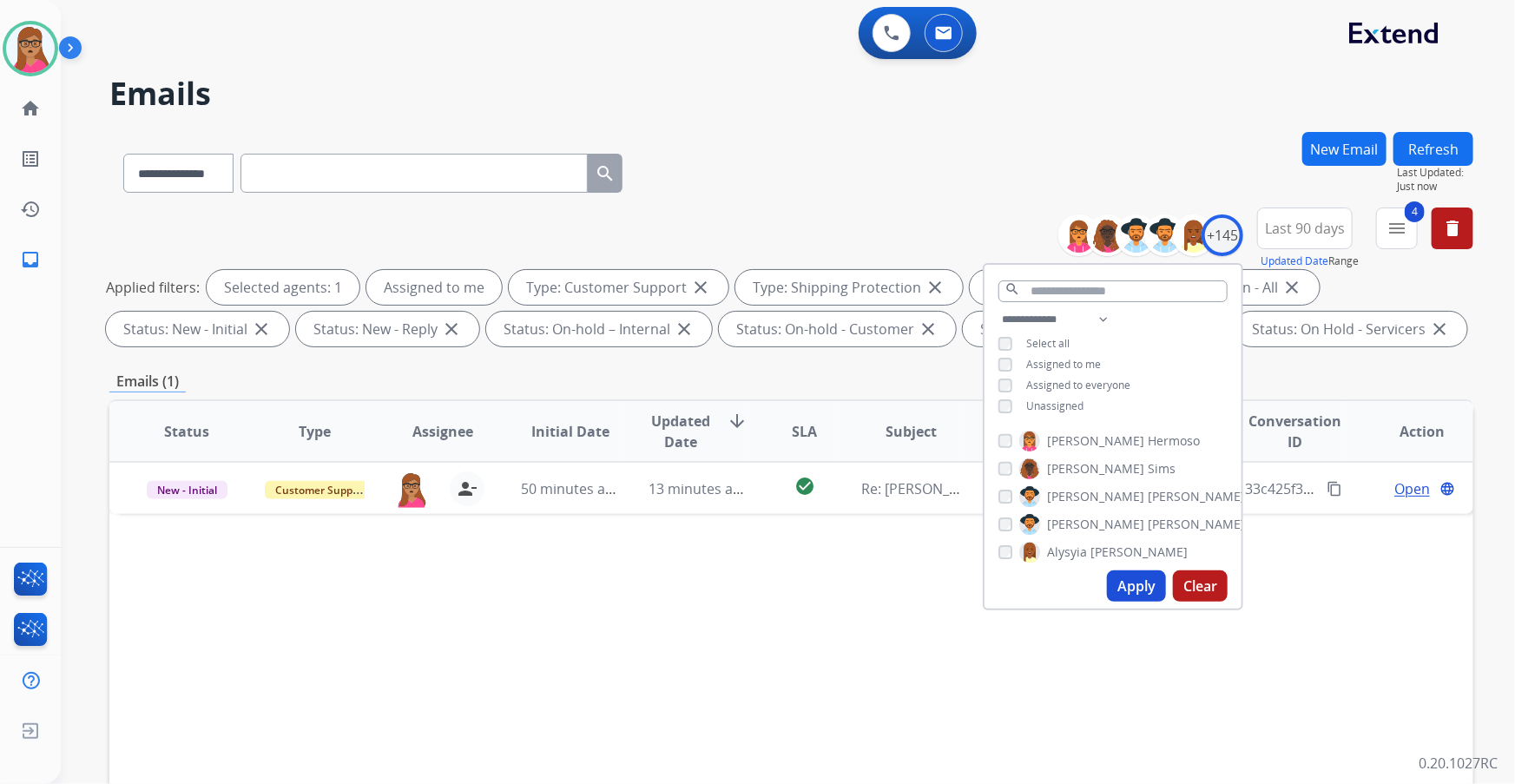
drag, startPoint x: 1390, startPoint y: 586, endPoint x: 1386, endPoint y: 547, distance: 39.2
click at [1009, 460] on div "Status Type Assignee Initial Date Updated Date arrow_downward SLA Subject Custo…" at bounding box center [791, 689] width 1364 height 582
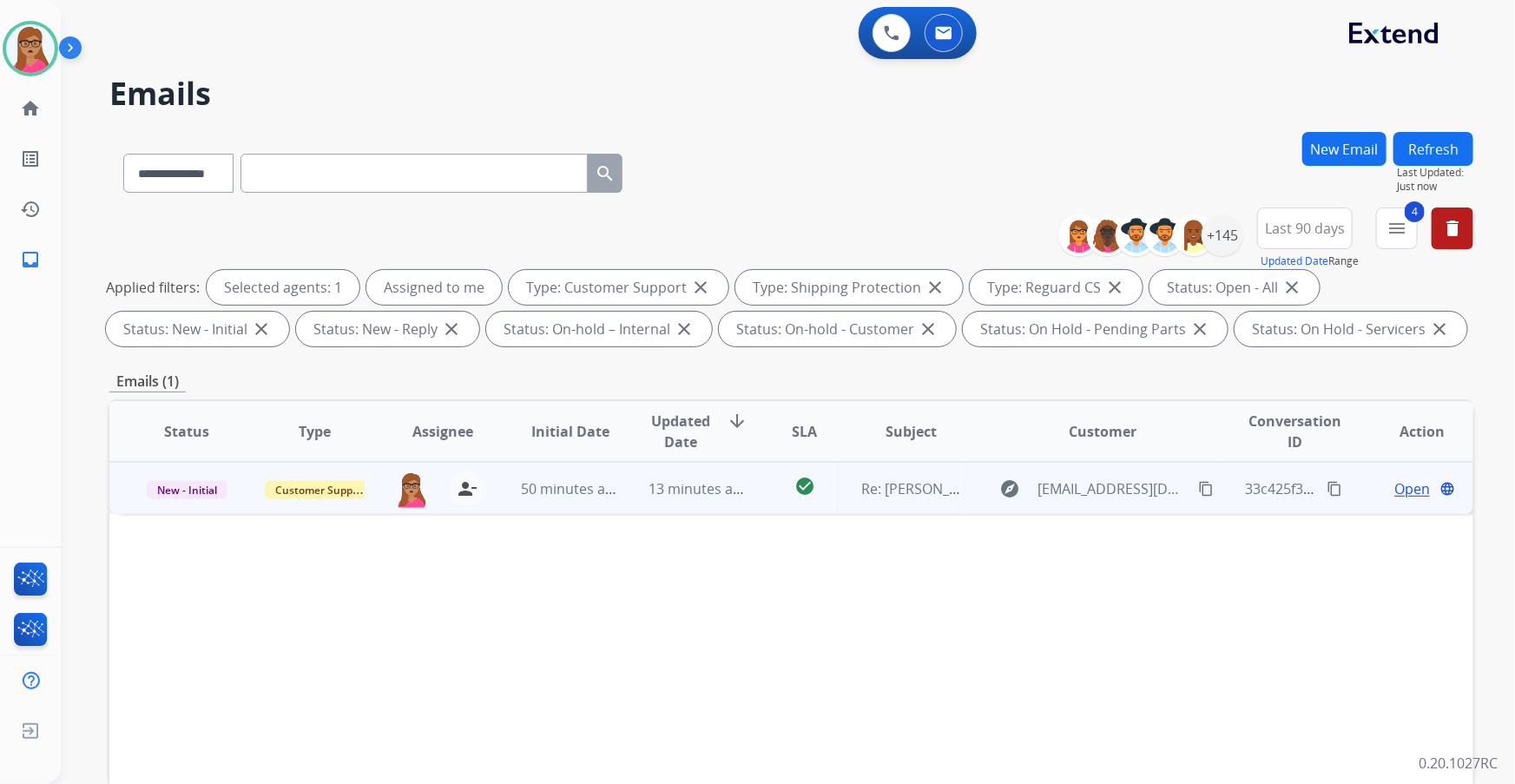
click at [1009, 460] on span "Open" at bounding box center [1412, 488] width 35 height 21
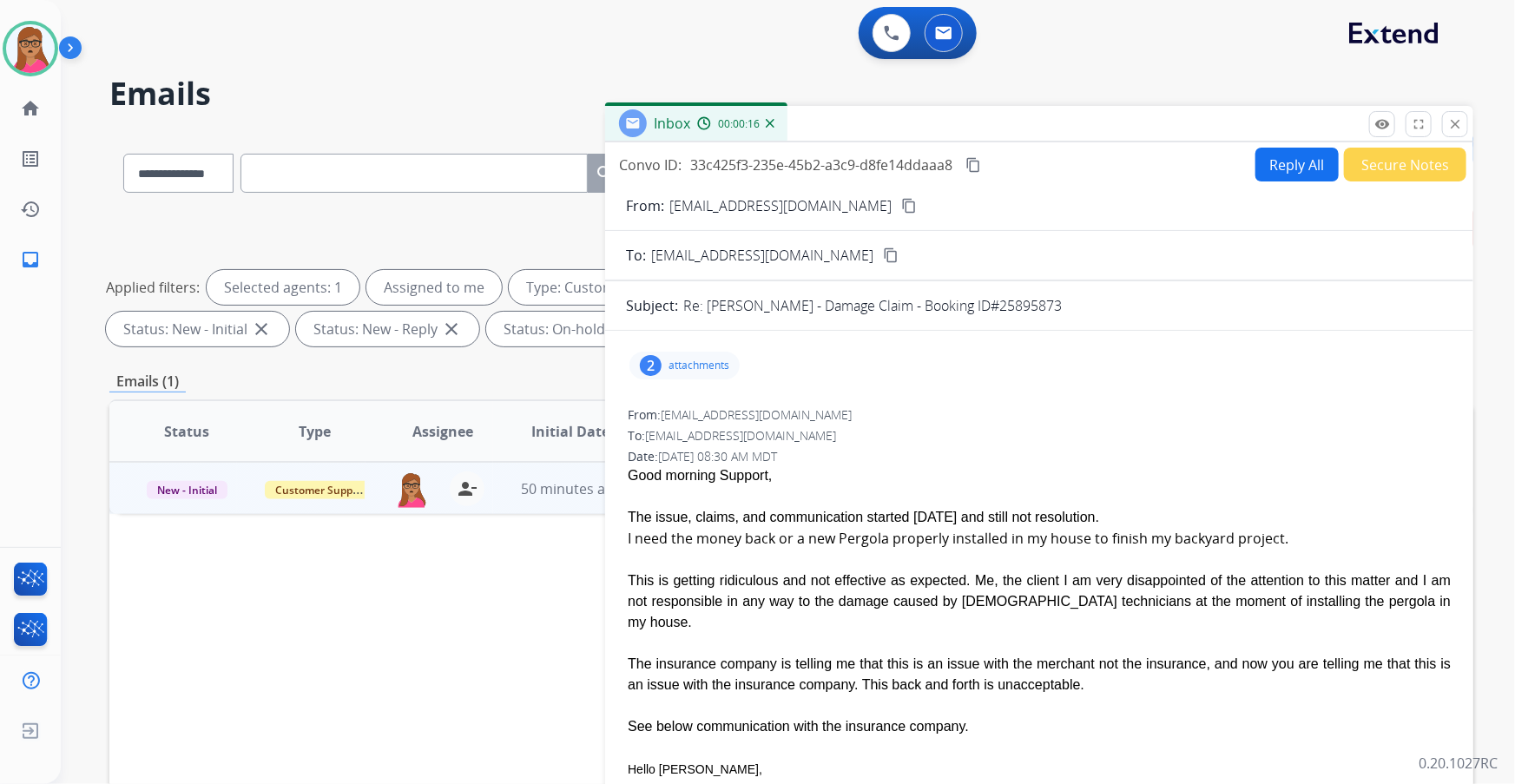
drag, startPoint x: 836, startPoint y: 207, endPoint x: 836, endPoint y: 188, distance: 19.0
click at [902, 206] on mat-icon "content_copy" at bounding box center [910, 205] width 16 height 16
click at [1009, 158] on button "Reply All" at bounding box center [1297, 164] width 83 height 34
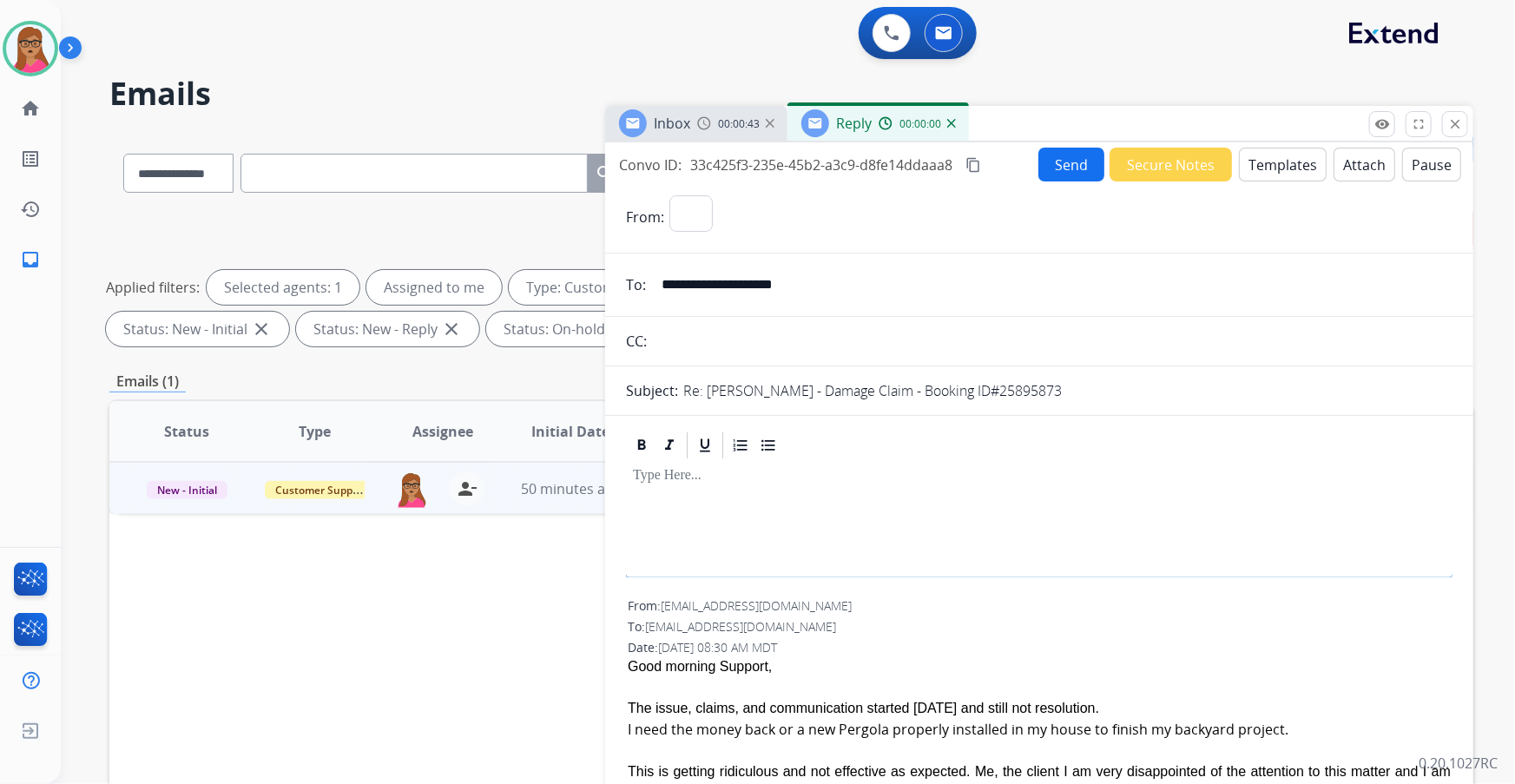
select select "**********"
click at [1009, 165] on button "Templates" at bounding box center [1283, 164] width 88 height 34
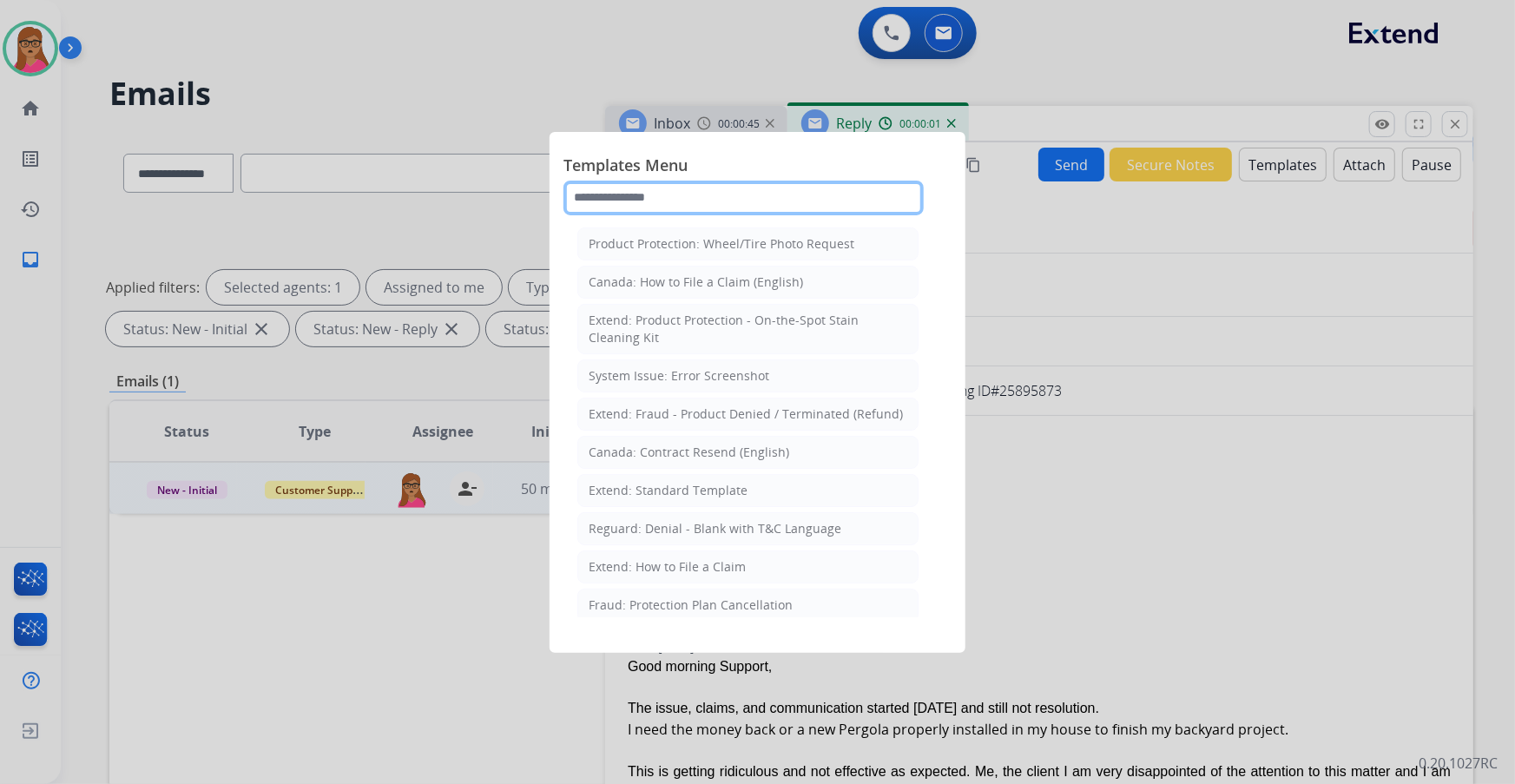
click at [738, 194] on input "text" at bounding box center [743, 198] width 360 height 35
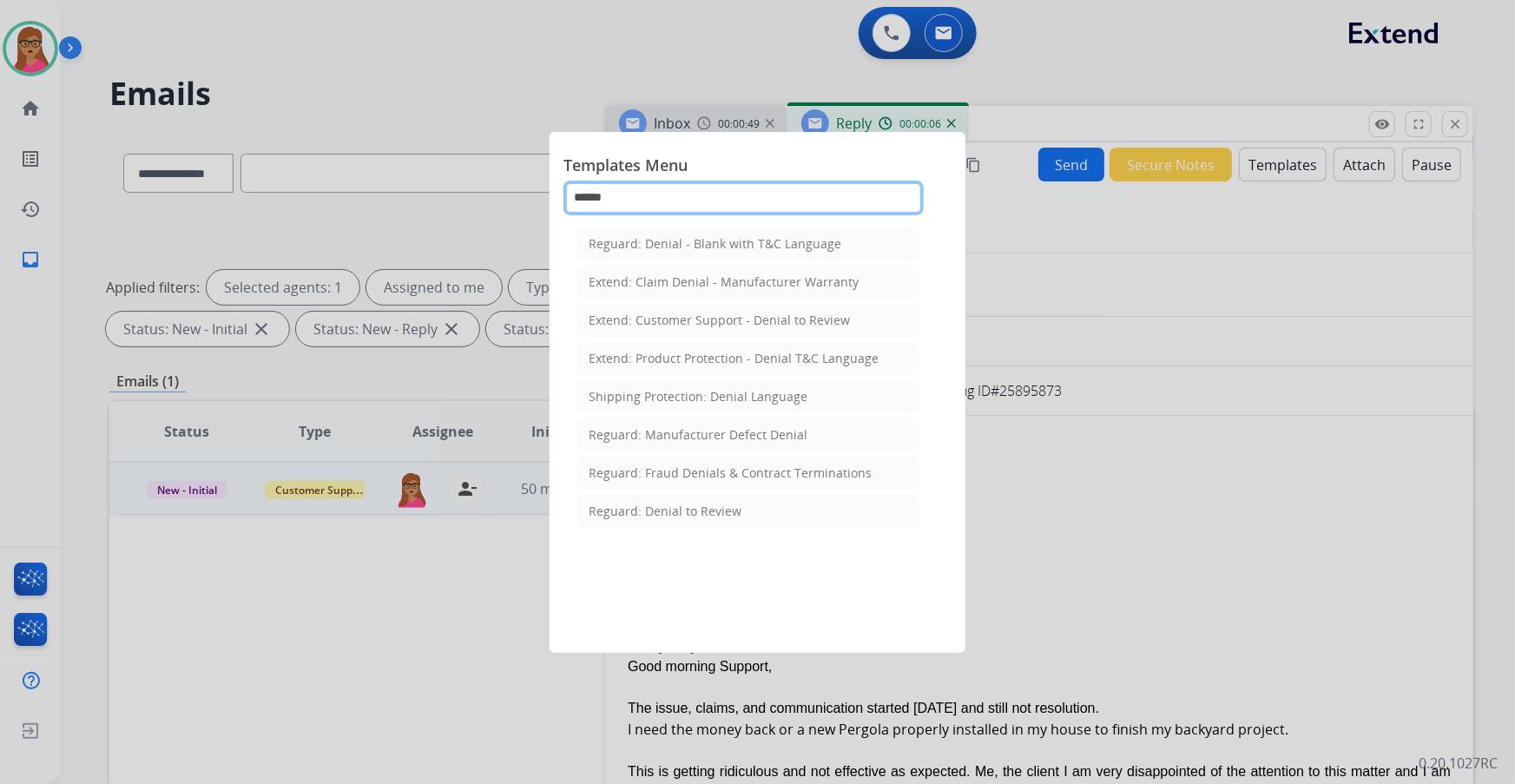
type input "******"
click at [730, 285] on div "Extend: Claim Denial - Manufacturer Warranty" at bounding box center [724, 283] width 270 height 18
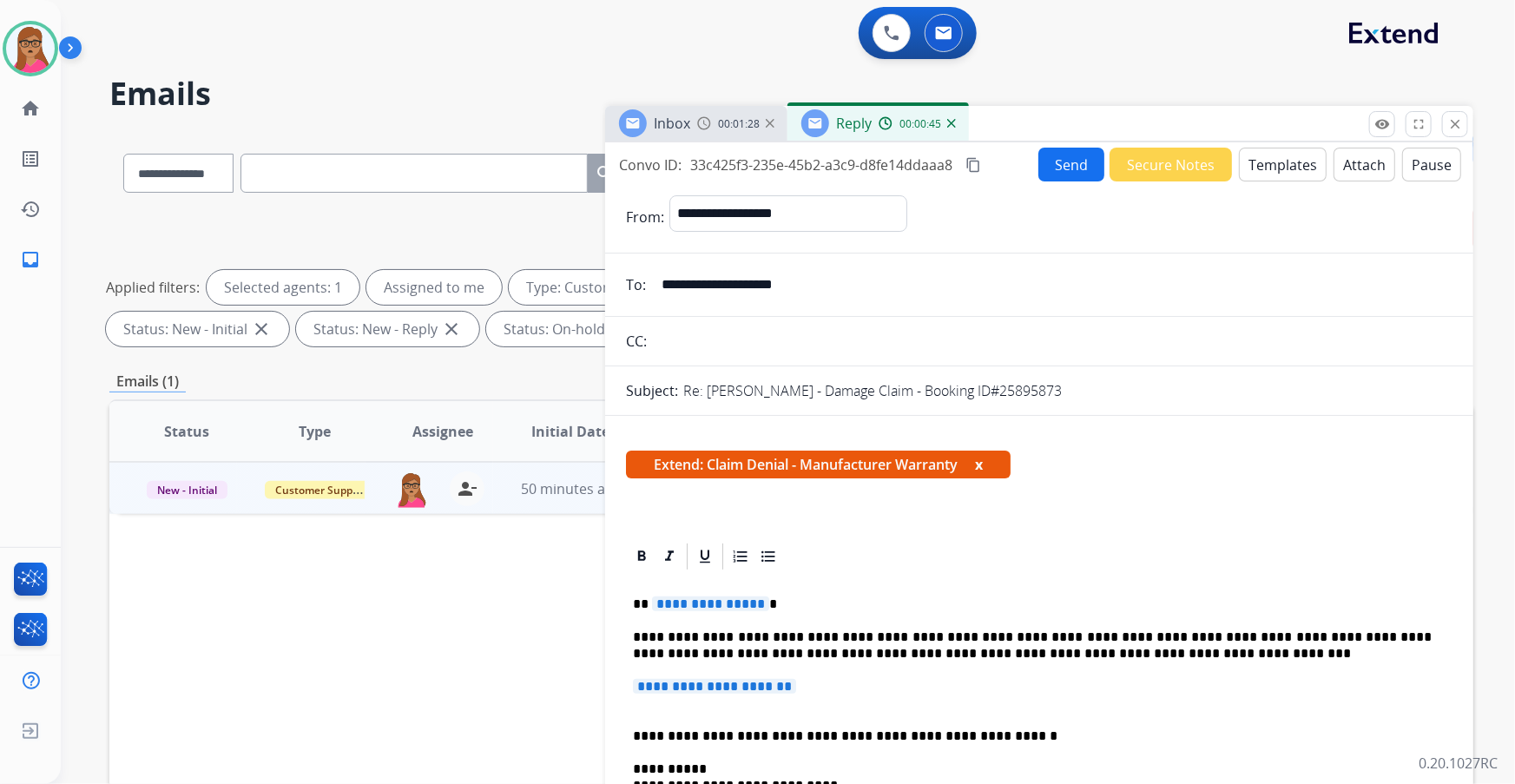
click at [1009, 152] on button "Templates" at bounding box center [1283, 164] width 88 height 34
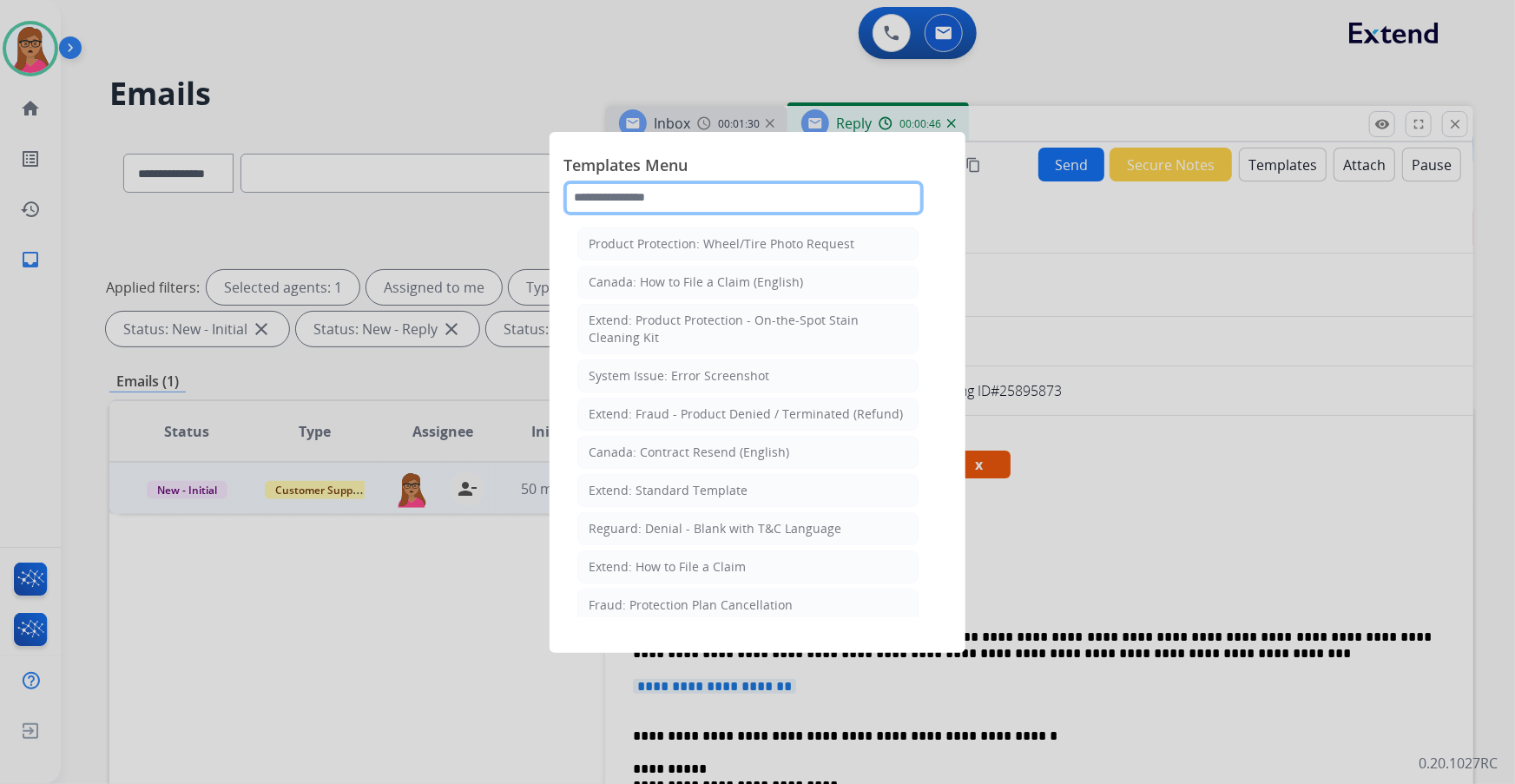
click at [682, 196] on input "text" at bounding box center [743, 198] width 360 height 35
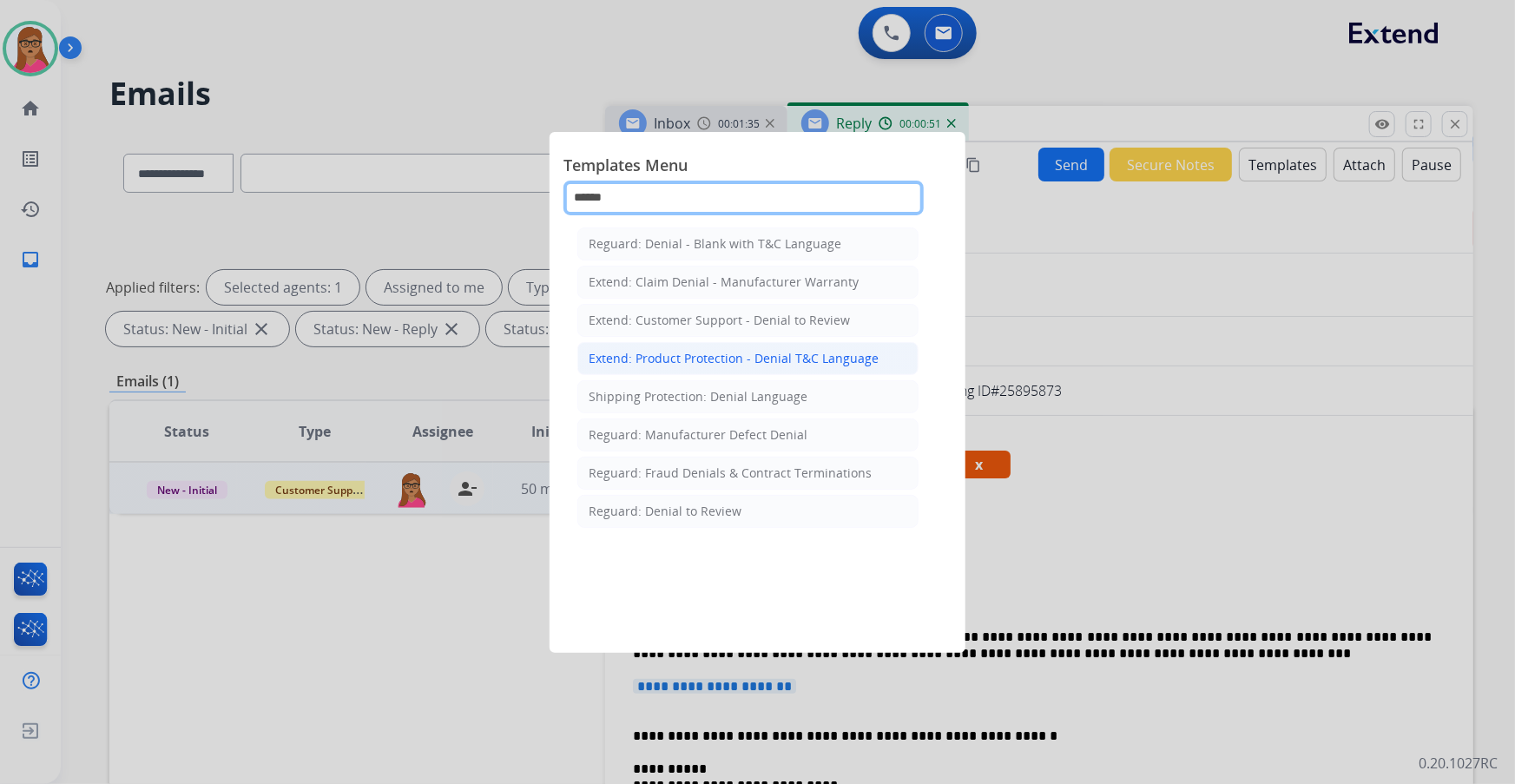
type input "******"
click at [678, 362] on div "Extend: Product Protection - Denial T&C Language" at bounding box center [734, 359] width 290 height 18
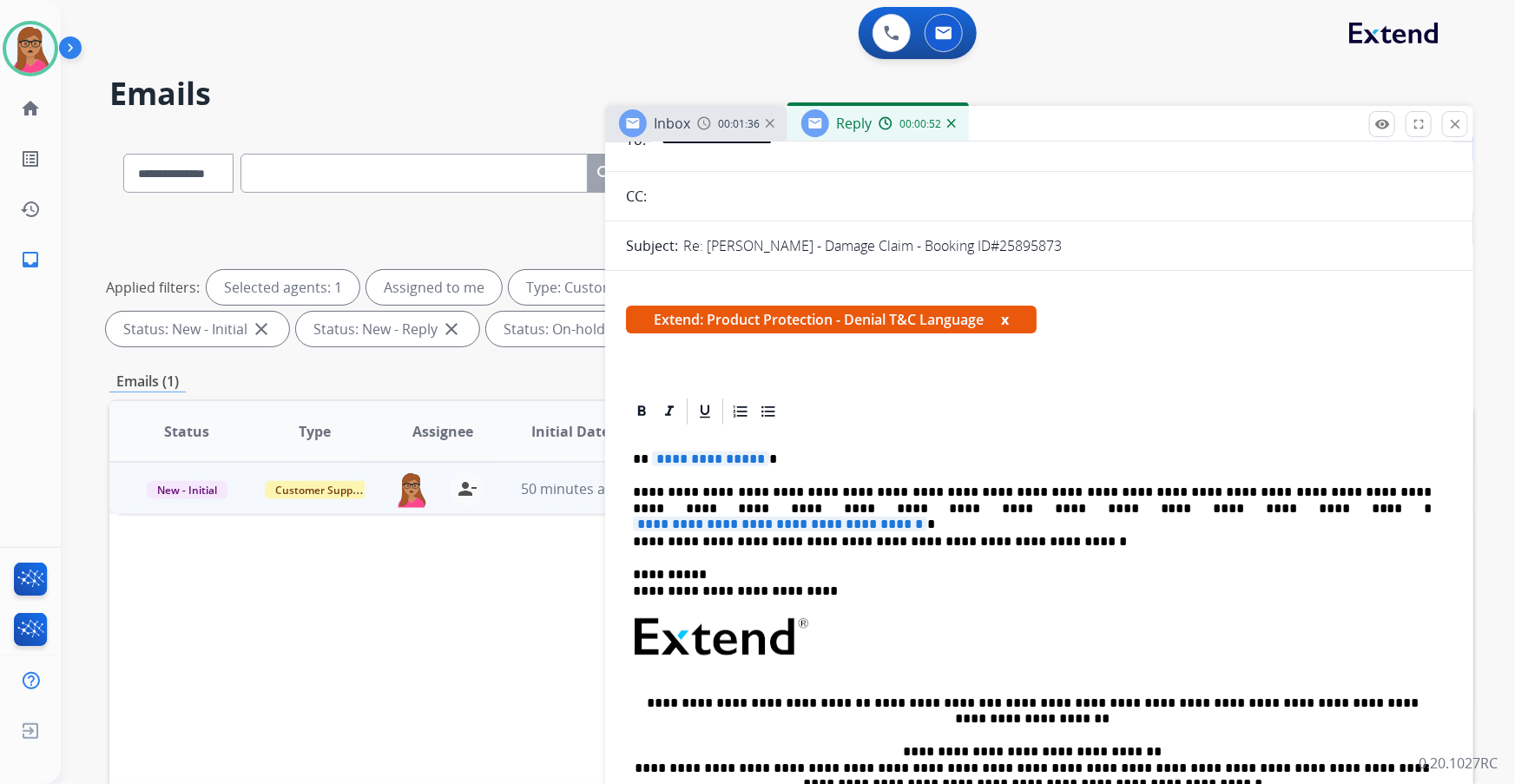
scroll to position [157, 0]
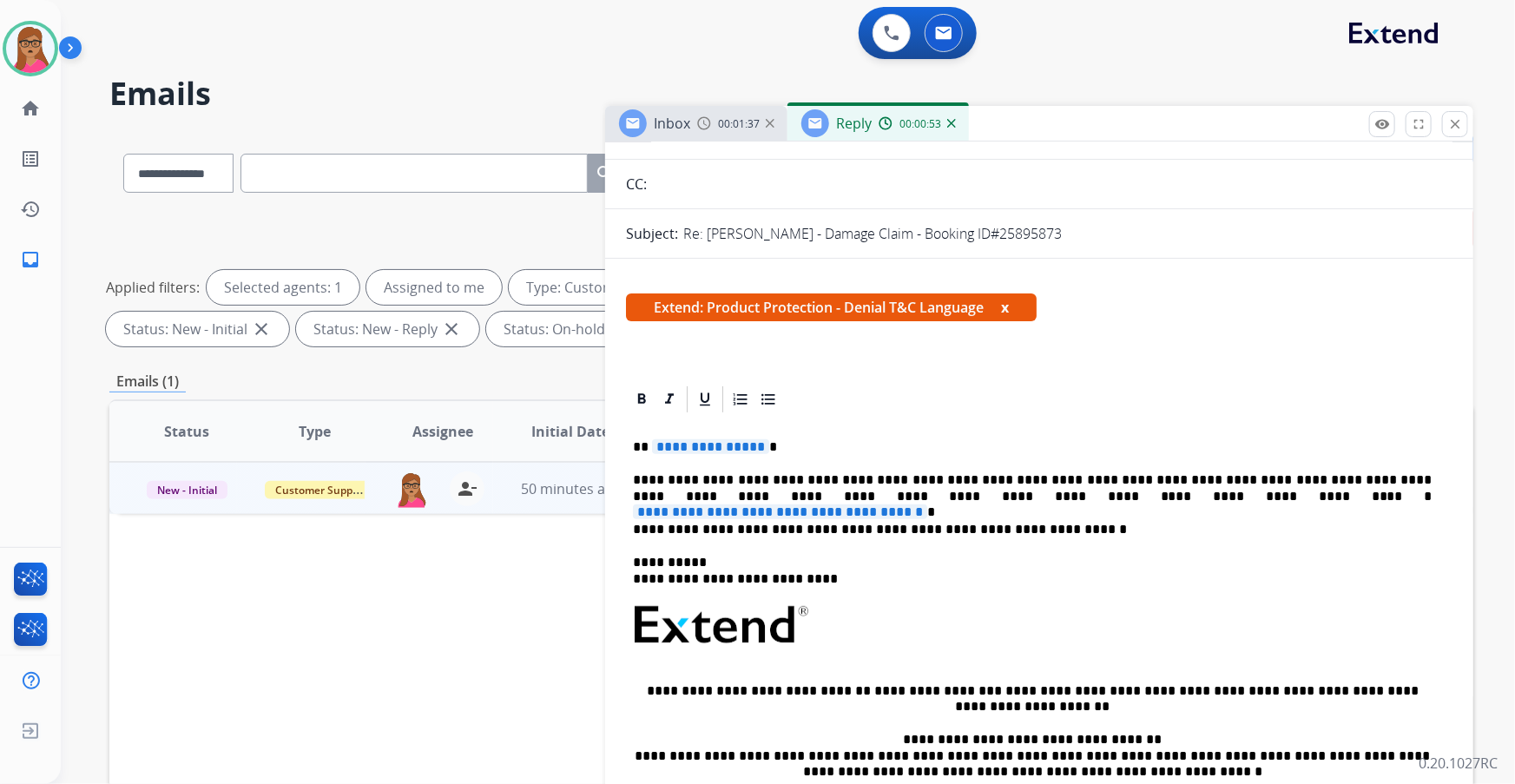
click at [927, 460] on span "**********" at bounding box center [780, 511] width 294 height 15
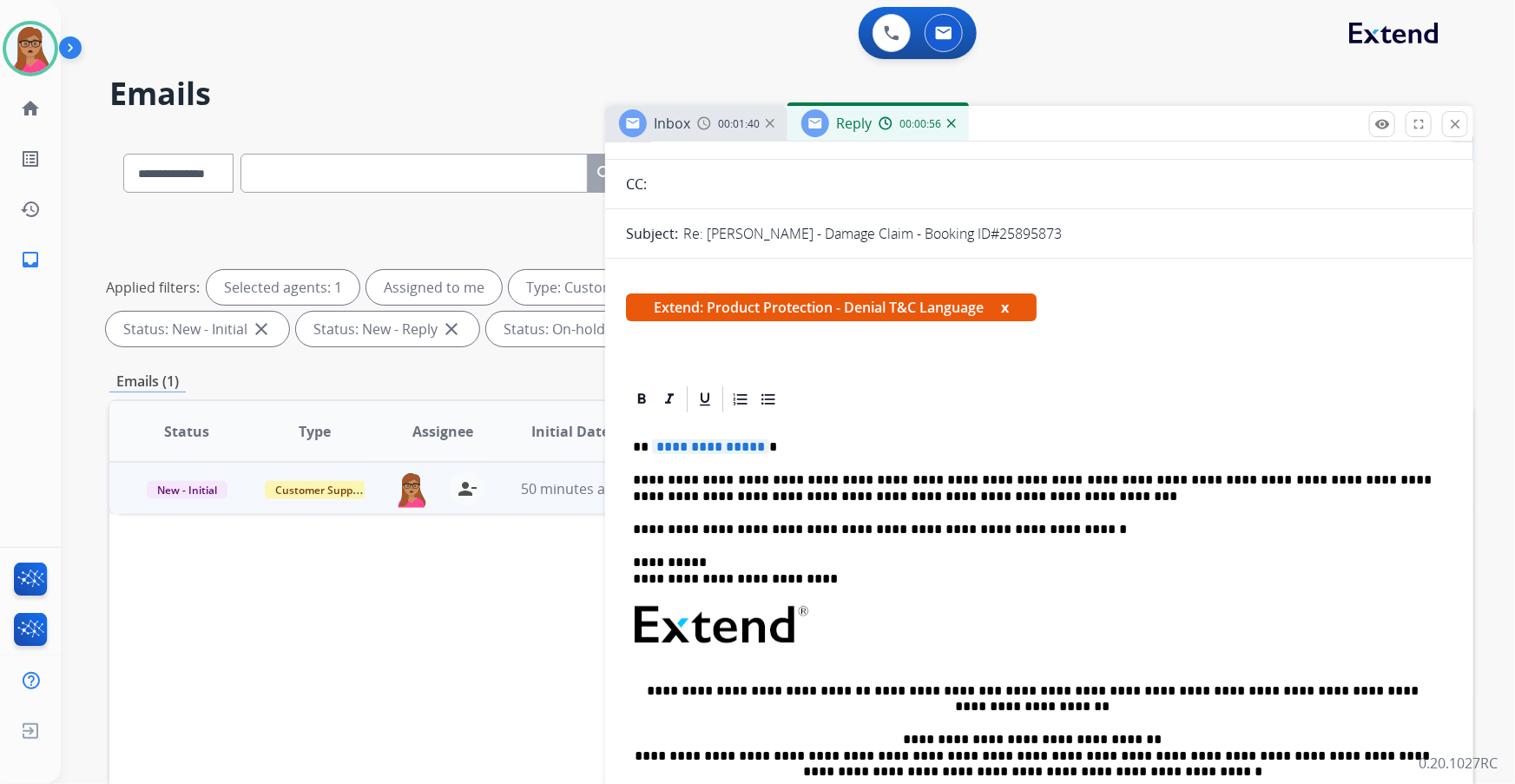
drag, startPoint x: 955, startPoint y: 495, endPoint x: 937, endPoint y: 498, distance: 18.2
click at [929, 460] on p "**********" at bounding box center [1033, 488] width 800 height 32
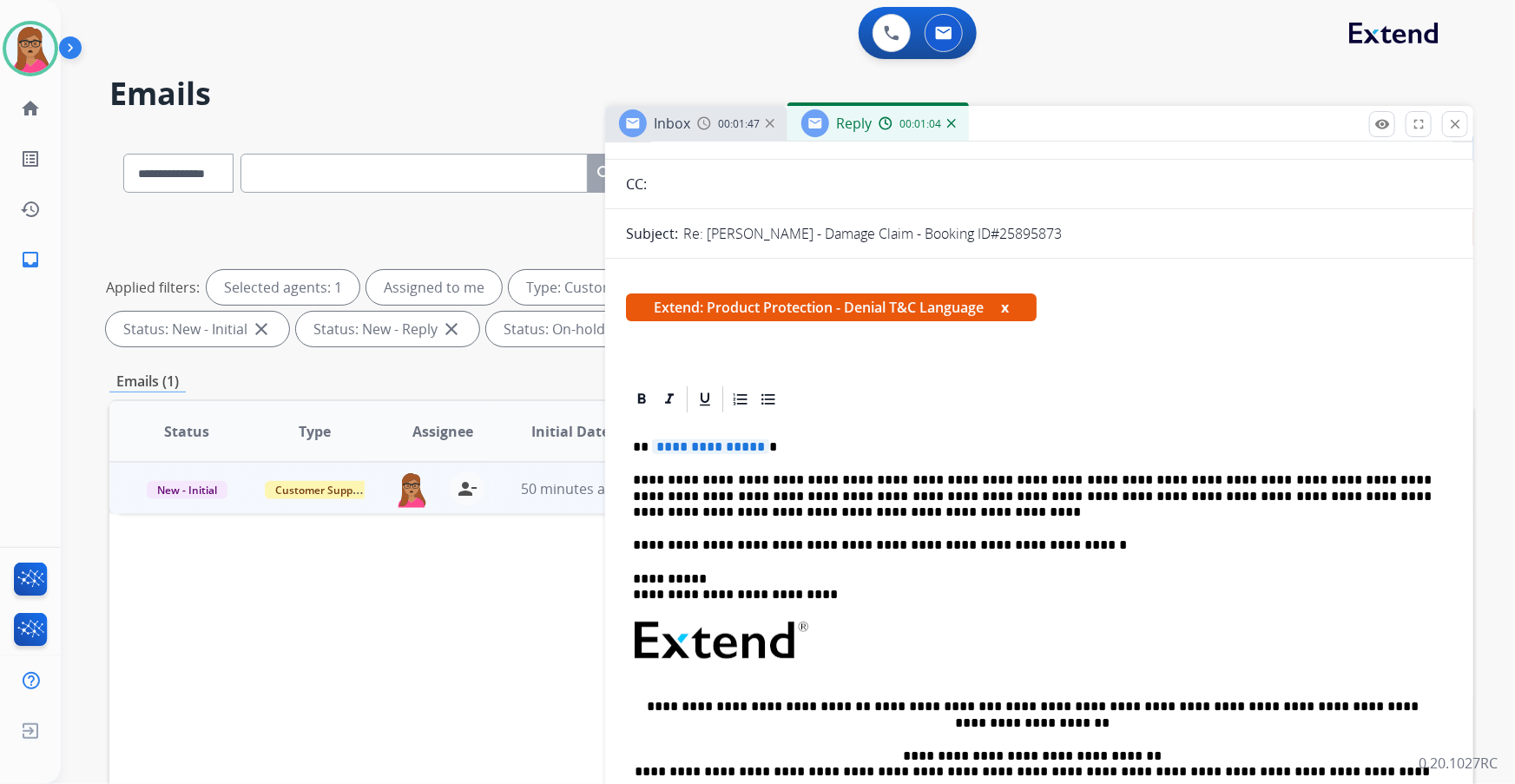
click at [716, 439] on span "**********" at bounding box center [711, 446] width 117 height 15
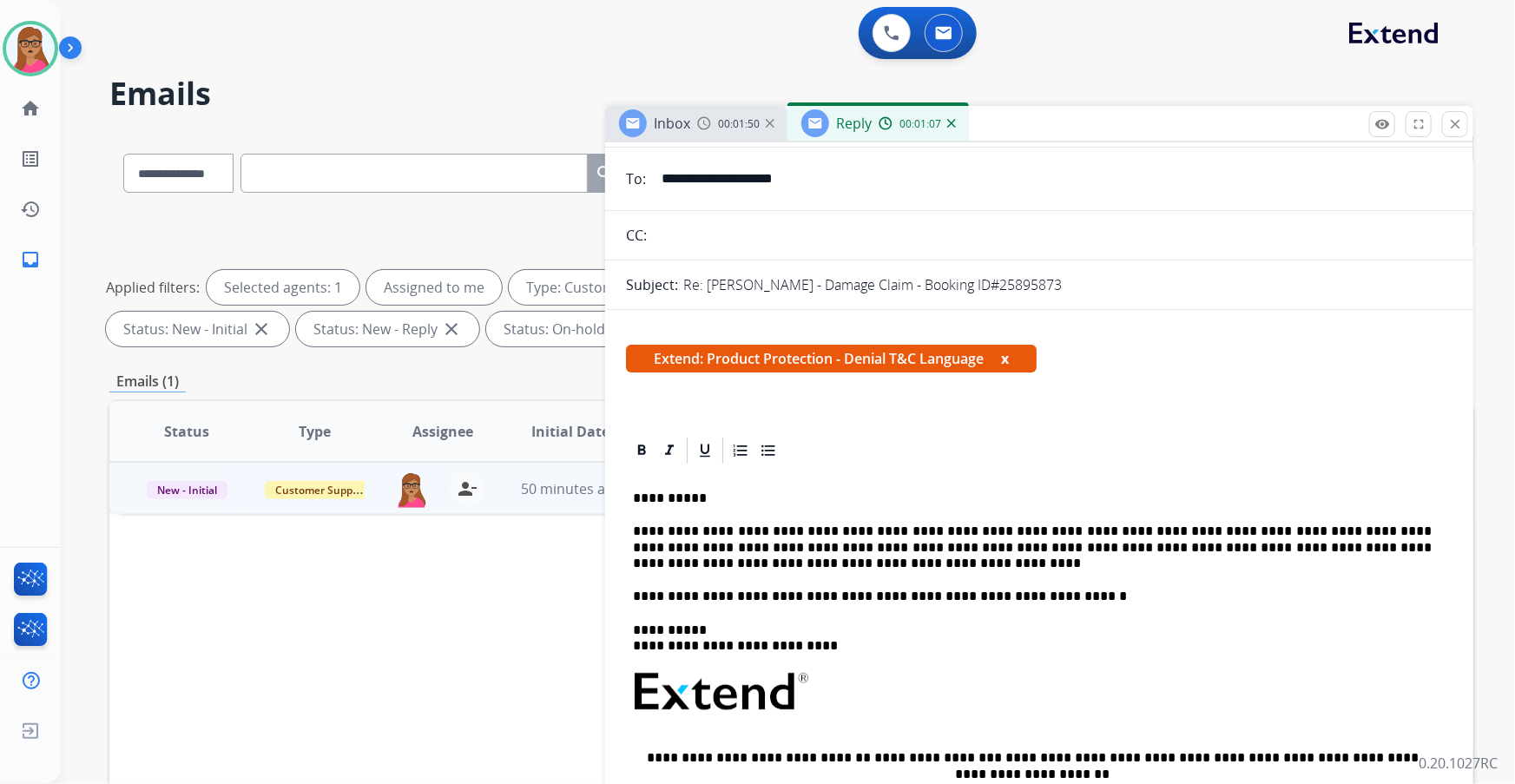
scroll to position [0, 0]
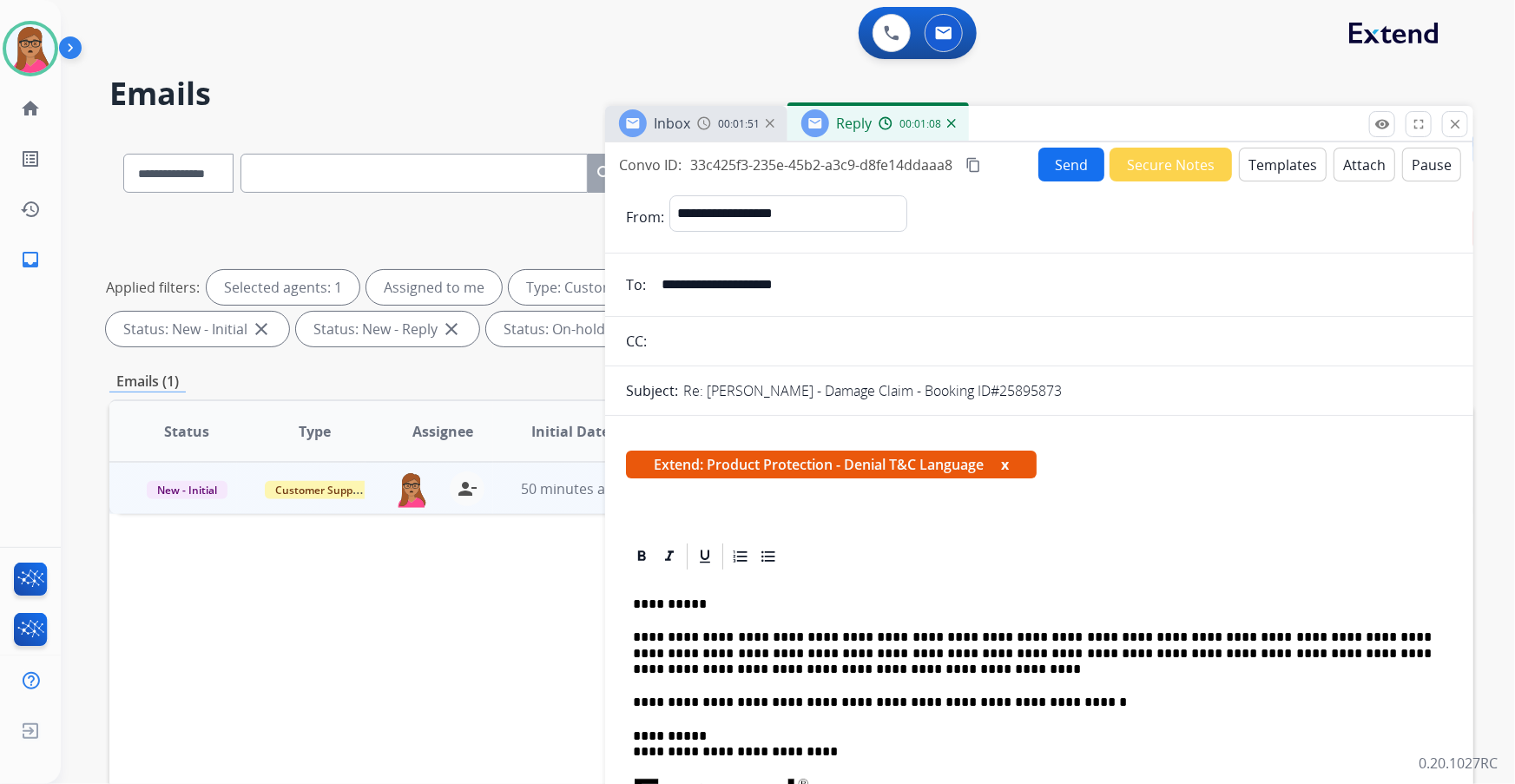
click at [980, 161] on mat-icon "content_copy" at bounding box center [973, 165] width 16 height 16
drag, startPoint x: 1043, startPoint y: 168, endPoint x: 1079, endPoint y: 18, distance: 154.3
click at [1009, 168] on button "Send" at bounding box center [1071, 164] width 66 height 34
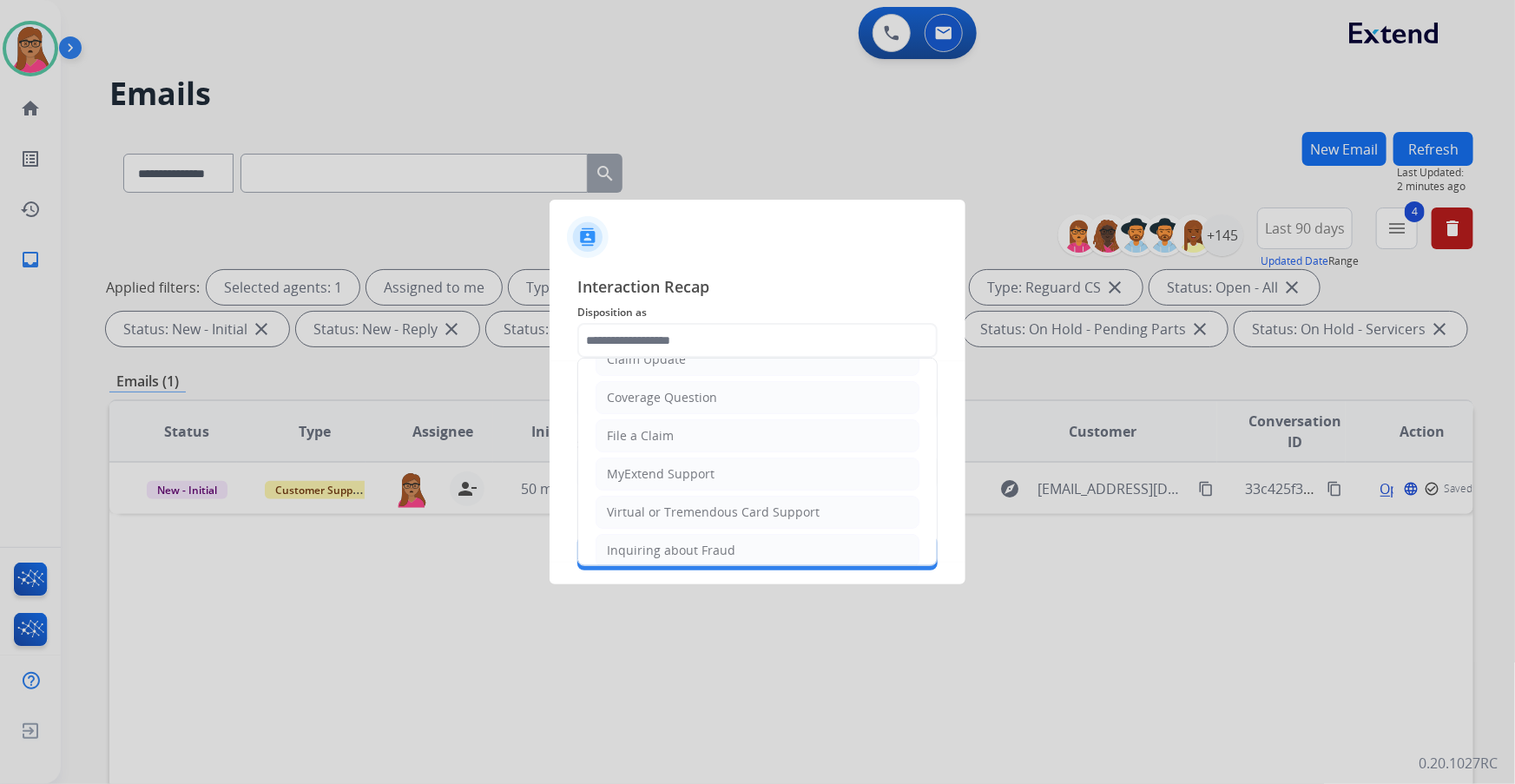
scroll to position [268, 0]
drag, startPoint x: 631, startPoint y: 502, endPoint x: 660, endPoint y: 417, distance: 89.8
click at [631, 460] on div "Other" at bounding box center [624, 501] width 34 height 18
type input "*****"
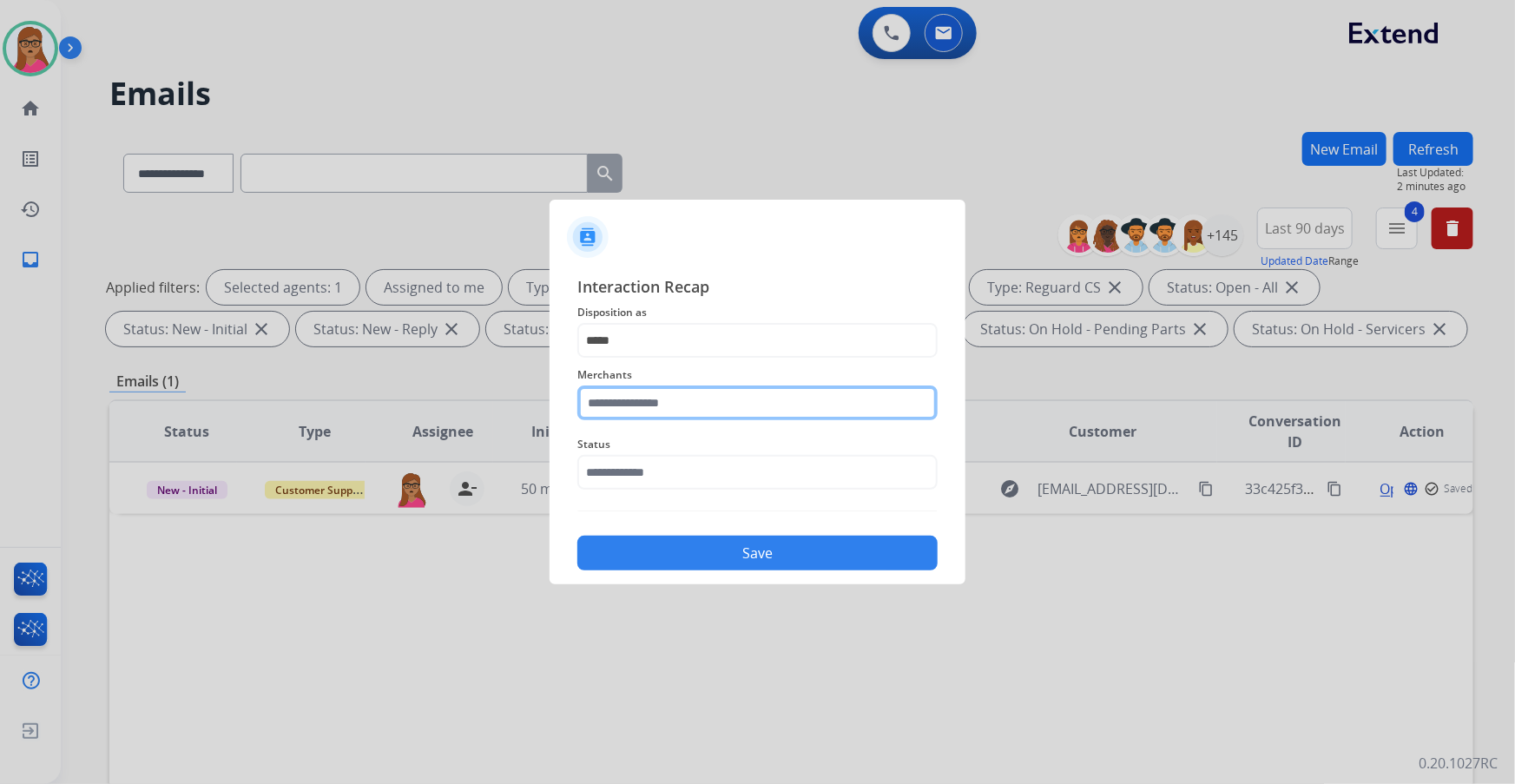
click at [663, 402] on input "text" at bounding box center [757, 403] width 360 height 35
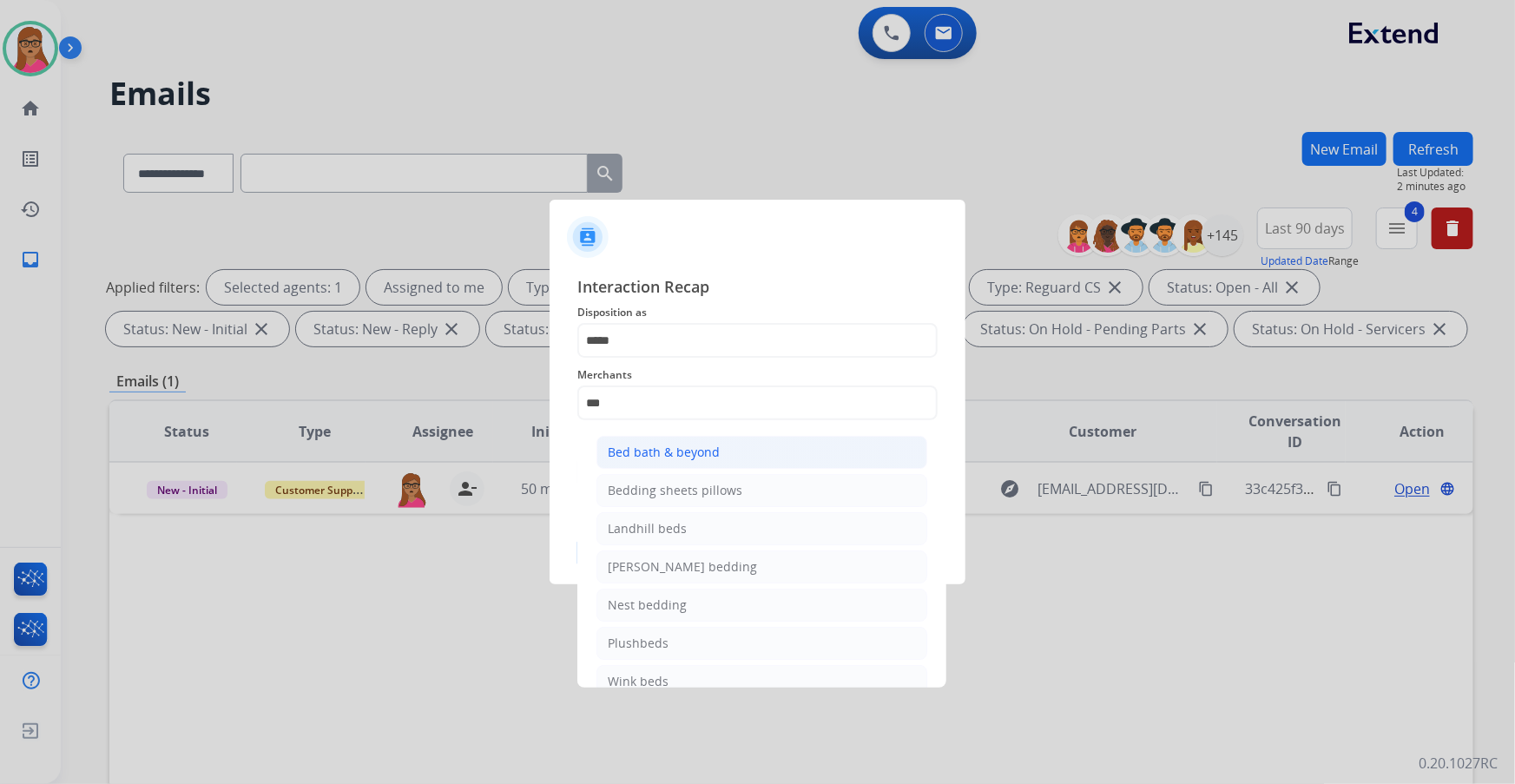
click at [662, 458] on div "Bed bath & beyond" at bounding box center [664, 453] width 112 height 18
type input "**********"
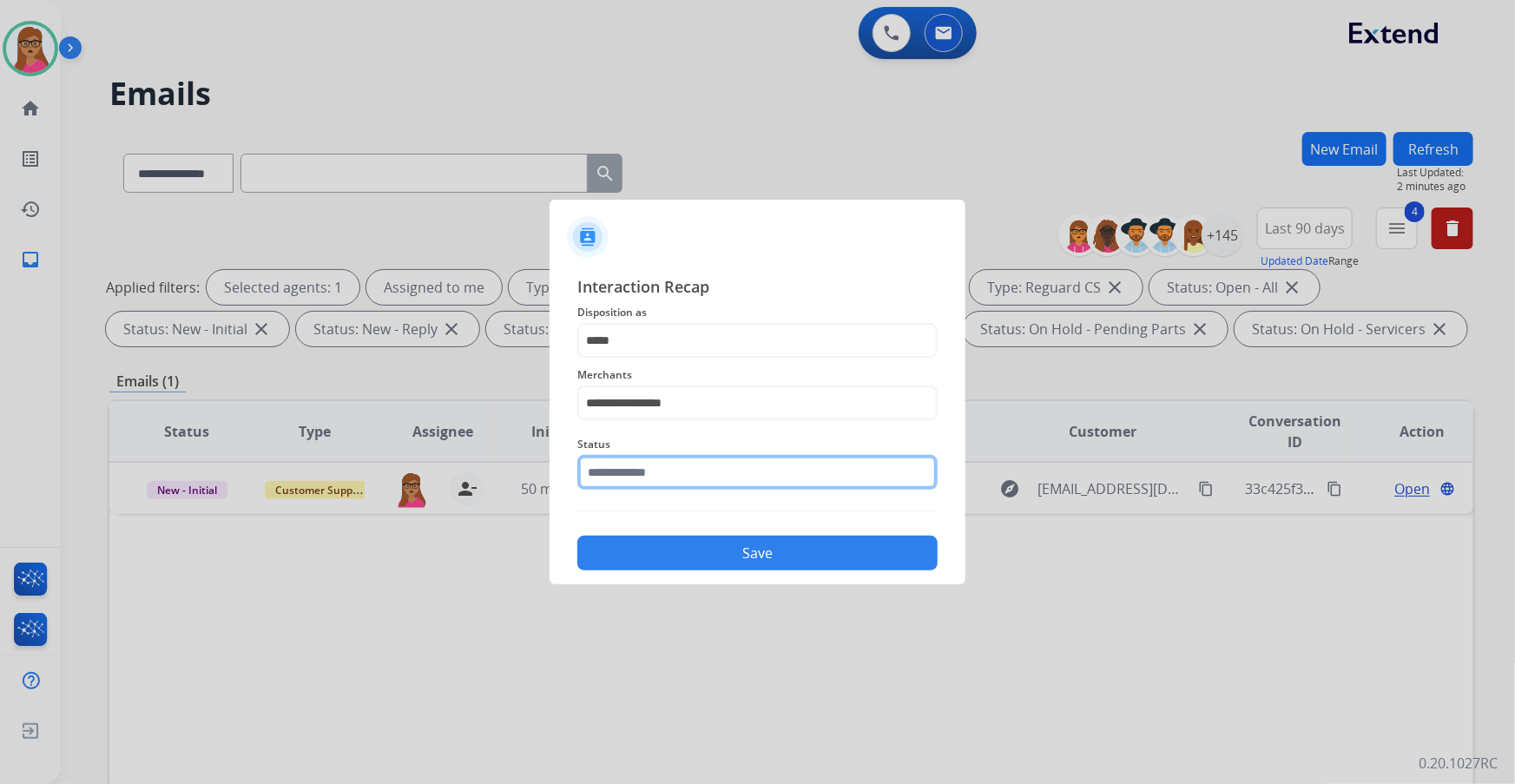
click at [664, 460] on input "text" at bounding box center [757, 472] width 360 height 35
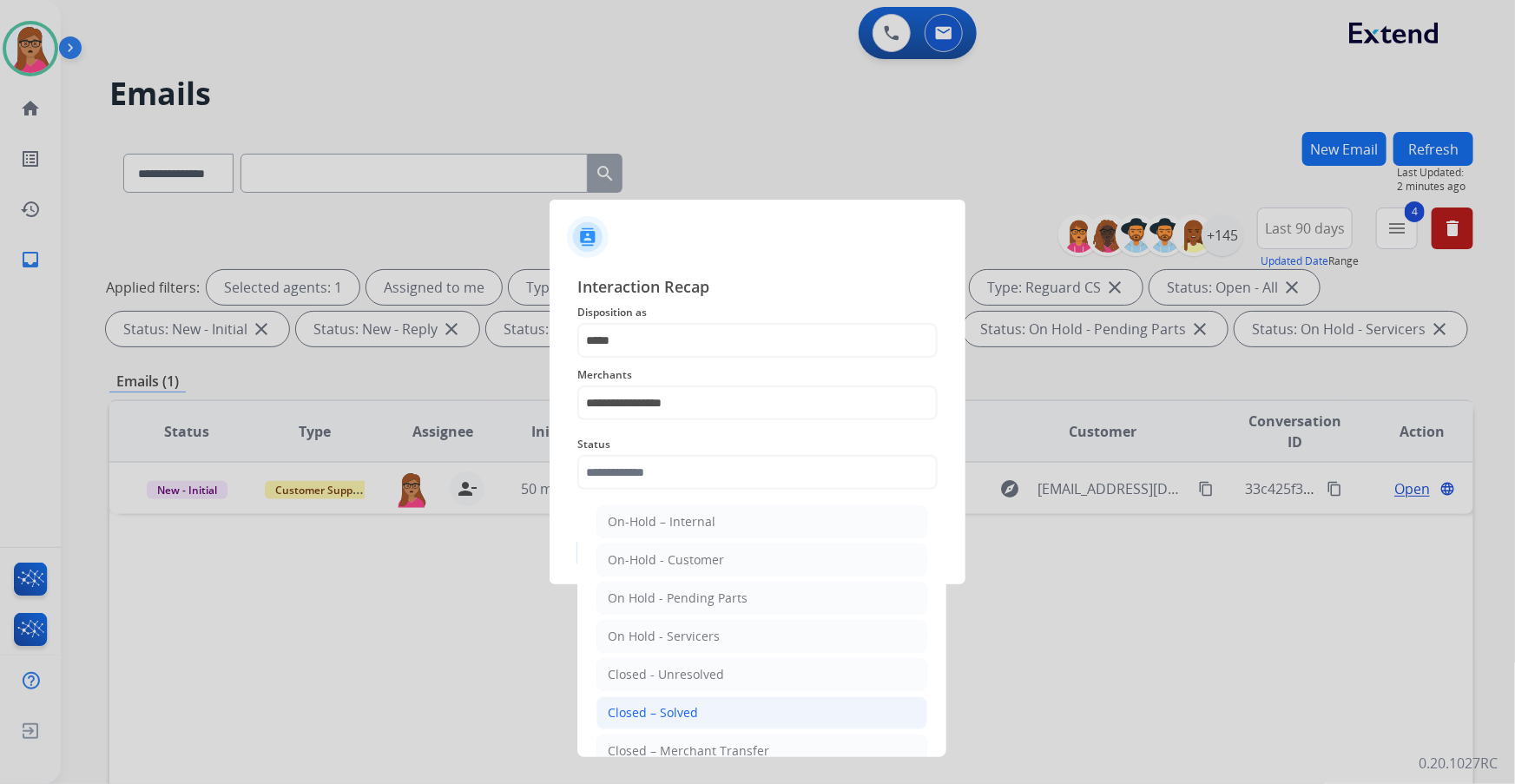
click at [693, 460] on div "Closed – Solved" at bounding box center [653, 713] width 90 height 18
type input "**********"
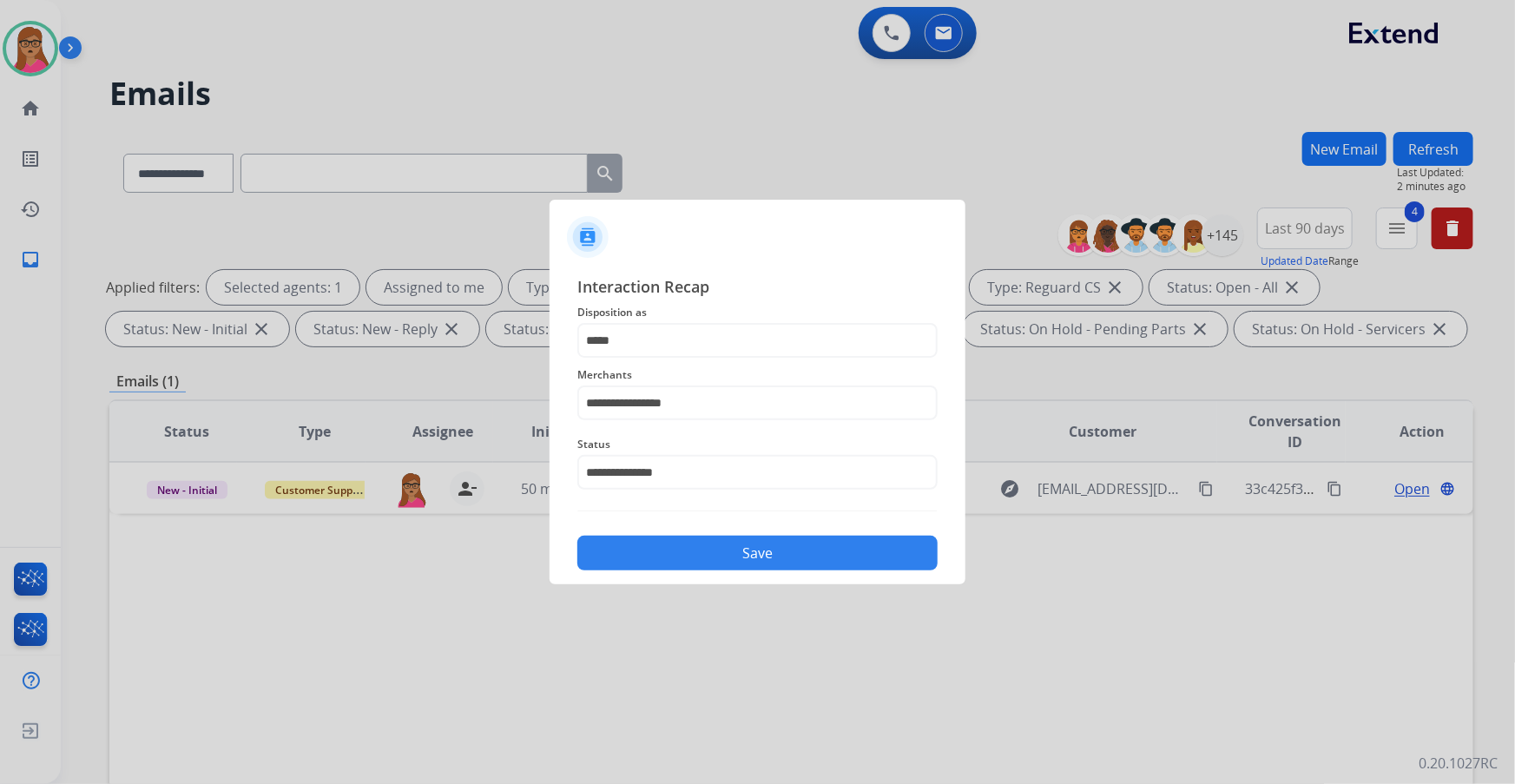
click at [724, 460] on button "Save" at bounding box center [757, 553] width 360 height 35
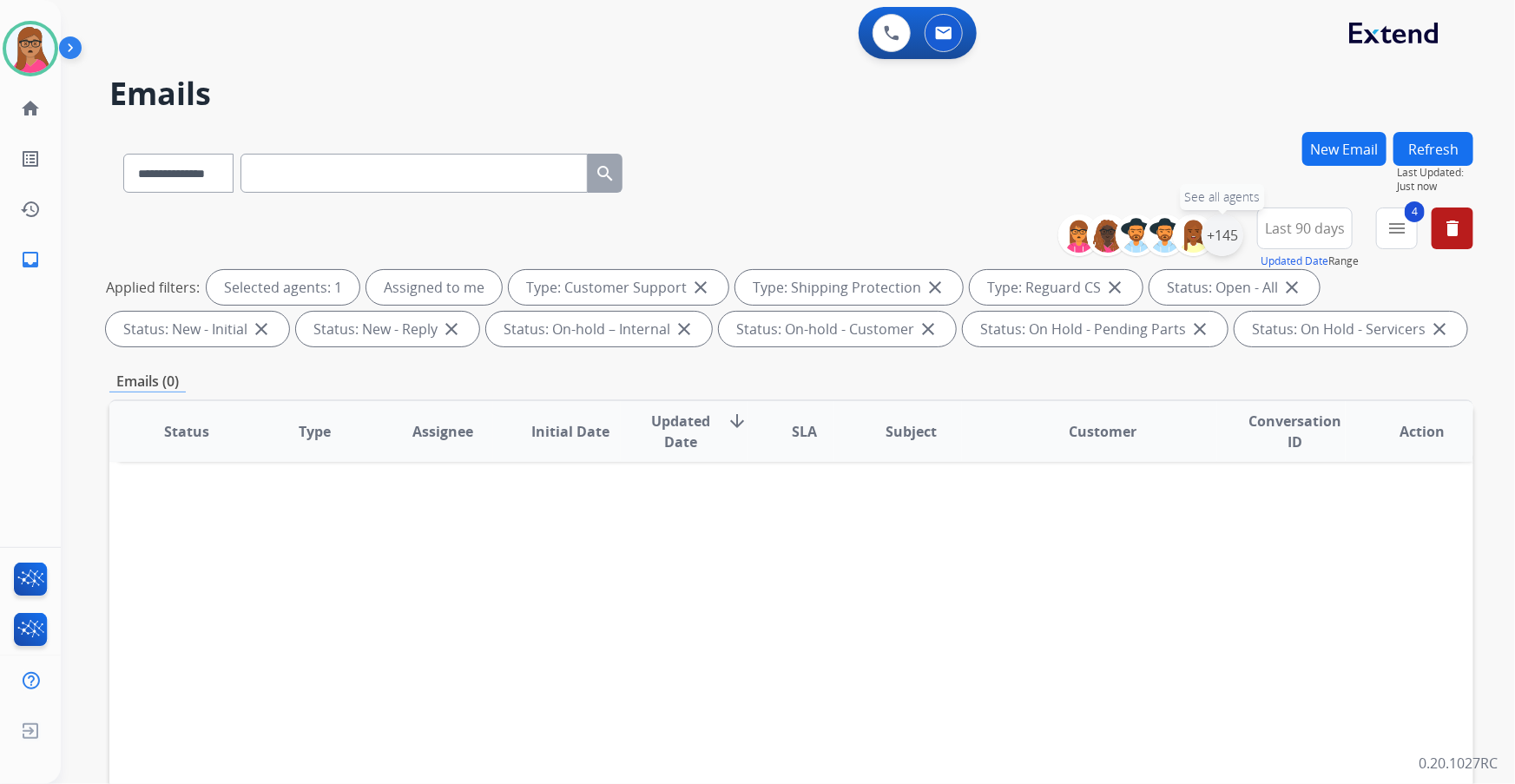
click at [1009, 237] on div "+145" at bounding box center [1223, 235] width 42 height 42
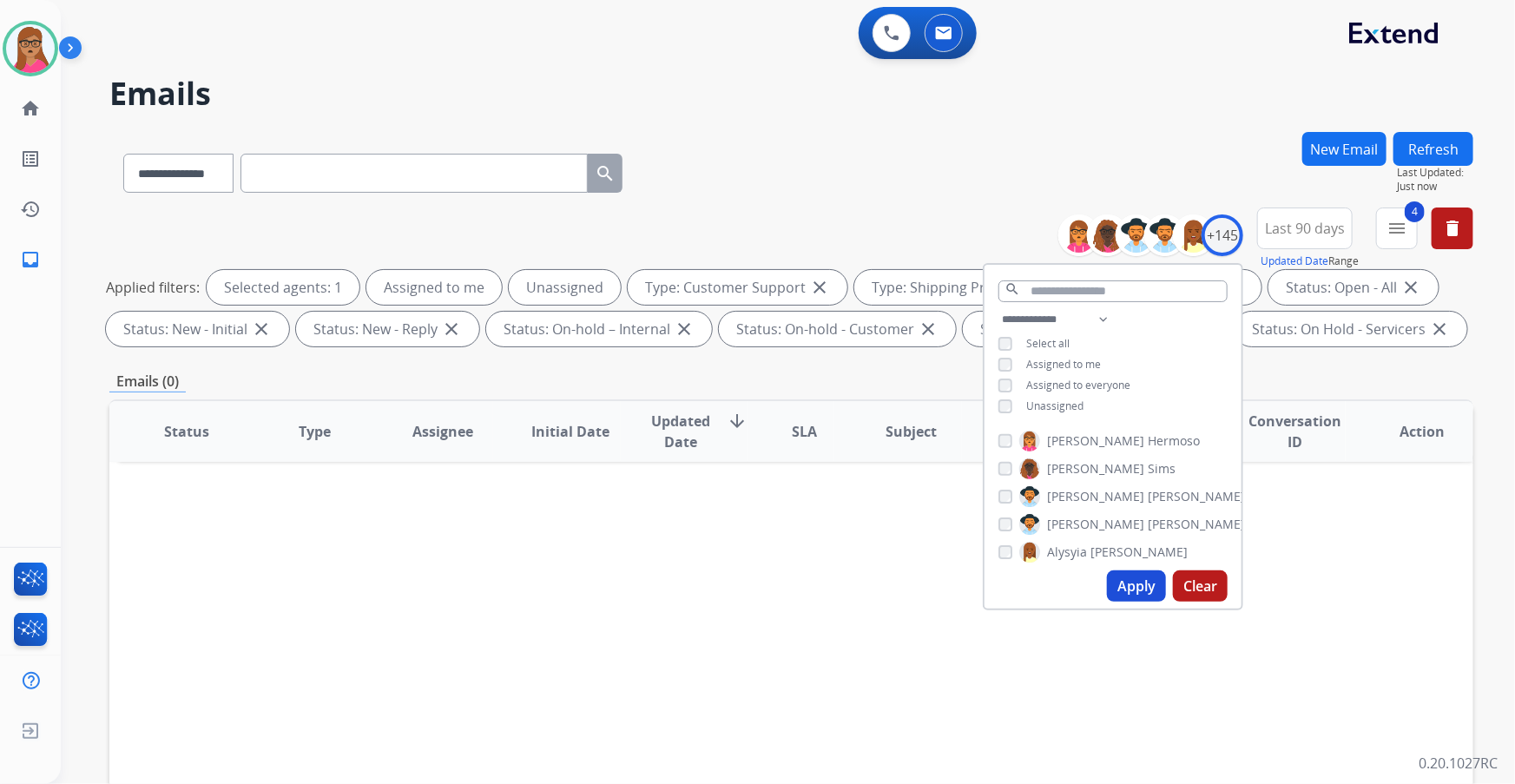
click at [1009, 460] on button "Apply" at bounding box center [1136, 586] width 59 height 31
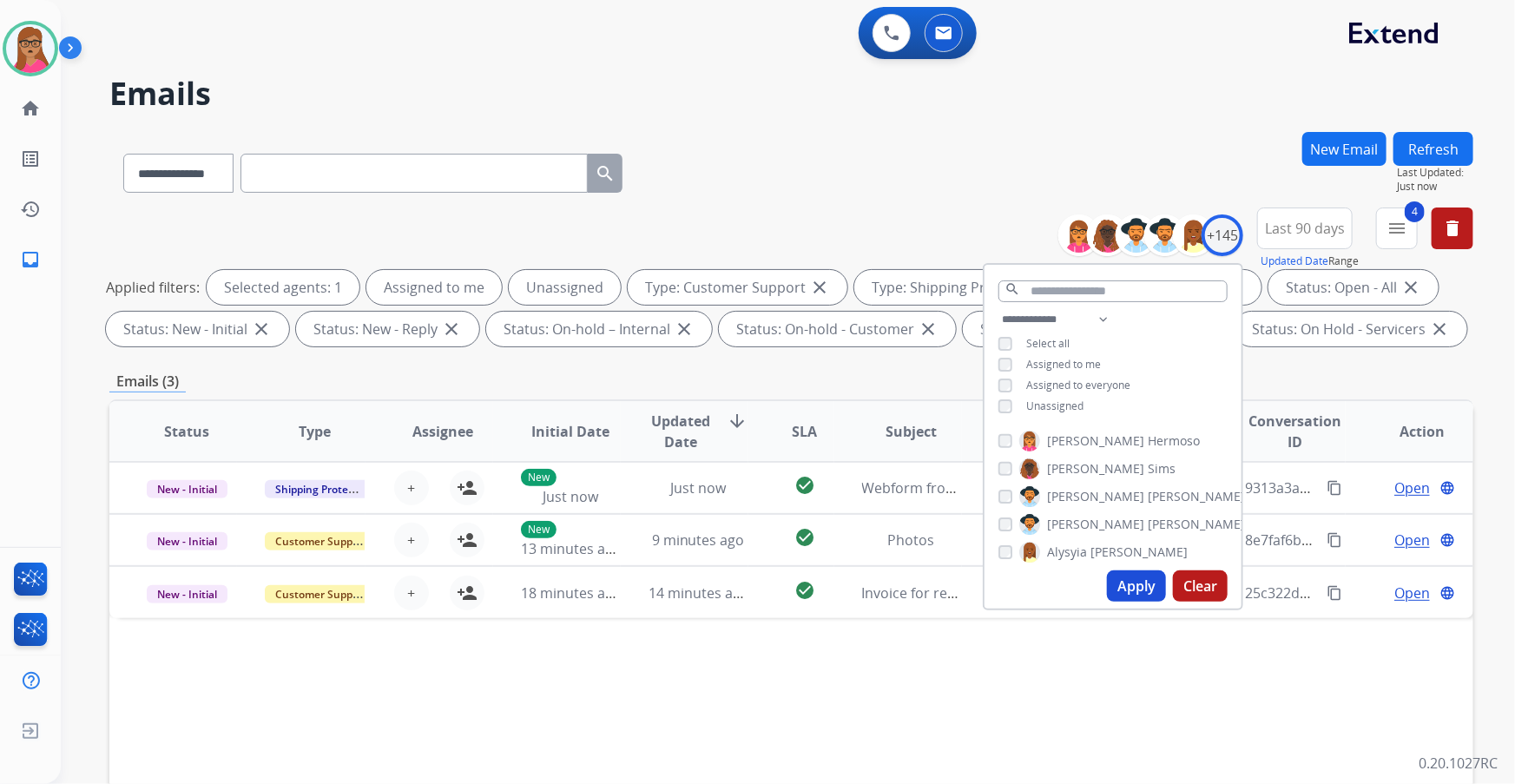
click at [450, 373] on div "Emails (3)" at bounding box center [791, 381] width 1364 height 22
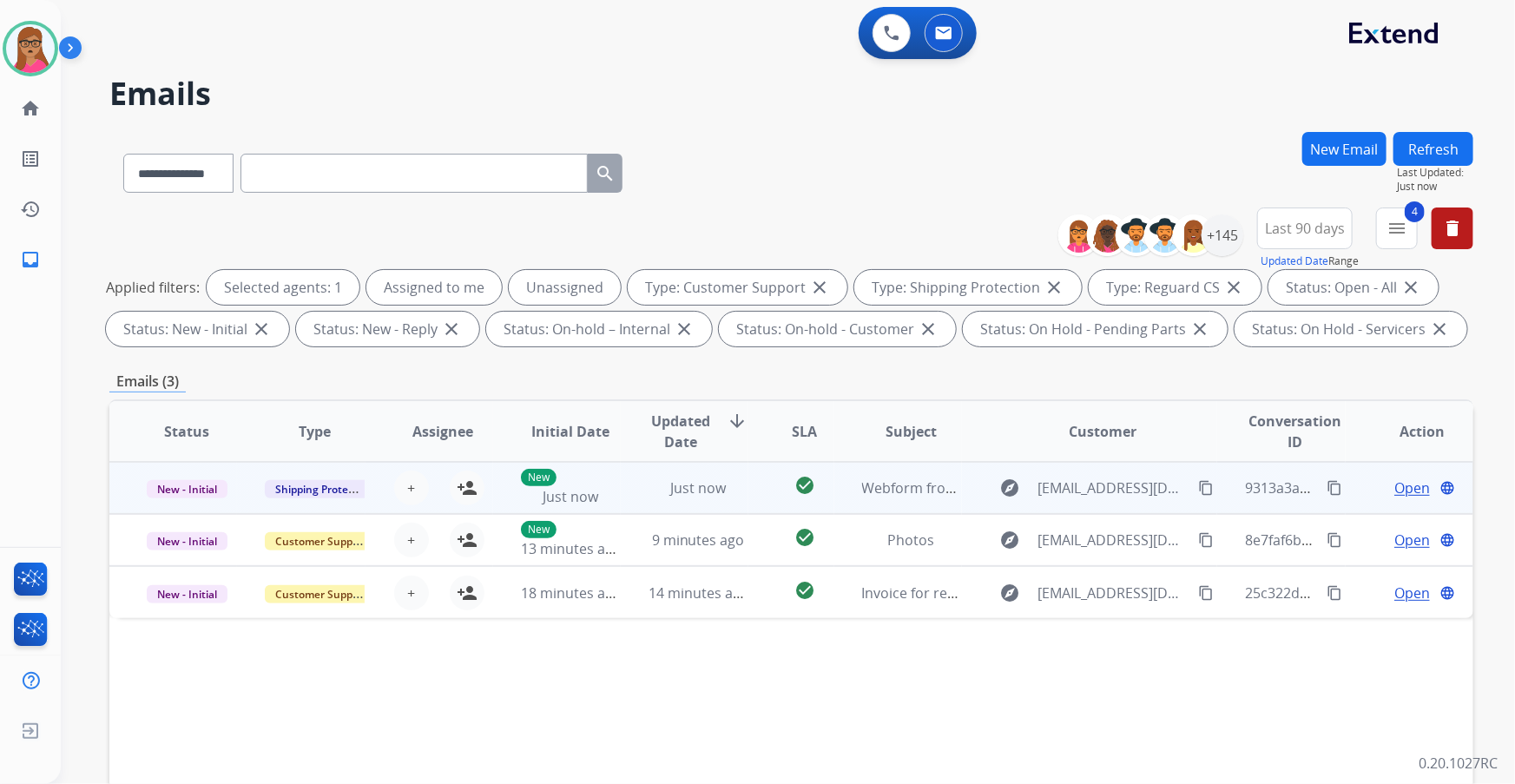
click at [184, 460] on td "New - Initial" at bounding box center [173, 487] width 128 height 52
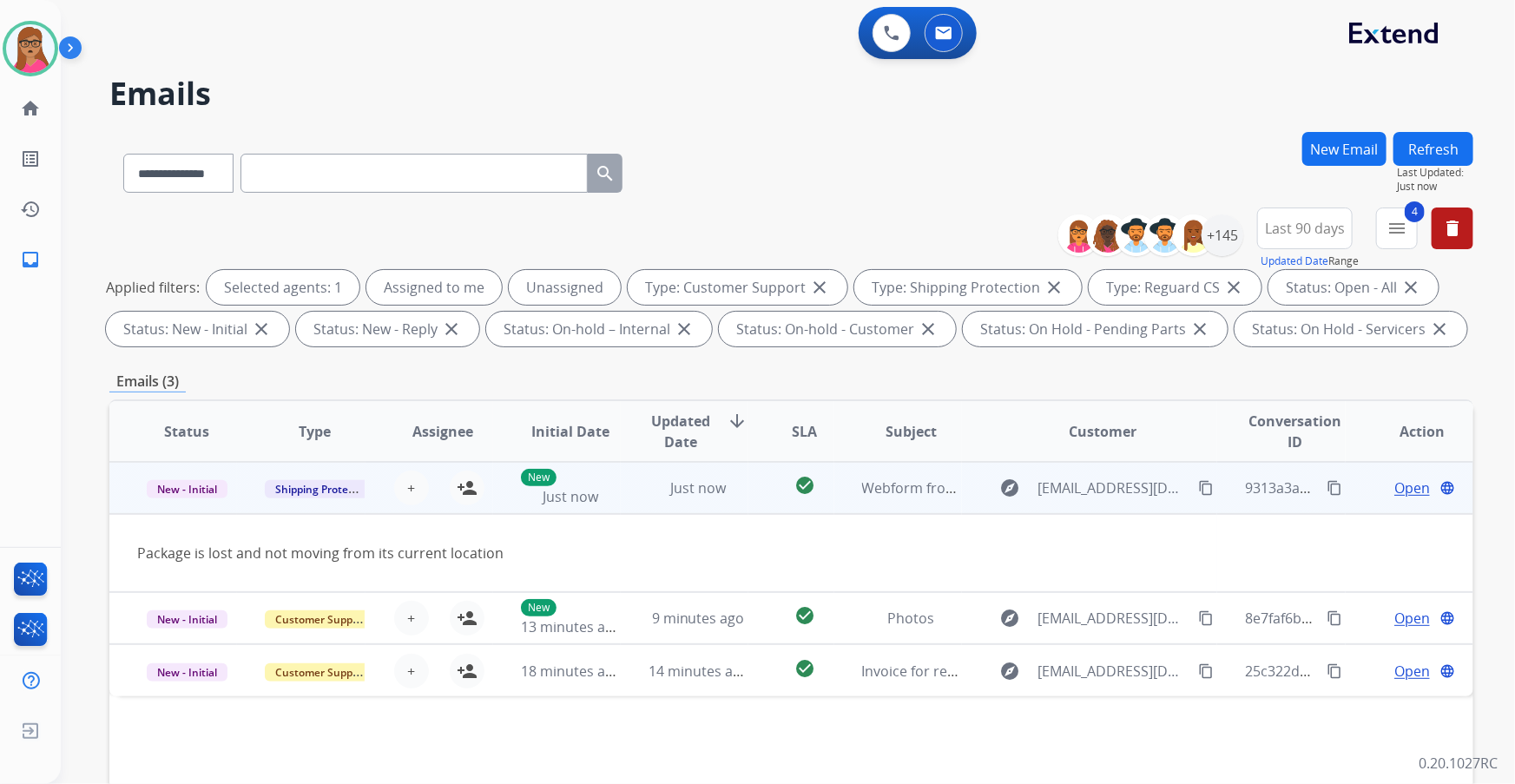
click at [1009, 460] on mat-icon "content_copy" at bounding box center [1206, 488] width 16 height 16
click at [471, 460] on button "person_add Assign to Me" at bounding box center [468, 488] width 35 height 35
click at [1009, 460] on span "Open" at bounding box center [1412, 487] width 35 height 21
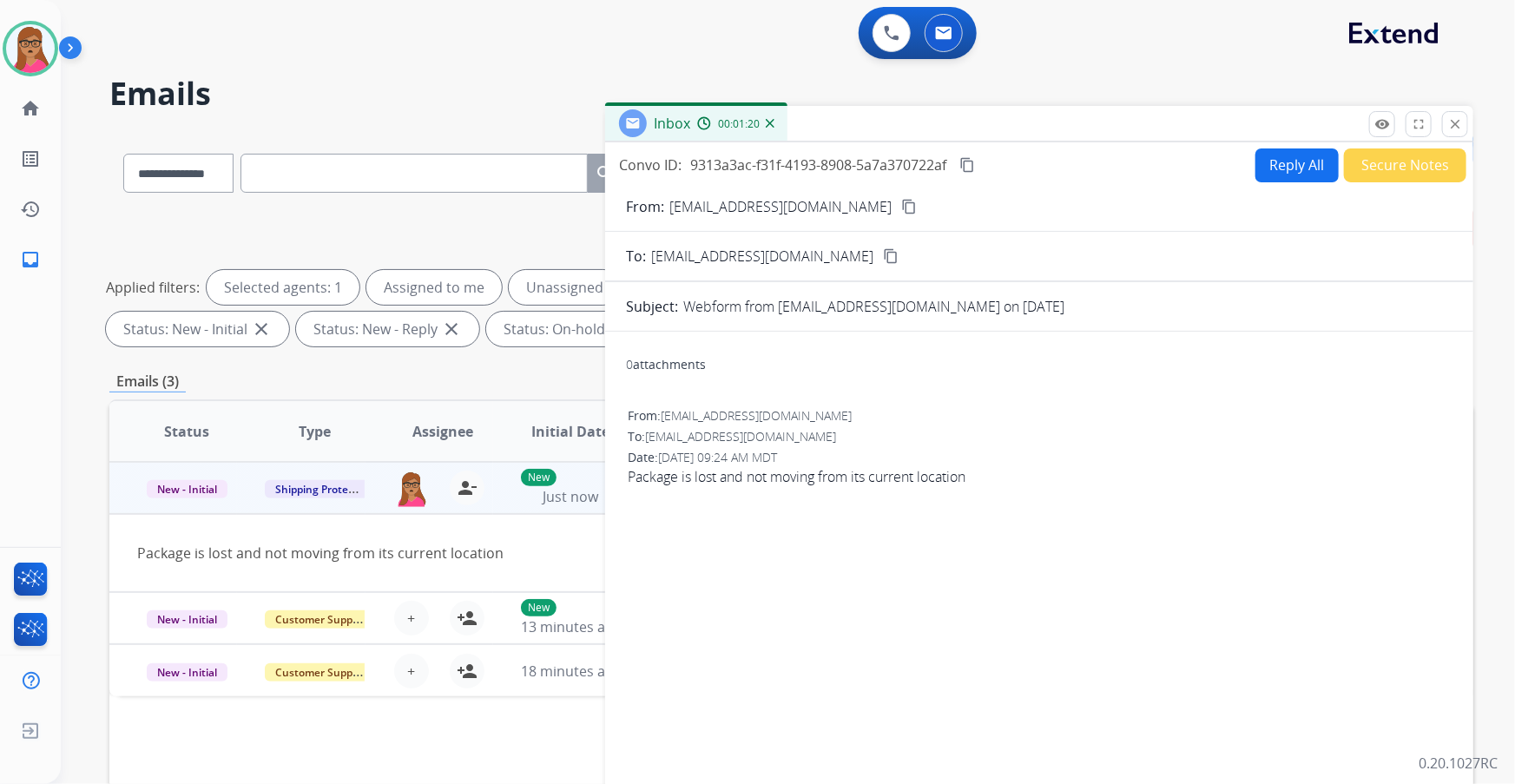
click at [1009, 169] on button "Reply All" at bounding box center [1297, 165] width 83 height 34
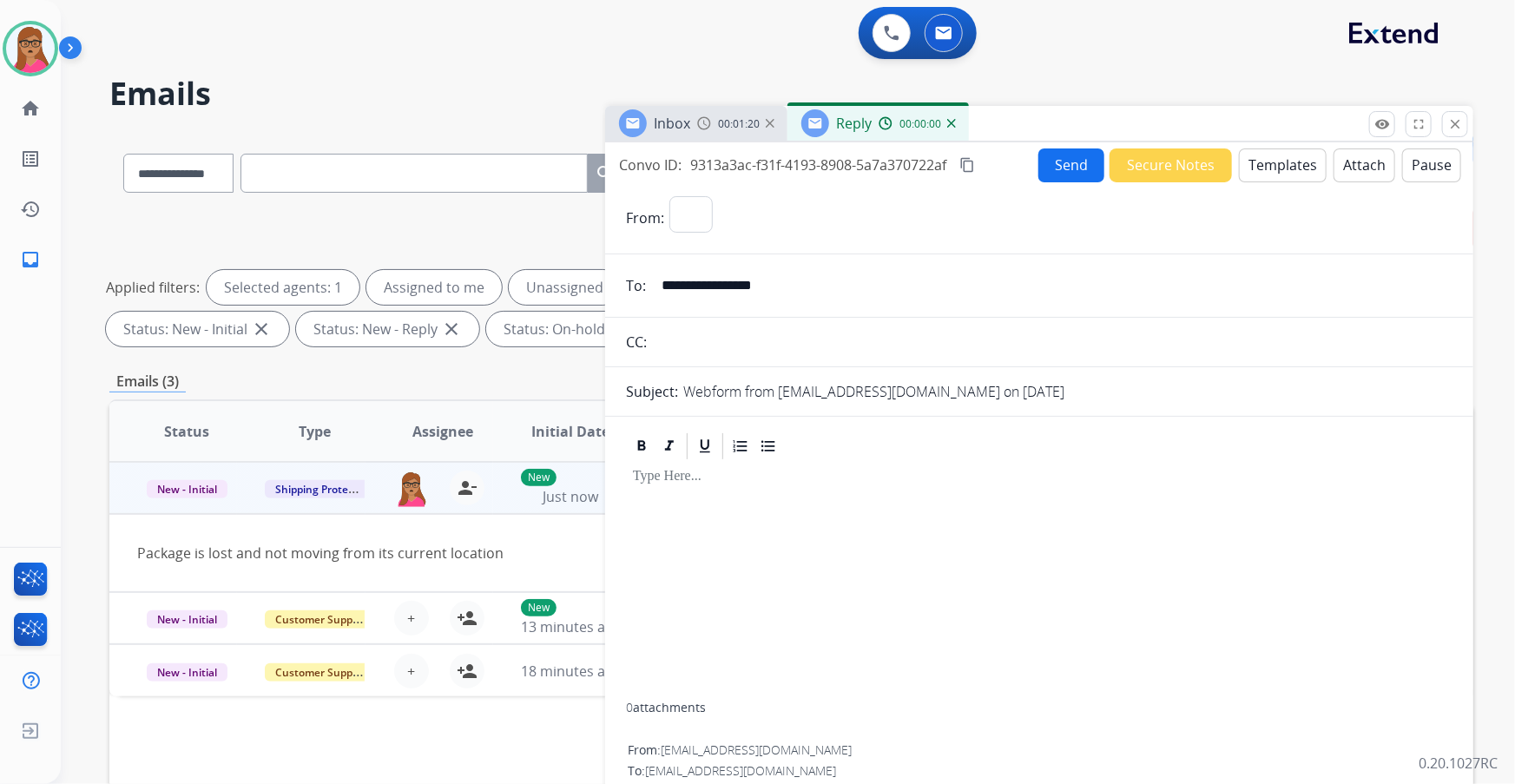
select select "**********"
click at [1009, 165] on button "Templates" at bounding box center [1283, 165] width 88 height 34
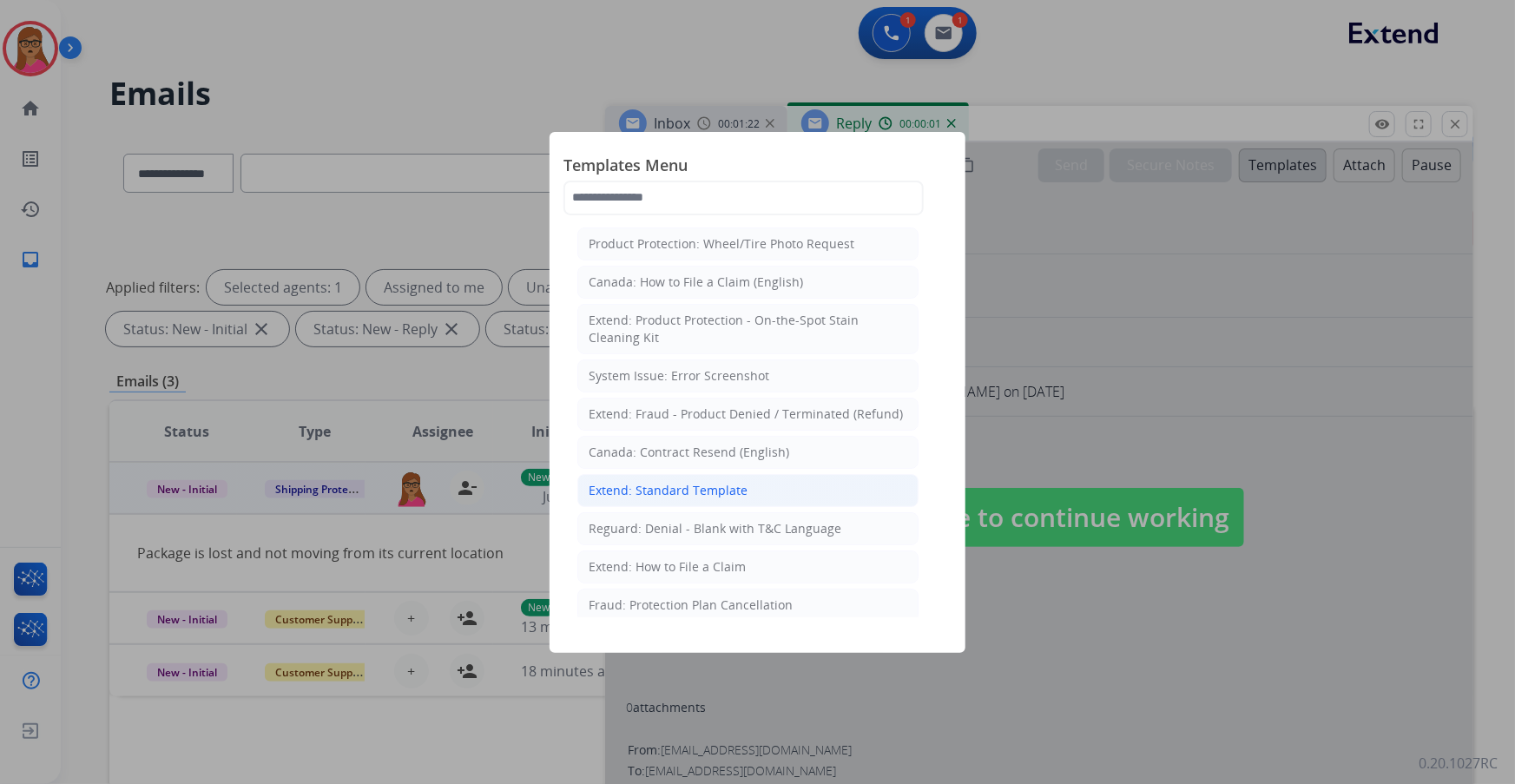
click at [654, 460] on div "Extend: Standard Template" at bounding box center [668, 491] width 158 height 18
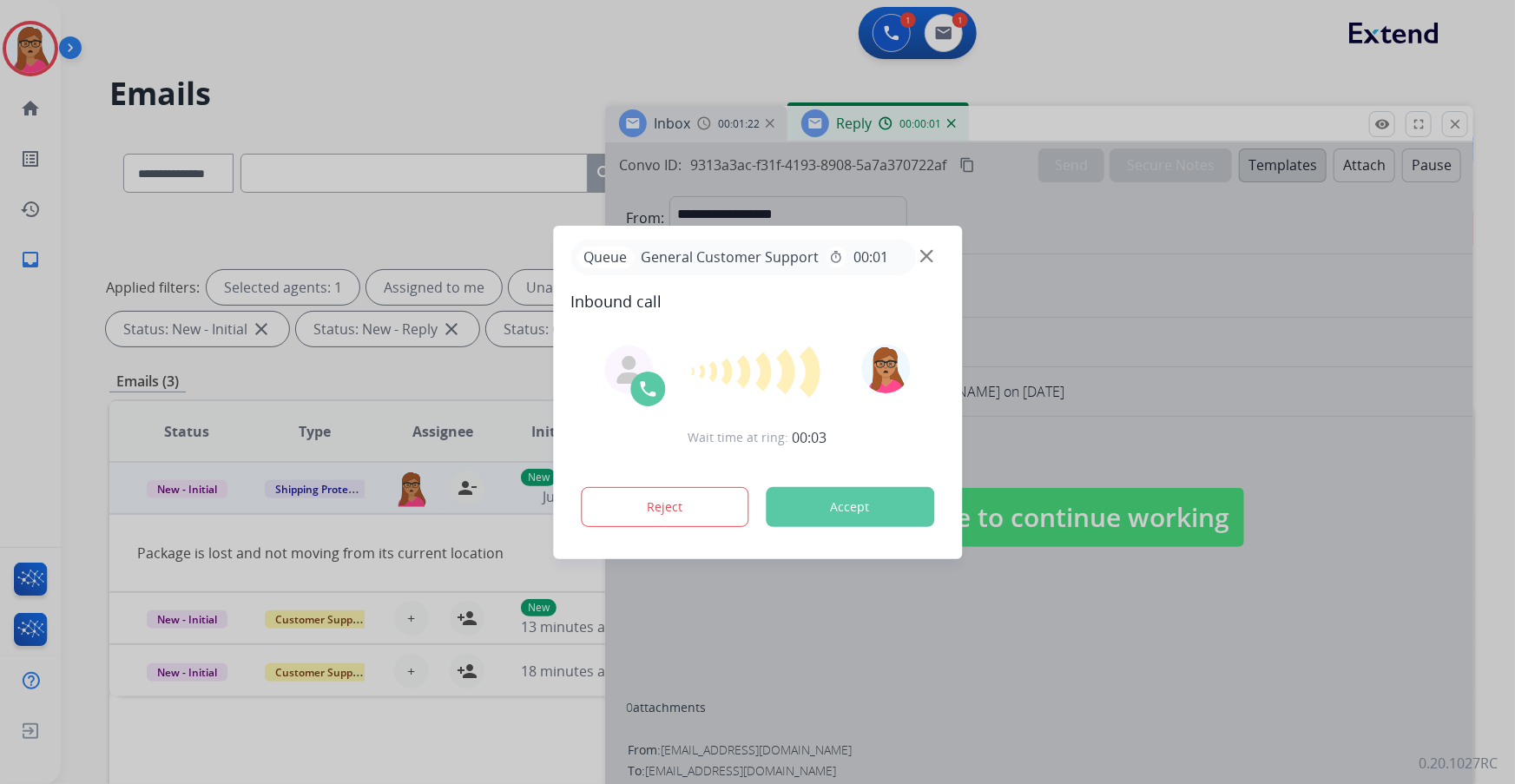
click at [1009, 460] on div at bounding box center [757, 392] width 1515 height 784
click at [919, 460] on button "Accept" at bounding box center [850, 506] width 168 height 40
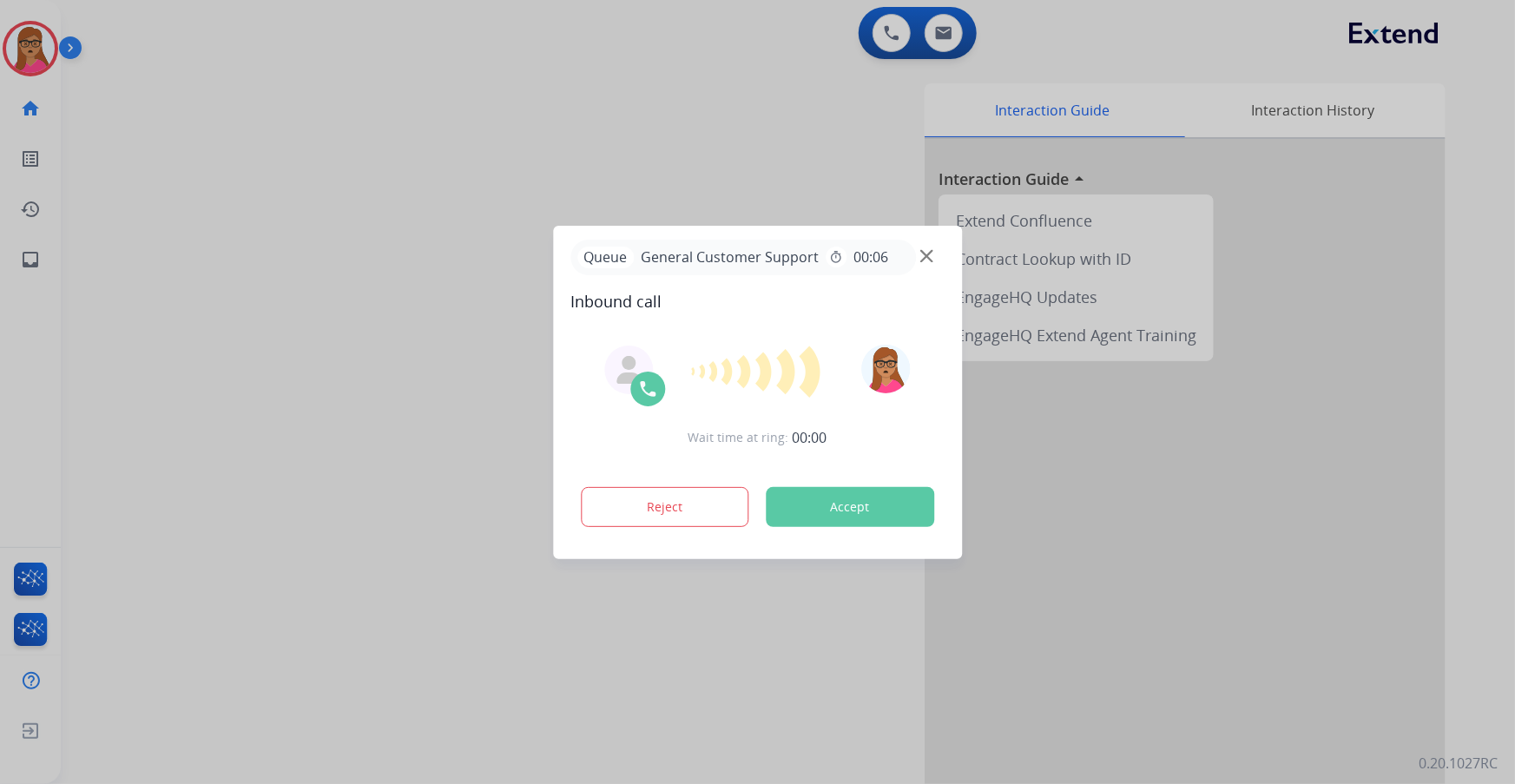
click at [581, 149] on div at bounding box center [757, 392] width 1515 height 784
click at [512, 460] on div at bounding box center [757, 392] width 1515 height 784
click at [634, 460] on button "Reject" at bounding box center [665, 506] width 168 height 40
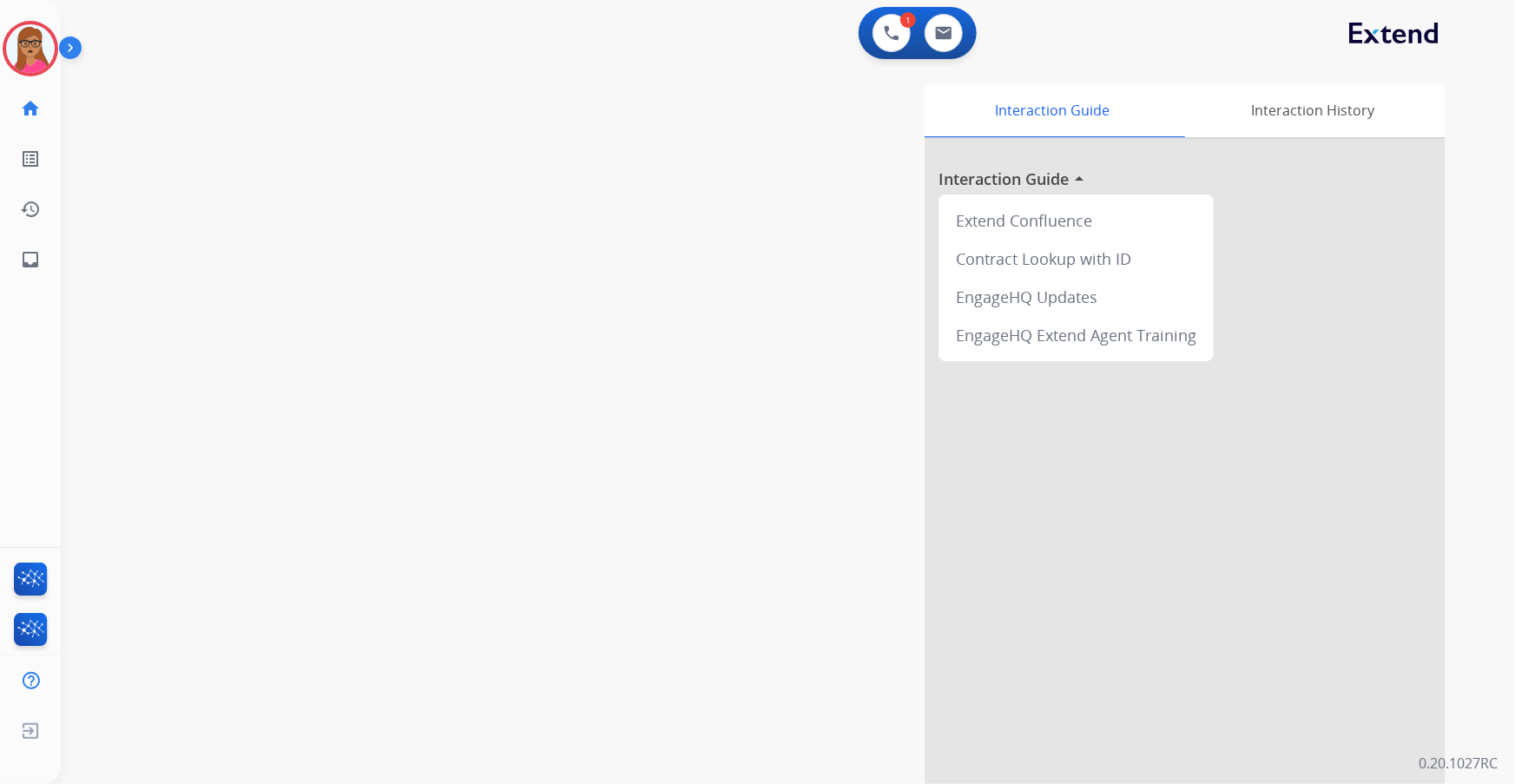
click at [436, 331] on div "swap_horiz Break voice bridge close_fullscreen Connect 3-Way Call merge_type Se…" at bounding box center [767, 424] width 1413 height 723
click at [35, 51] on img at bounding box center [30, 49] width 49 height 49
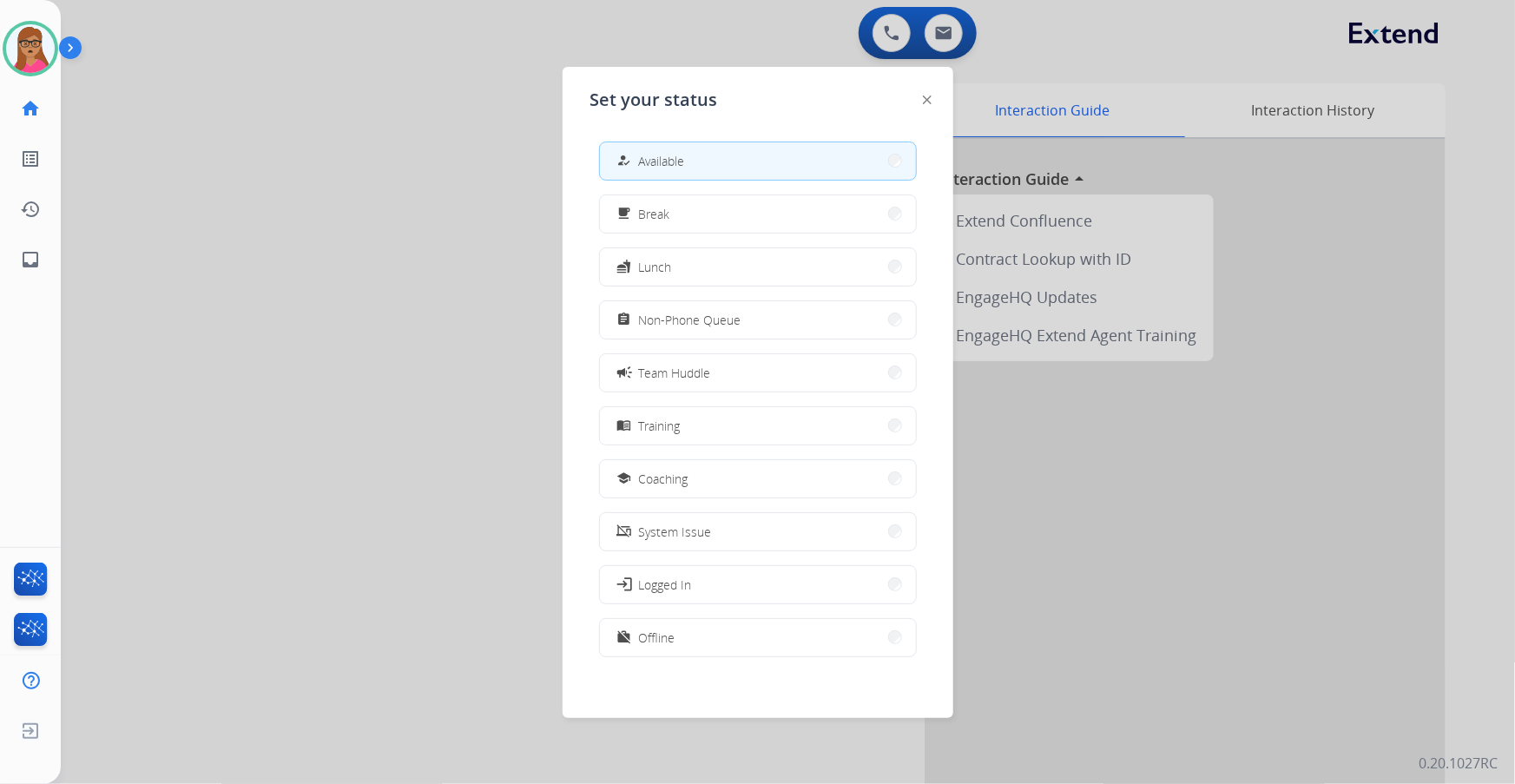
click at [407, 160] on div at bounding box center [757, 392] width 1515 height 784
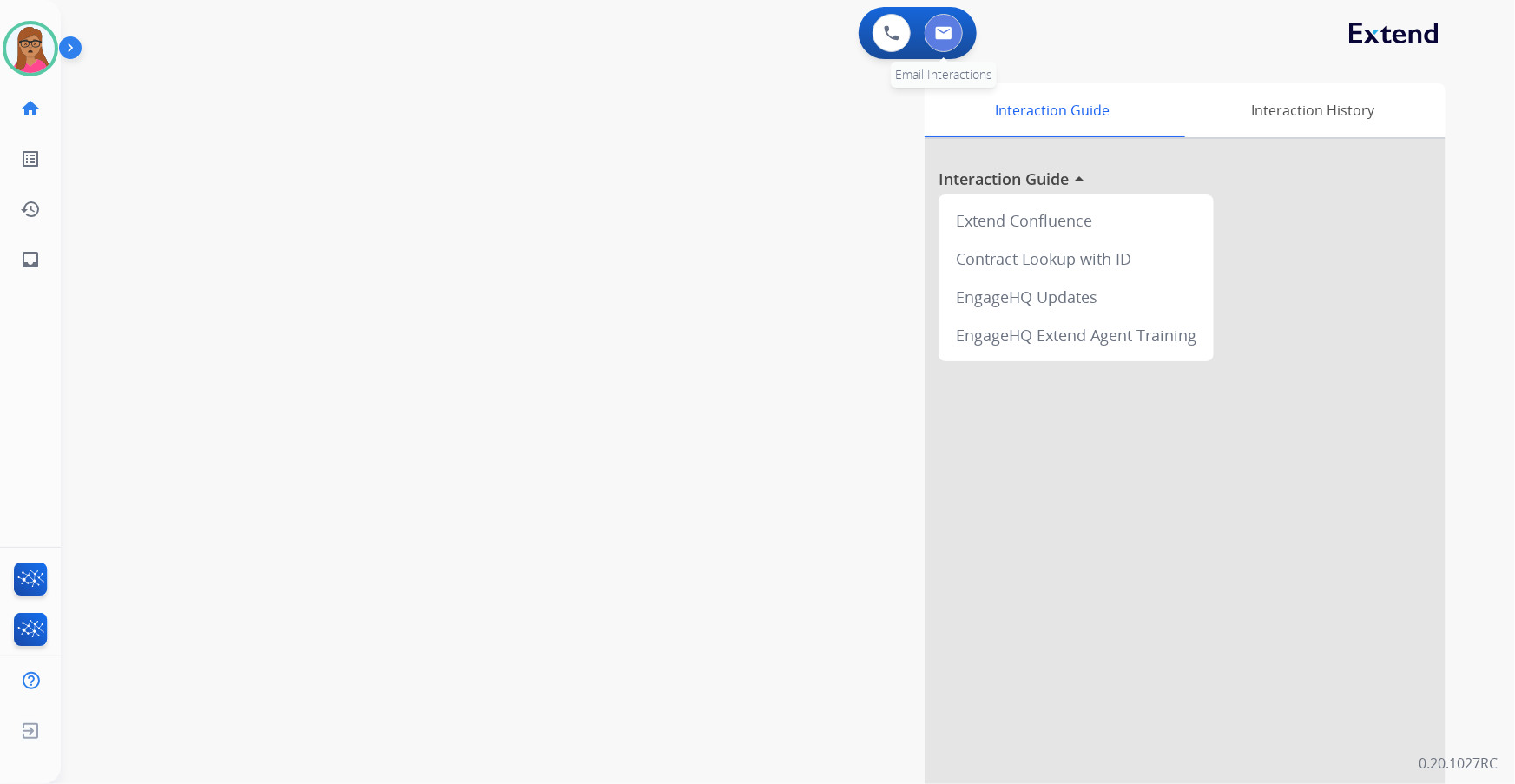
click at [943, 32] on img at bounding box center [944, 33] width 18 height 14
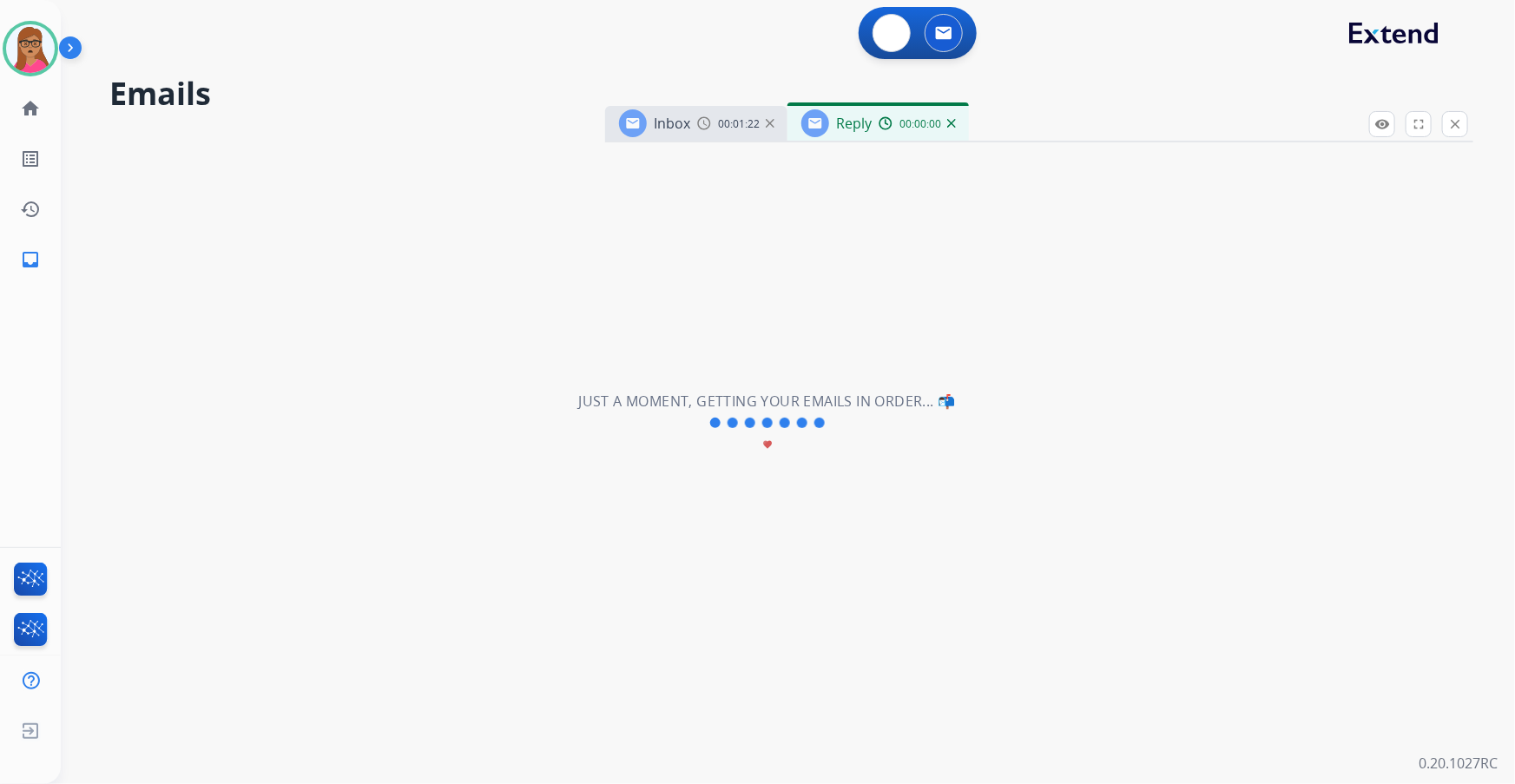
select select "**********"
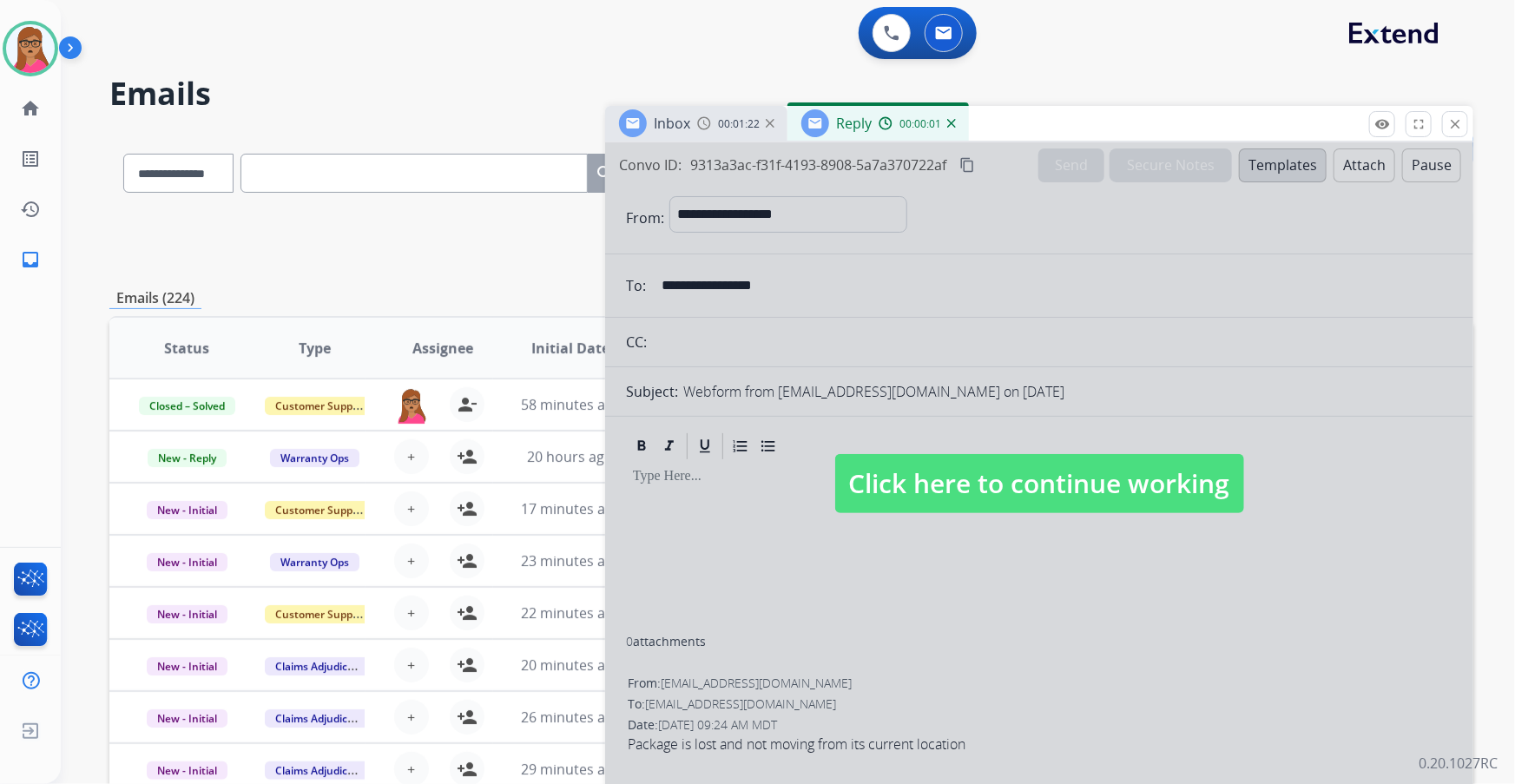
click at [908, 460] on span "Click here to continue working" at bounding box center [1040, 483] width 409 height 59
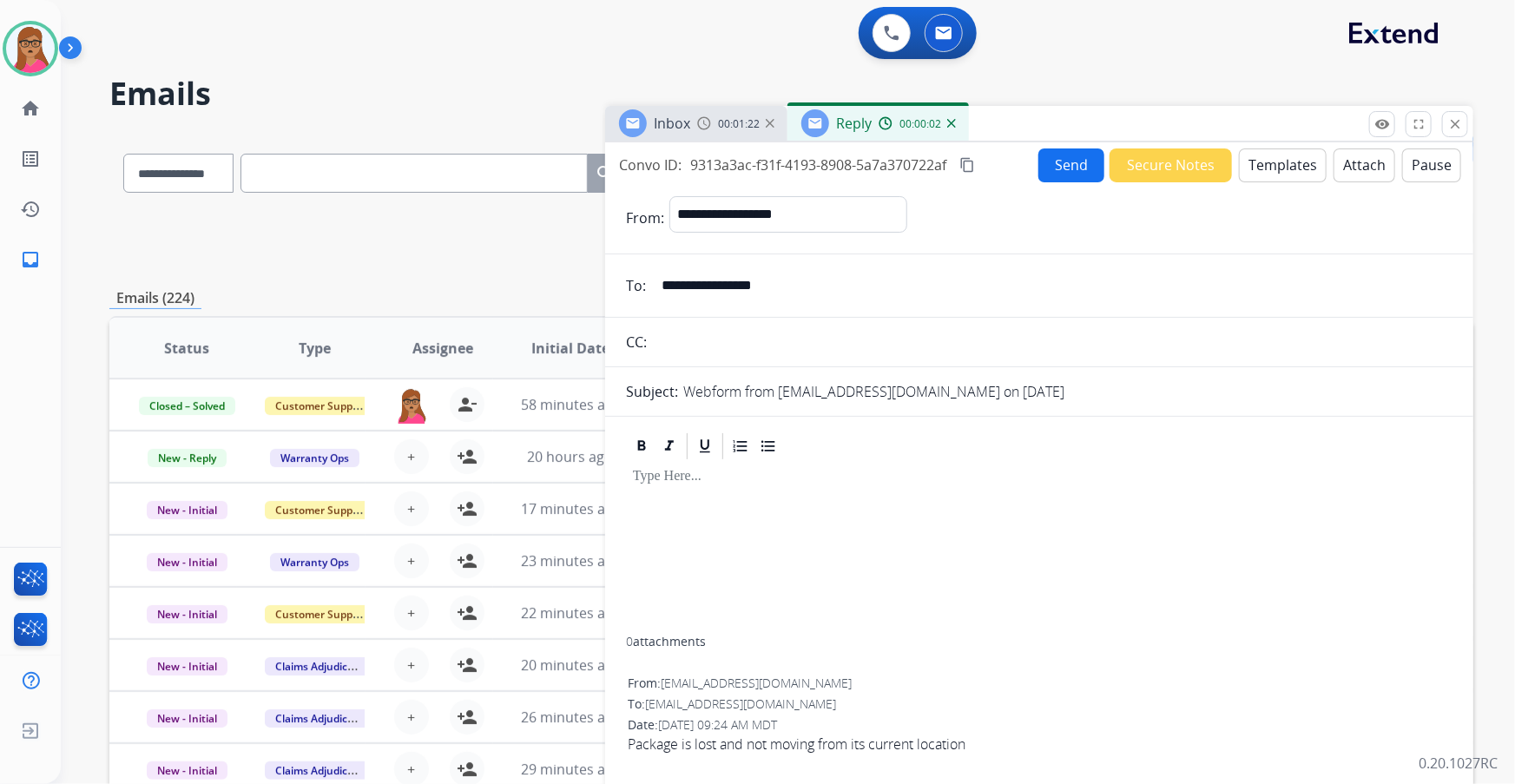
click at [1009, 151] on button "Templates" at bounding box center [1283, 165] width 88 height 34
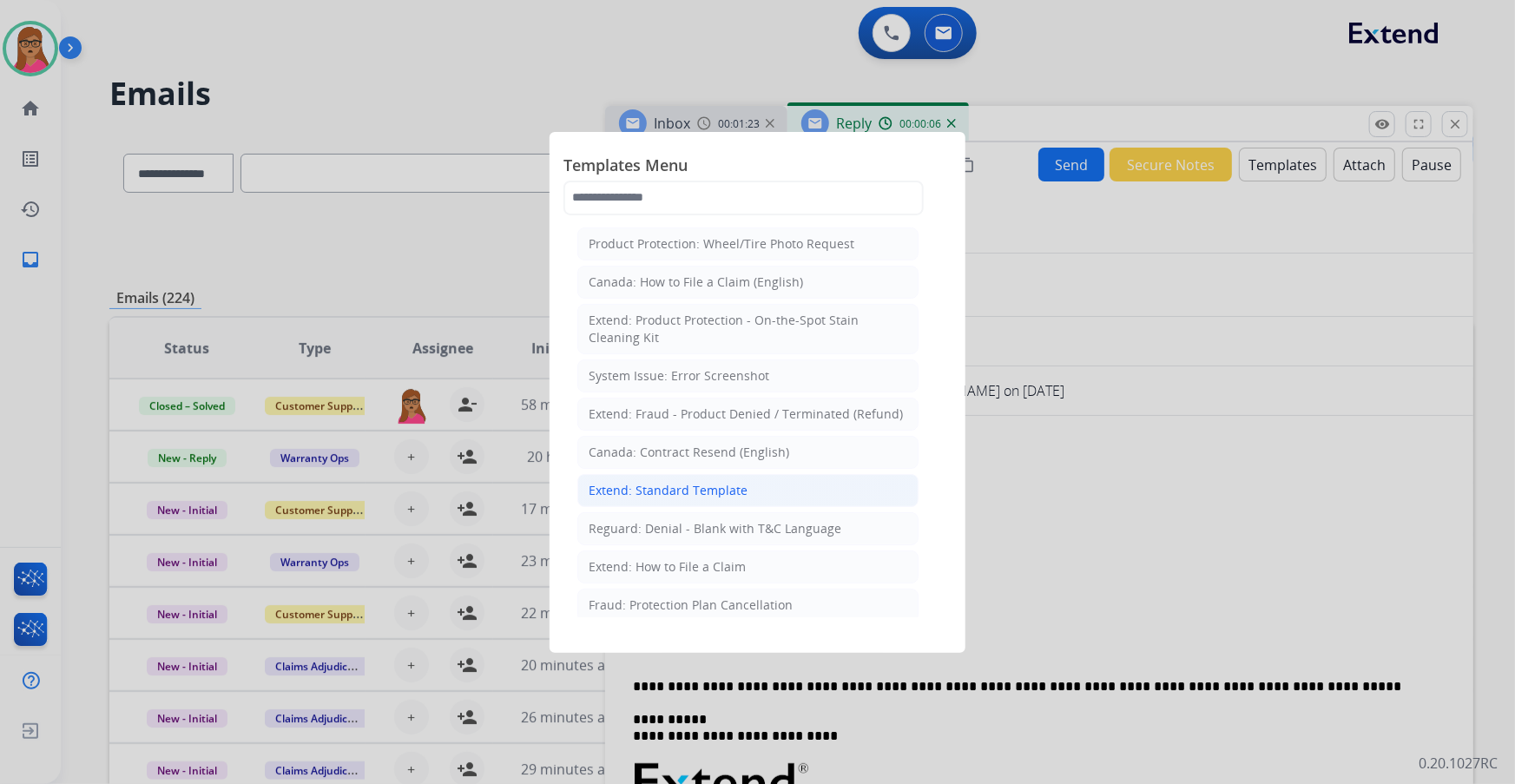
click at [713, 460] on li "Extend: Standard Template" at bounding box center [747, 491] width 341 height 33
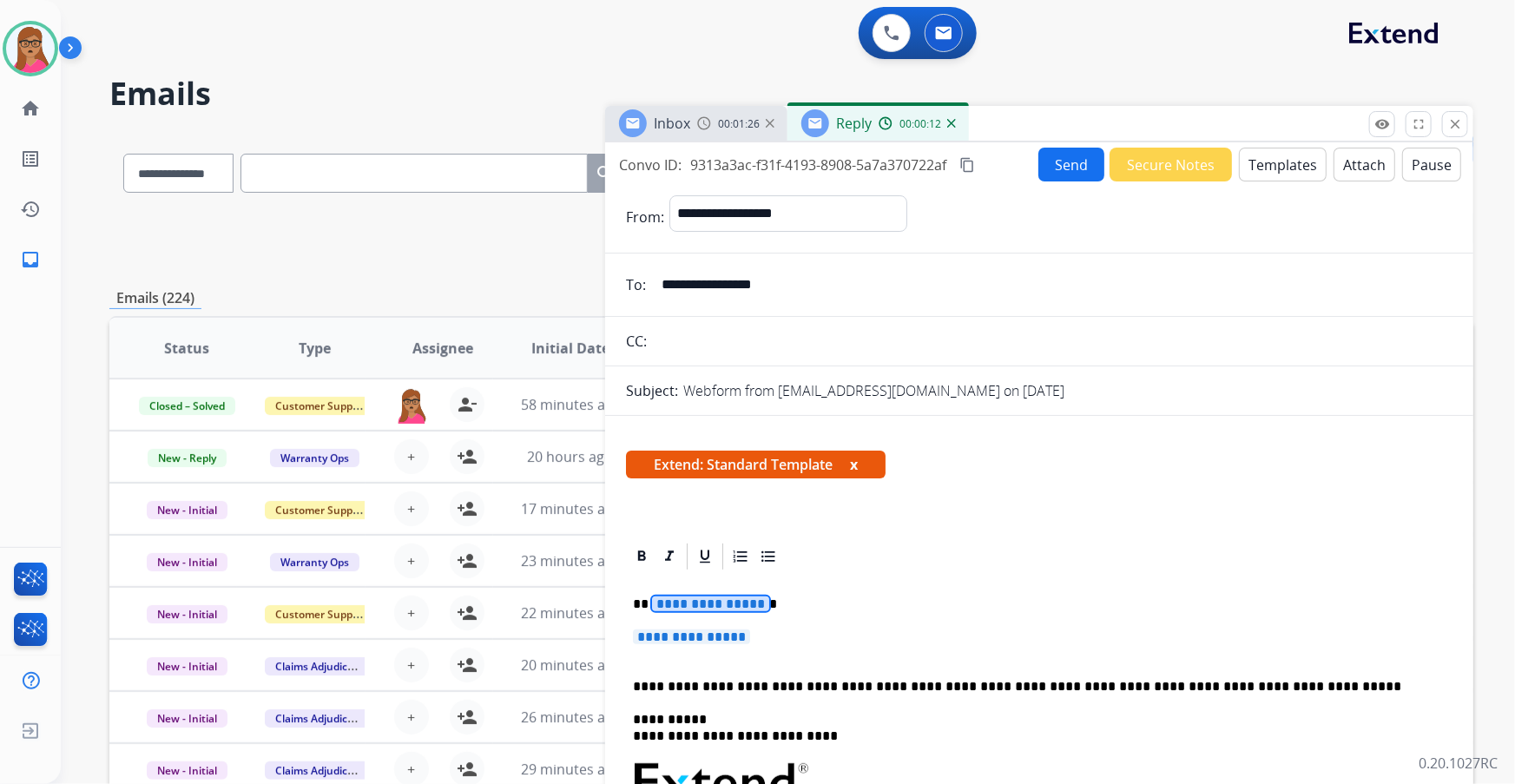
click at [713, 460] on span "**********" at bounding box center [711, 603] width 117 height 15
click at [685, 460] on span "**********" at bounding box center [691, 636] width 117 height 15
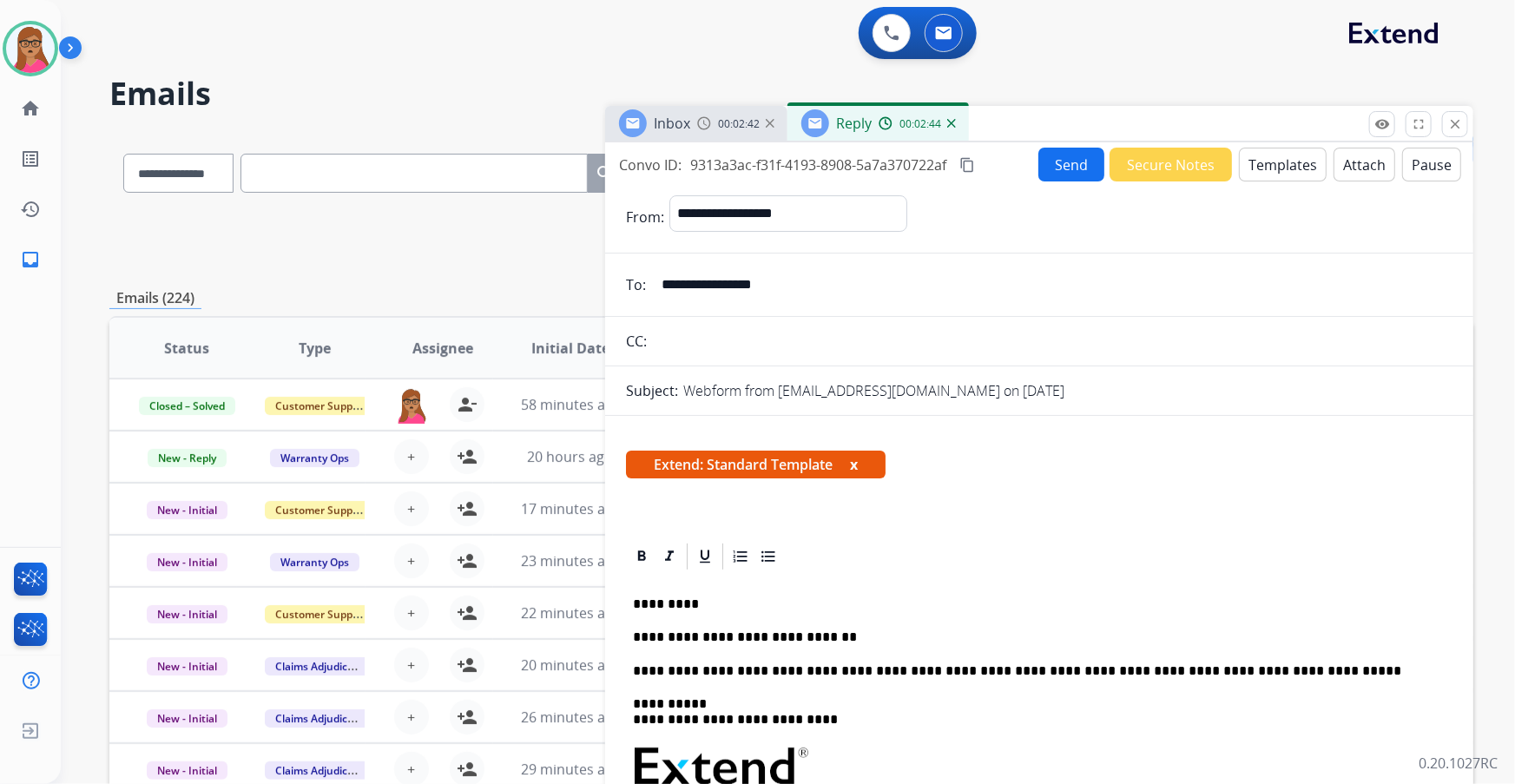
click at [974, 167] on mat-icon "content_copy" at bounding box center [967, 165] width 16 height 16
click at [852, 460] on p "**********" at bounding box center [1033, 637] width 800 height 16
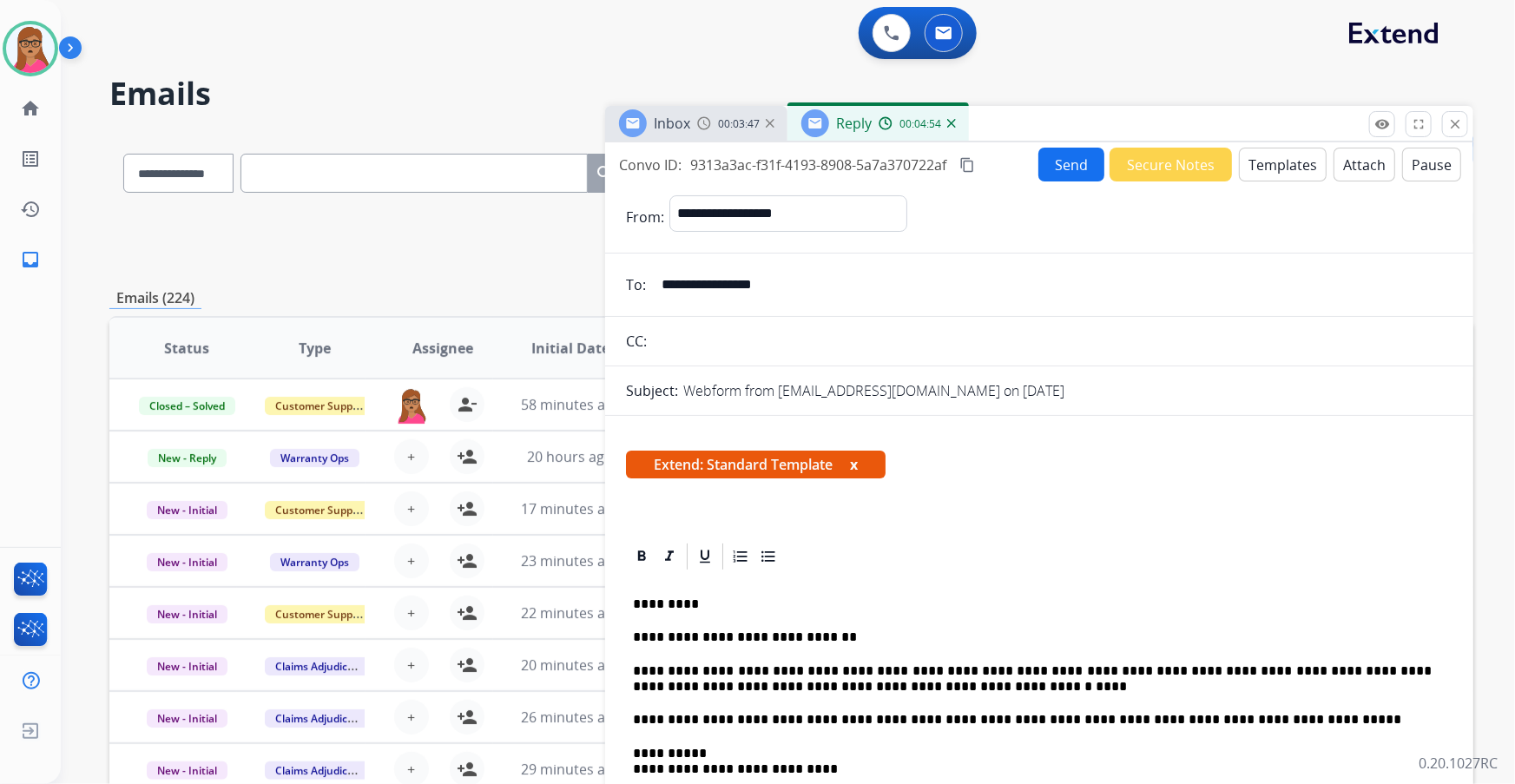
click at [1009, 171] on button "Attach" at bounding box center [1364, 164] width 62 height 34
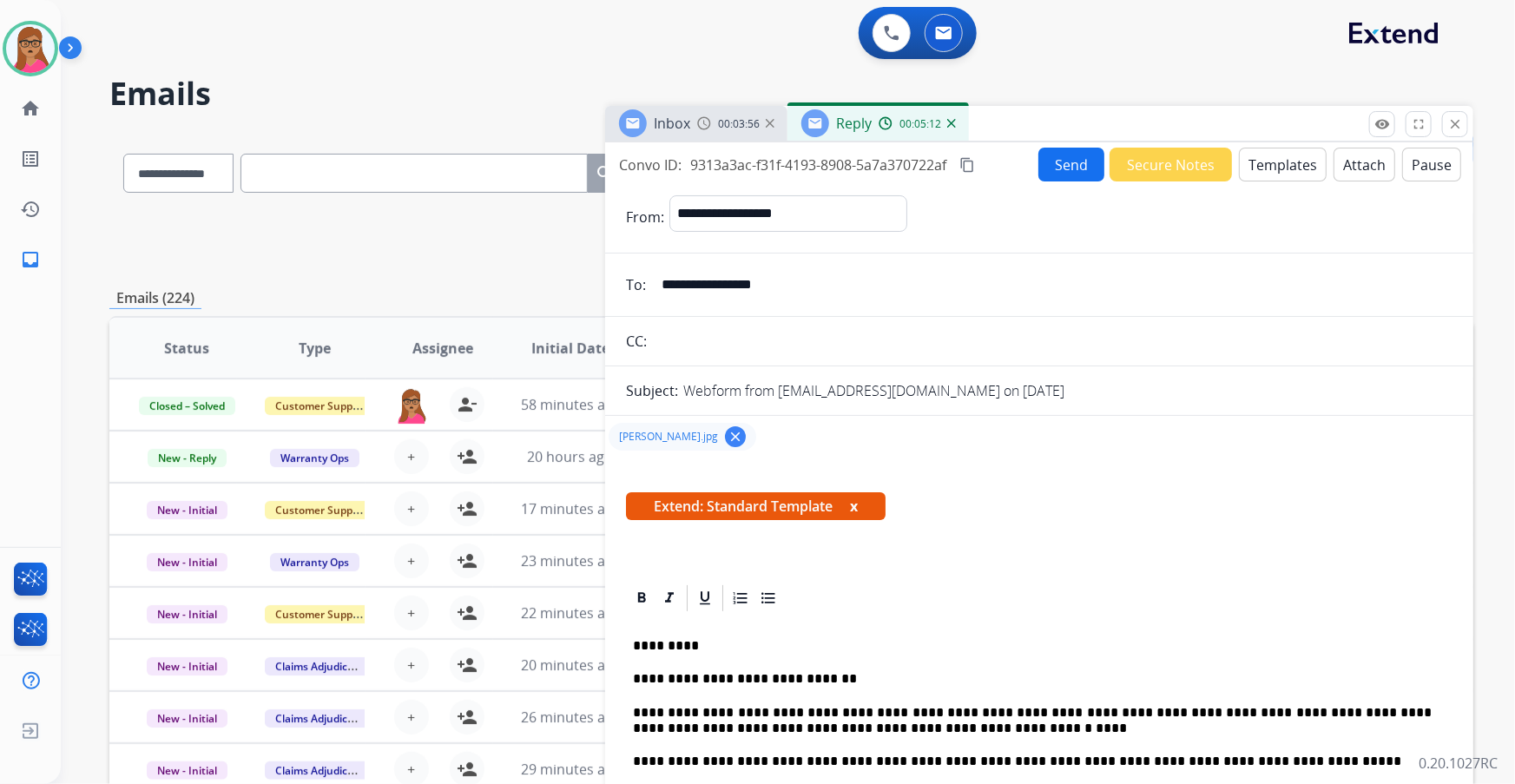
click at [1009, 163] on button "Send" at bounding box center [1071, 164] width 66 height 34
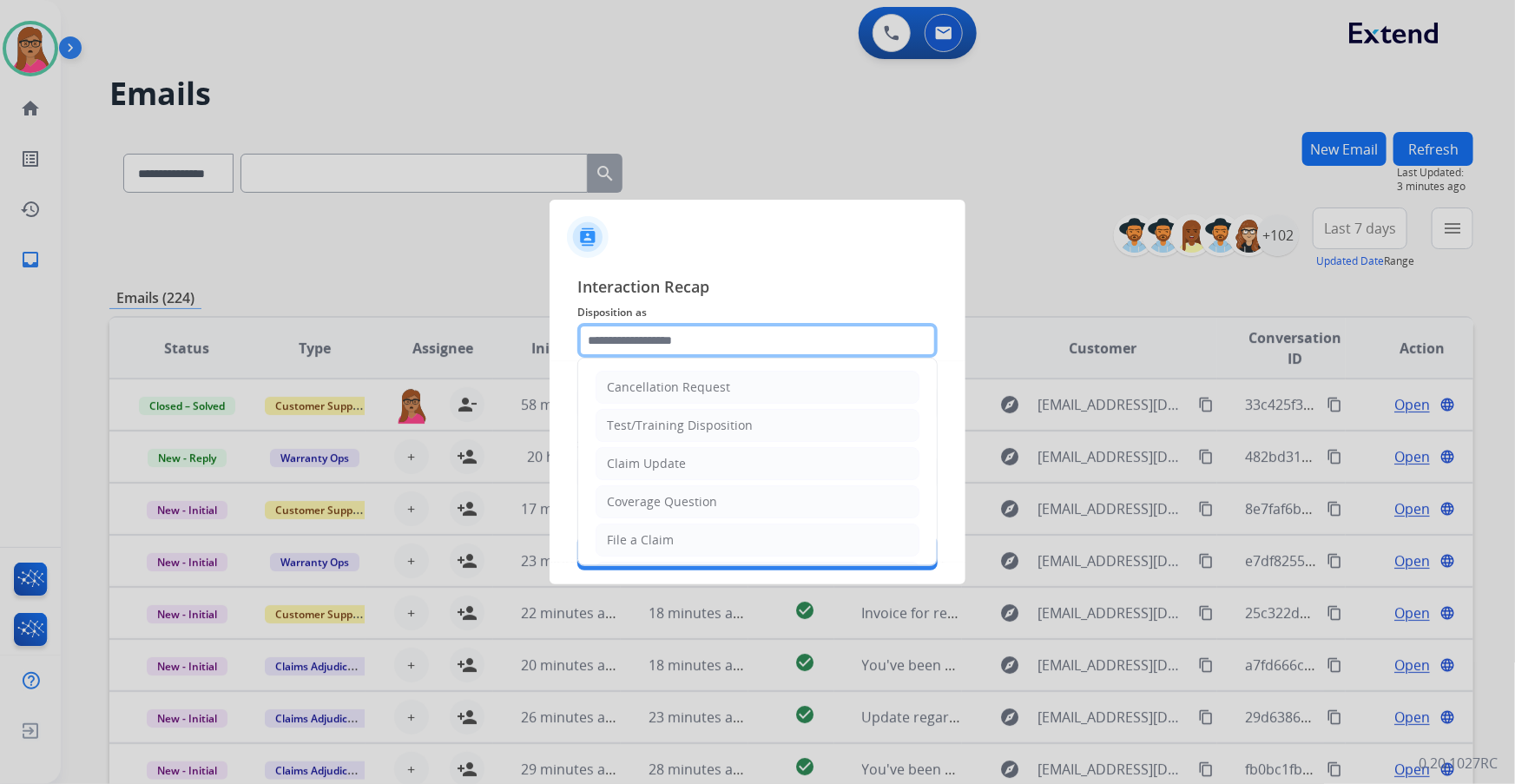
click at [706, 331] on input "text" at bounding box center [757, 340] width 360 height 35
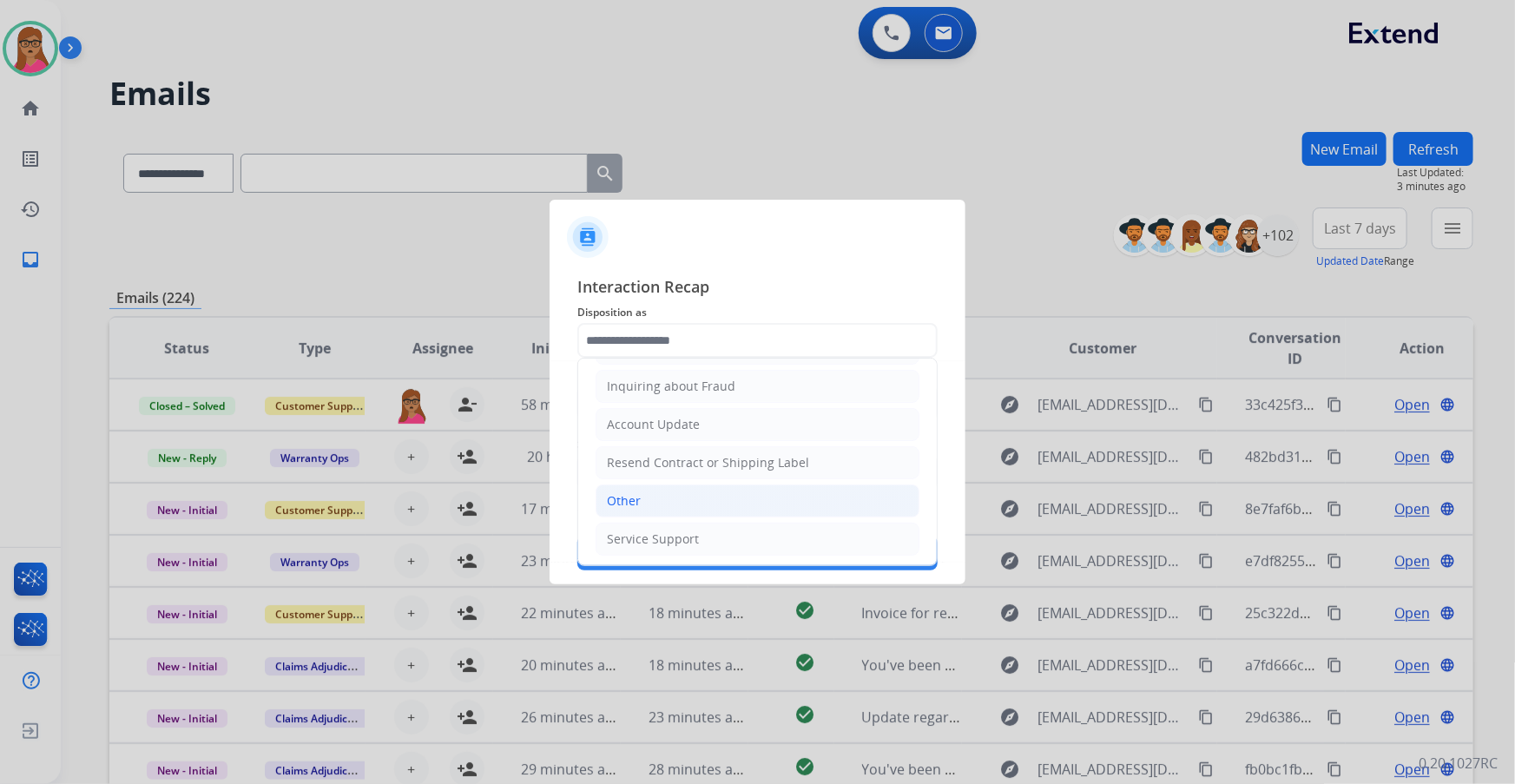
click at [645, 460] on li "Other" at bounding box center [757, 501] width 324 height 33
type input "*****"
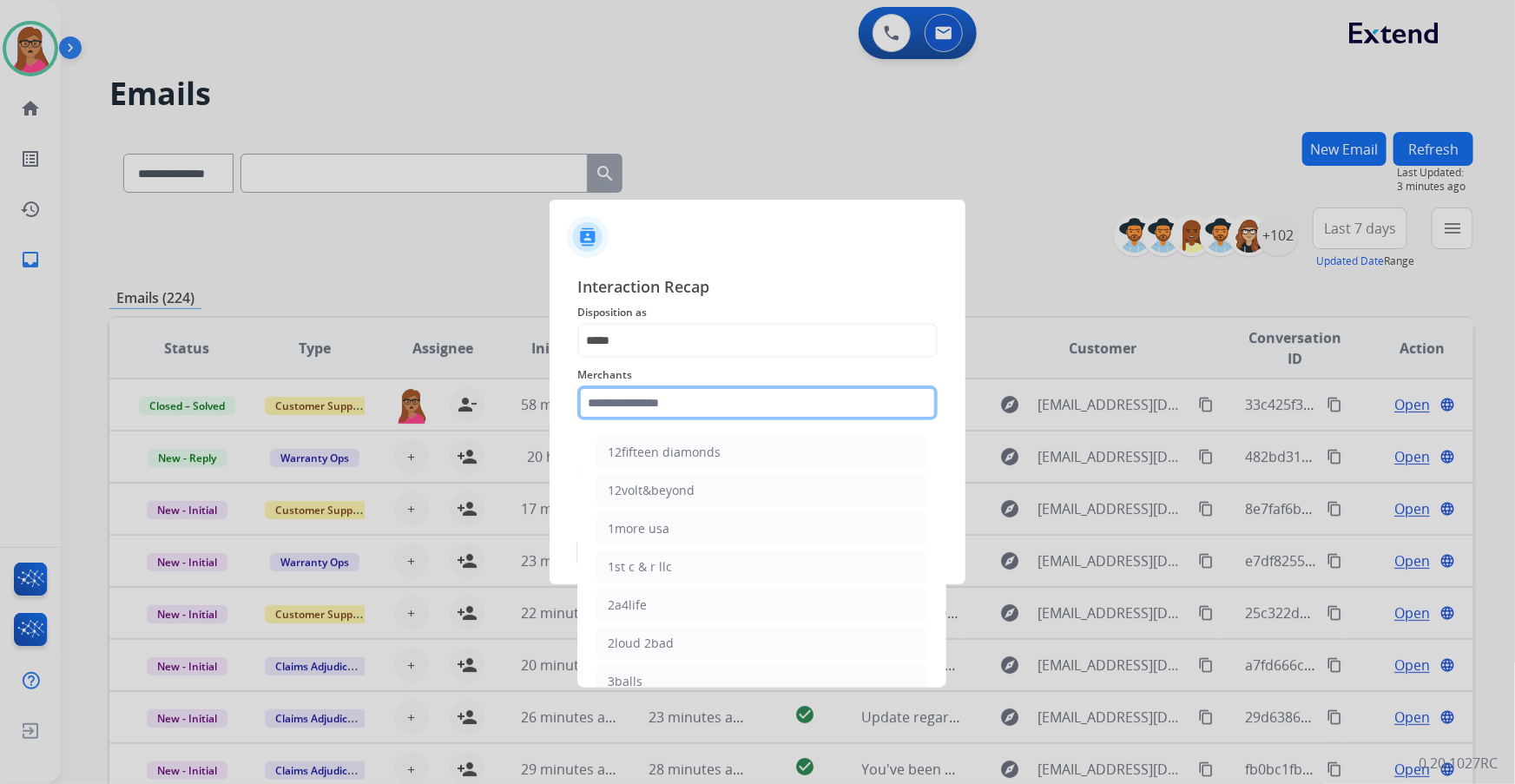
click at [647, 399] on input "text" at bounding box center [757, 403] width 360 height 35
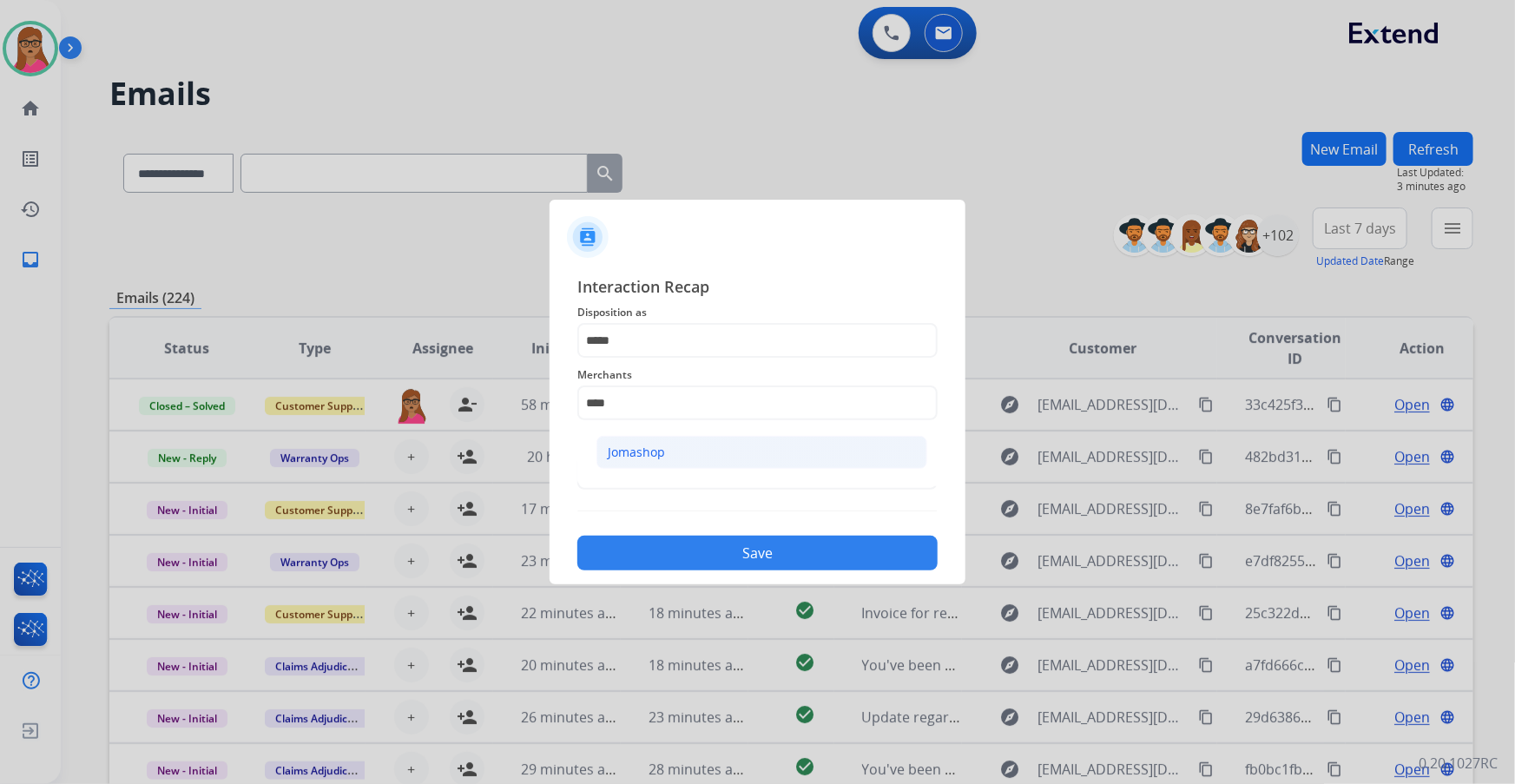
click at [642, 444] on div "Jomashop" at bounding box center [637, 453] width 58 height 18
type input "********"
click at [648, 460] on input "text" at bounding box center [757, 472] width 360 height 35
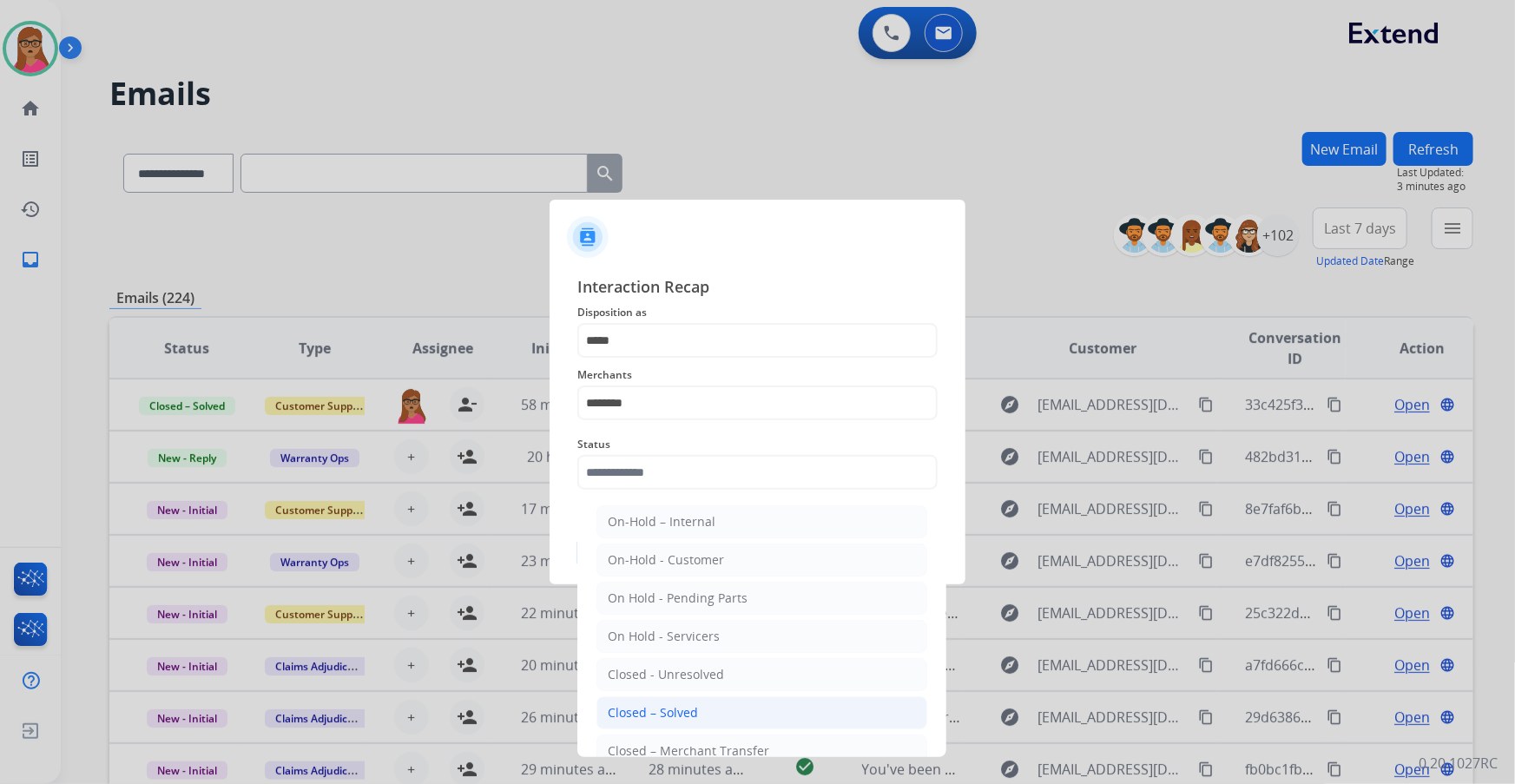
click at [678, 460] on div "Closed – Solved" at bounding box center [653, 713] width 90 height 18
type input "**********"
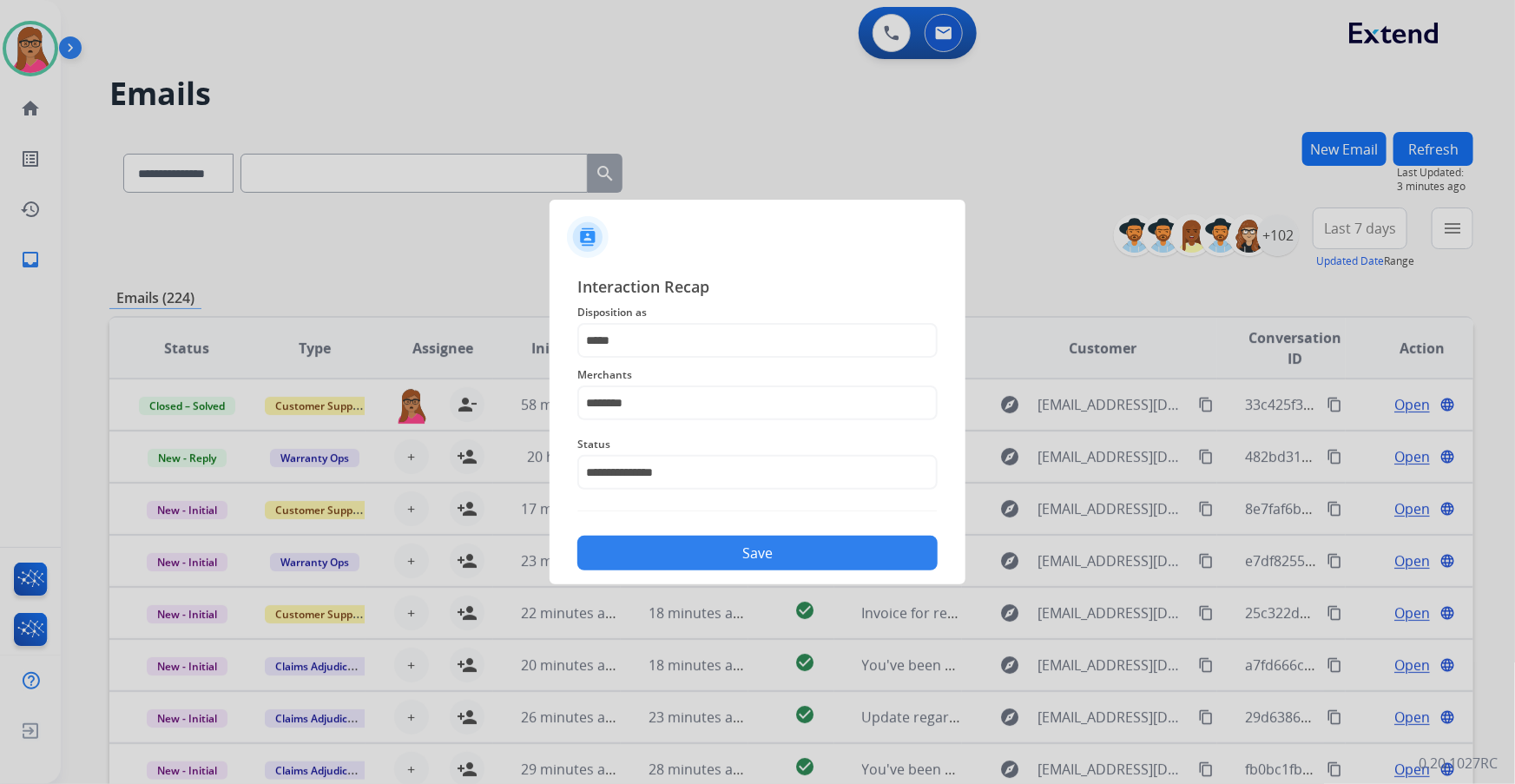
click at [714, 460] on button "Save" at bounding box center [757, 553] width 360 height 35
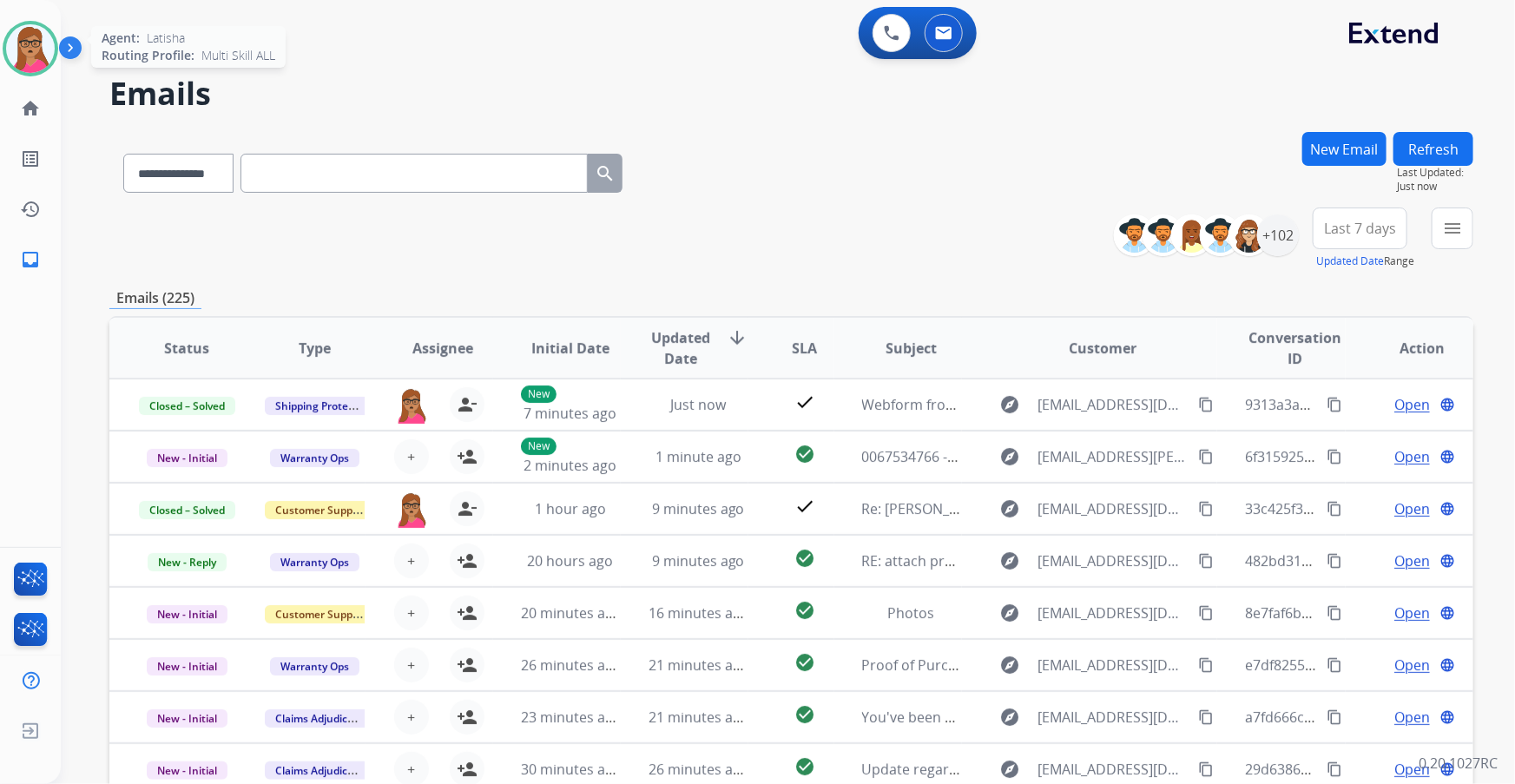
click at [47, 34] on img at bounding box center [30, 49] width 49 height 49
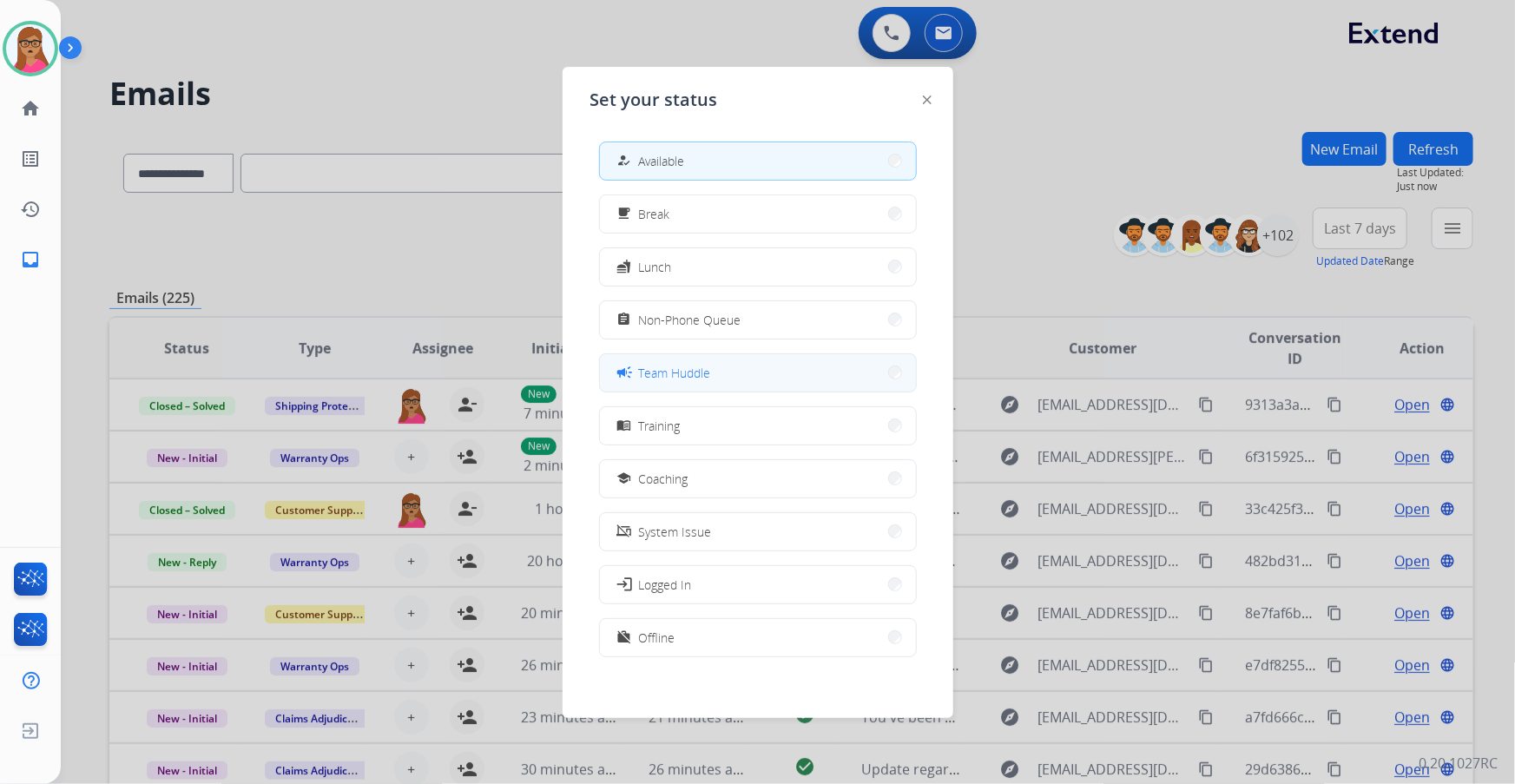
click at [722, 362] on button "campaign Team Huddle" at bounding box center [758, 372] width 316 height 37
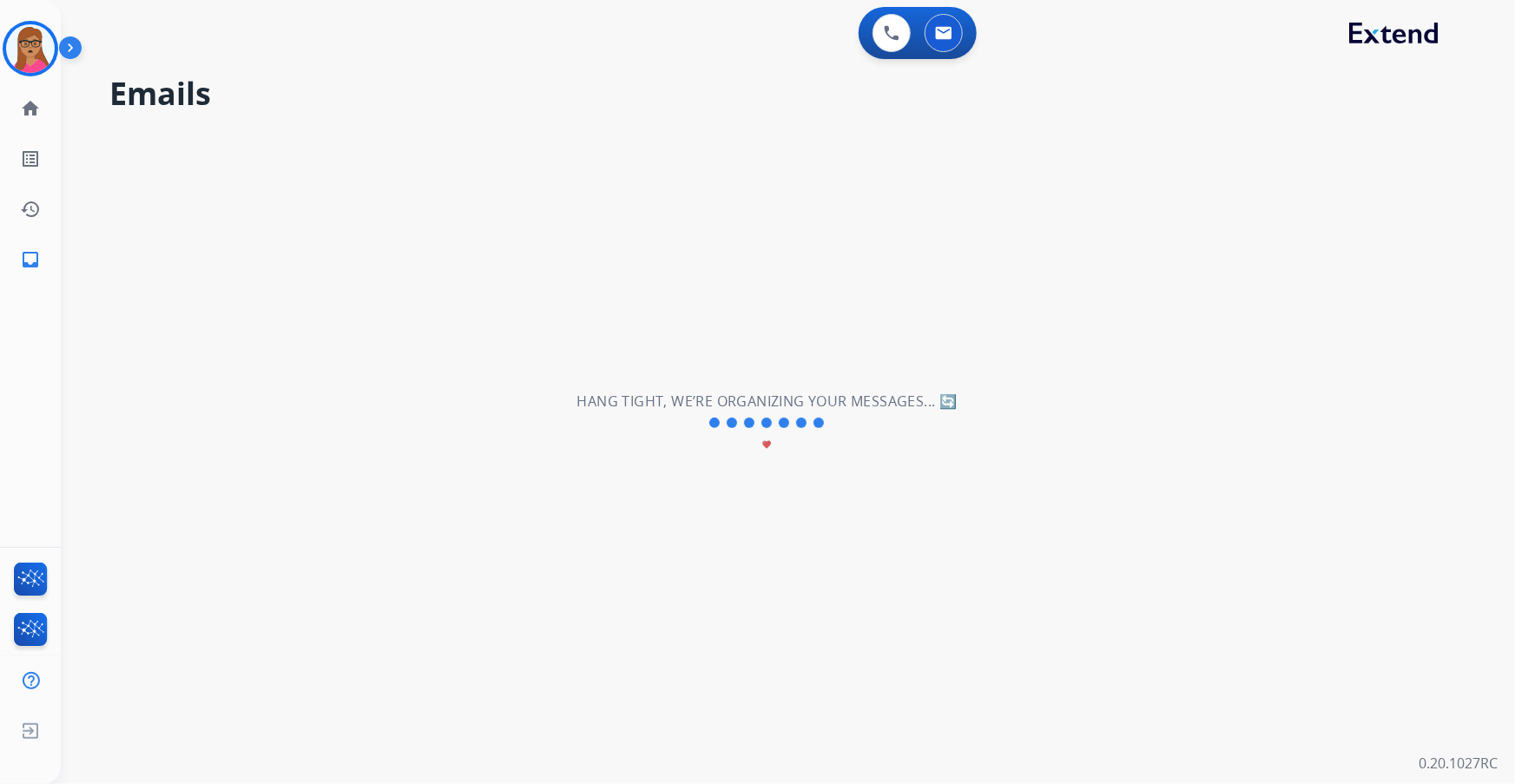
scroll to position [0, 0]
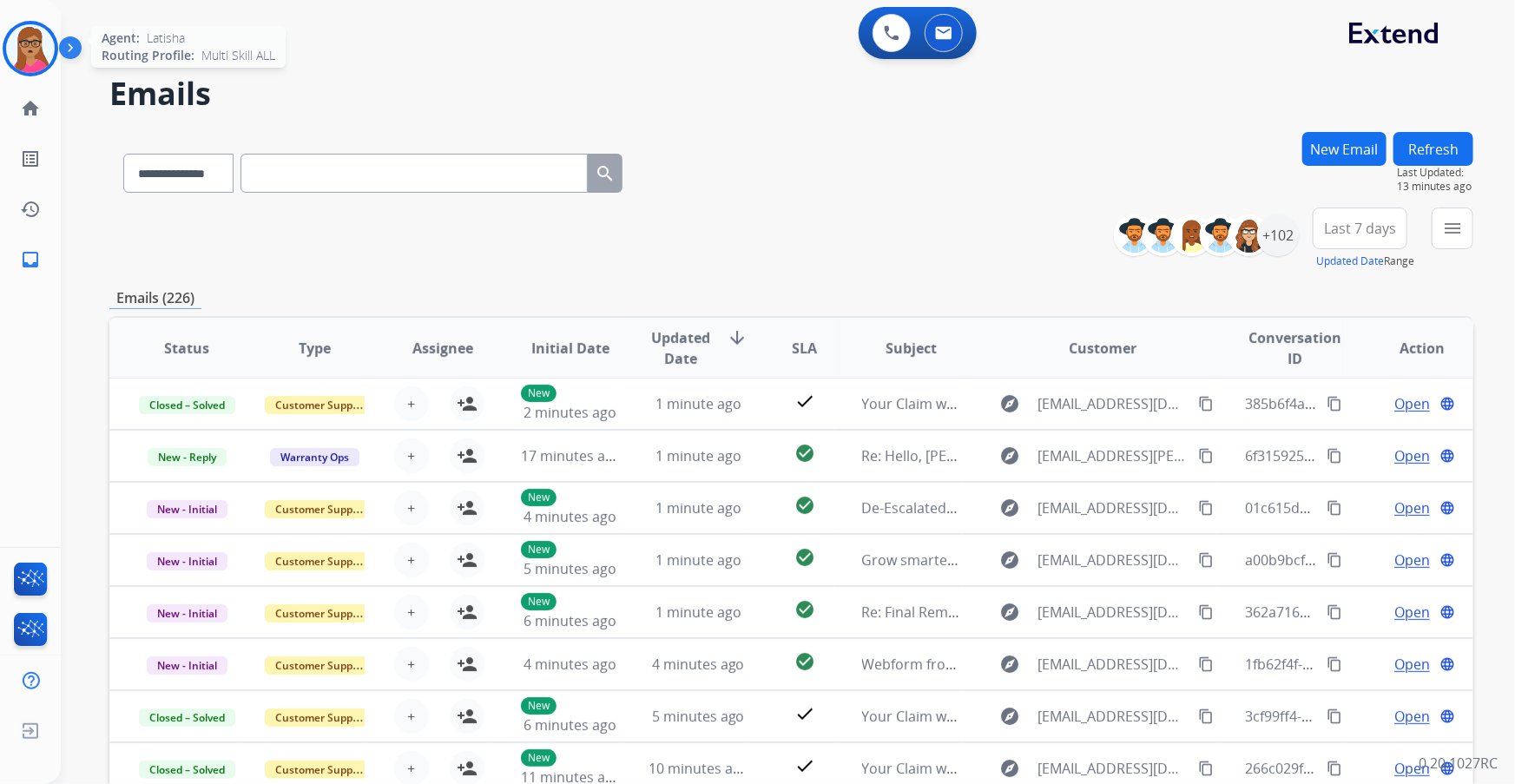
click at [22, 45] on img at bounding box center [30, 49] width 49 height 49
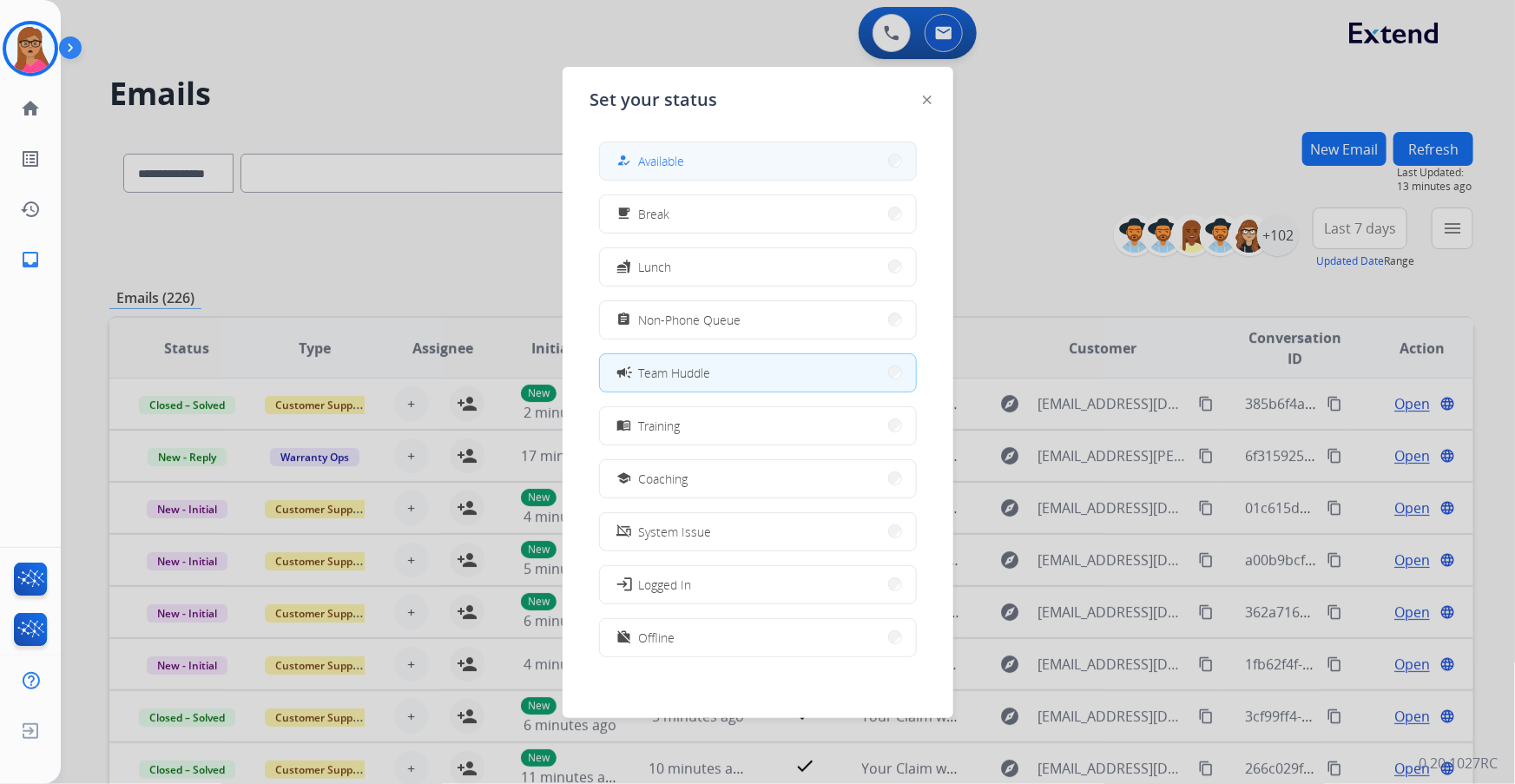
click at [704, 159] on button "how_to_reg Available" at bounding box center [758, 161] width 316 height 37
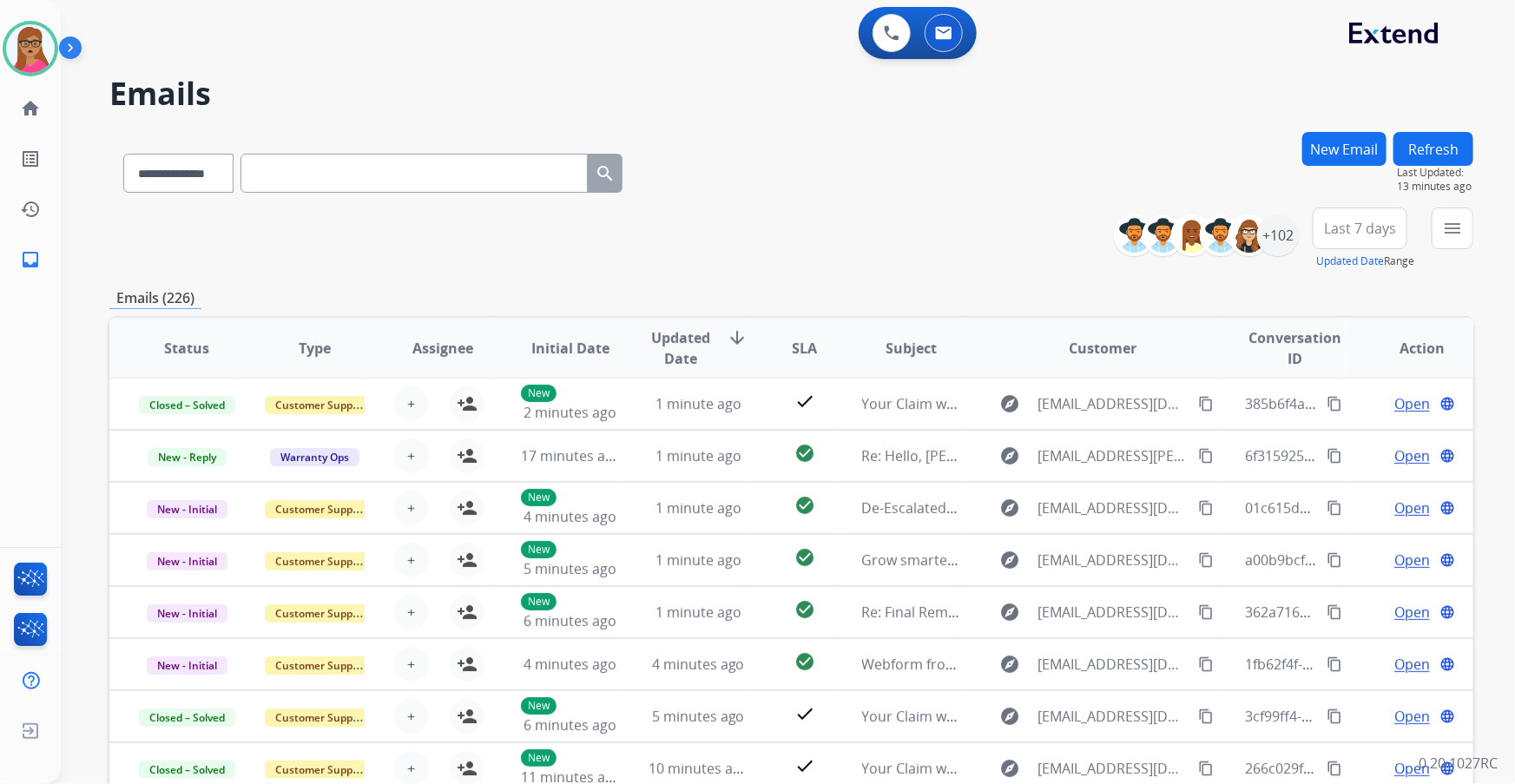
click at [1009, 226] on span "Last 7 days" at bounding box center [1360, 228] width 72 height 7
click at [1009, 445] on div "Last 90 days" at bounding box center [1355, 439] width 96 height 26
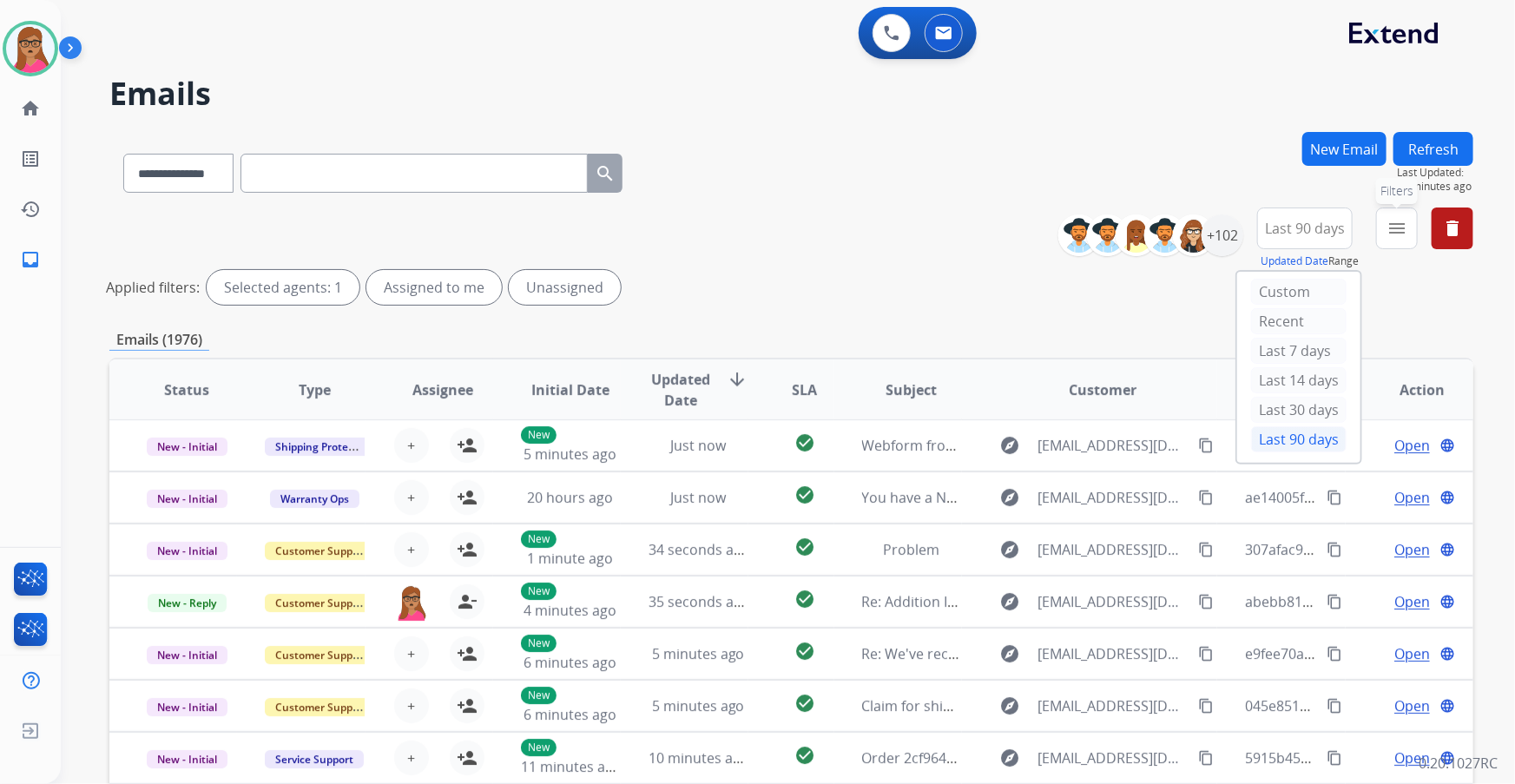
click at [1009, 226] on mat-icon "menu" at bounding box center [1397, 228] width 21 height 21
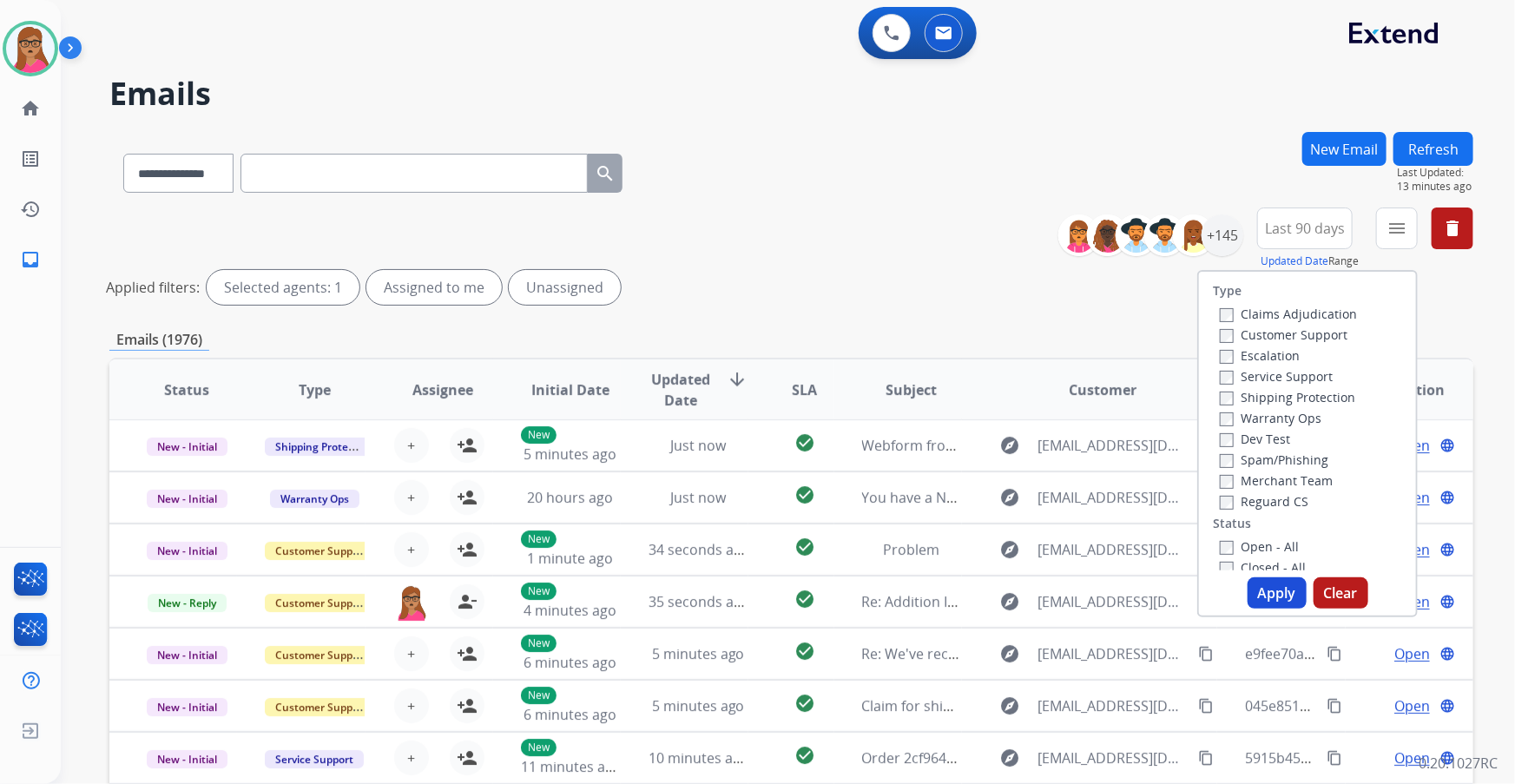
click at [1009, 338] on label "Customer Support" at bounding box center [1283, 334] width 128 height 17
click at [1009, 399] on label "Shipping Protection" at bounding box center [1287, 397] width 136 height 17
click at [1009, 460] on label "Reguard CS" at bounding box center [1264, 501] width 89 height 17
click at [1009, 460] on label "Open - All" at bounding box center [1259, 545] width 79 height 17
click at [1009, 460] on button "Apply" at bounding box center [1277, 592] width 59 height 31
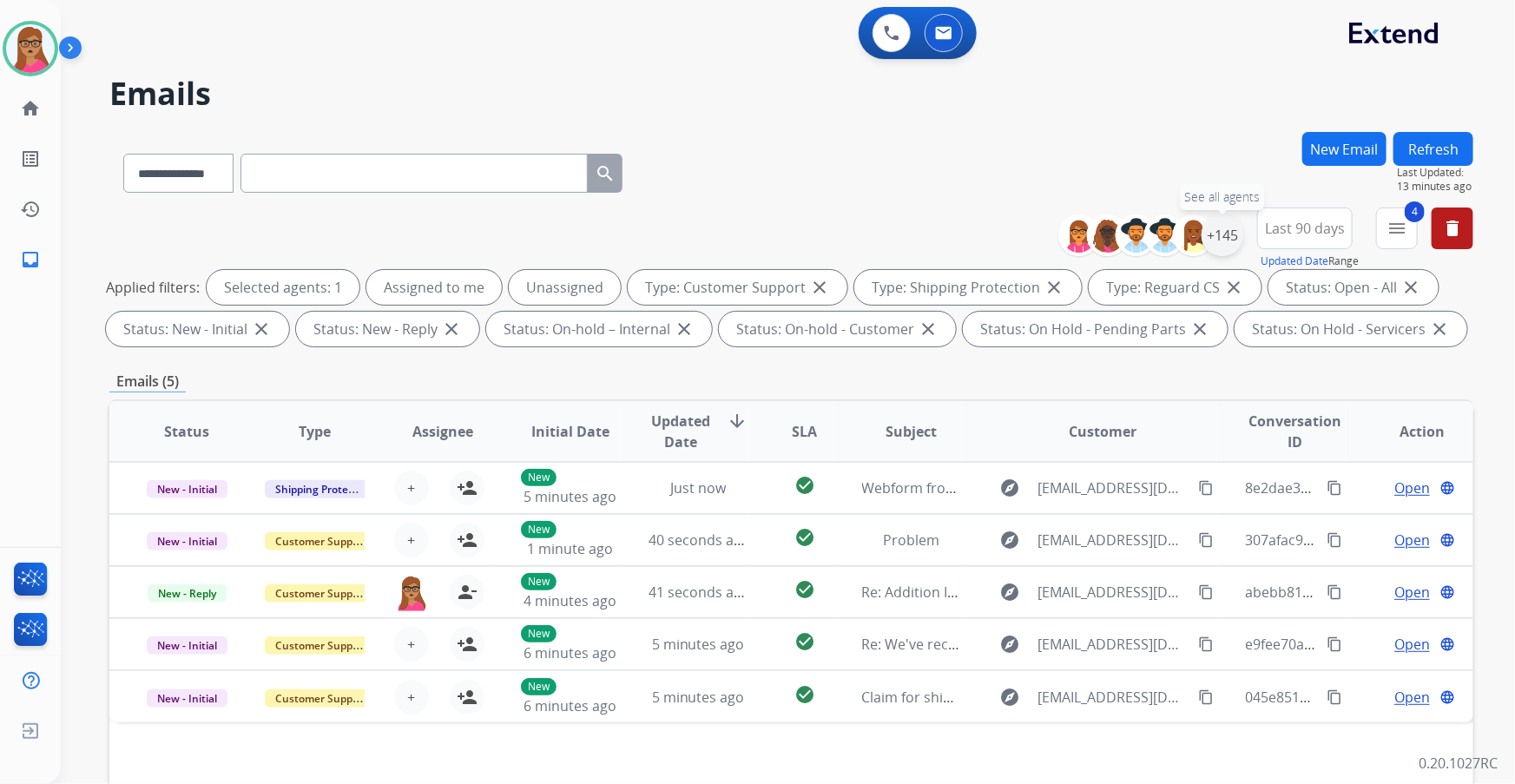
click at [1009, 246] on div "+145" at bounding box center [1223, 235] width 42 height 42
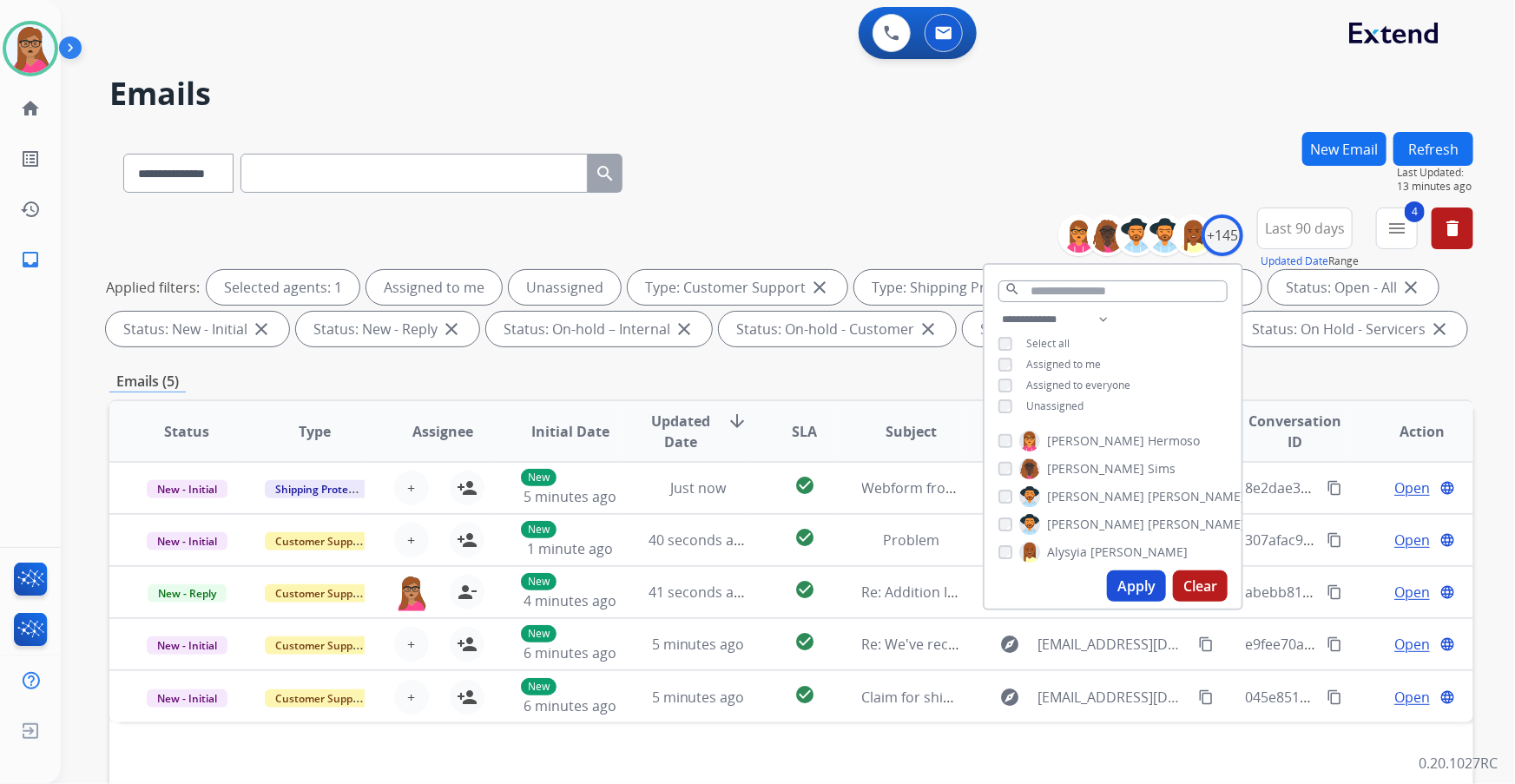
click at [1009, 404] on div "Unassigned" at bounding box center [1041, 406] width 85 height 14
click at [1009, 460] on button "Apply" at bounding box center [1136, 586] width 59 height 31
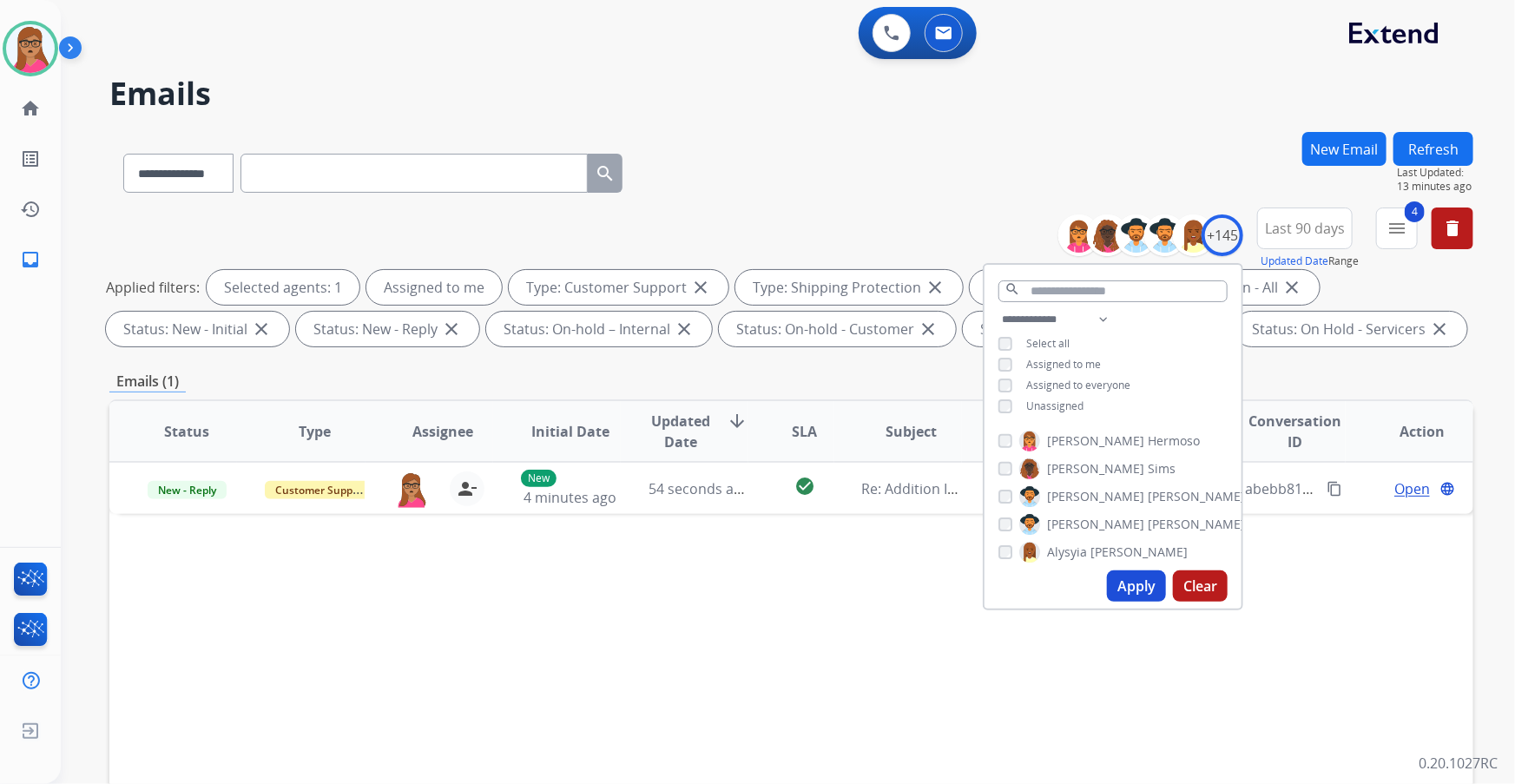
click at [1009, 460] on div "Status Type Assignee Initial Date Updated Date arrow_downward SLA Subject Custo…" at bounding box center [791, 689] width 1364 height 582
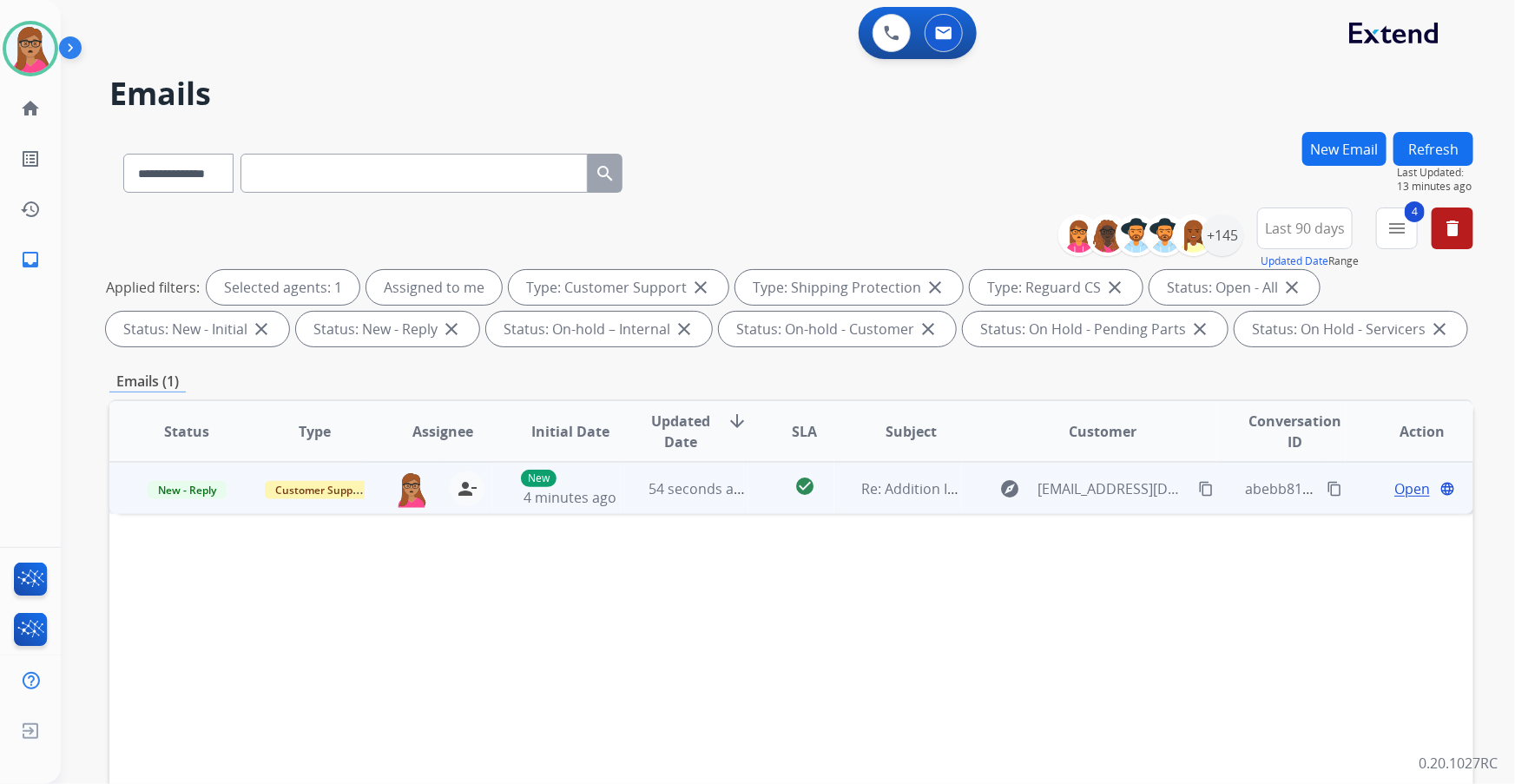
click at [1009, 460] on span "Open" at bounding box center [1412, 488] width 35 height 21
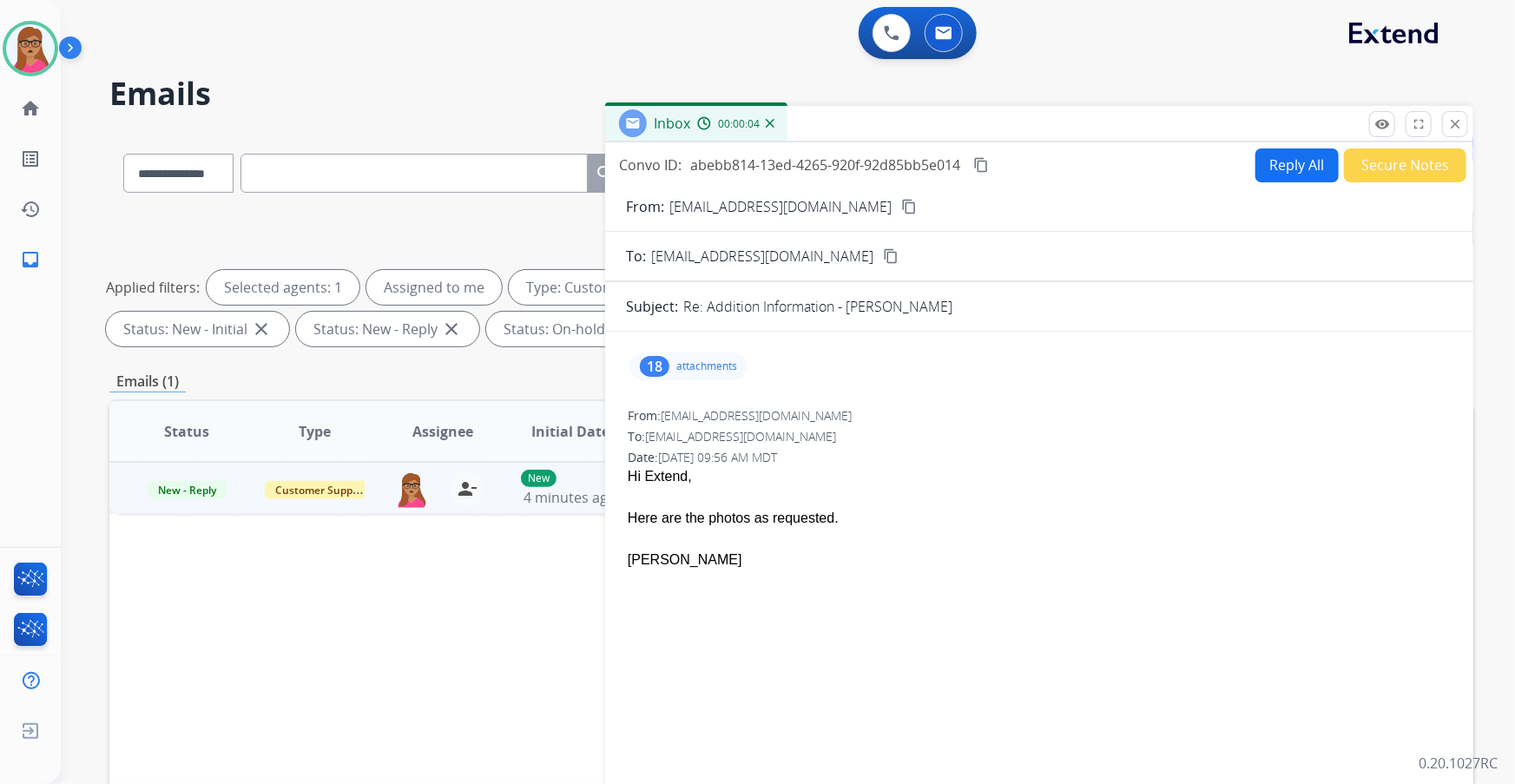
click at [669, 361] on div "18" at bounding box center [654, 366] width 29 height 21
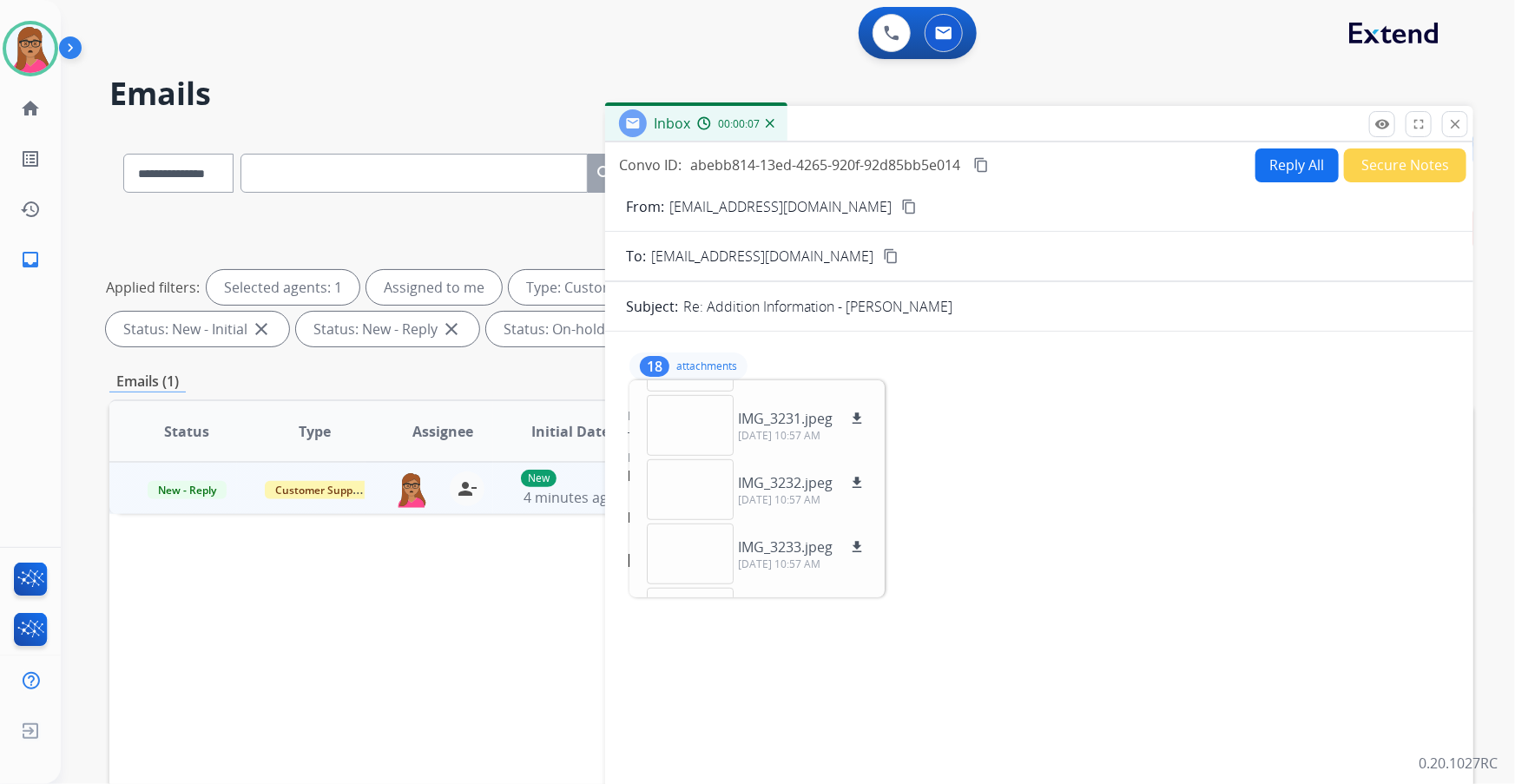
scroll to position [941, 0]
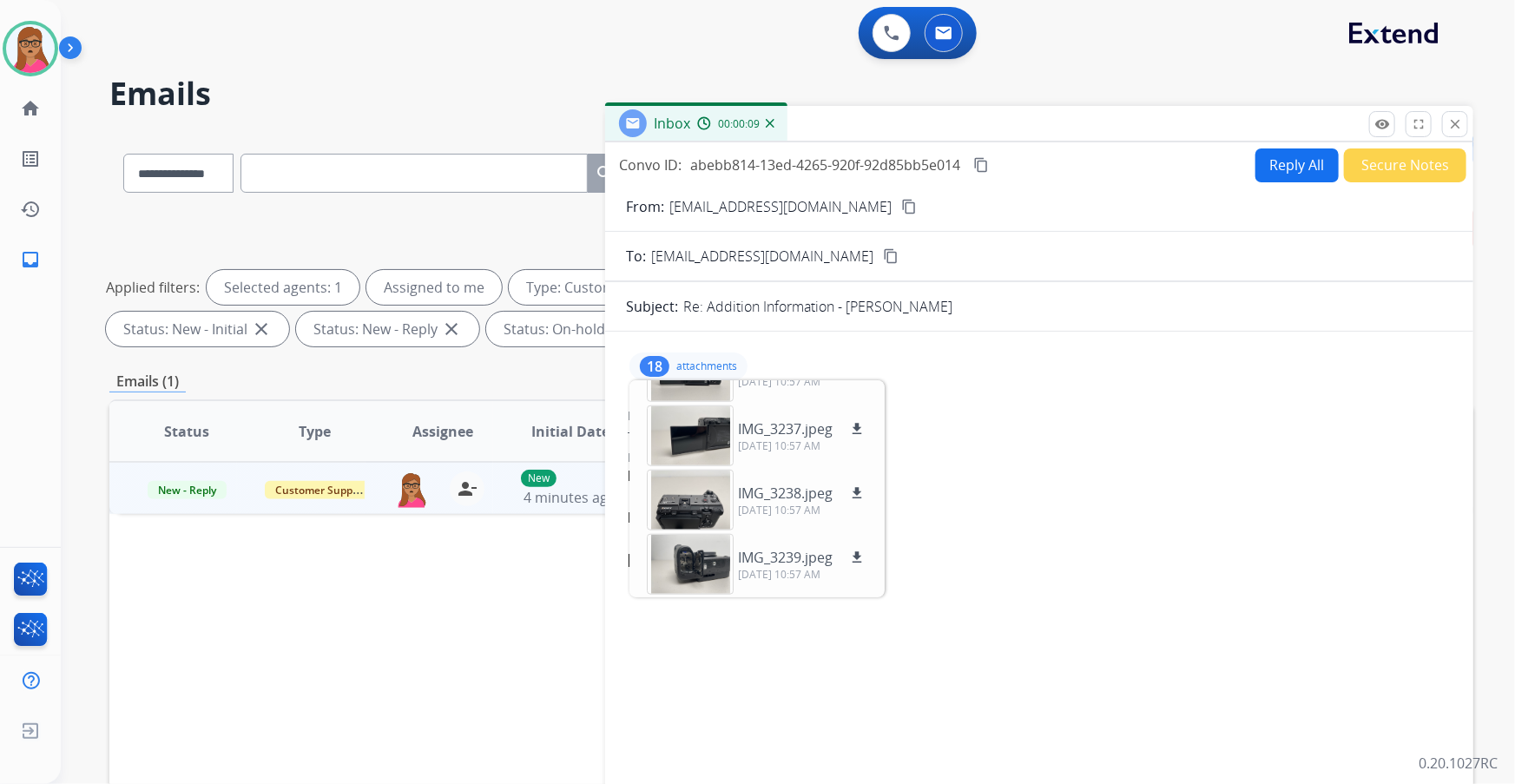
click at [902, 207] on mat-icon "content_copy" at bounding box center [910, 206] width 16 height 16
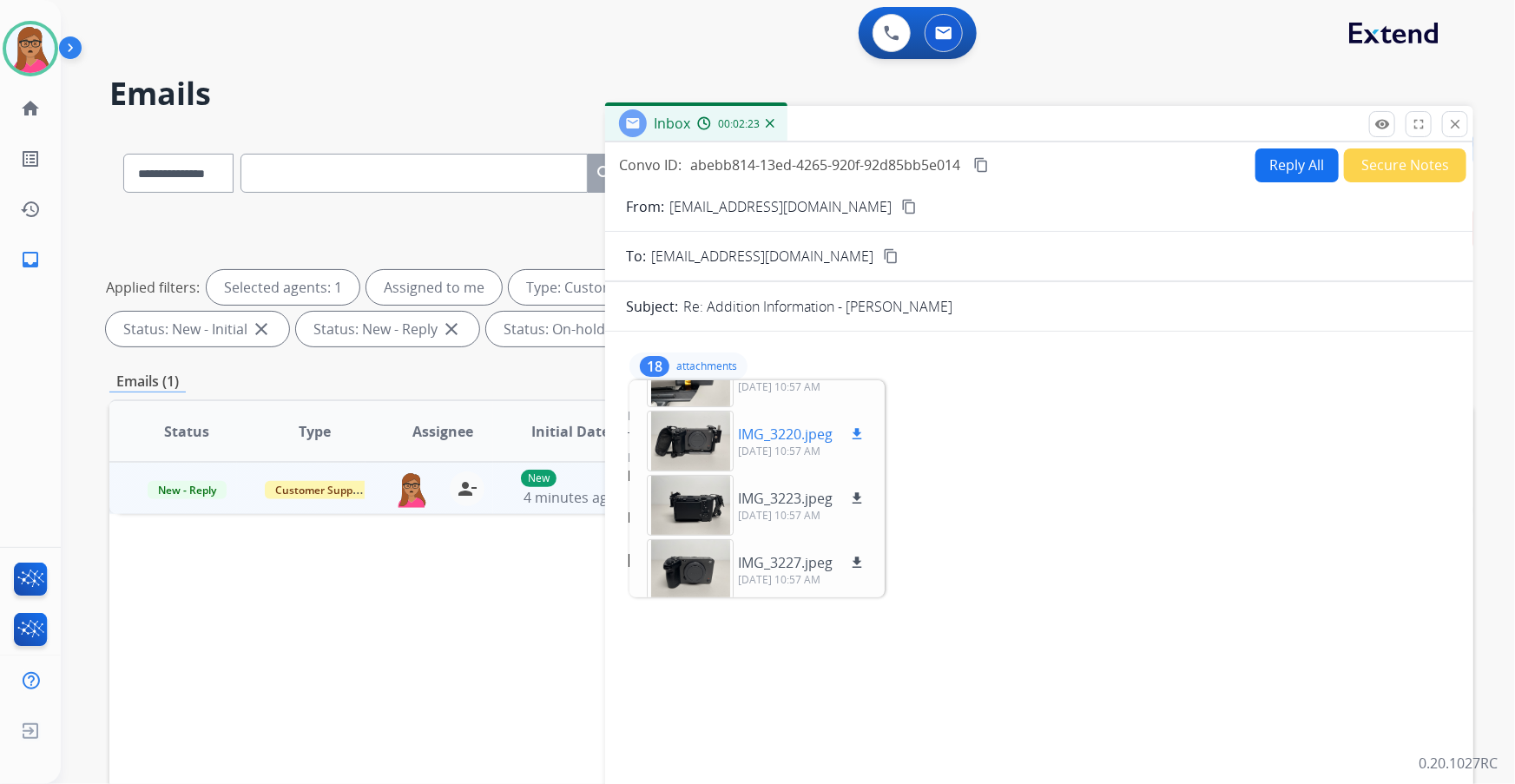
scroll to position [237, 0]
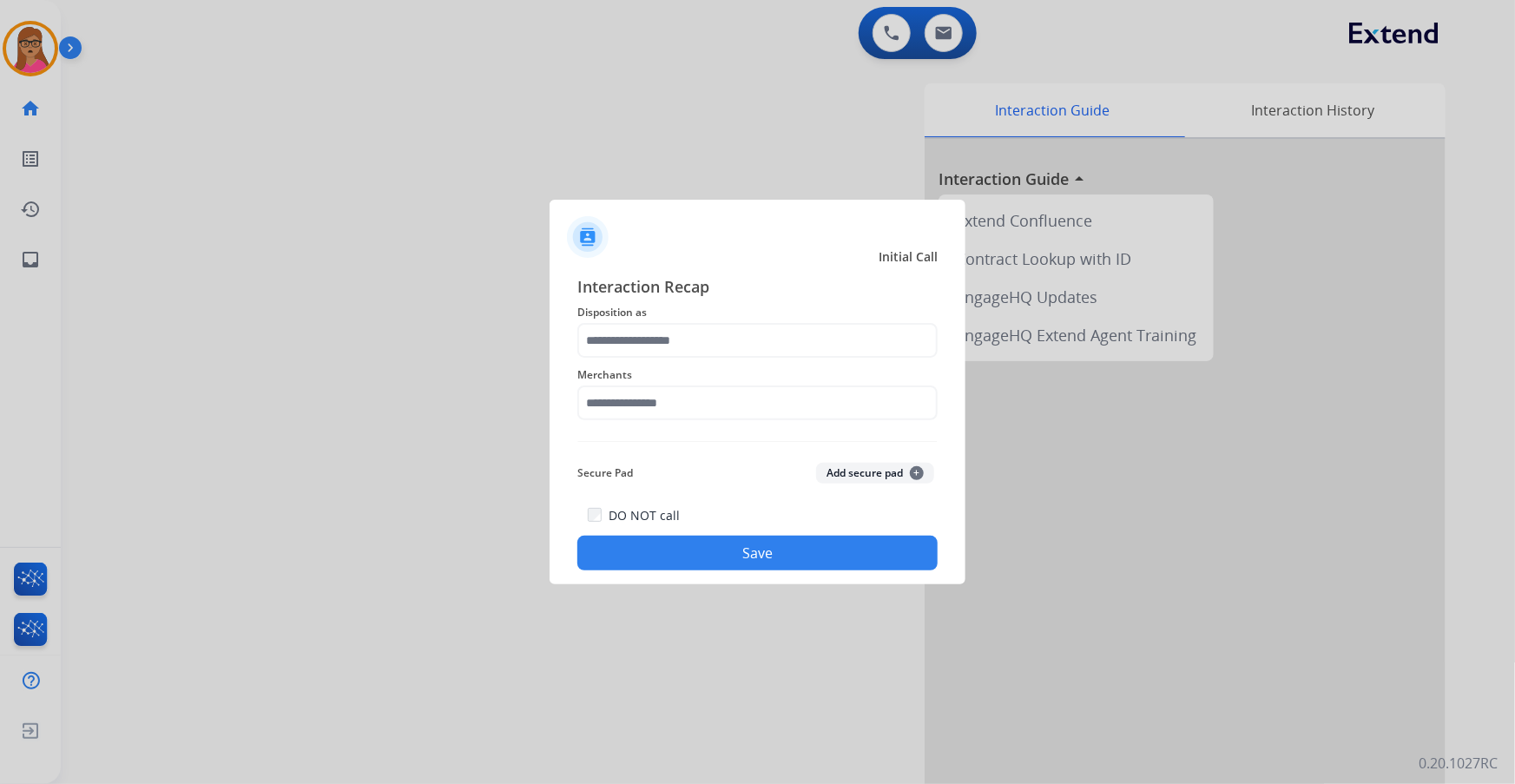
drag, startPoint x: 712, startPoint y: 318, endPoint x: 714, endPoint y: 327, distance: 9.2
click at [712, 318] on span "Disposition as" at bounding box center [757, 312] width 360 height 21
click at [710, 334] on input "text" at bounding box center [757, 340] width 360 height 35
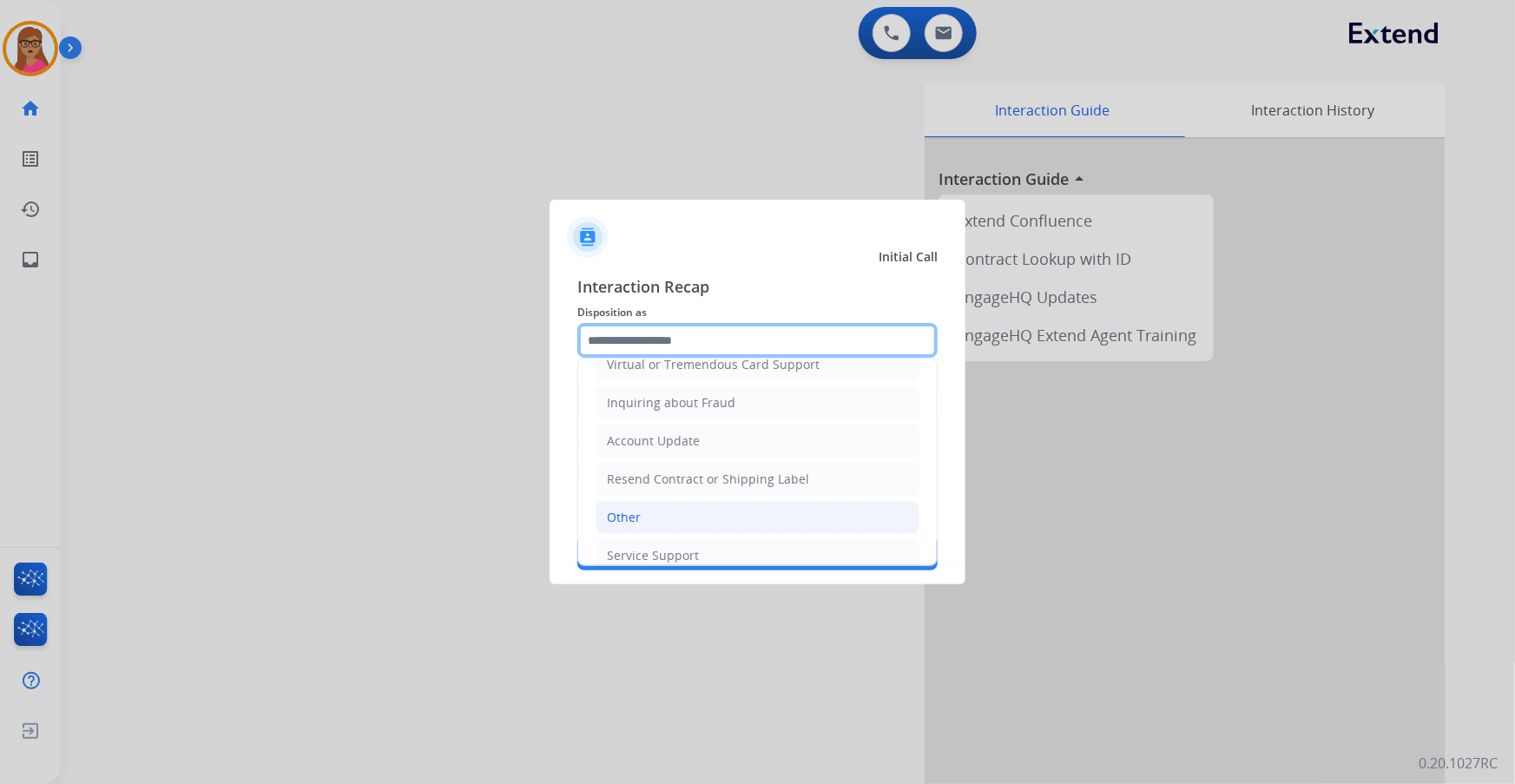
scroll to position [268, 0]
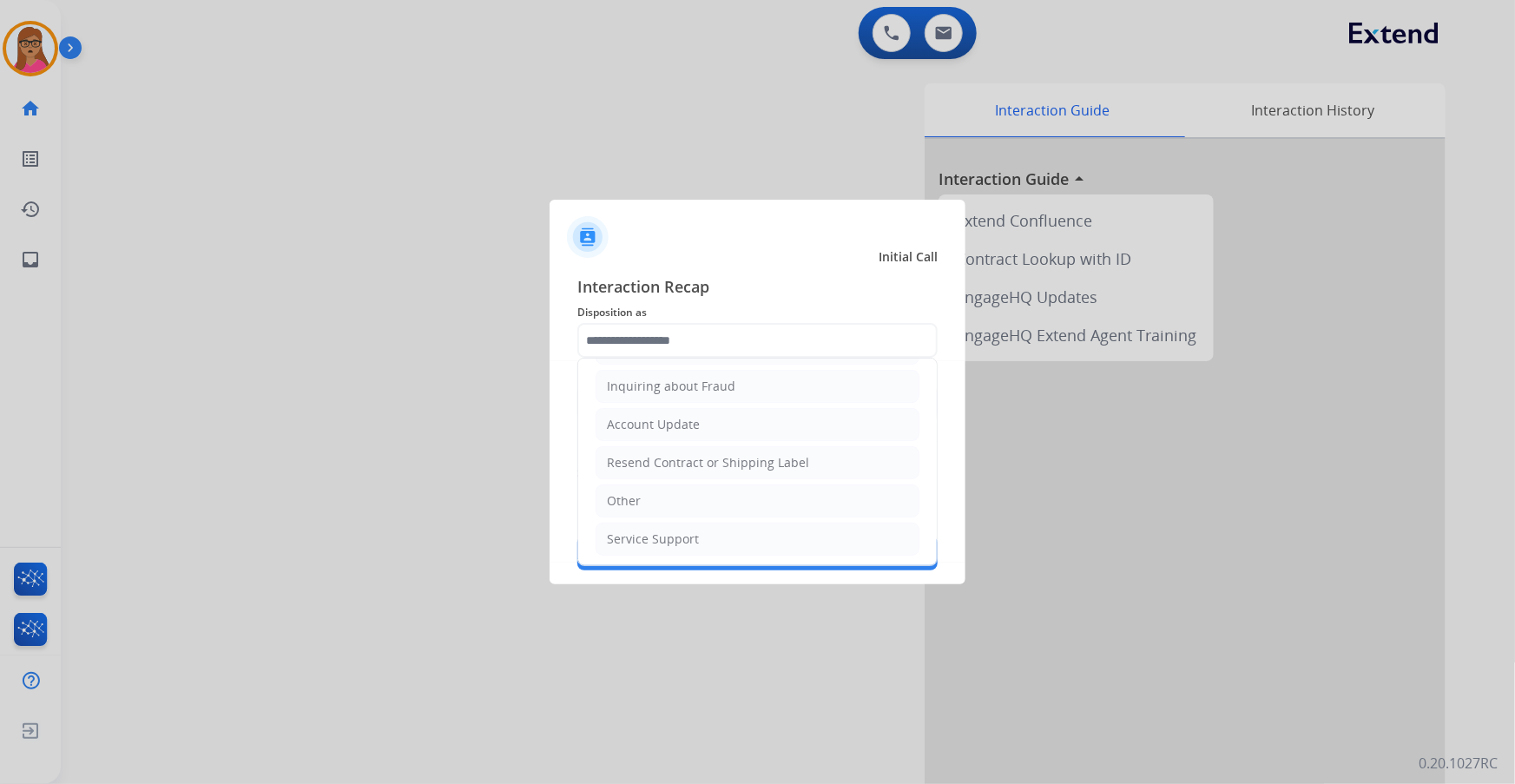
drag, startPoint x: 628, startPoint y: 493, endPoint x: 635, endPoint y: 470, distance: 24.0
click at [628, 460] on div "Other" at bounding box center [624, 501] width 34 height 18
type input "*****"
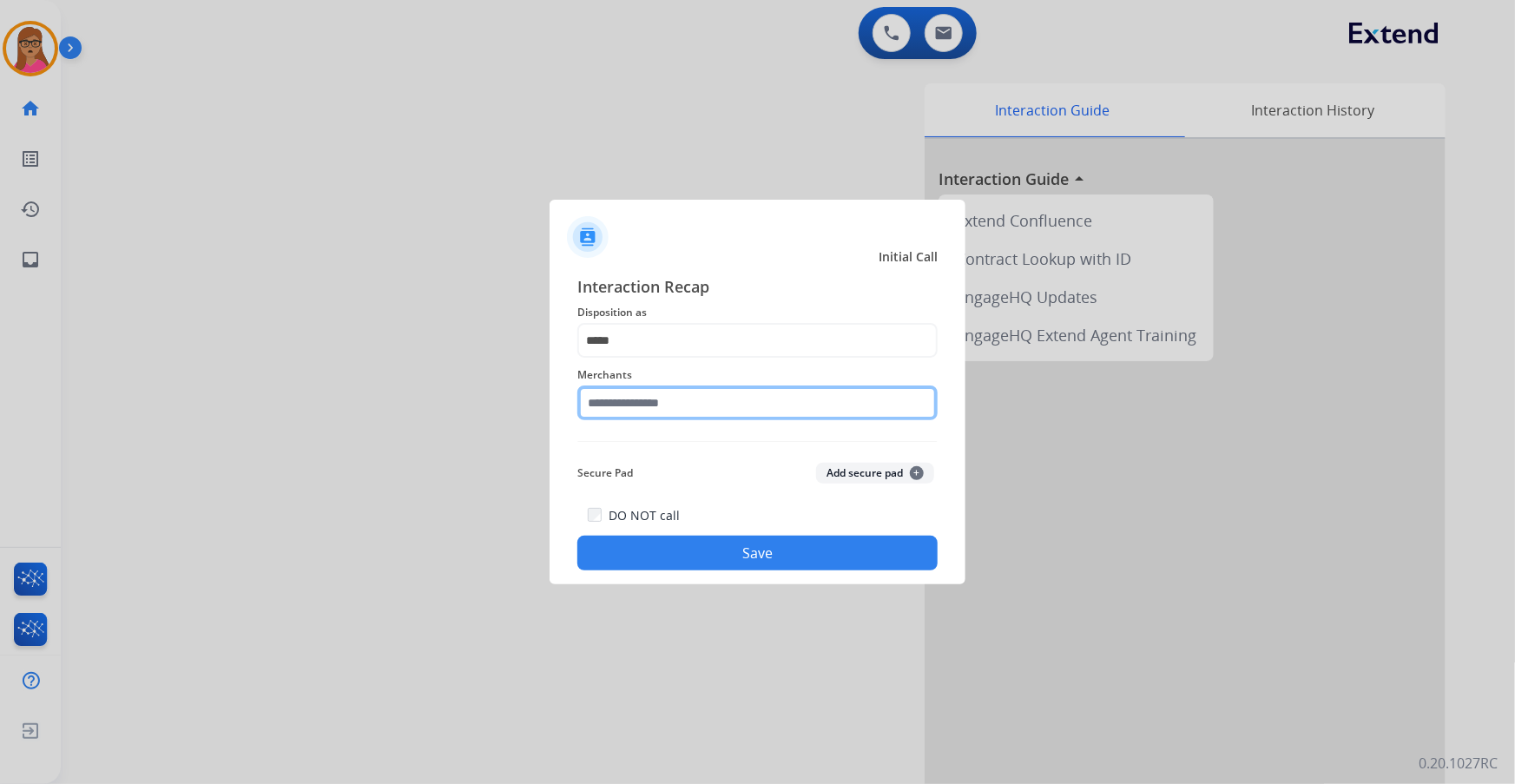
click at [664, 407] on input "text" at bounding box center [757, 403] width 360 height 35
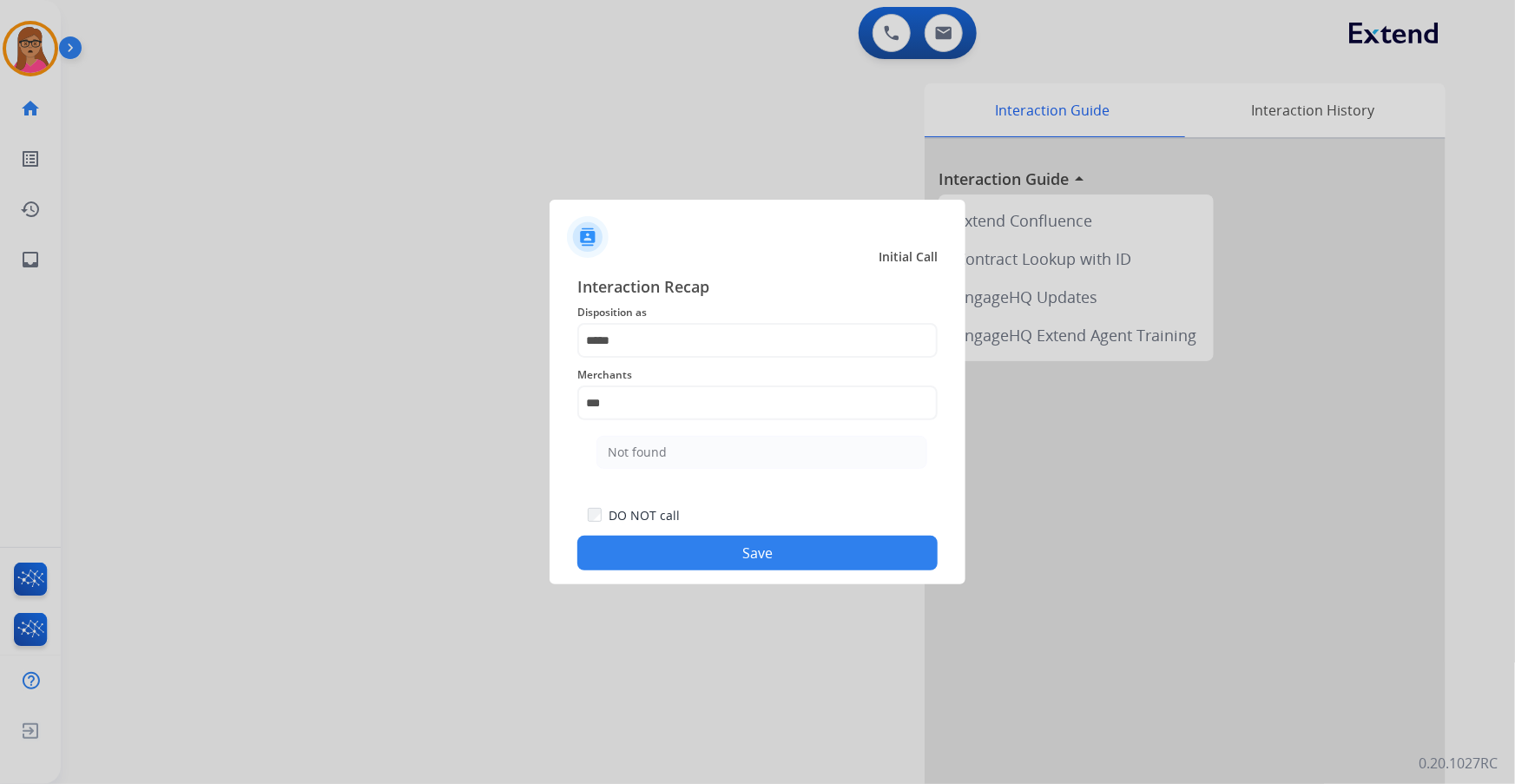
click at [642, 453] on div "Not found" at bounding box center [638, 453] width 59 height 18
type input "*********"
click at [769, 460] on button "Save" at bounding box center [757, 553] width 360 height 35
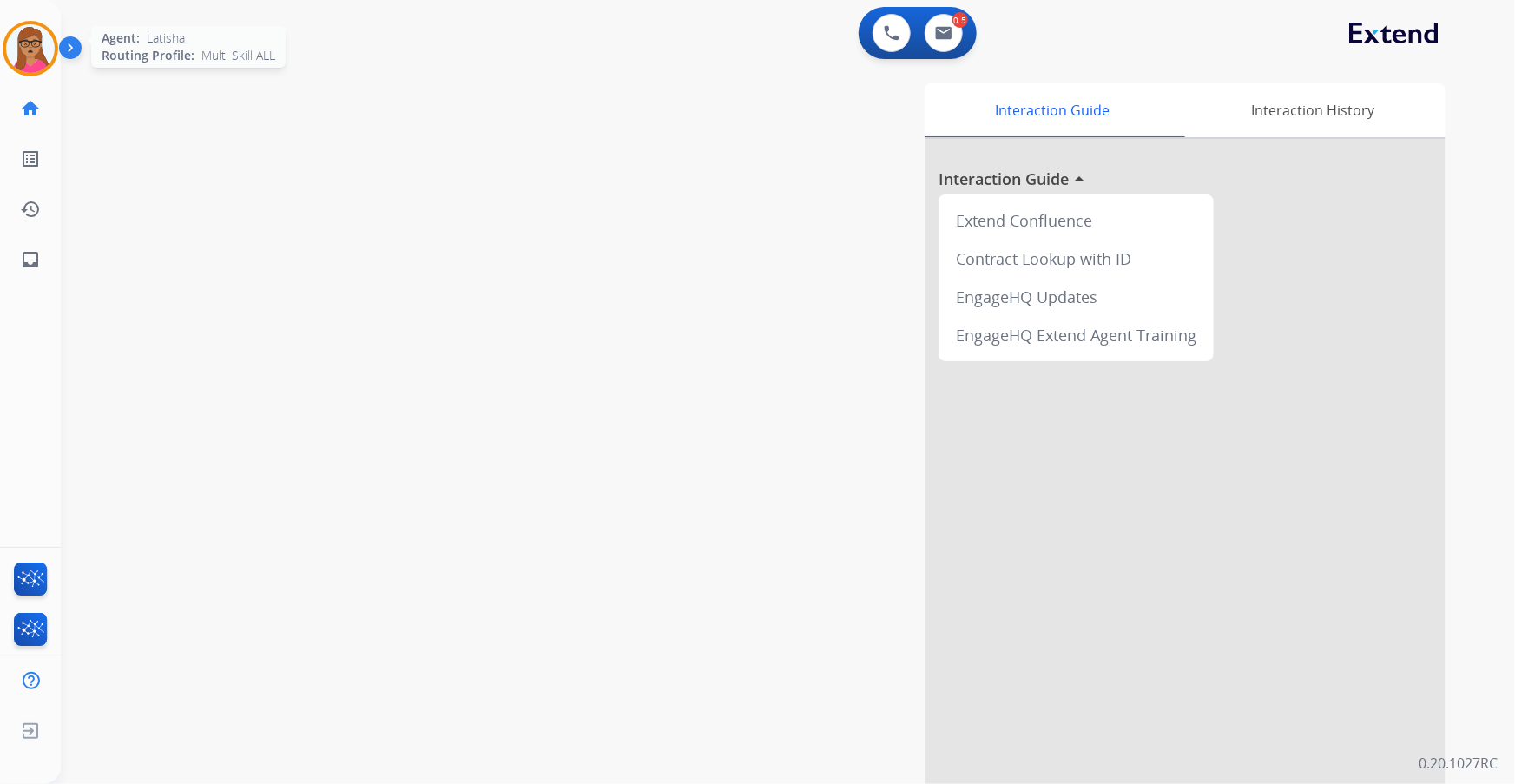
click at [43, 35] on img at bounding box center [30, 49] width 49 height 49
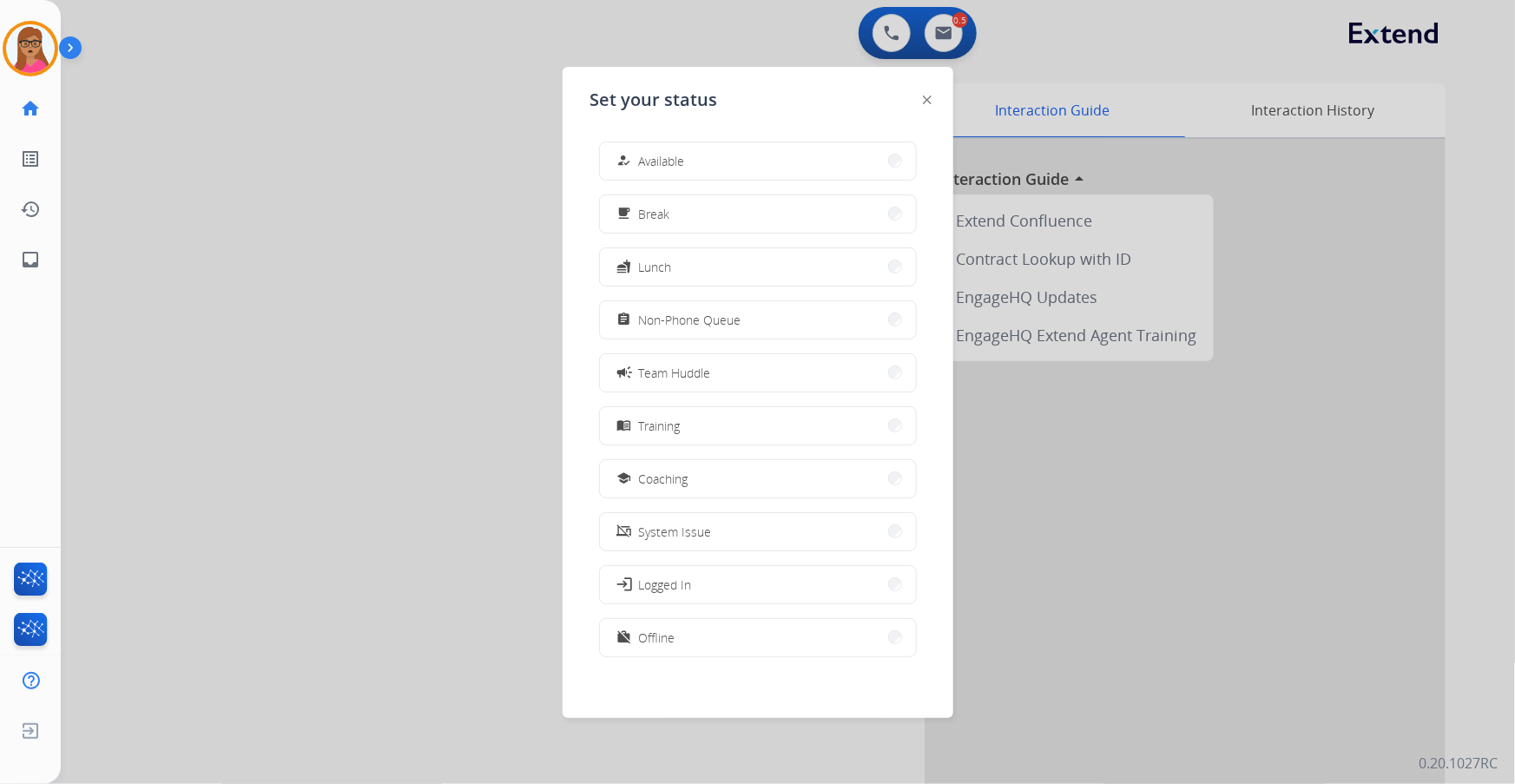
click at [999, 18] on div at bounding box center [757, 392] width 1515 height 784
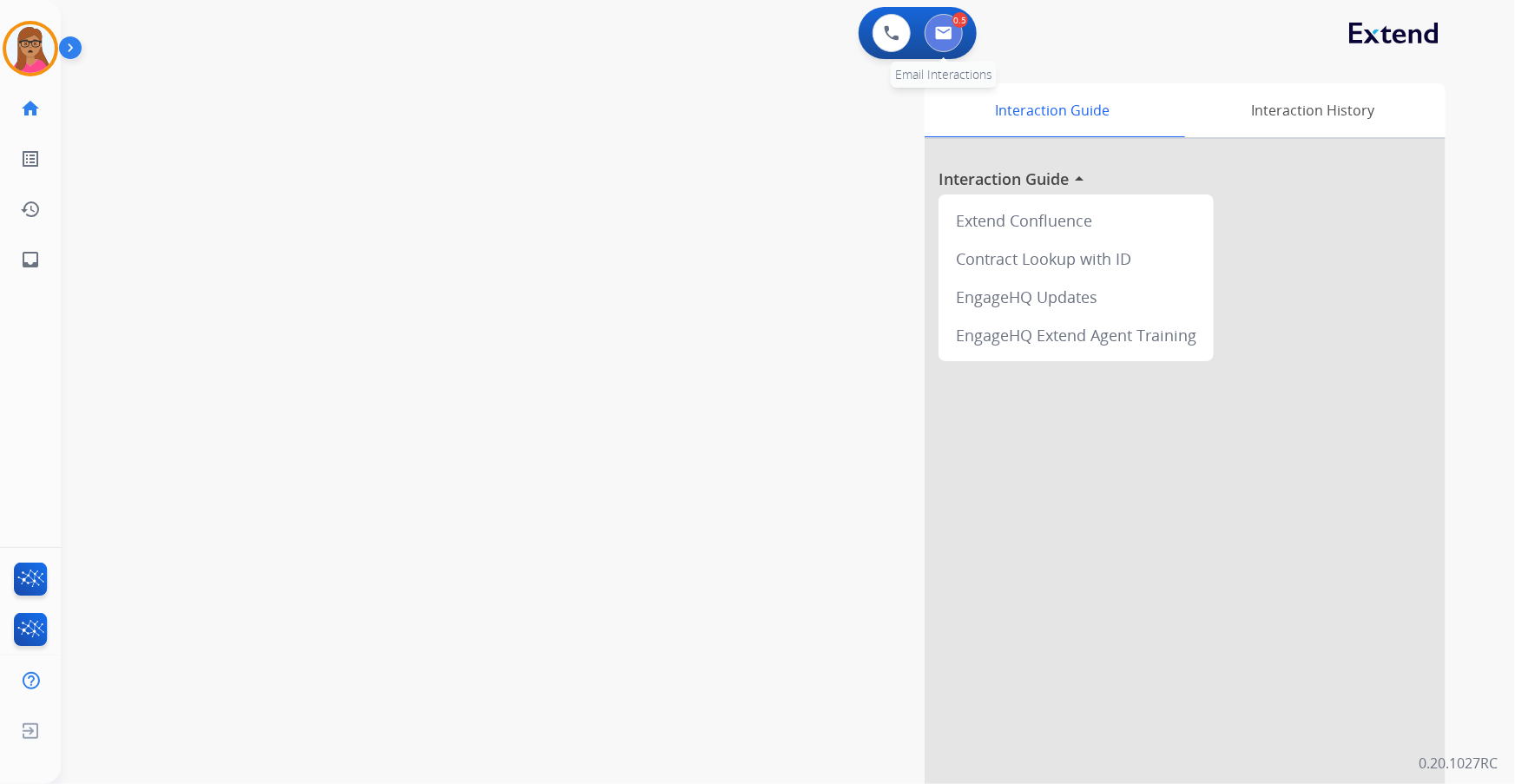
click at [954, 37] on button at bounding box center [944, 32] width 38 height 38
select select "**********"
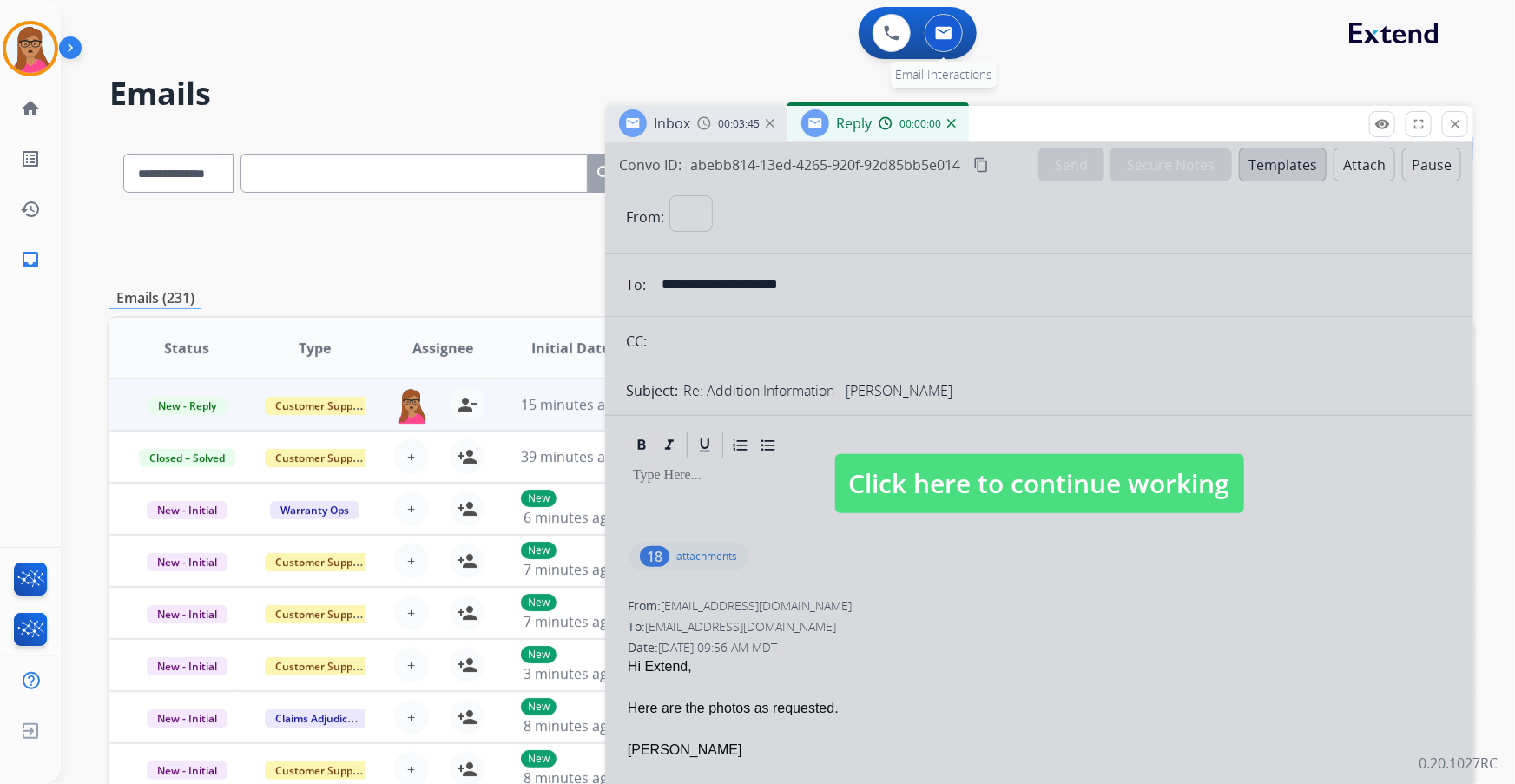
select select "**********"
click at [1002, 460] on span "Click here to continue working" at bounding box center [1040, 483] width 409 height 59
select select
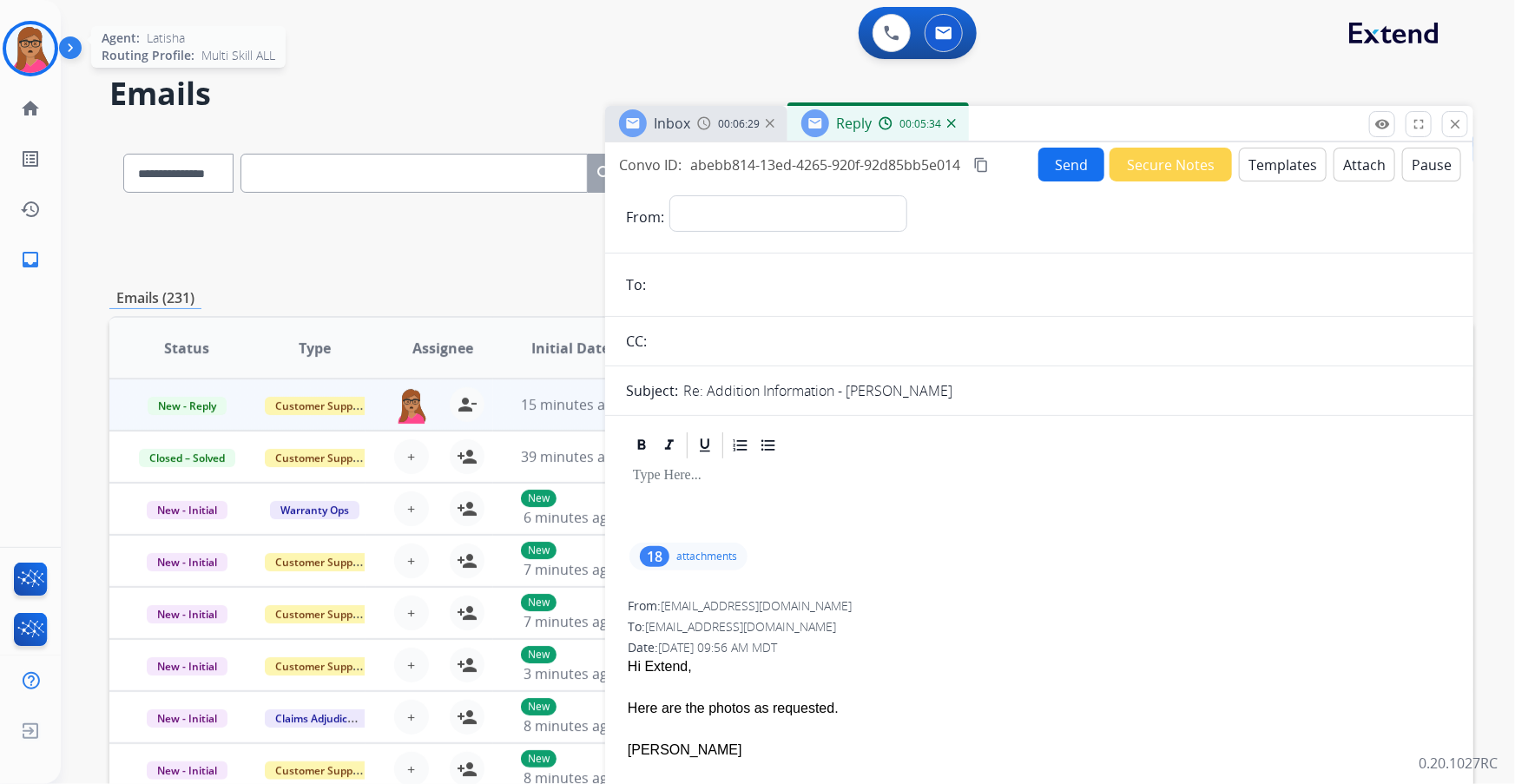
click at [36, 46] on img at bounding box center [30, 49] width 49 height 49
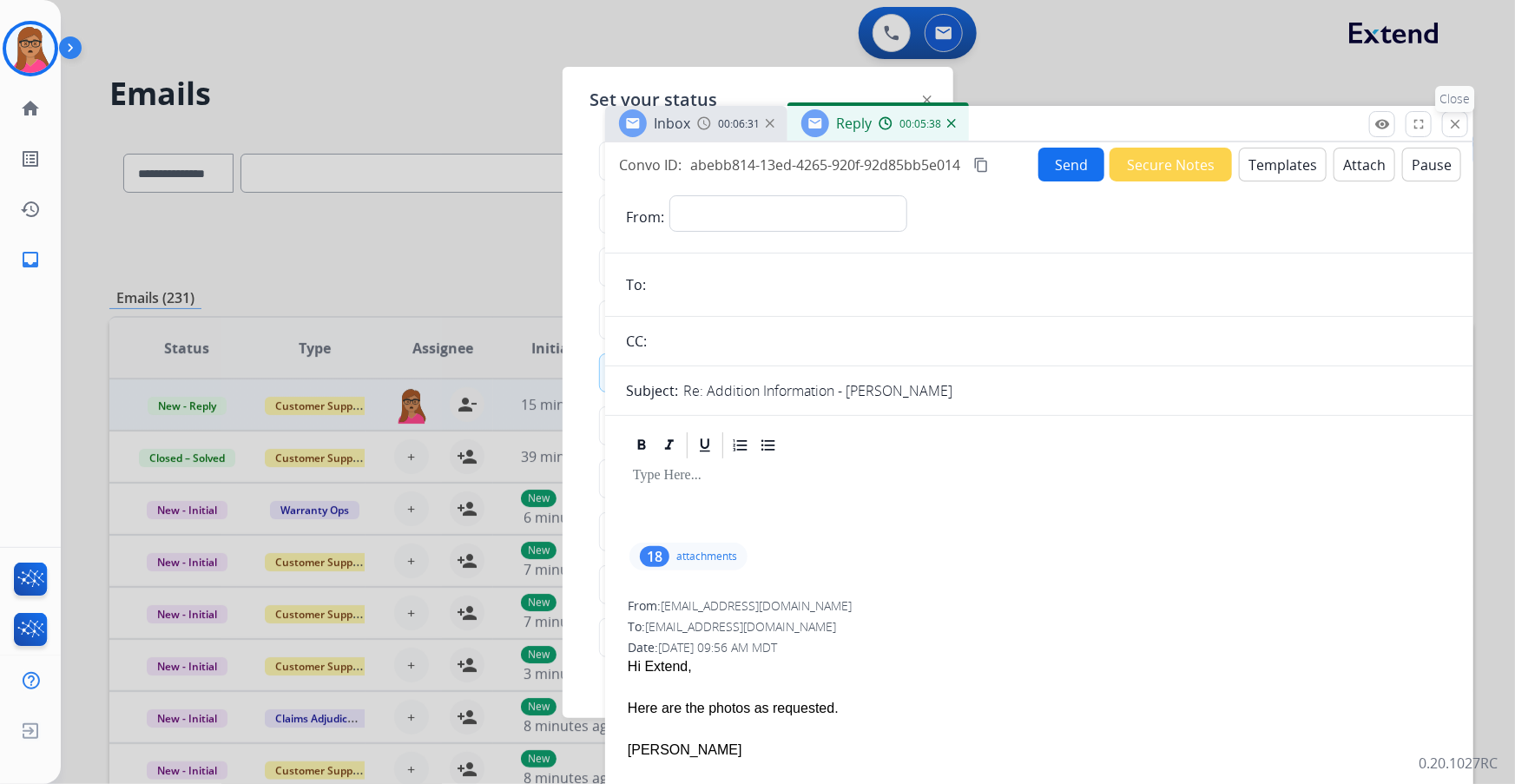
click at [1009, 121] on mat-icon "close" at bounding box center [1455, 124] width 16 height 16
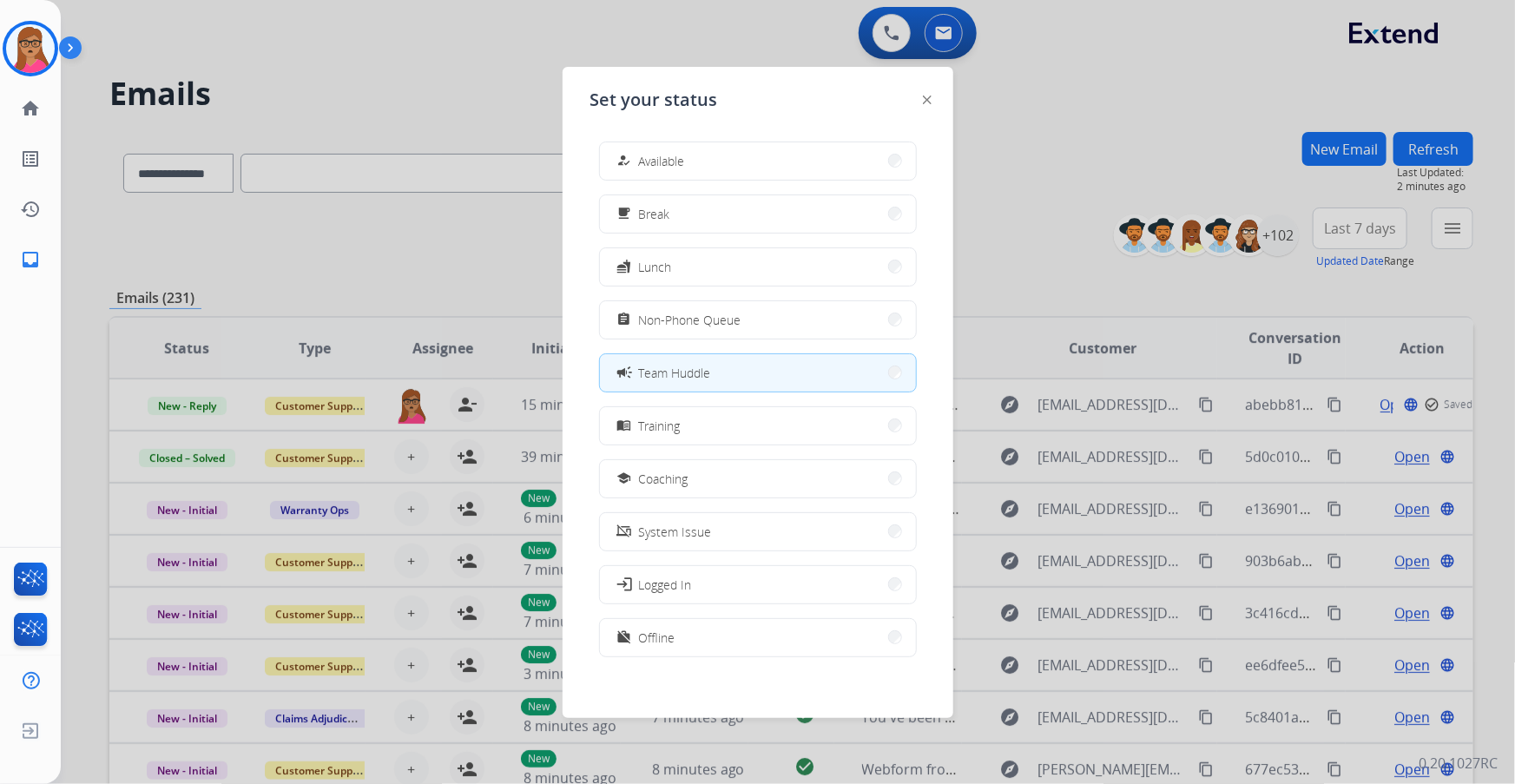
click at [712, 368] on button "campaign Team Huddle" at bounding box center [758, 372] width 316 height 37
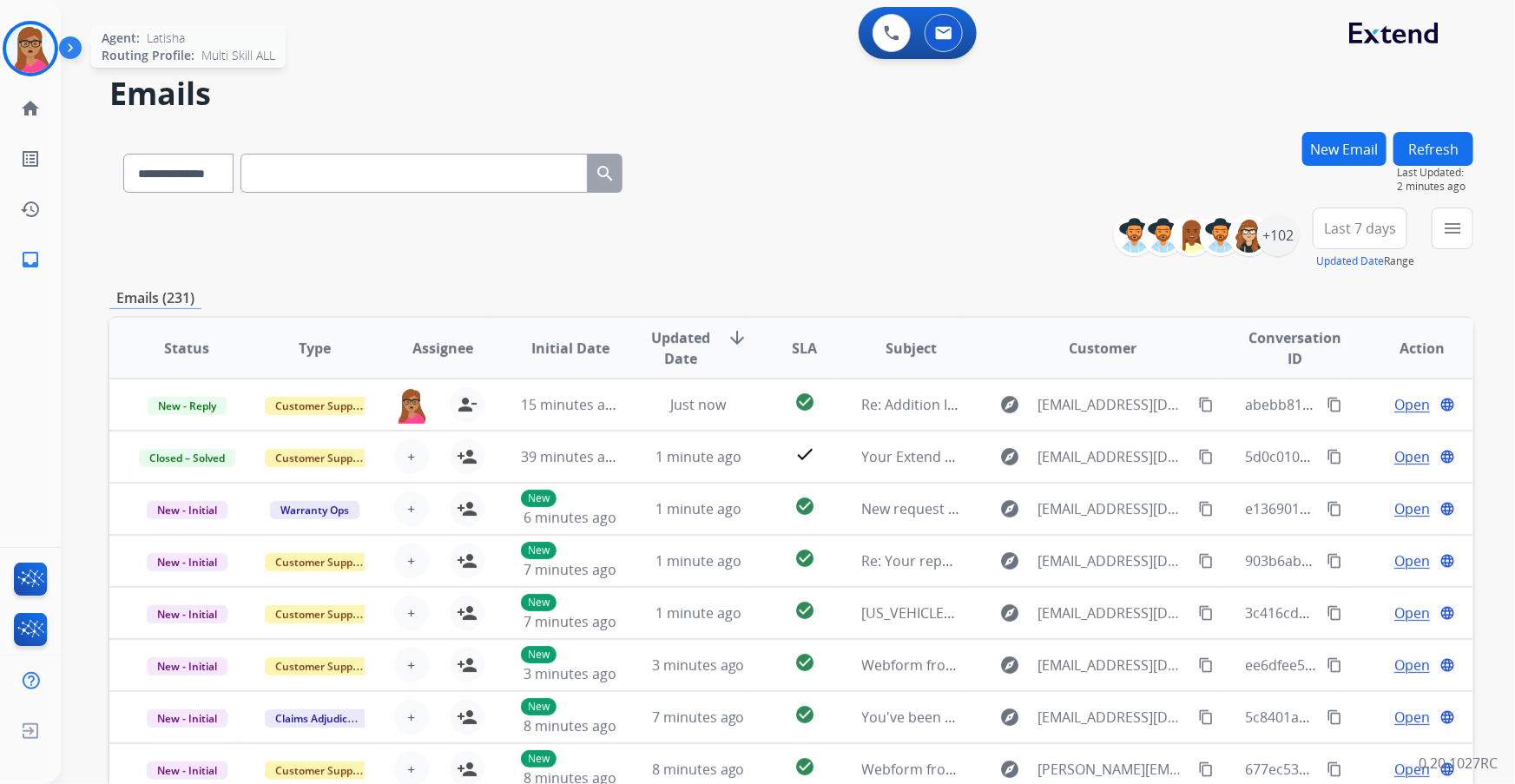
click at [35, 51] on img at bounding box center [30, 49] width 49 height 49
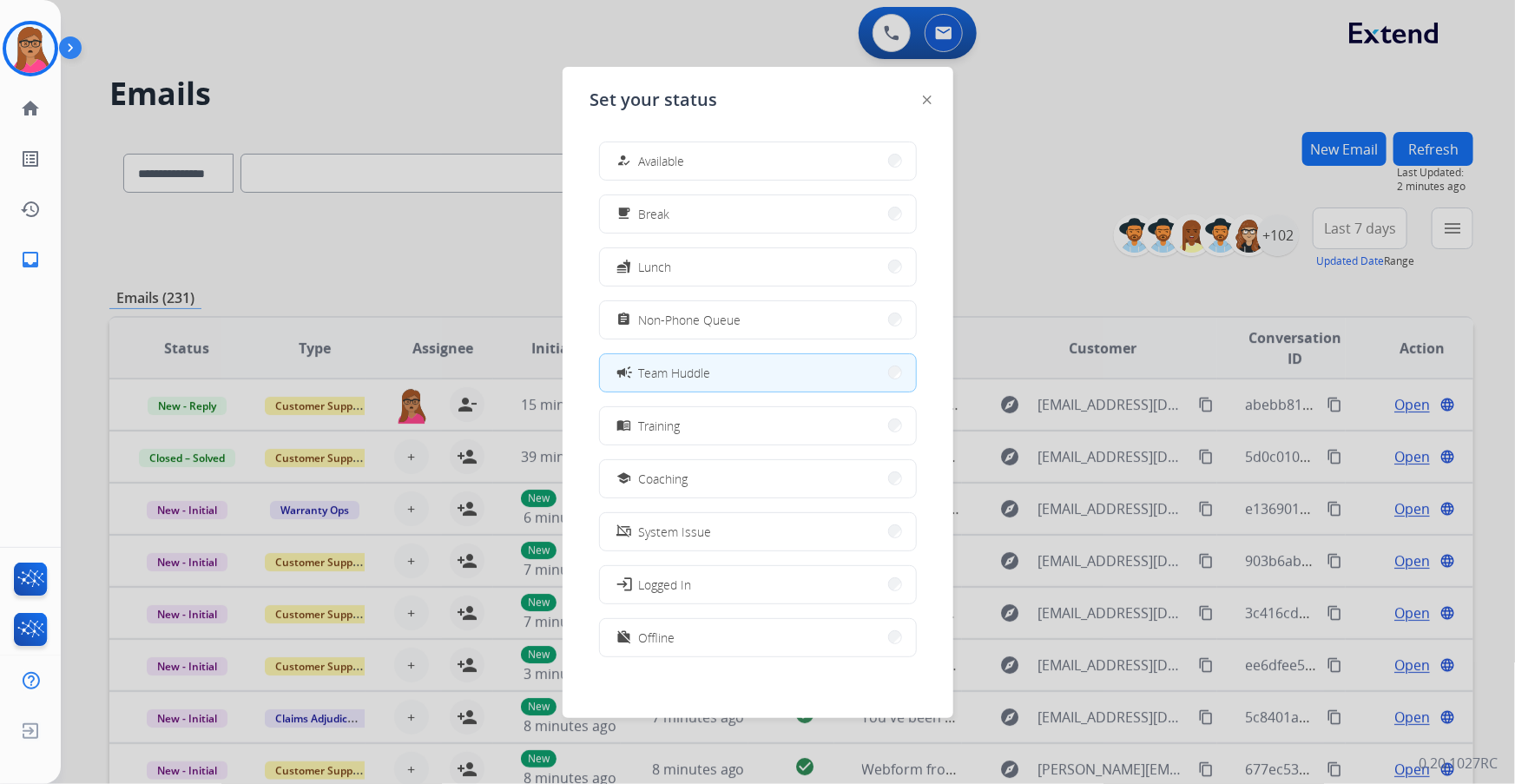
click at [972, 130] on div at bounding box center [757, 392] width 1515 height 784
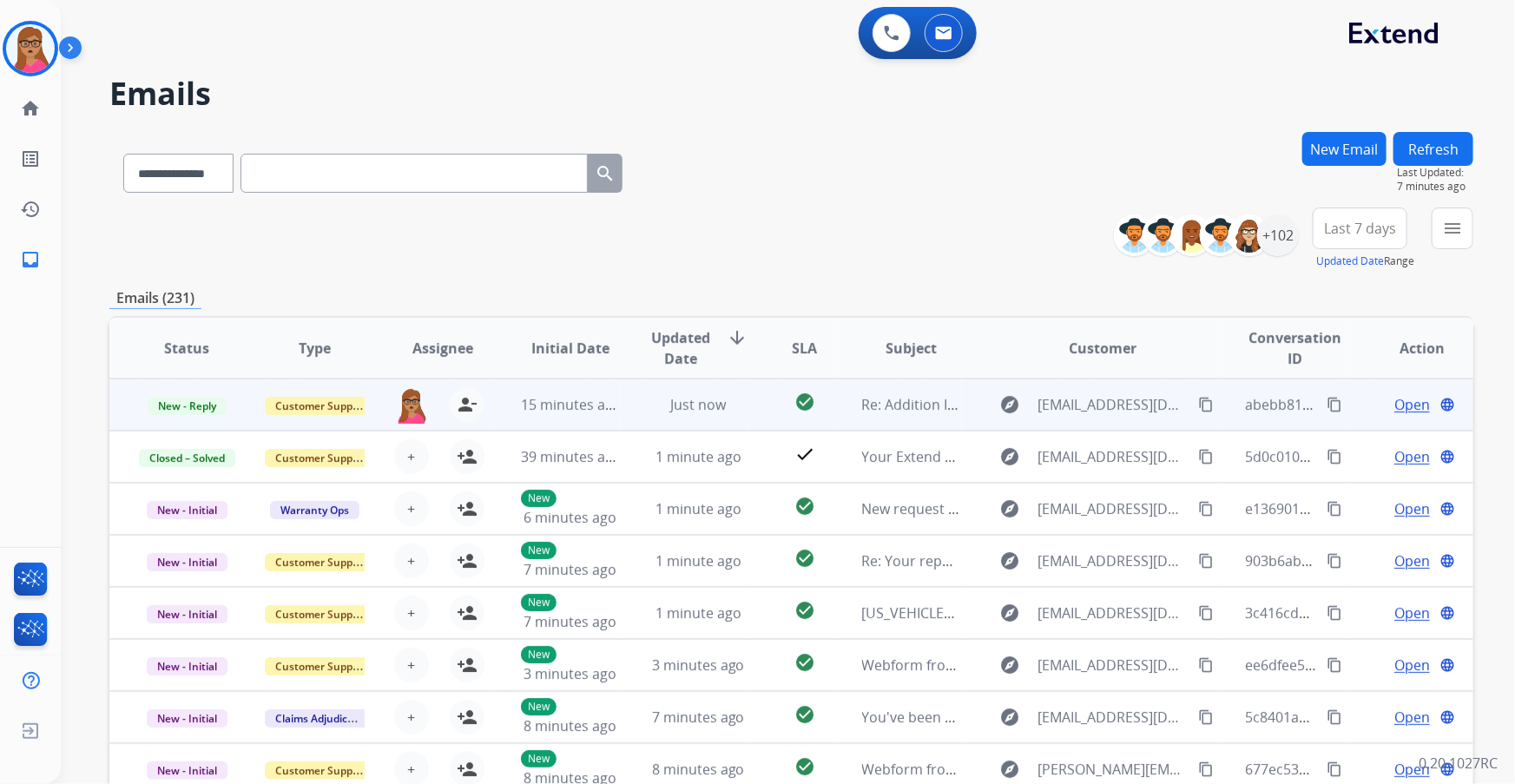
click at [1009, 402] on span "Open" at bounding box center [1412, 404] width 35 height 21
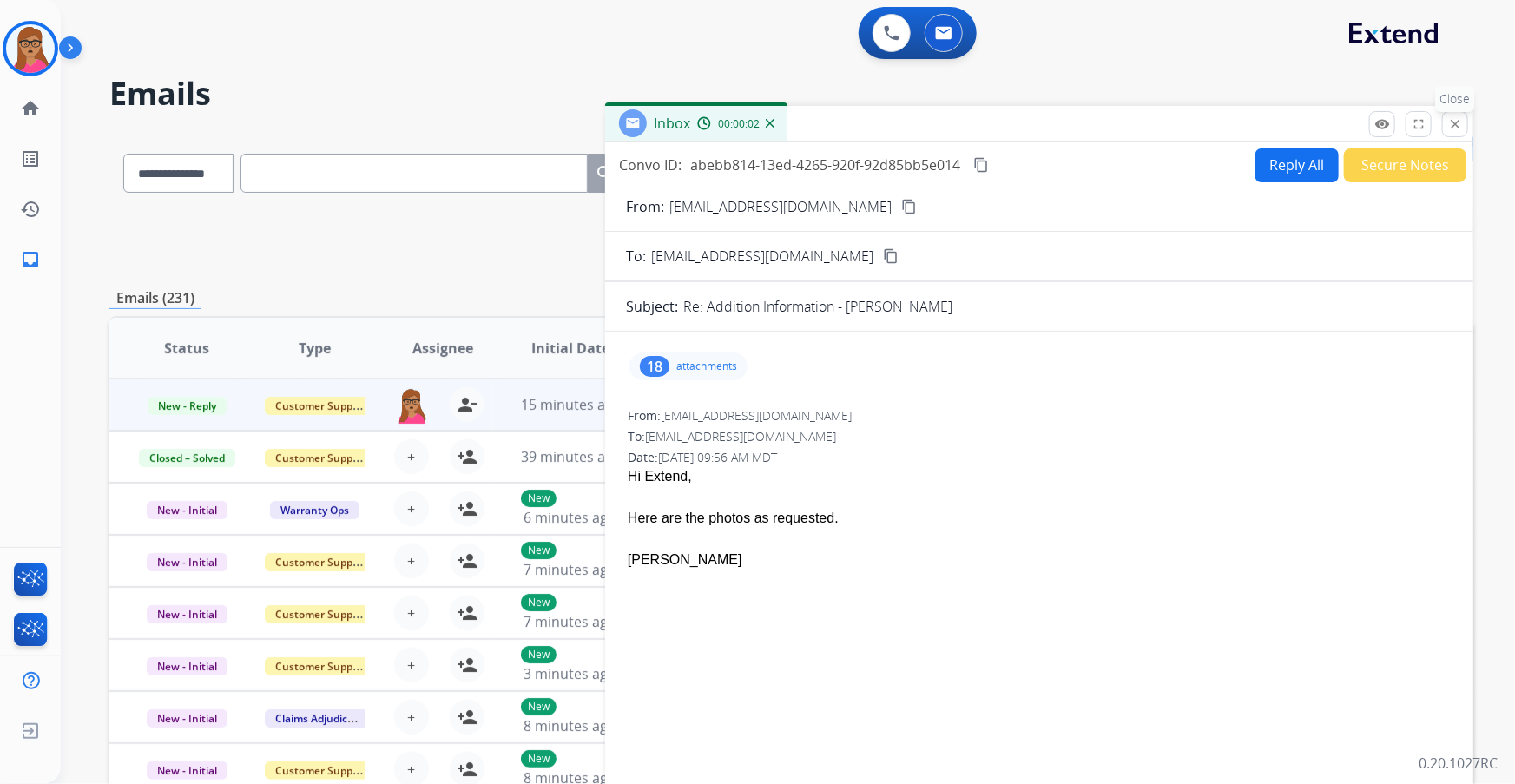
click at [1009, 121] on mat-icon "close" at bounding box center [1455, 124] width 16 height 16
